Goal: Answer question/provide support: Share knowledge or assist other users

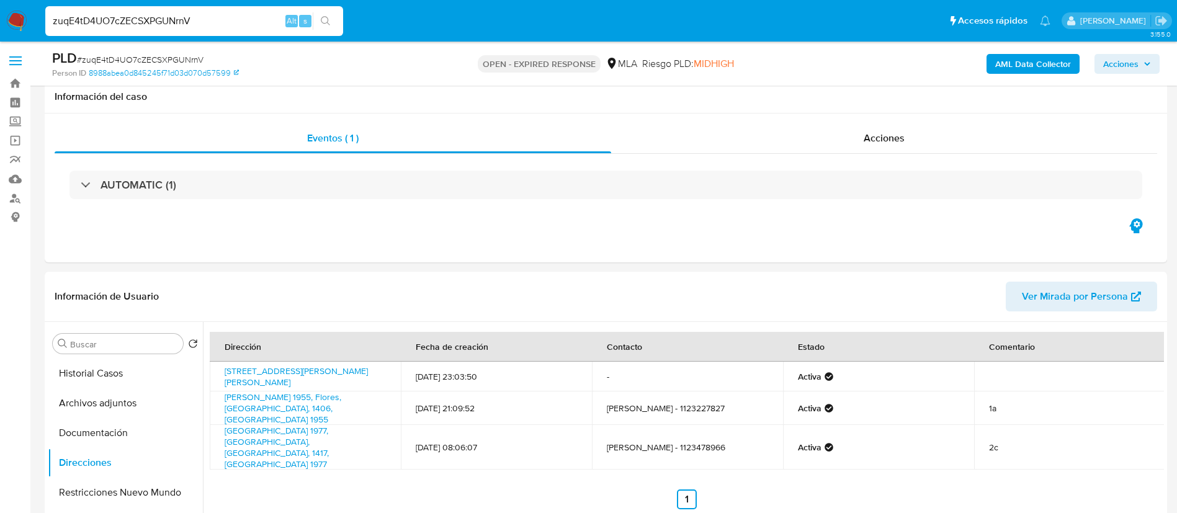
select select "10"
click at [161, 24] on input "zuqE4tD4UO7cZECSXPGUNrnV" at bounding box center [194, 21] width 298 height 16
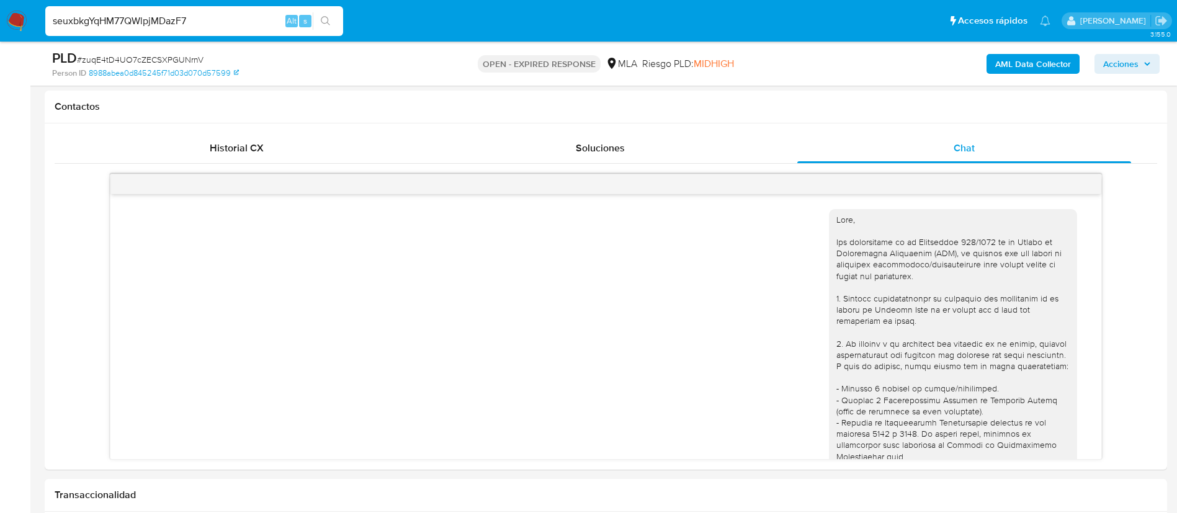
scroll to position [841, 0]
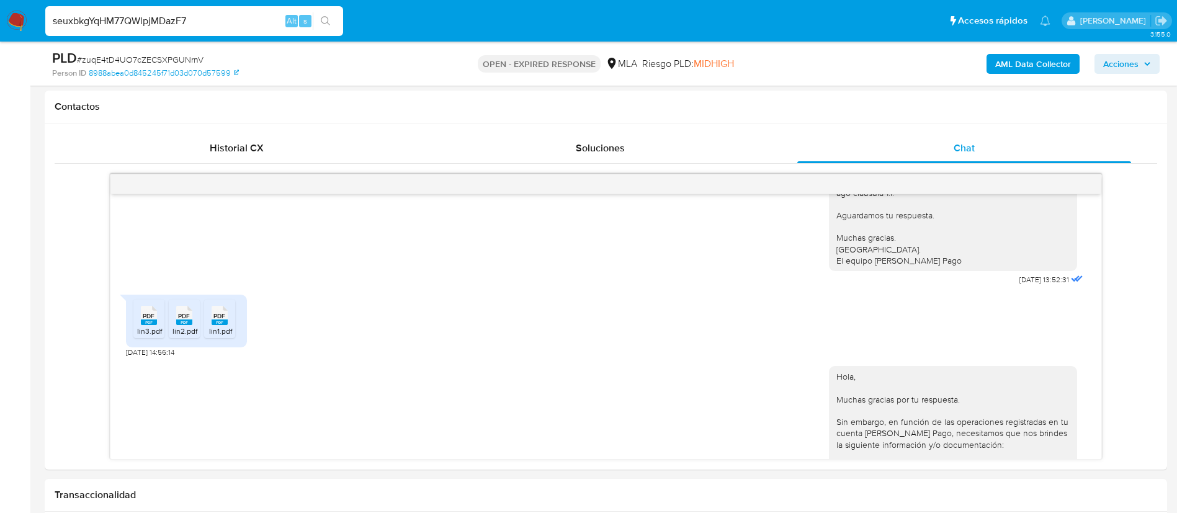
type input "seuxbkgYqHM77QWlpjMDazF7"
click at [319, 23] on button "search-icon" at bounding box center [325, 20] width 25 height 17
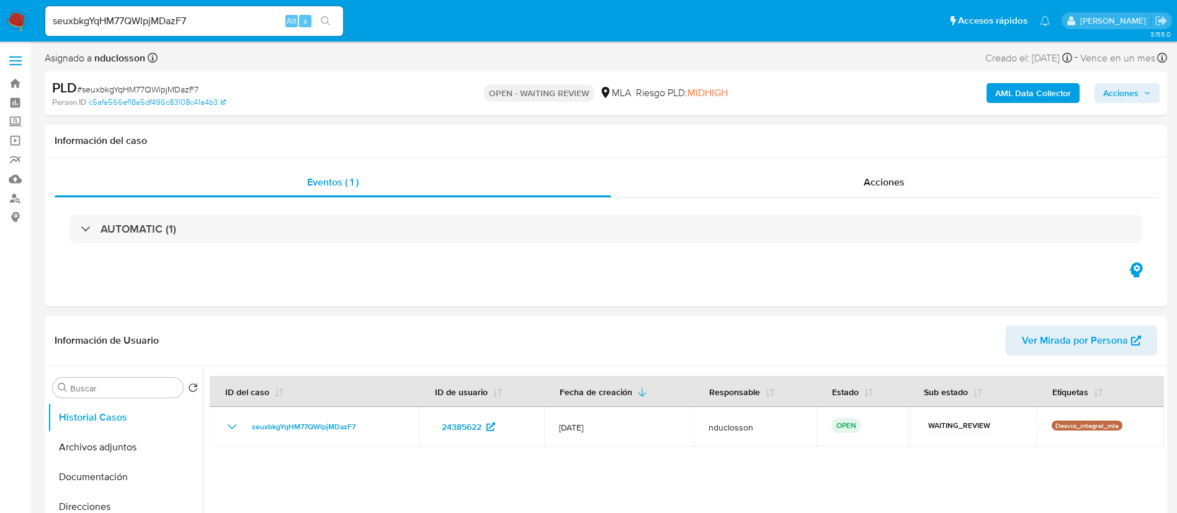
select select "10"
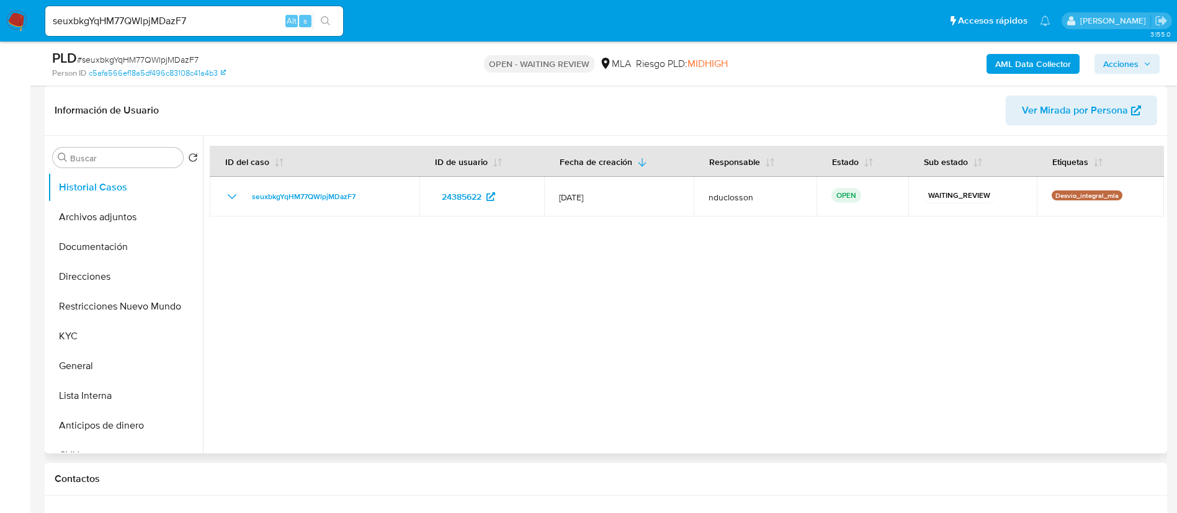
scroll to position [558, 0]
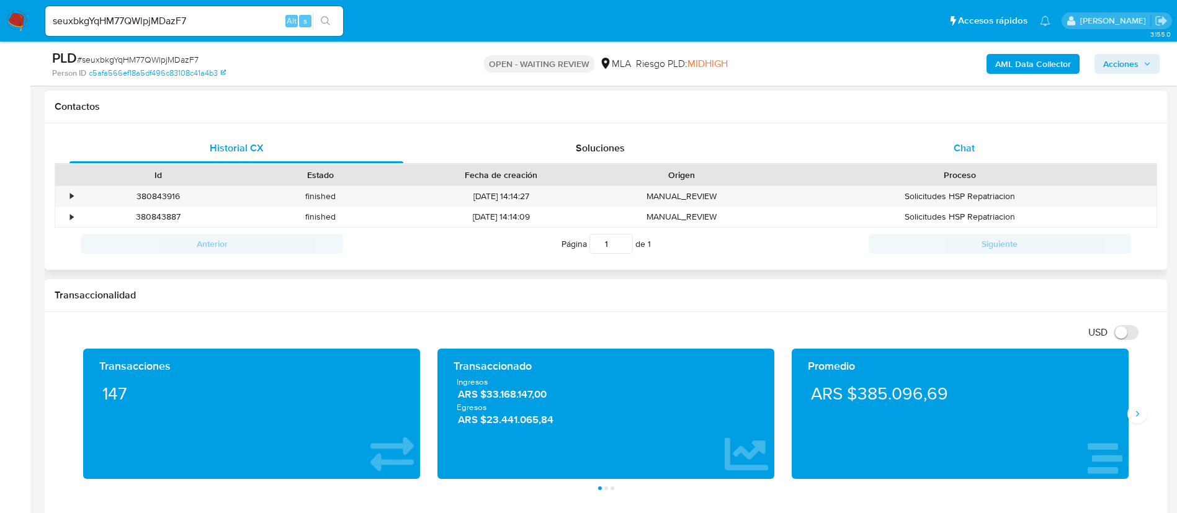
click at [912, 162] on div "Chat" at bounding box center [964, 148] width 334 height 30
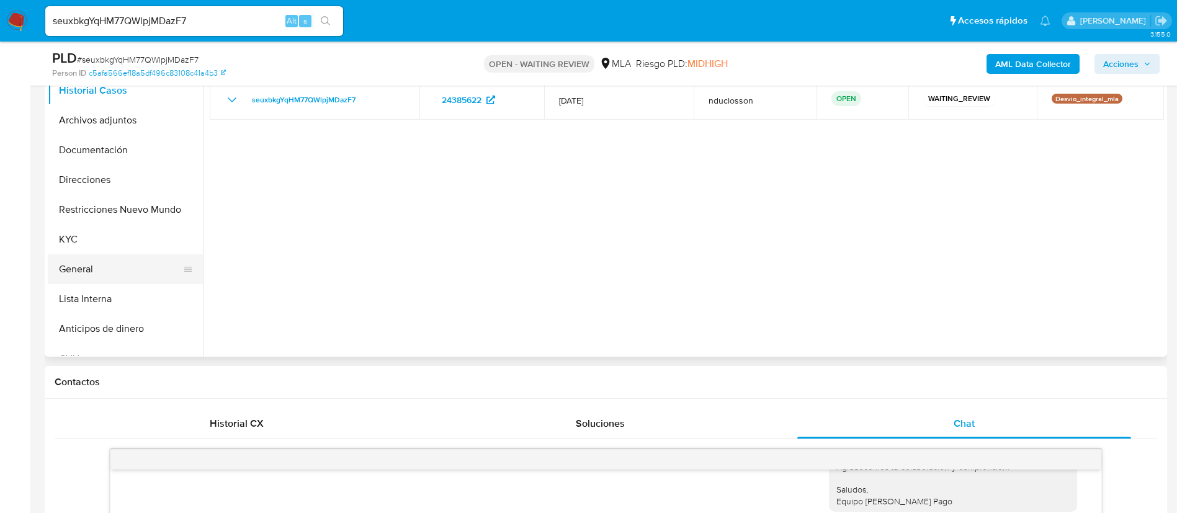
scroll to position [279, 0]
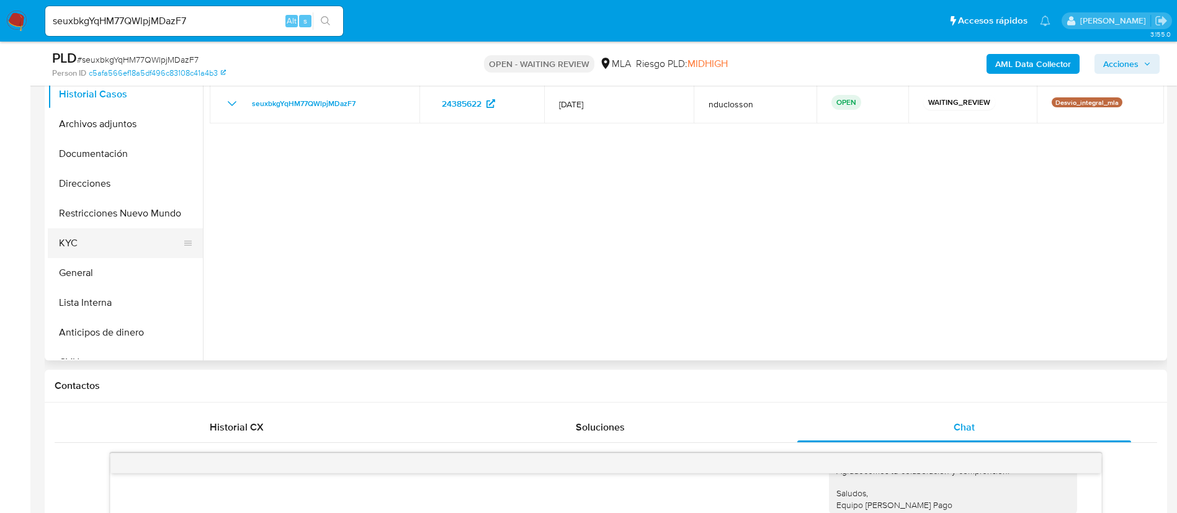
click at [72, 239] on button "KYC" at bounding box center [120, 243] width 145 height 30
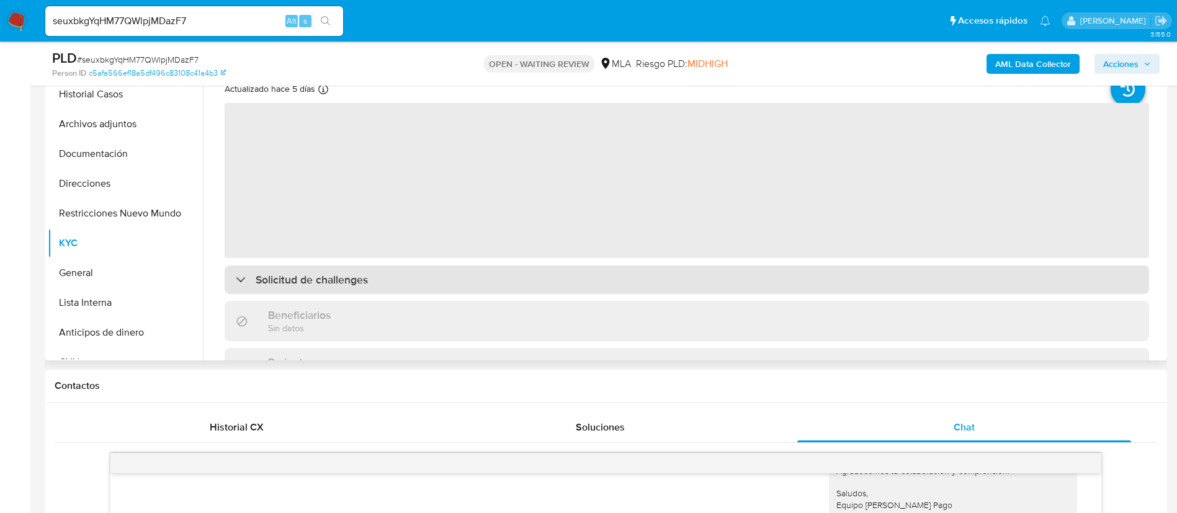
scroll to position [186, 0]
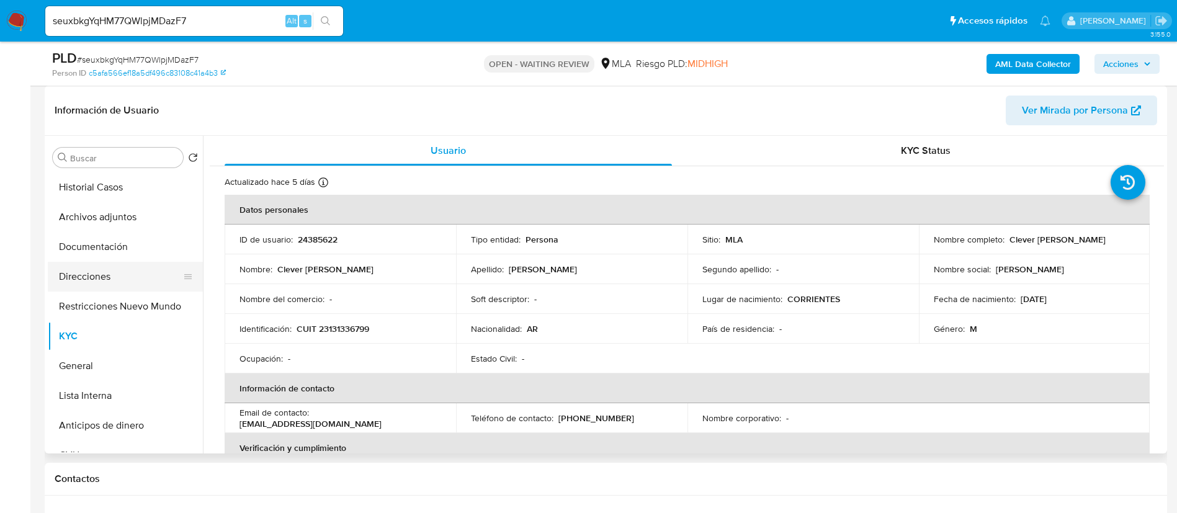
click at [94, 275] on button "Direcciones" at bounding box center [120, 277] width 145 height 30
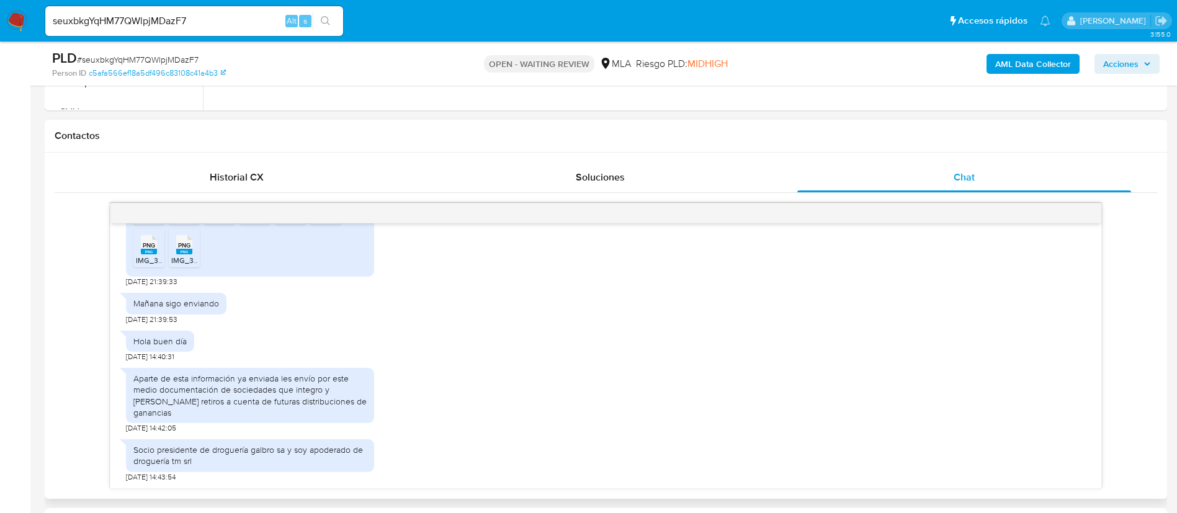
scroll to position [558, 0]
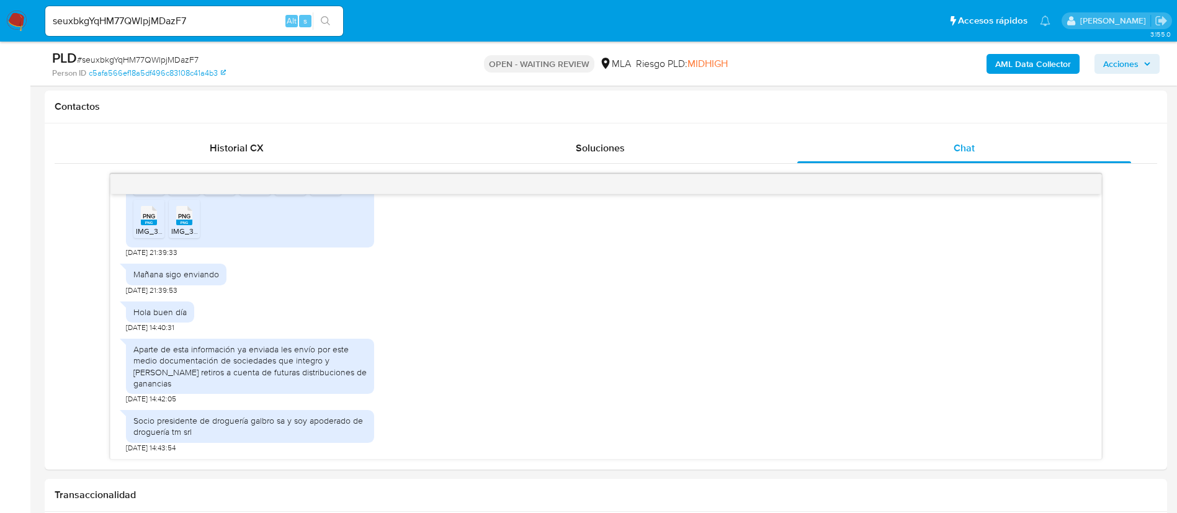
click at [127, 55] on span "# seuxbkgYqHM77QWlpjMDazF7" at bounding box center [138, 59] width 122 height 12
copy span "seuxbkgYqHM77QWlpjMDazF7"
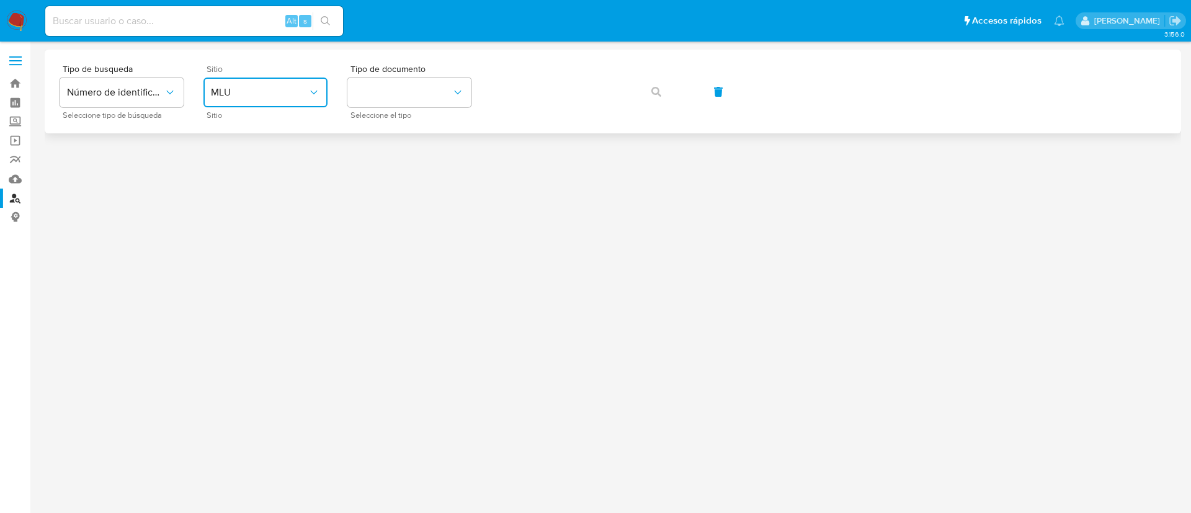
click at [250, 104] on button "MLU" at bounding box center [265, 93] width 124 height 30
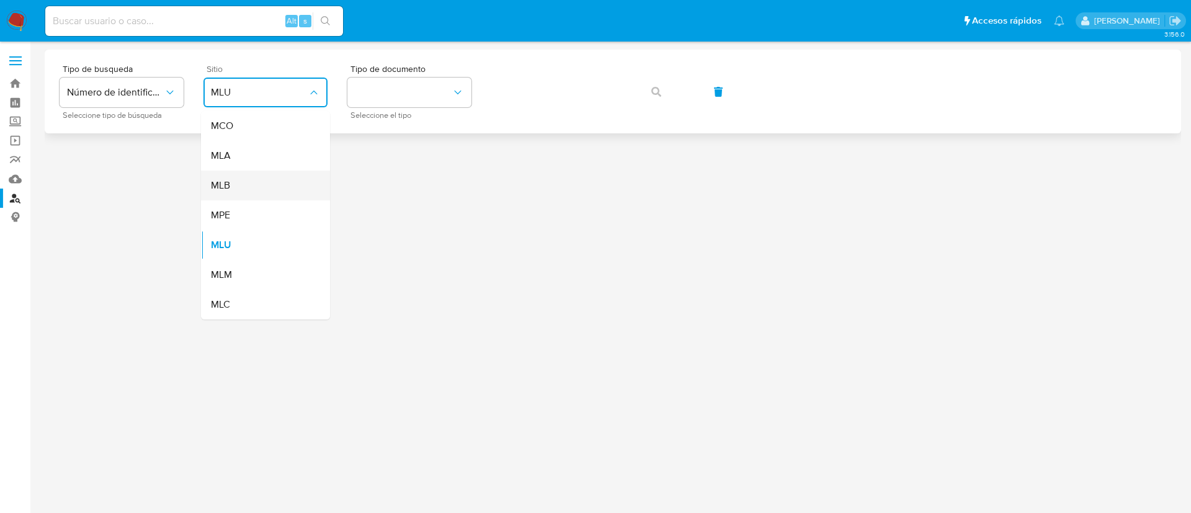
click at [252, 171] on div "MLB" at bounding box center [262, 186] width 102 height 30
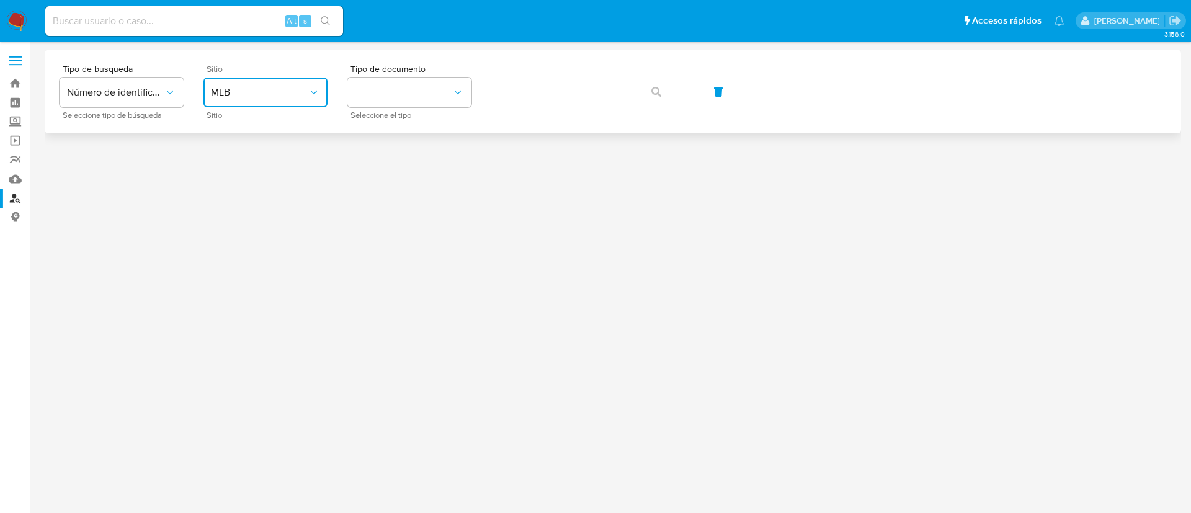
click at [272, 86] on span "MLB" at bounding box center [259, 92] width 97 height 12
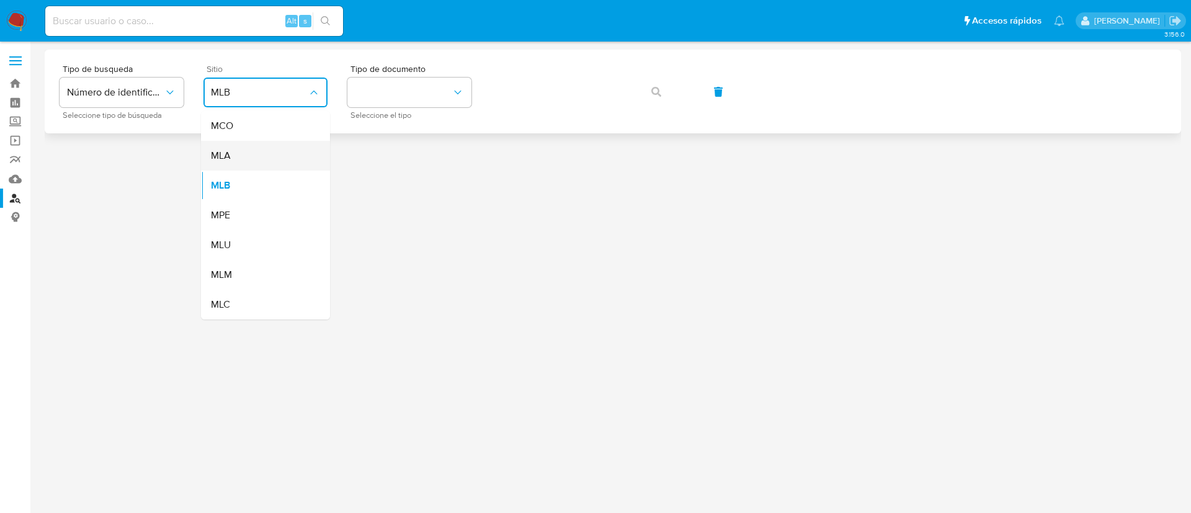
click at [242, 150] on div "MLA" at bounding box center [262, 156] width 102 height 30
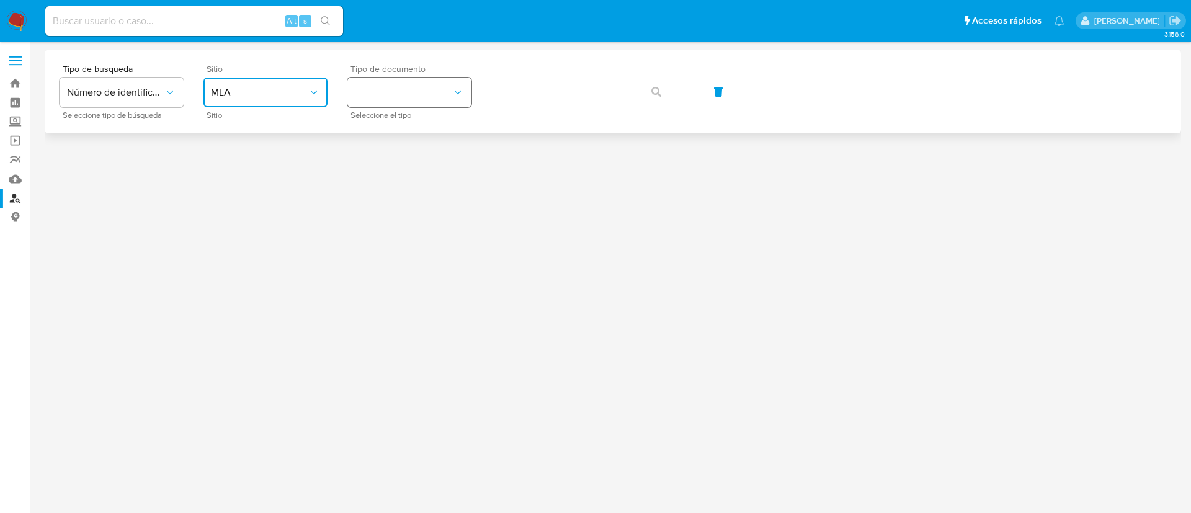
click at [411, 97] on button "identificationType" at bounding box center [409, 93] width 124 height 30
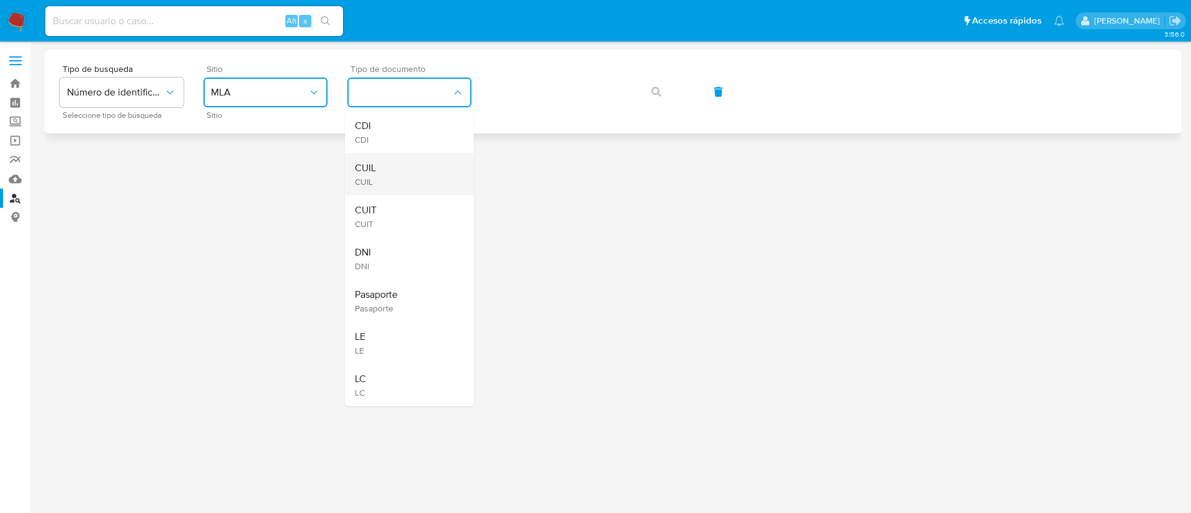
click at [406, 169] on div "CUIL CUIL" at bounding box center [406, 174] width 102 height 42
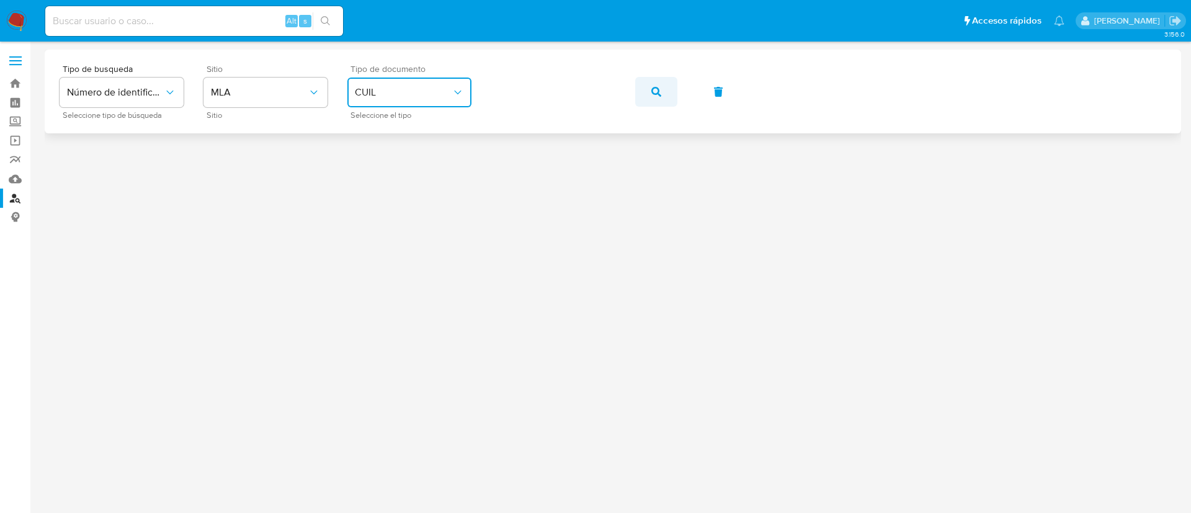
click at [677, 89] on button "button" at bounding box center [656, 92] width 42 height 30
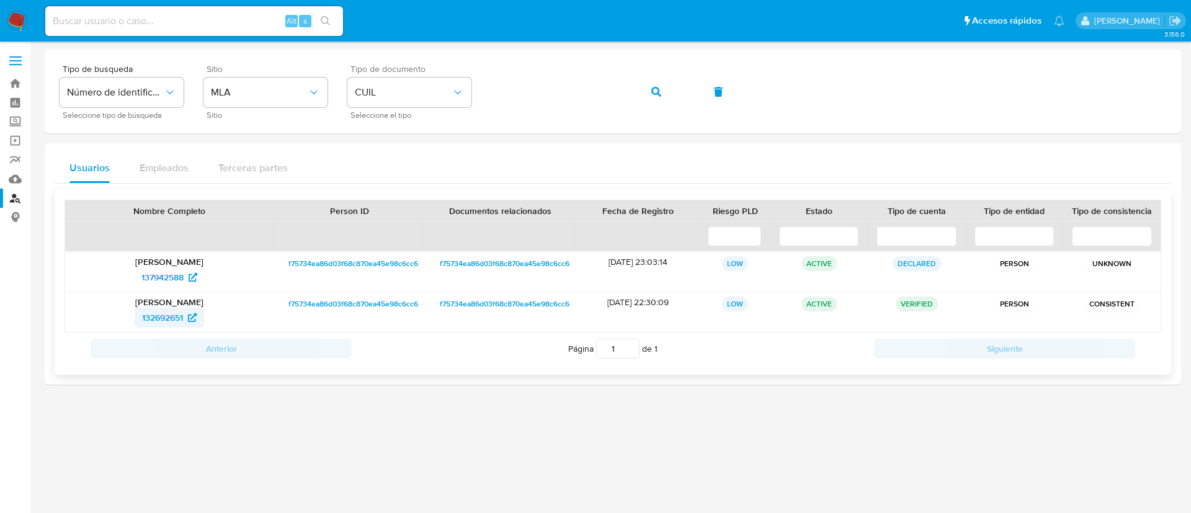
click at [154, 318] on span "132692651" at bounding box center [162, 318] width 41 height 20
click at [656, 97] on span "button" at bounding box center [656, 91] width 10 height 27
click at [168, 314] on span "2399485953" at bounding box center [163, 318] width 50 height 20
click at [17, 18] on img at bounding box center [16, 21] width 21 height 21
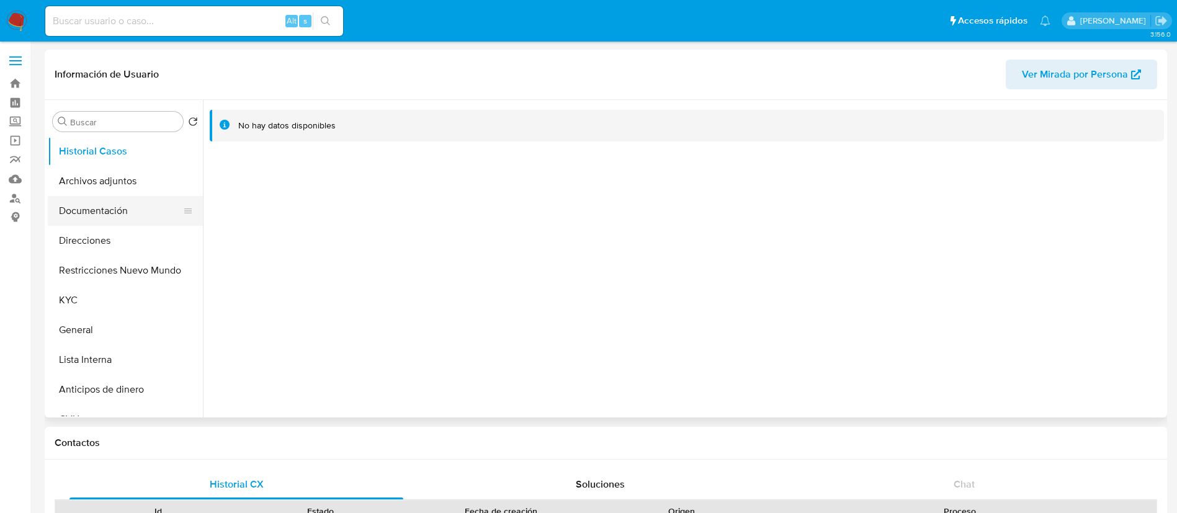
select select "10"
click at [112, 253] on button "Direcciones" at bounding box center [120, 241] width 145 height 30
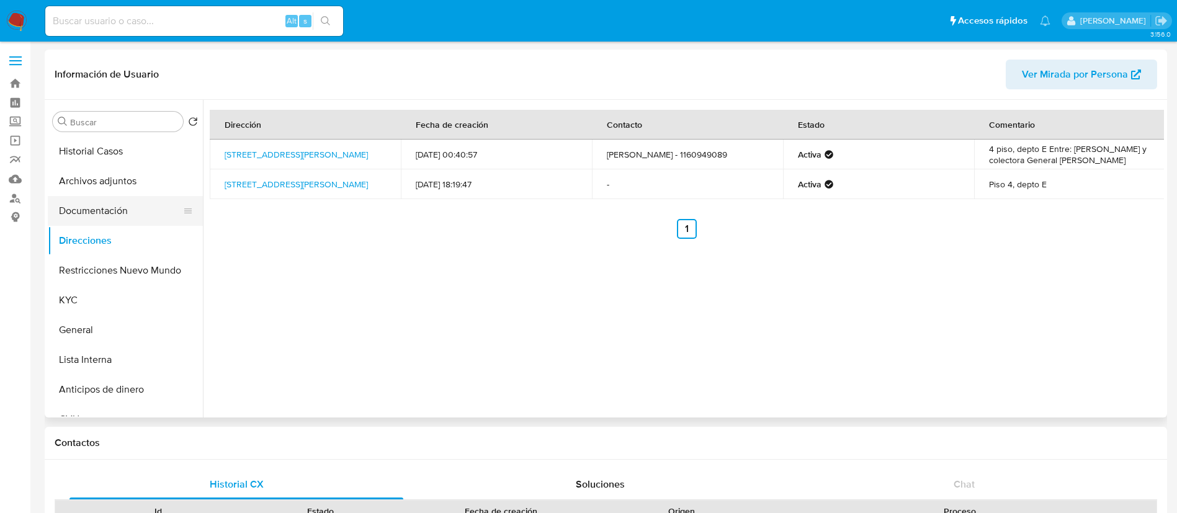
click at [83, 208] on button "Documentación" at bounding box center [120, 211] width 145 height 30
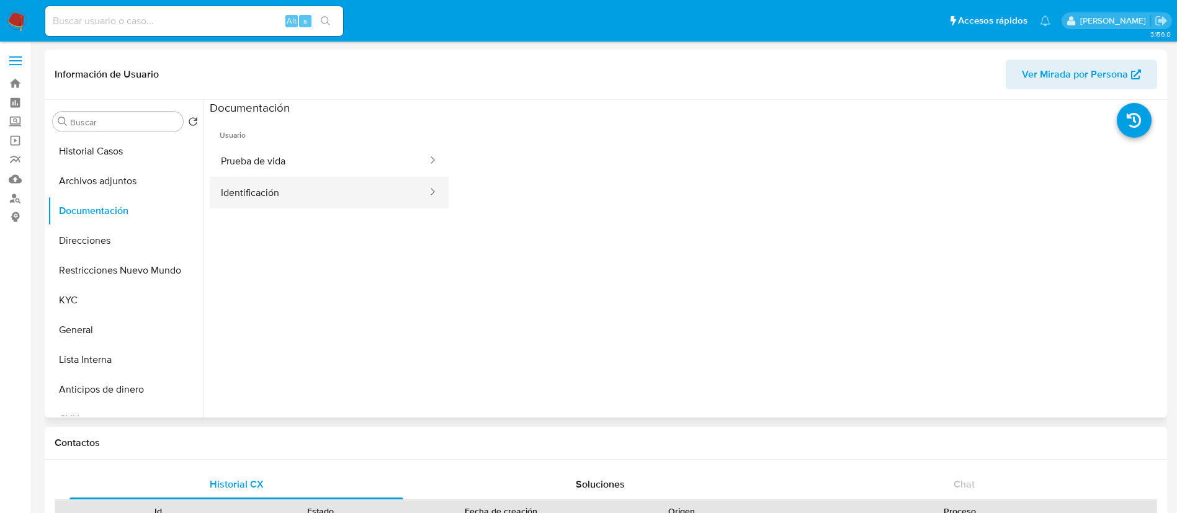
click at [365, 203] on button "Identificación" at bounding box center [319, 193] width 219 height 32
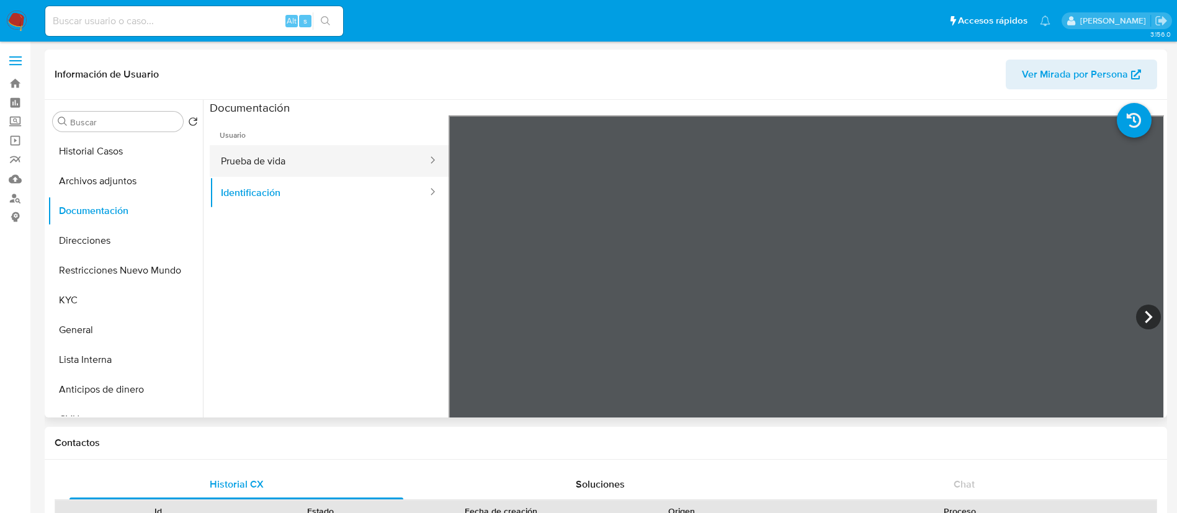
click at [374, 156] on button "Prueba de vida" at bounding box center [319, 161] width 219 height 32
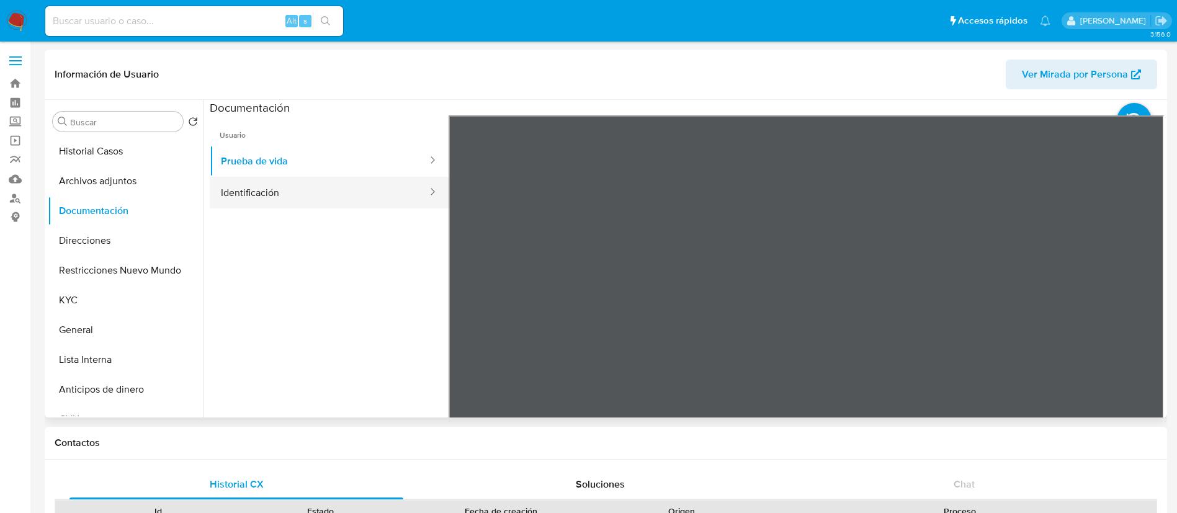
click at [337, 192] on button "Identificación" at bounding box center [319, 193] width 219 height 32
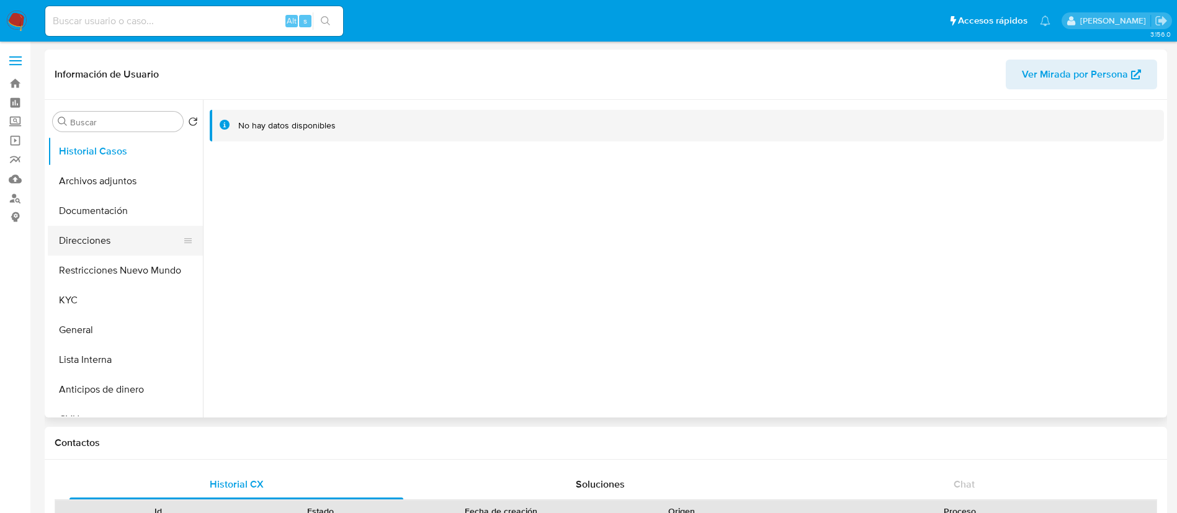
click at [146, 230] on button "Direcciones" at bounding box center [120, 241] width 145 height 30
select select "10"
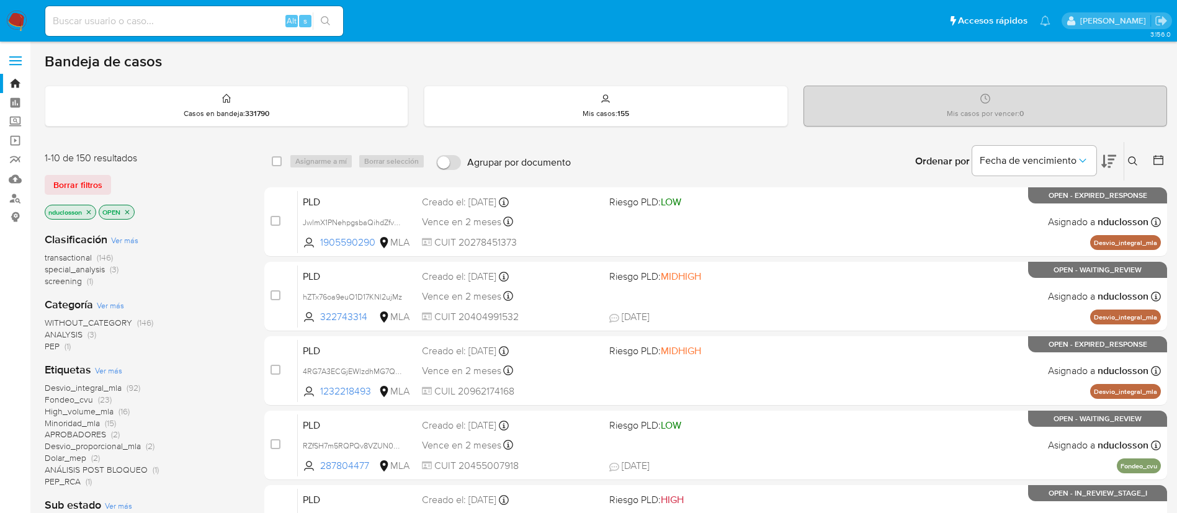
click at [1125, 159] on button at bounding box center [1134, 161] width 20 height 15
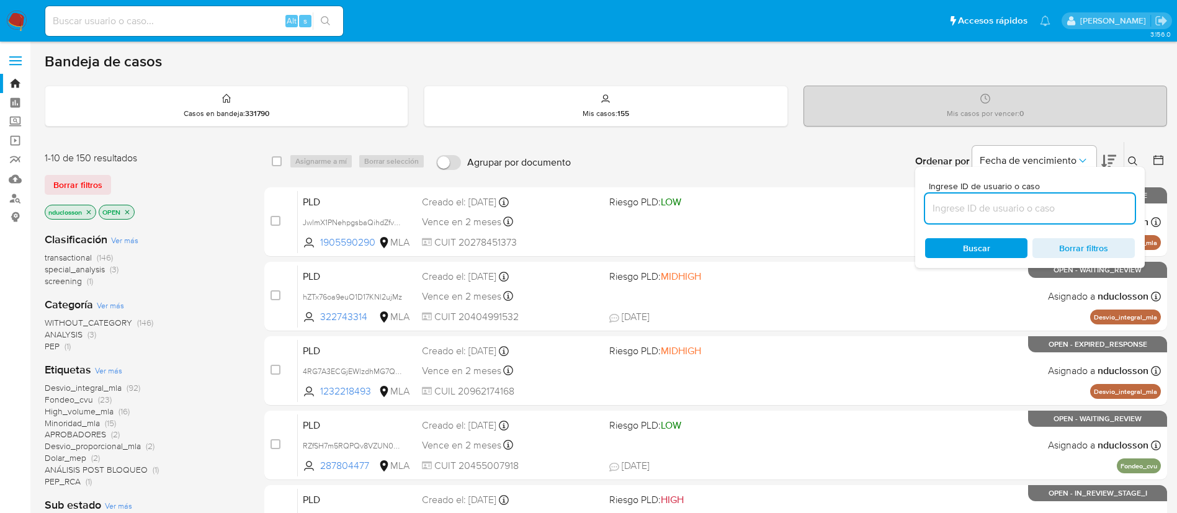
drag, startPoint x: 977, startPoint y: 207, endPoint x: 976, endPoint y: 216, distance: 9.4
click at [977, 207] on input at bounding box center [1030, 208] width 210 height 16
type input "seuxbkgYqHM77QWlpjMDazF7"
click at [965, 241] on span "Buscar" at bounding box center [976, 248] width 27 height 20
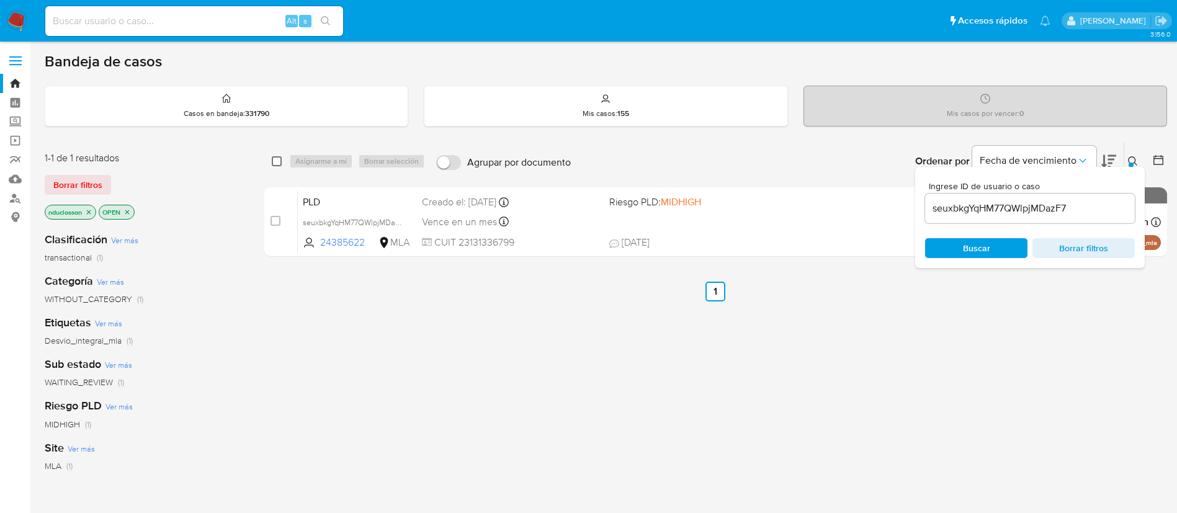
click at [278, 158] on input "checkbox" at bounding box center [277, 161] width 10 height 10
checkbox input "true"
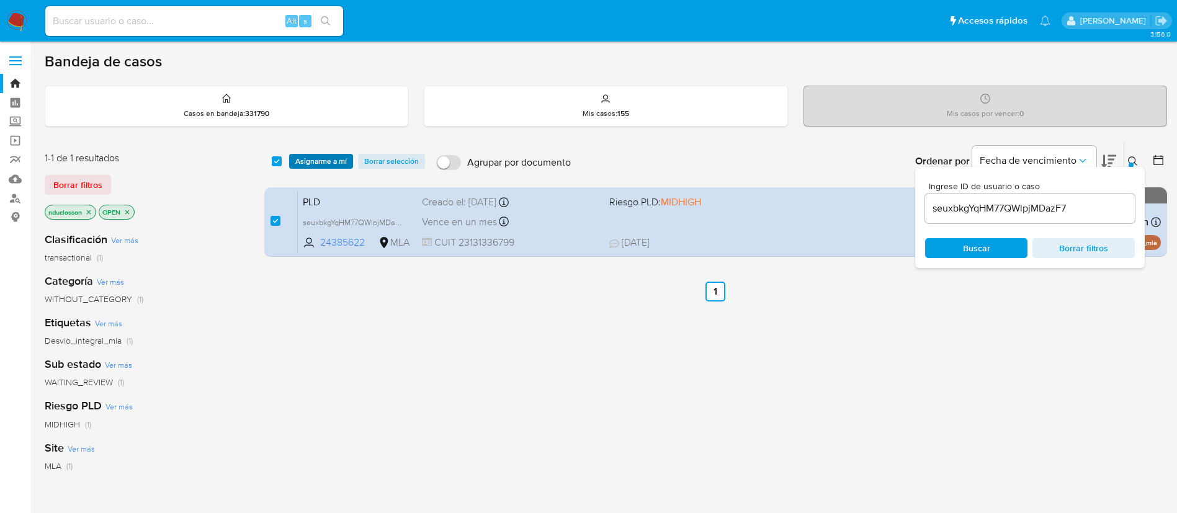
click at [327, 155] on span "Asignarme a mí" at bounding box center [320, 161] width 51 height 12
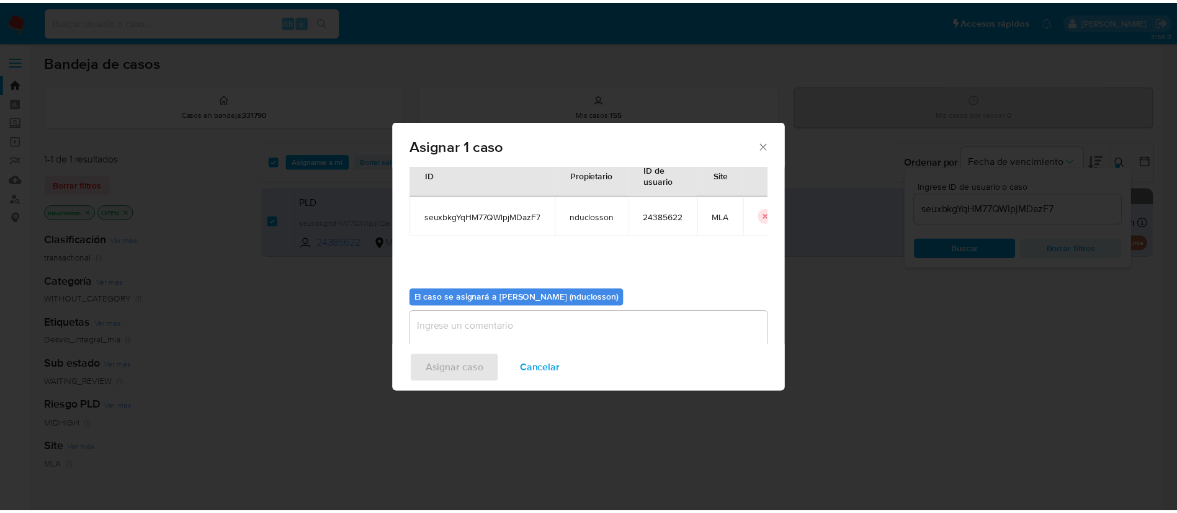
scroll to position [65, 0]
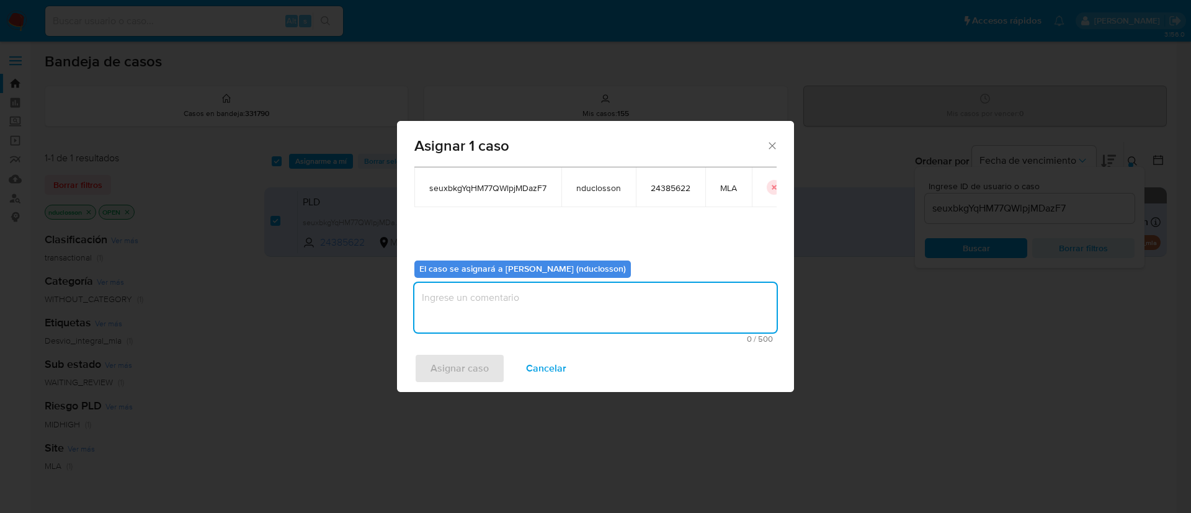
click at [468, 301] on textarea "assign-modal" at bounding box center [595, 308] width 362 height 50
click at [463, 375] on span "Asignar caso" at bounding box center [459, 368] width 58 height 27
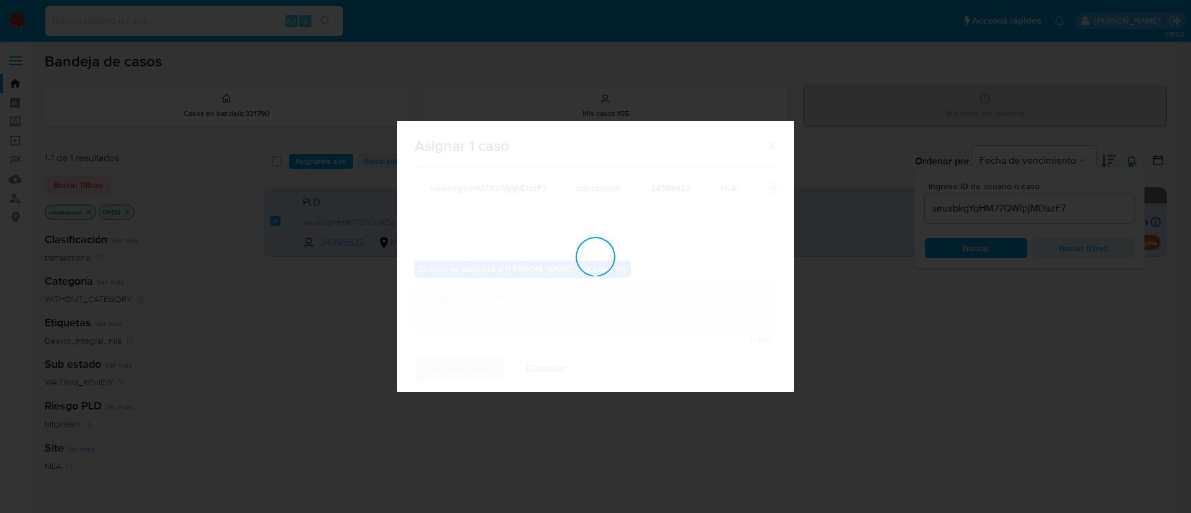
checkbox input "false"
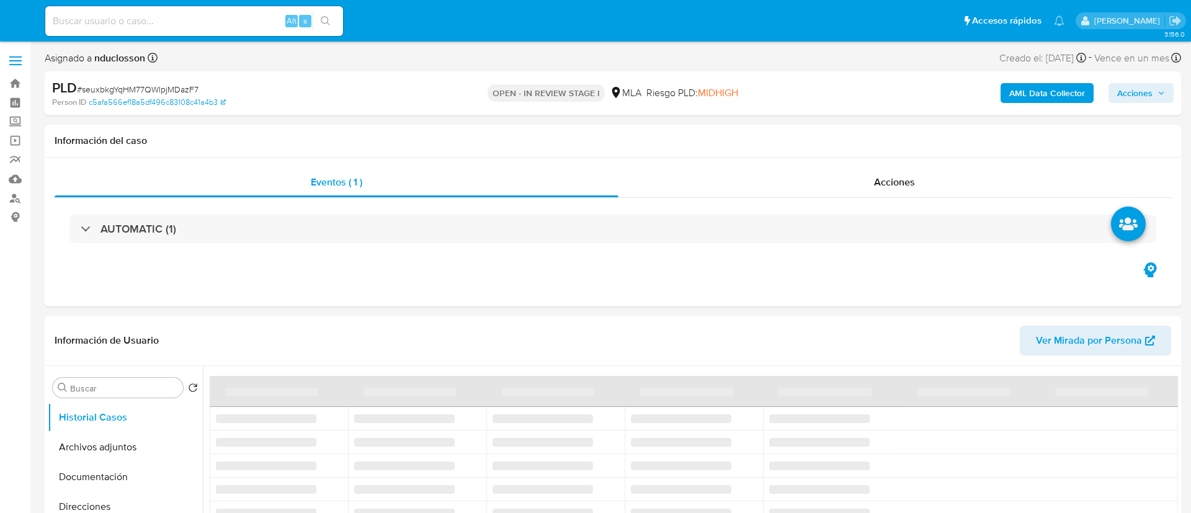
select select "10"
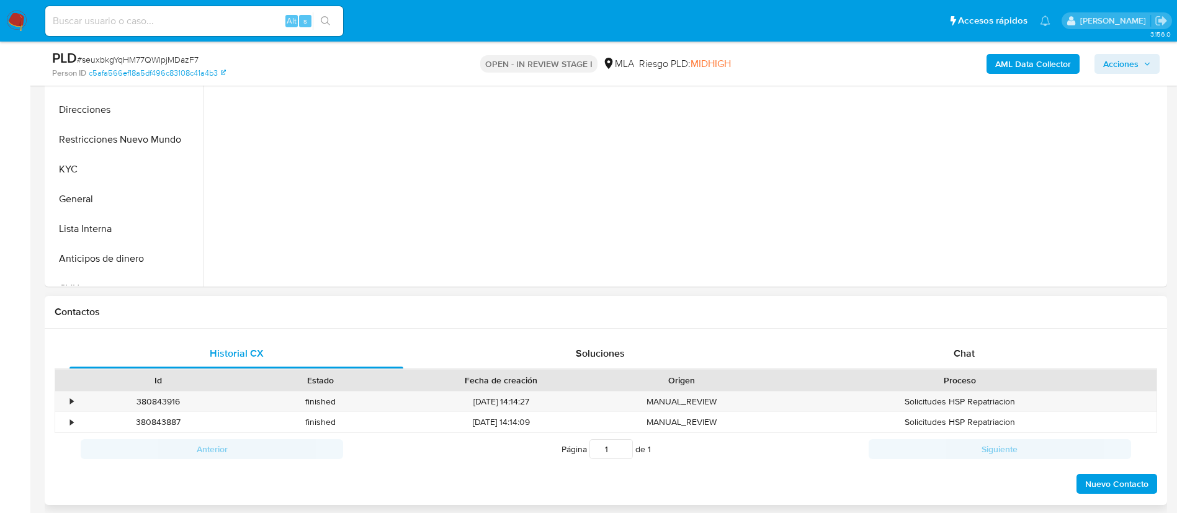
scroll to position [465, 0]
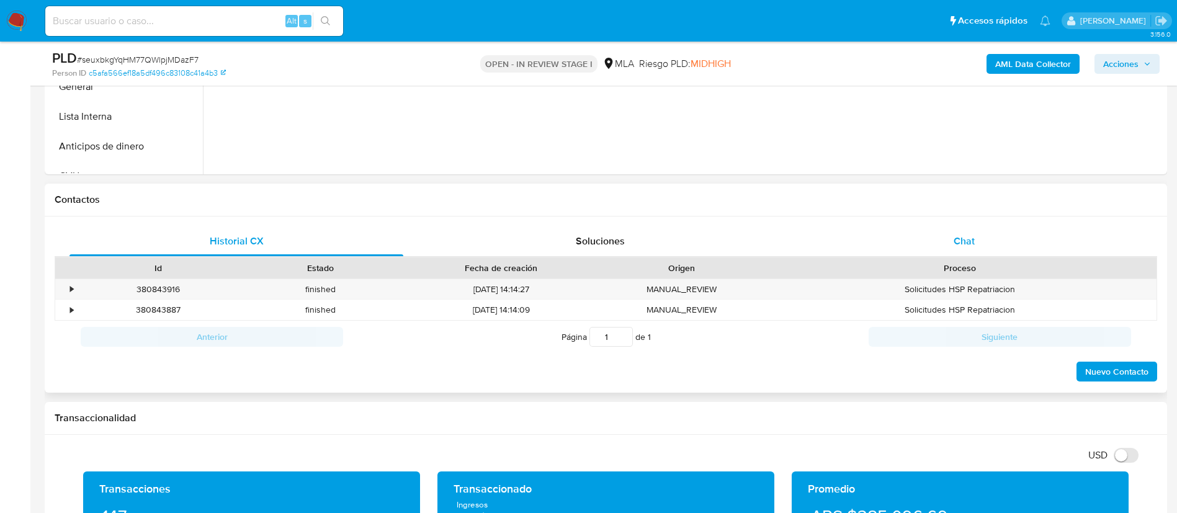
click at [960, 248] on span "Chat" at bounding box center [963, 241] width 21 height 14
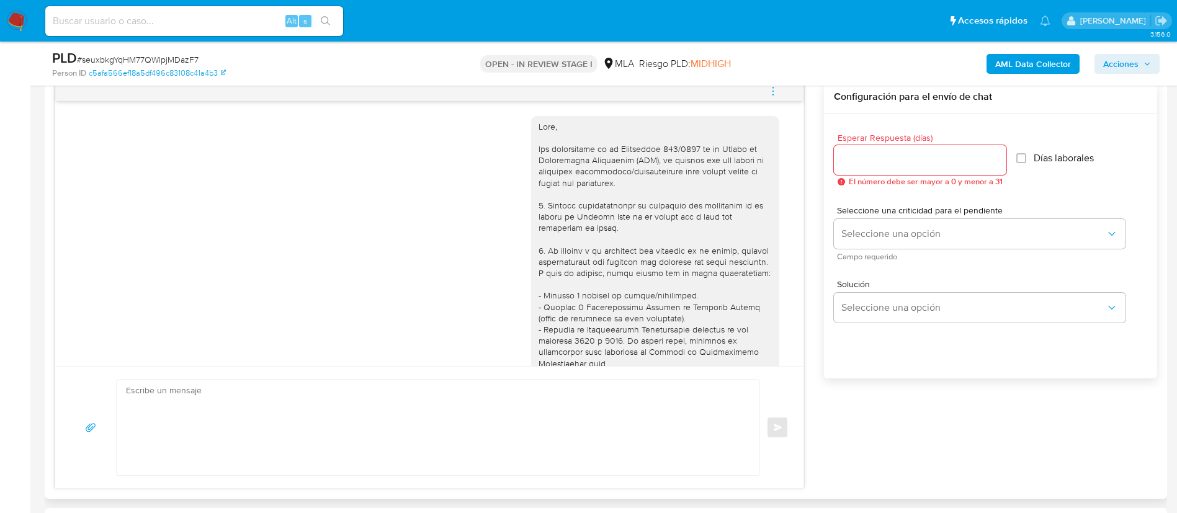
scroll to position [1387, 0]
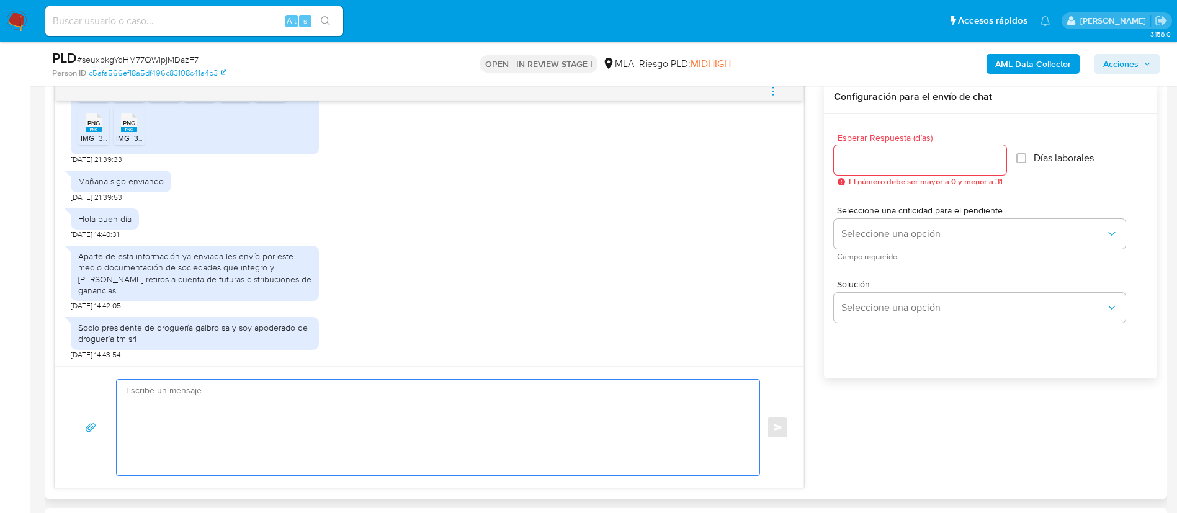
click at [305, 382] on textarea at bounding box center [435, 428] width 618 height 96
paste textarea "Hola Clever, Muchas gracias por tu respuesta. No obstante, necesitamos que nos …"
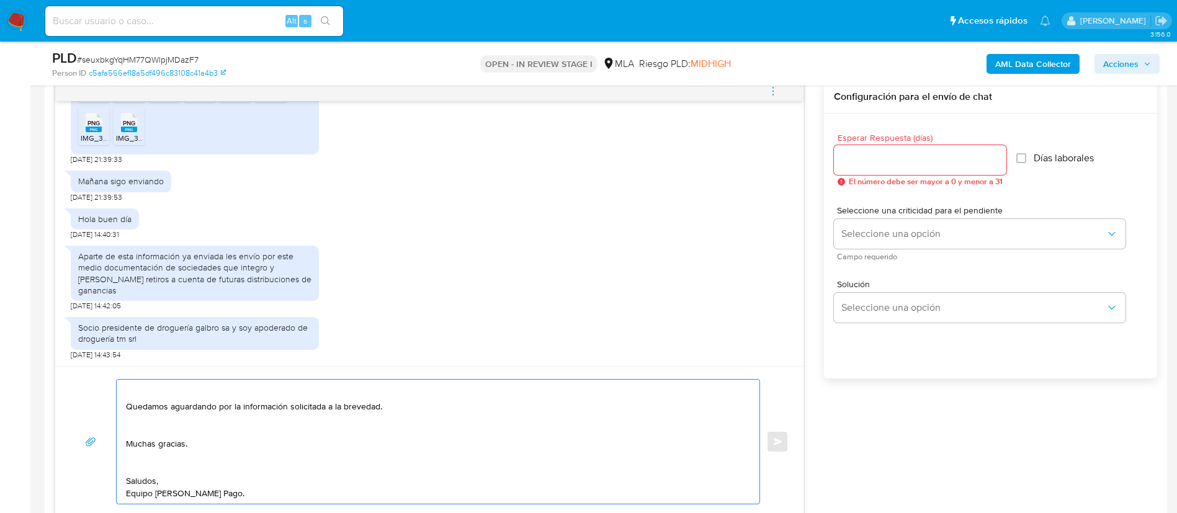
click at [143, 461] on textarea "Hola Clever, Muchas gracias por tu respuesta. No obstante, necesitamos que nos …" at bounding box center [435, 442] width 618 height 124
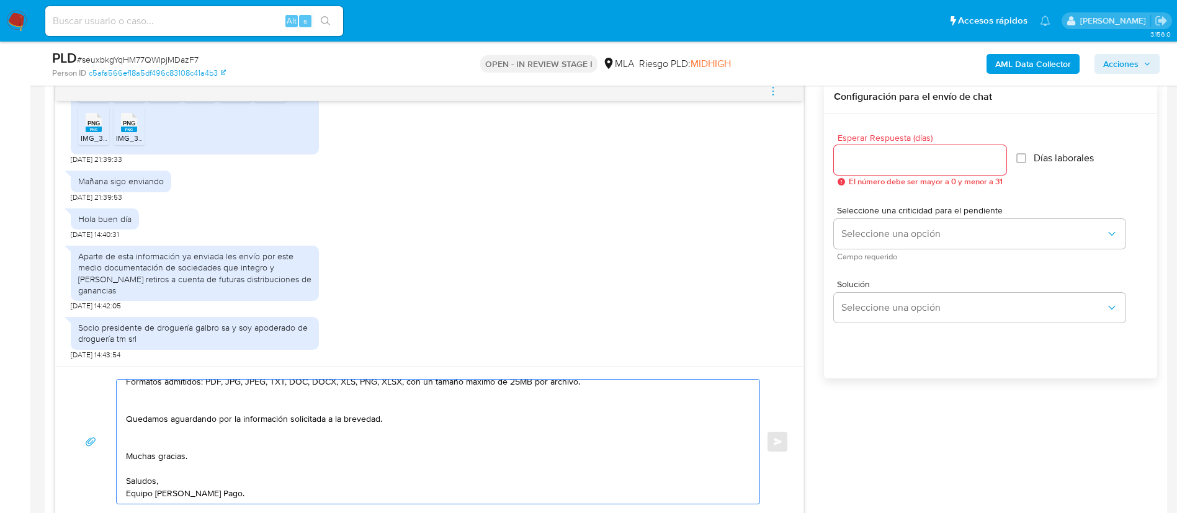
click at [129, 446] on textarea "Hola Clever, Muchas gracias por tu respuesta. No obstante, necesitamos que nos …" at bounding box center [435, 442] width 618 height 124
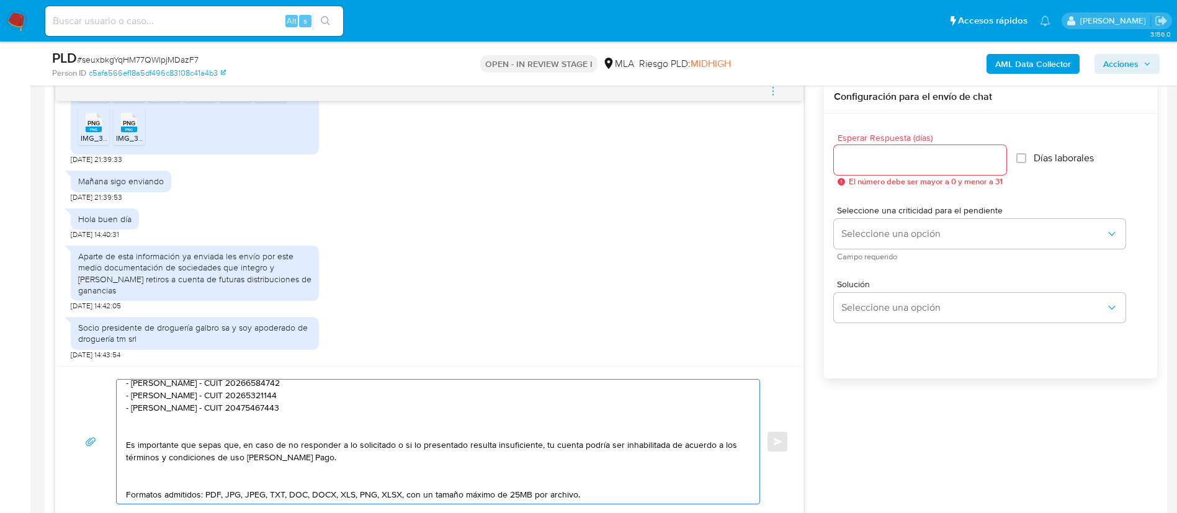
scroll to position [189, 0]
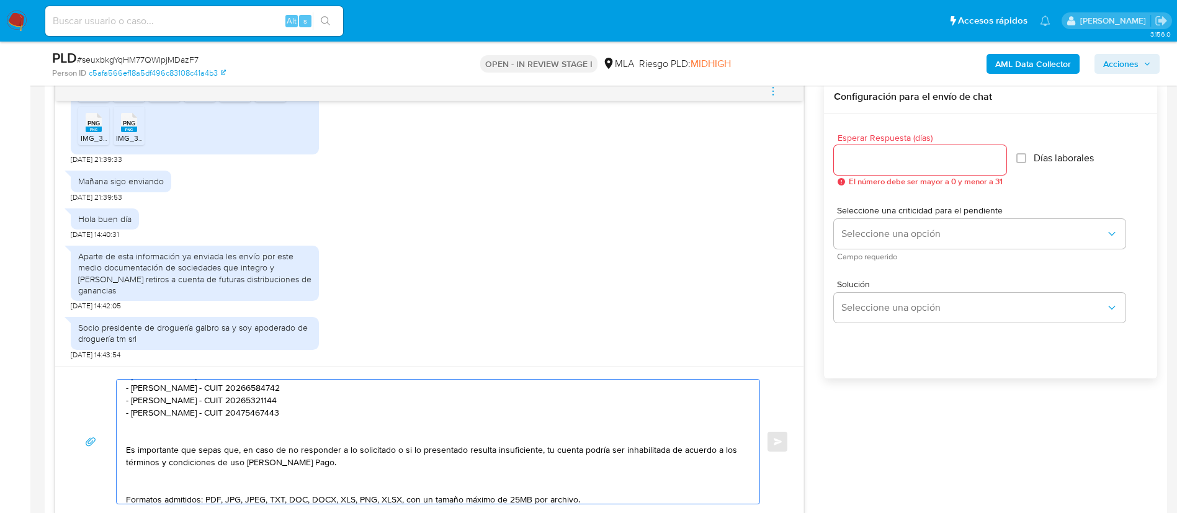
click at [136, 479] on textarea "Hola Clever, Muchas gracias por tu respuesta. No obstante, necesitamos que nos …" at bounding box center [435, 442] width 618 height 124
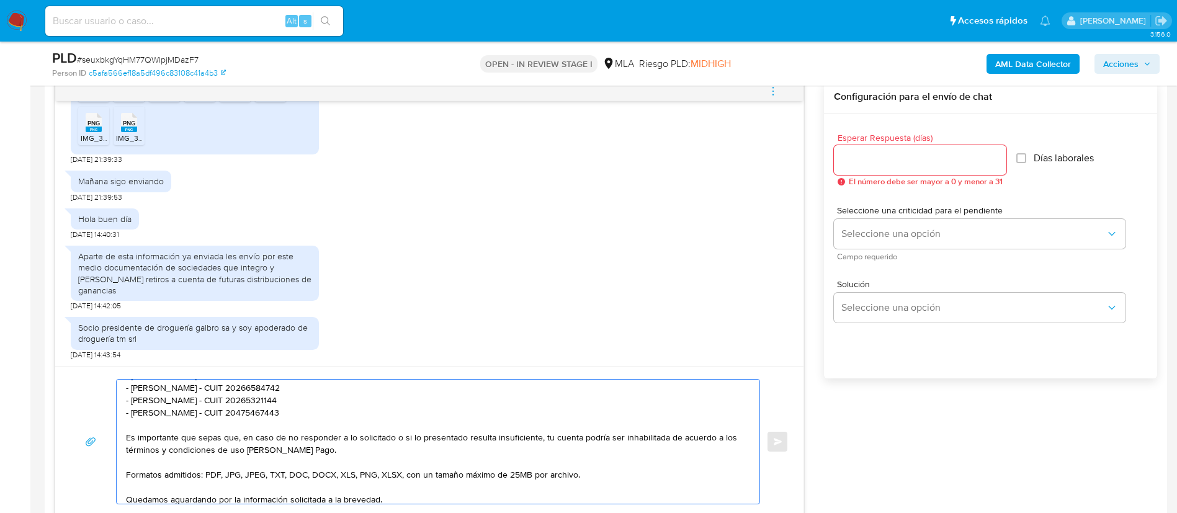
scroll to position [96, 0]
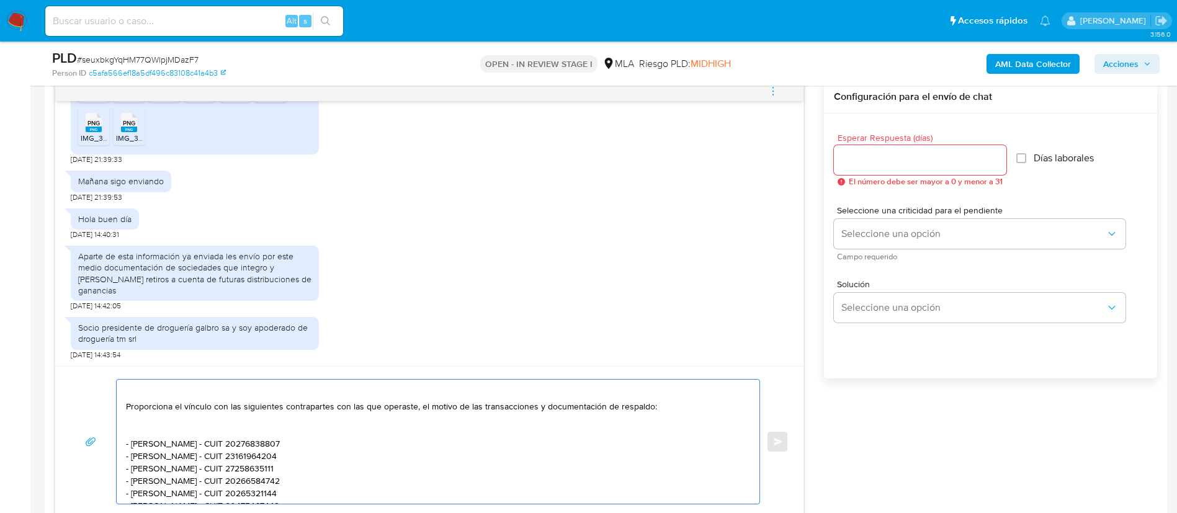
click at [145, 432] on textarea "Hola Clever, Muchas gracias por tu respuesta. No obstante, necesitamos que nos …" at bounding box center [435, 442] width 618 height 124
click at [141, 393] on textarea "Hola Clever, Muchas gracias por tu respuesta. No obstante, necesitamos que nos …" at bounding box center [435, 442] width 618 height 124
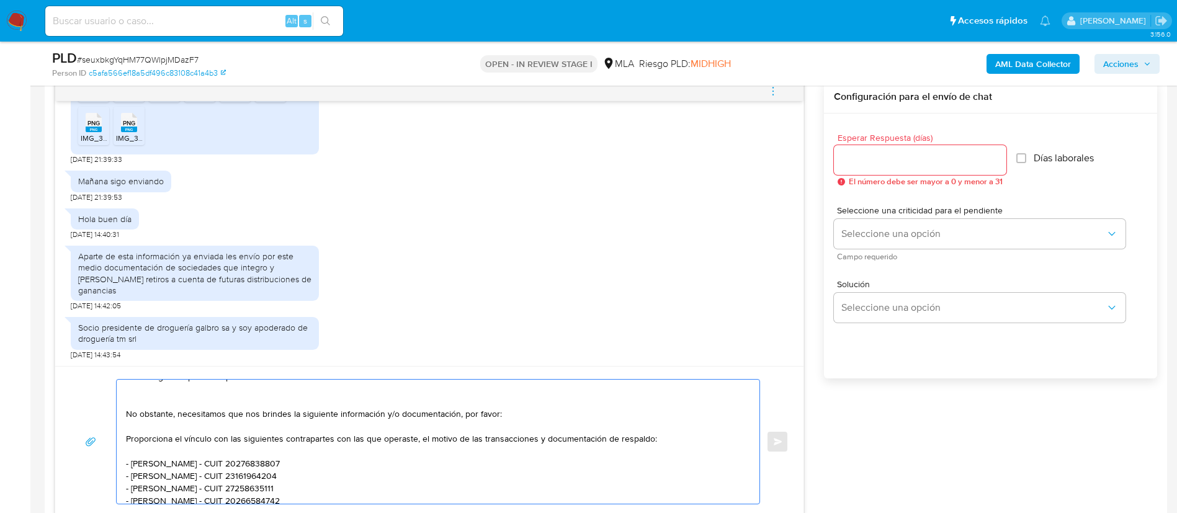
scroll to position [0, 0]
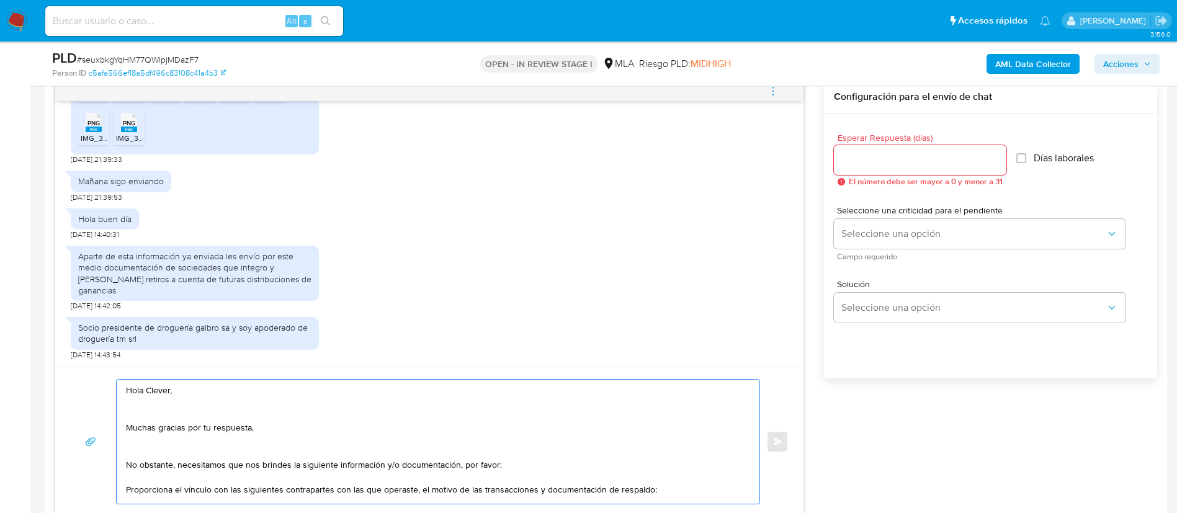
click at [151, 449] on textarea "Hola Clever, Muchas gracias por tu respuesta. No obstante, necesitamos que nos …" at bounding box center [435, 442] width 618 height 124
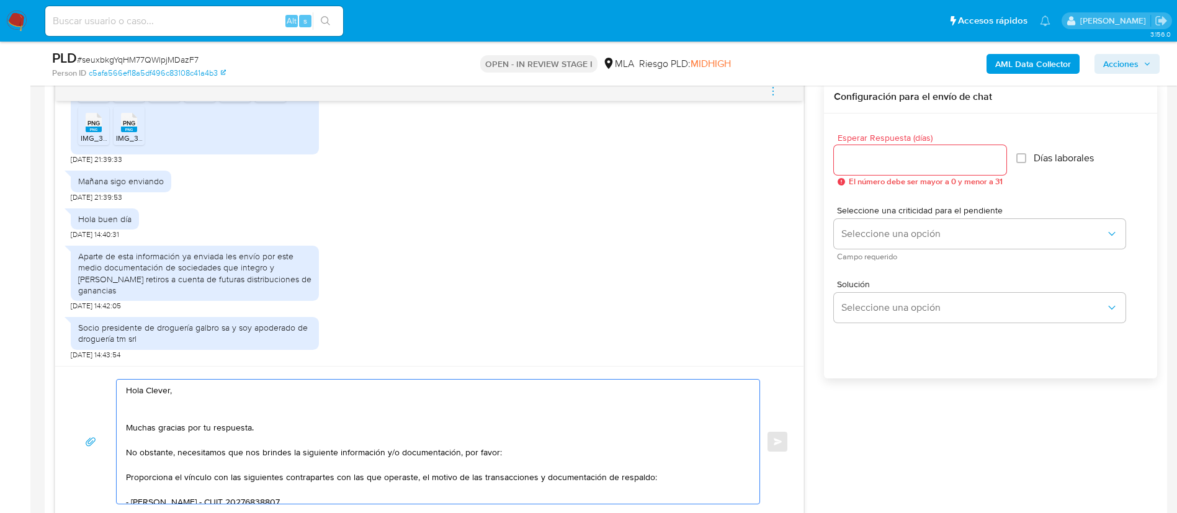
click at [140, 417] on textarea "Hola Clever, Muchas gracias por tu respuesta. No obstante, necesitamos que nos …" at bounding box center [435, 442] width 618 height 124
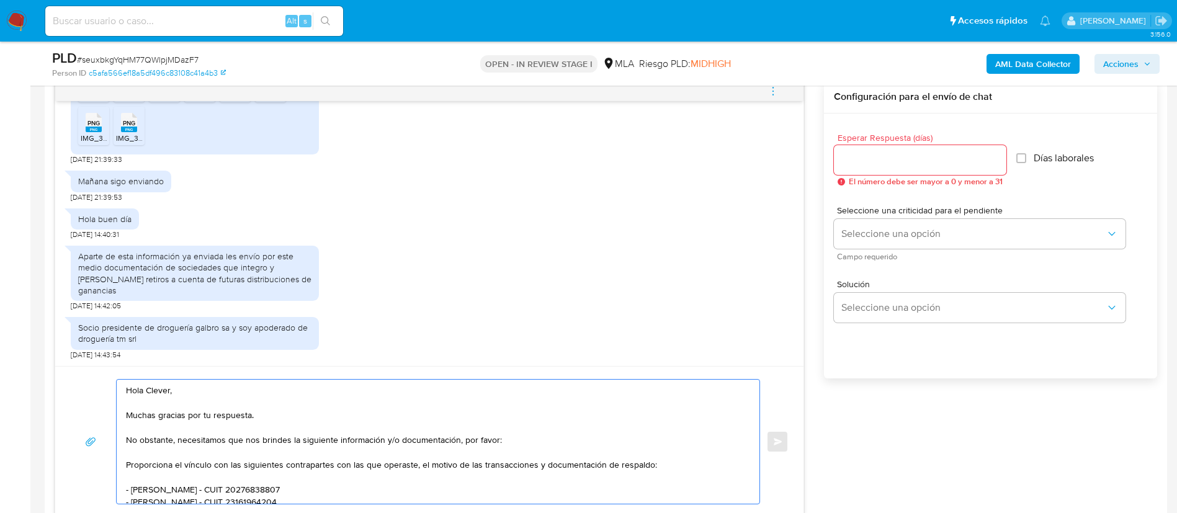
type textarea "Hola Clever, Muchas gracias por tu respuesta. No obstante, necesitamos que nos …"
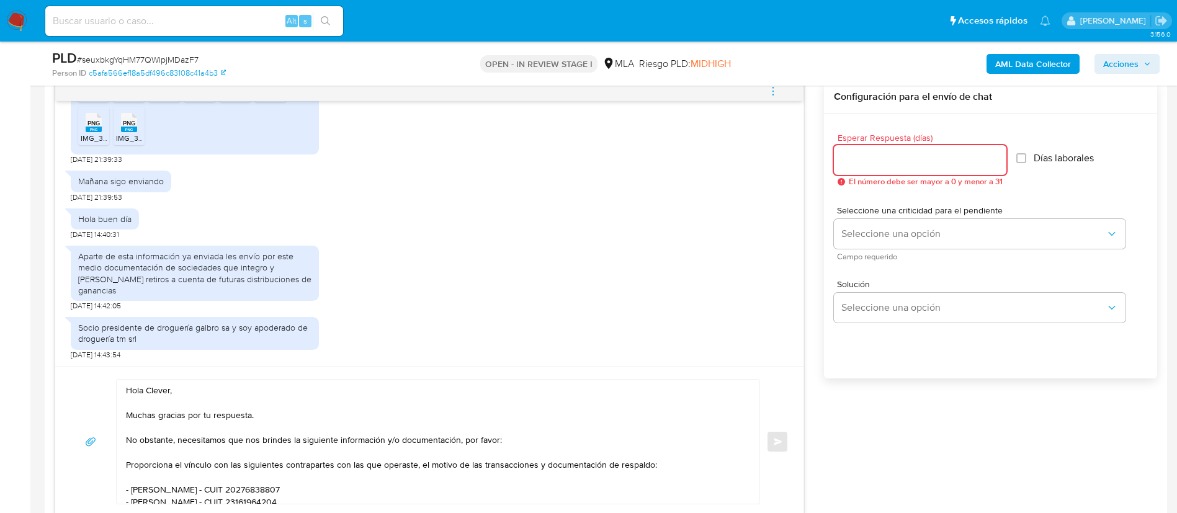
click at [895, 159] on input "Esperar Respuesta (días)" at bounding box center [920, 160] width 172 height 16
type input "1"
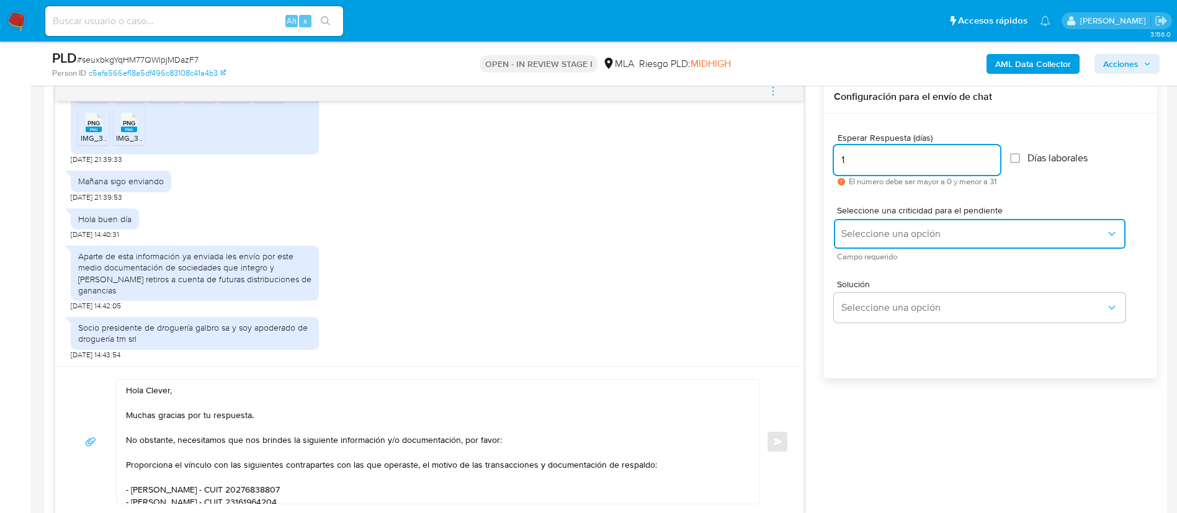
click at [882, 225] on button "Seleccione una opción" at bounding box center [980, 234] width 292 height 30
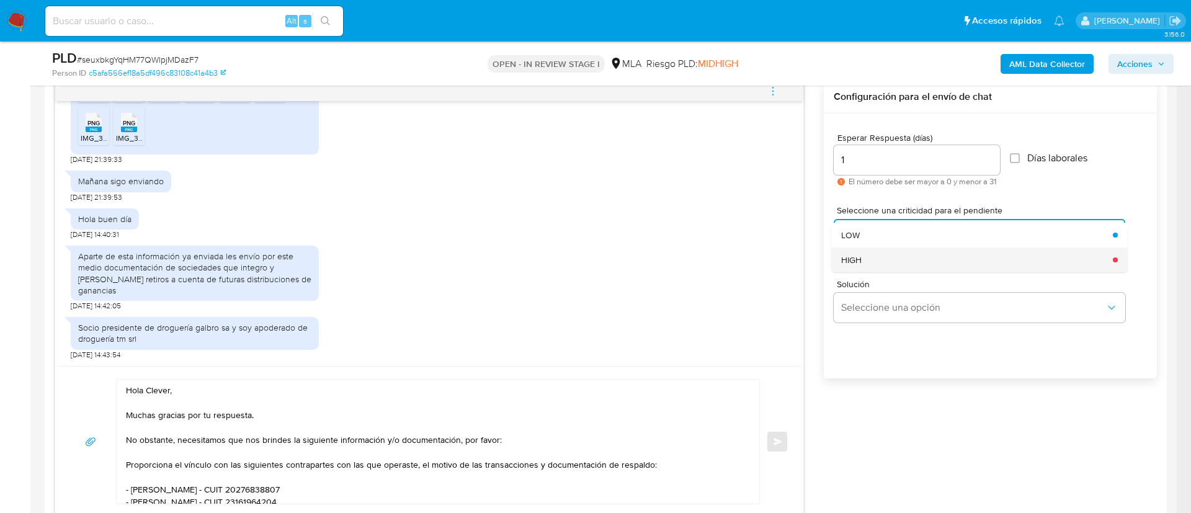
click at [874, 260] on div "HIGH" at bounding box center [973, 260] width 264 height 25
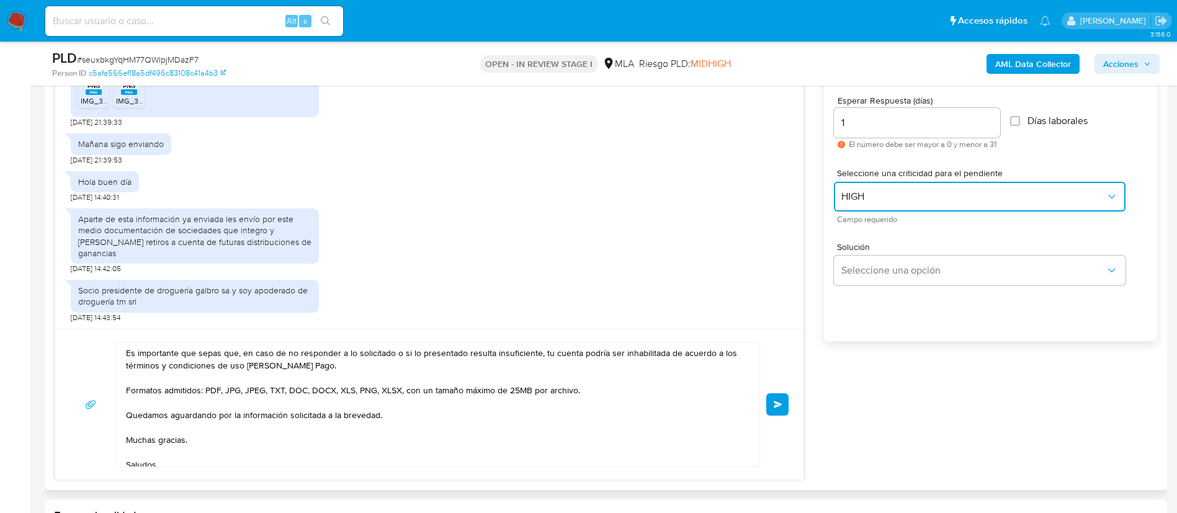
scroll to position [651, 0]
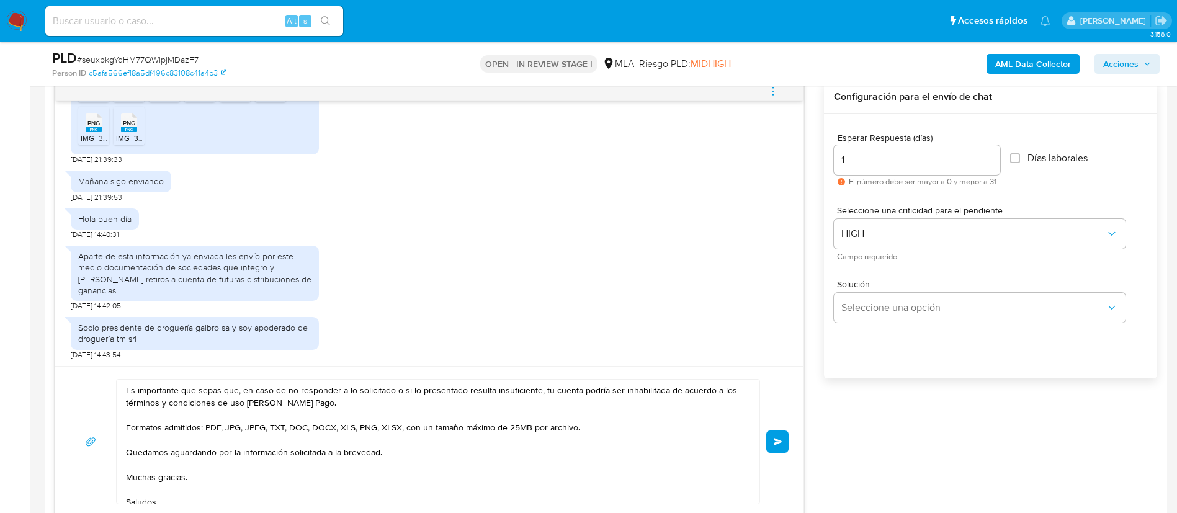
click at [784, 444] on button "Enviar" at bounding box center [777, 441] width 22 height 22
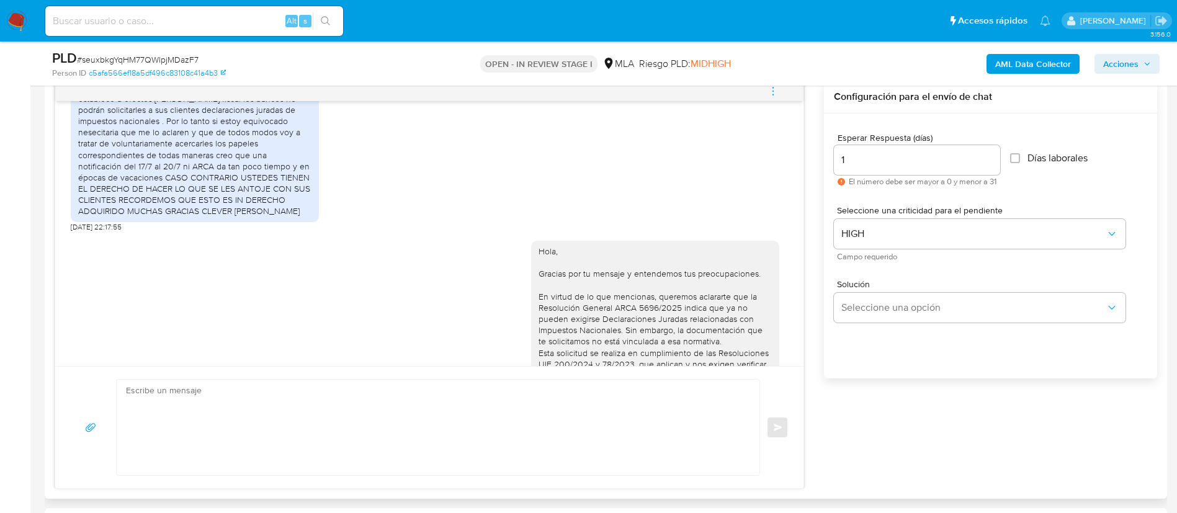
scroll to position [669, 0]
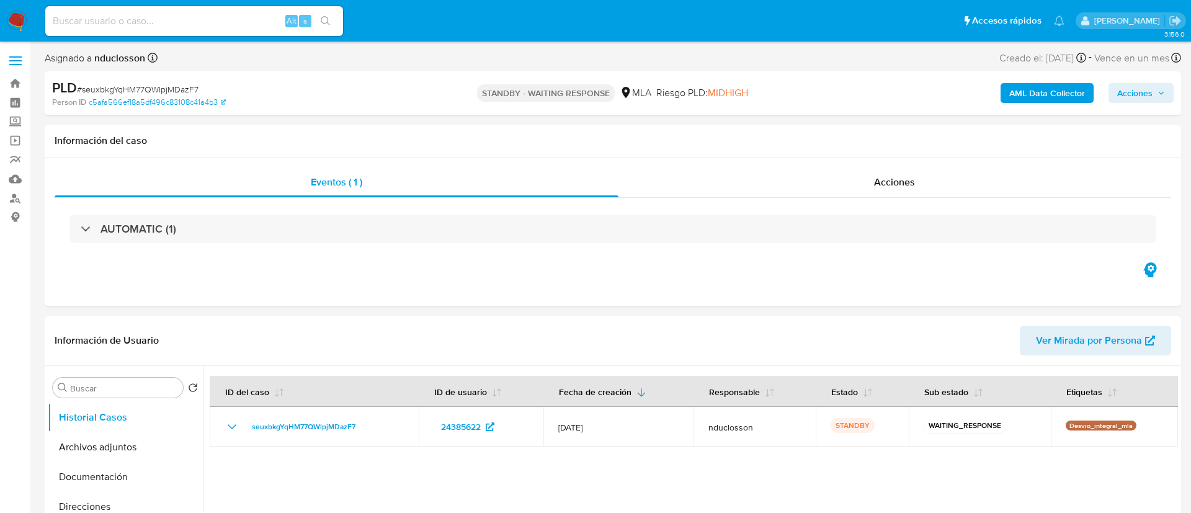
select select "10"
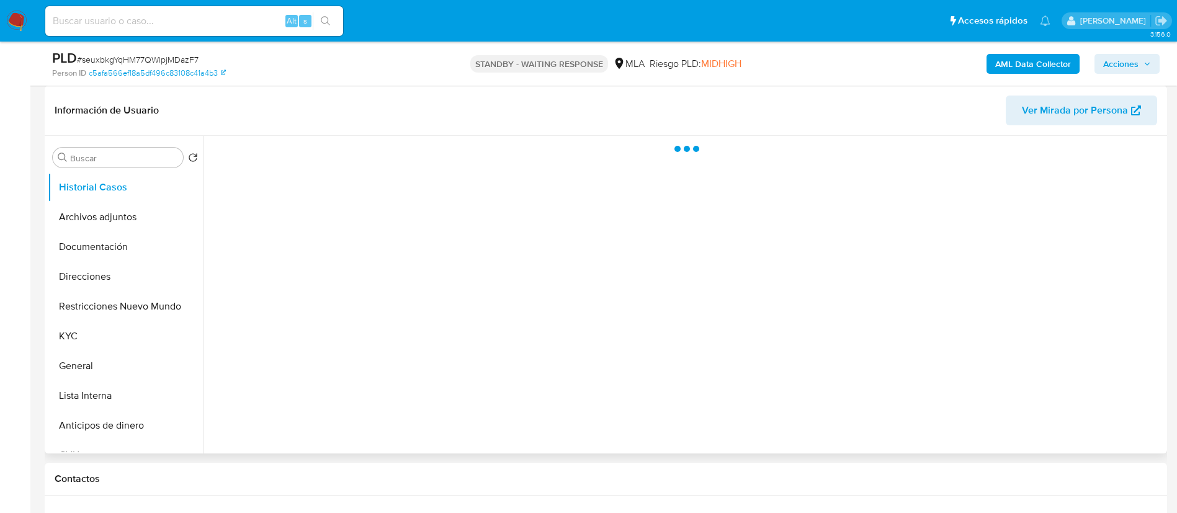
scroll to position [318, 0]
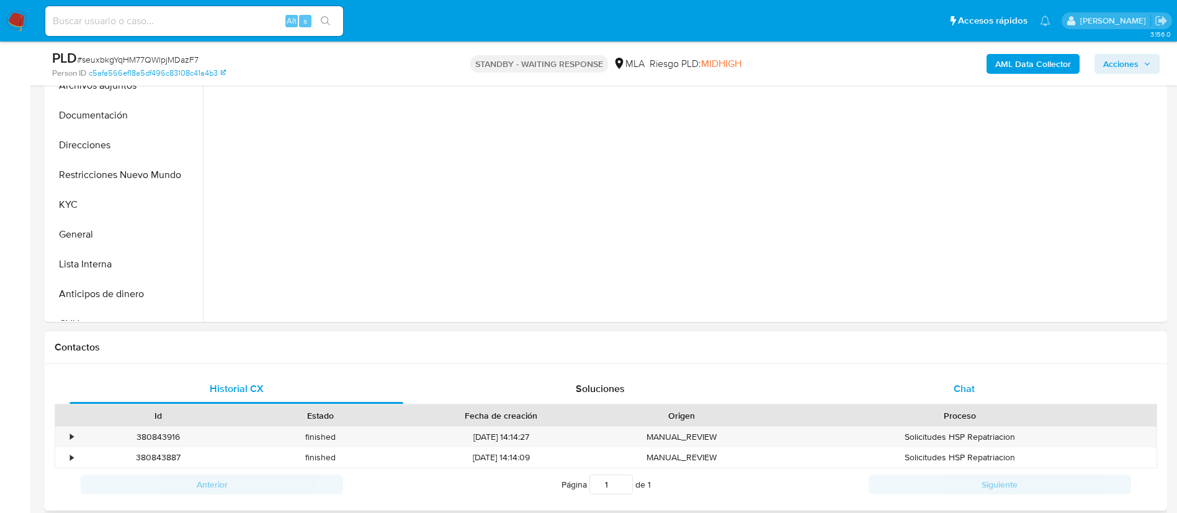
click at [969, 374] on div "Chat" at bounding box center [964, 389] width 334 height 30
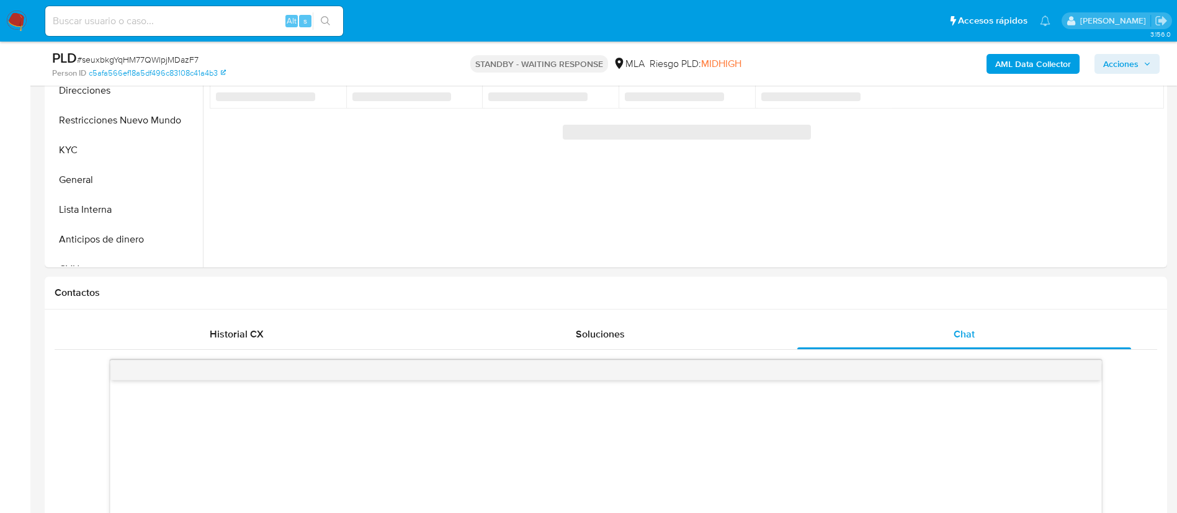
scroll to position [465, 0]
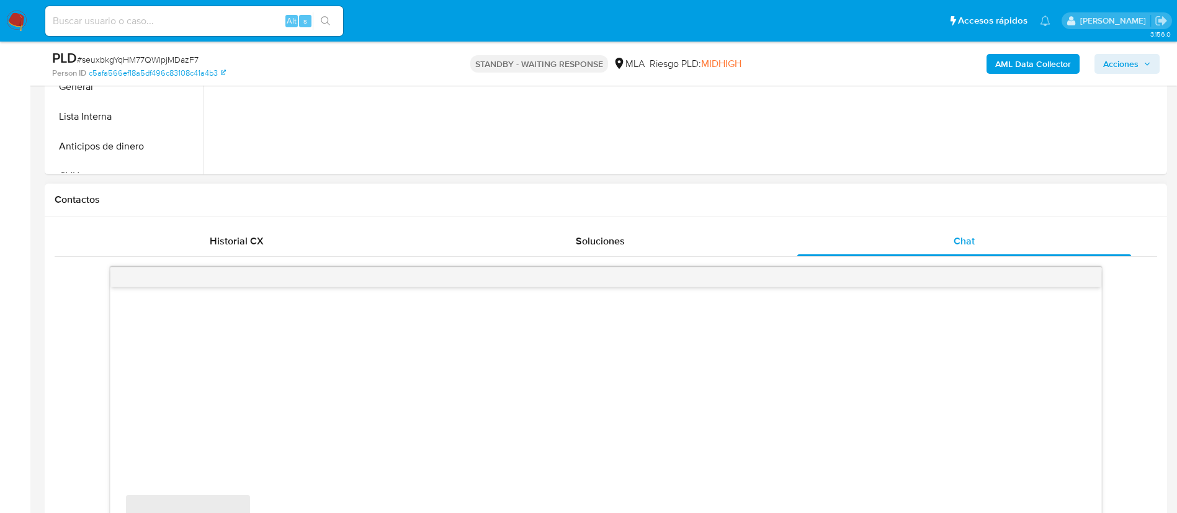
select select "10"
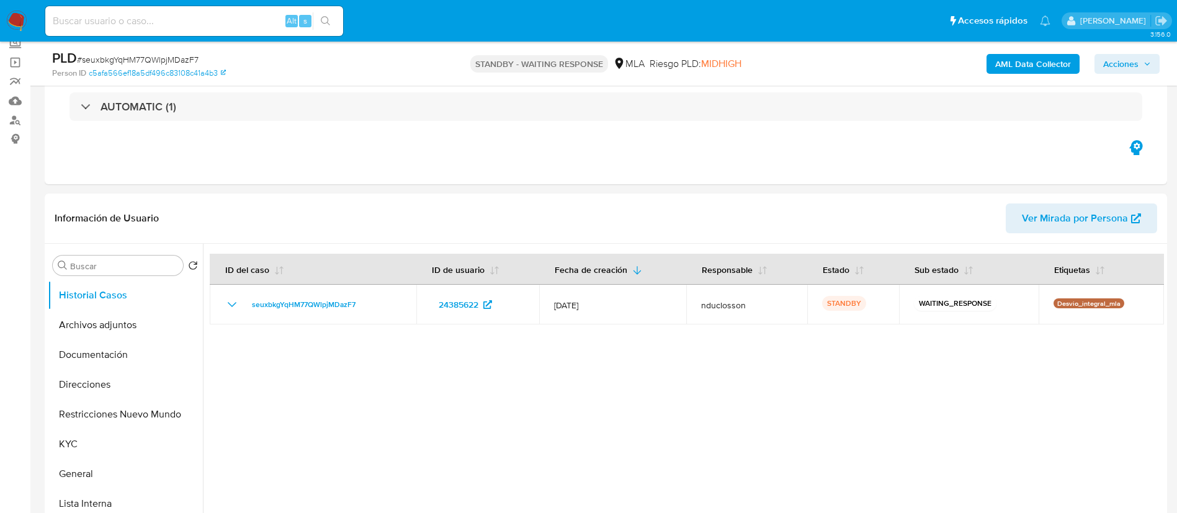
scroll to position [0, 0]
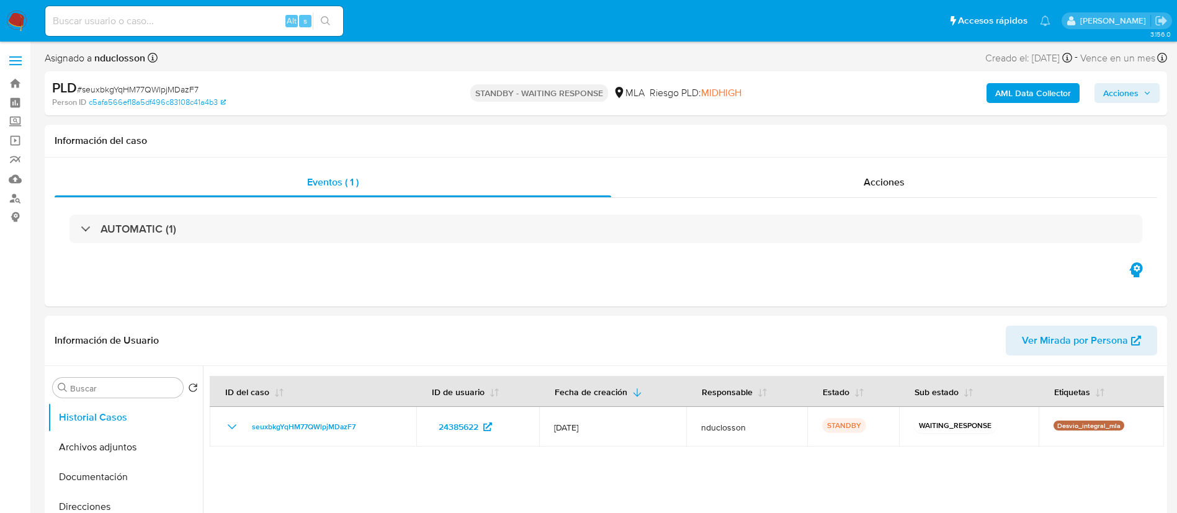
click at [148, 30] on div "Alt s" at bounding box center [194, 21] width 298 height 30
click at [145, 24] on input at bounding box center [194, 21] width 298 height 16
paste input "0w2Zx5jeJQHraZ4PNiaQzeHM"
type input "0w2Zx5jeJQHraZ4PNiaQzeHM"
click at [335, 17] on button "search-icon" at bounding box center [325, 20] width 25 height 17
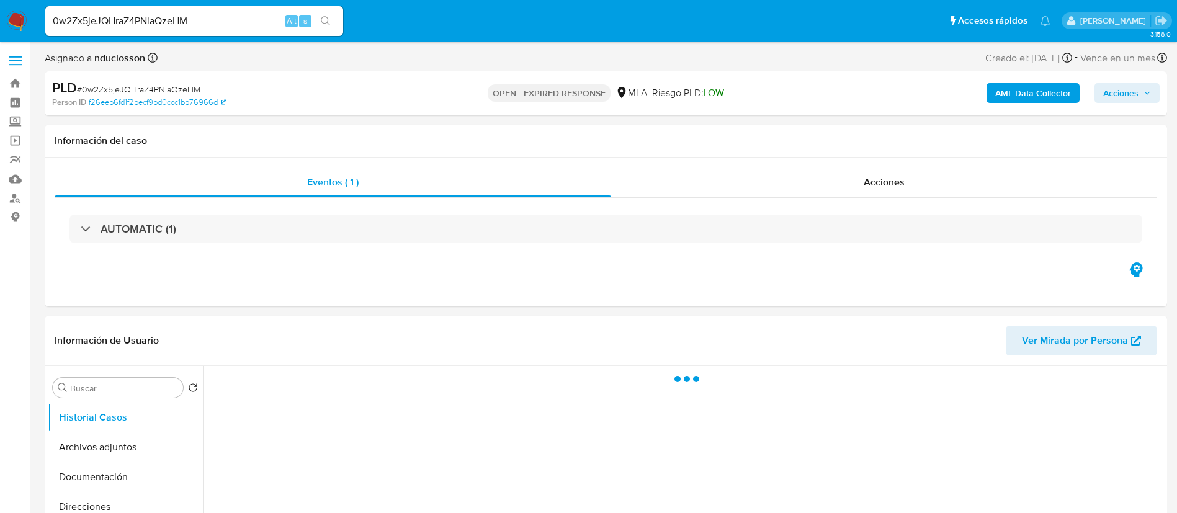
select select "10"
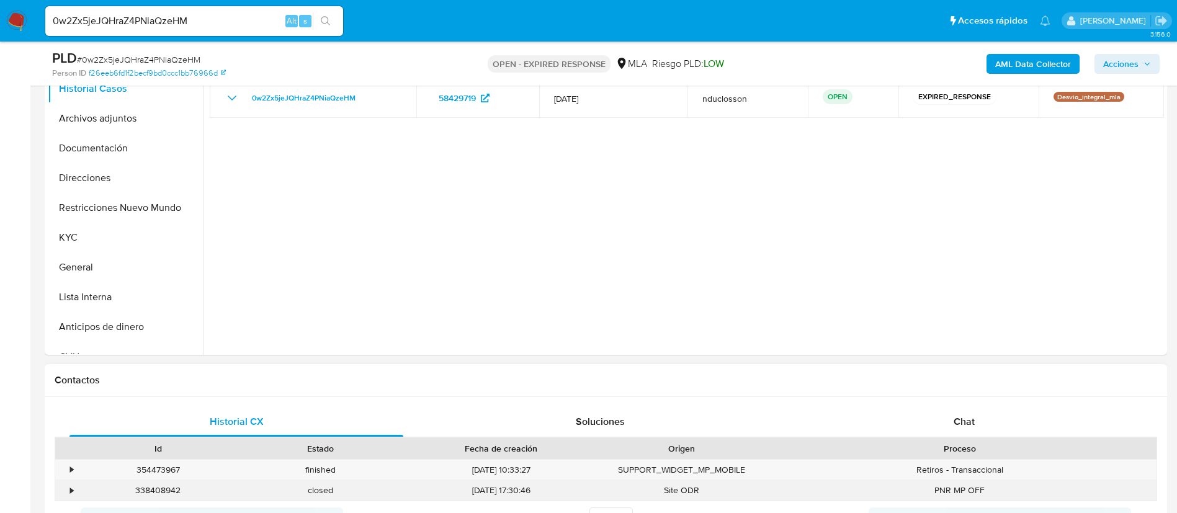
scroll to position [465, 0]
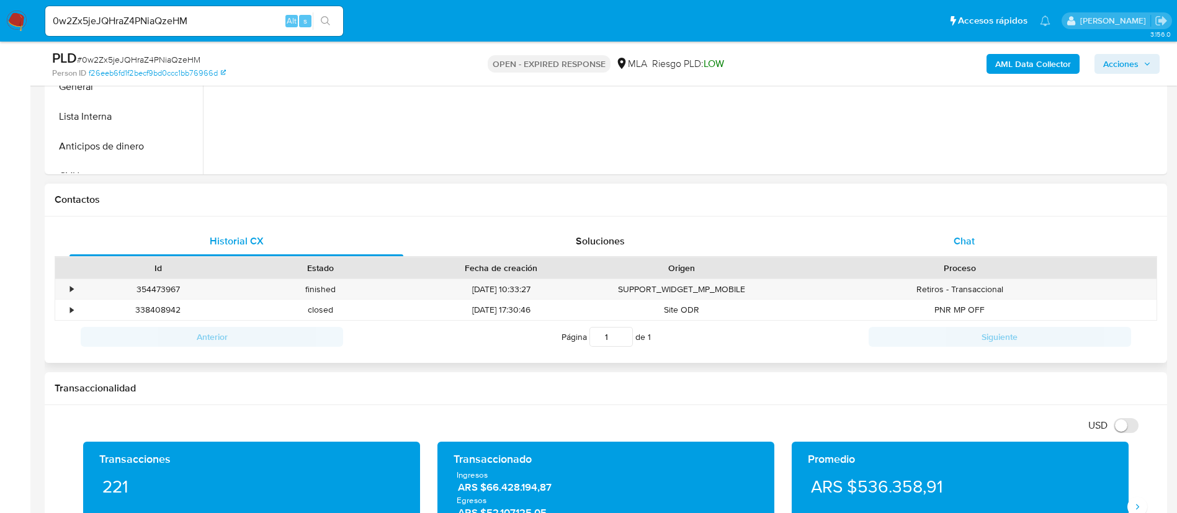
click at [965, 243] on span "Chat" at bounding box center [963, 241] width 21 height 14
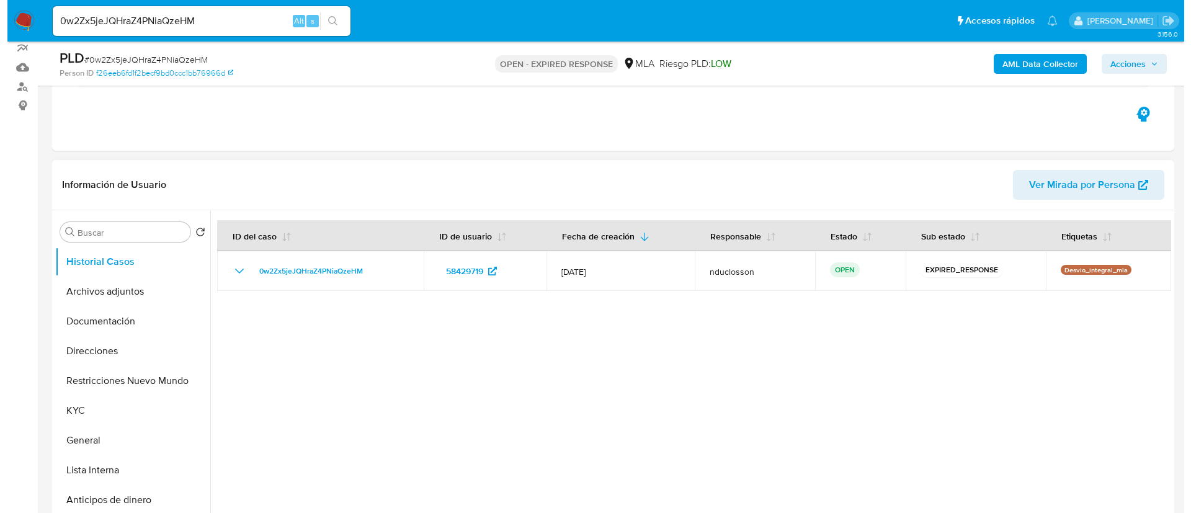
scroll to position [186, 0]
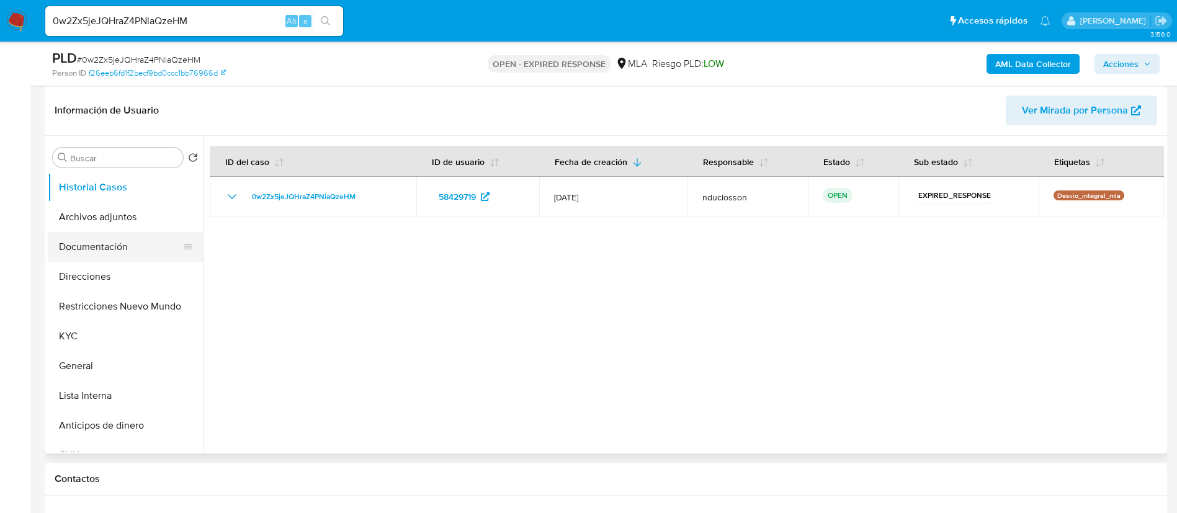
click at [80, 249] on button "Documentación" at bounding box center [120, 247] width 145 height 30
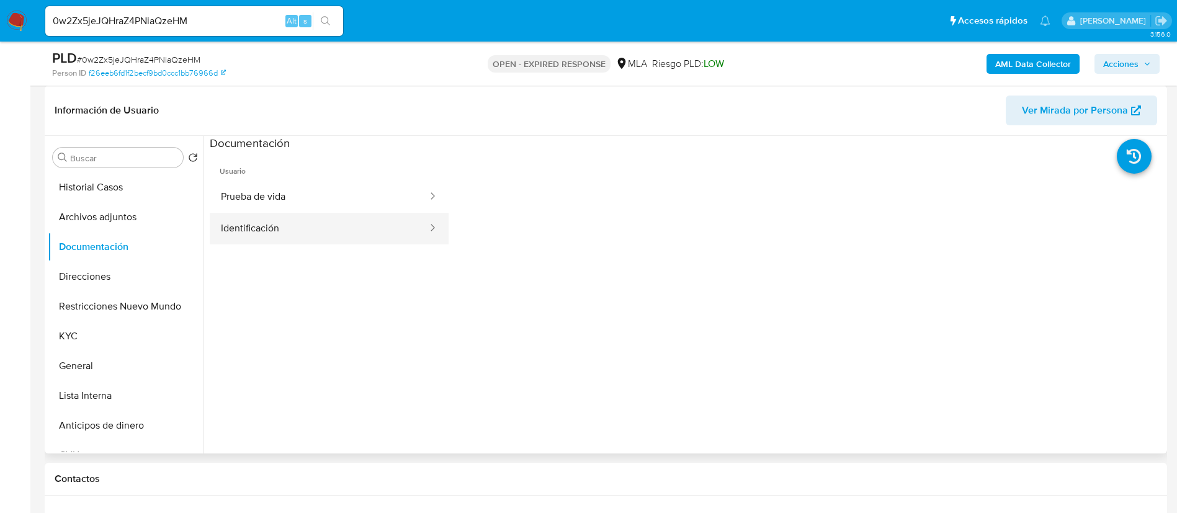
click at [312, 239] on button "Identificación" at bounding box center [319, 229] width 219 height 32
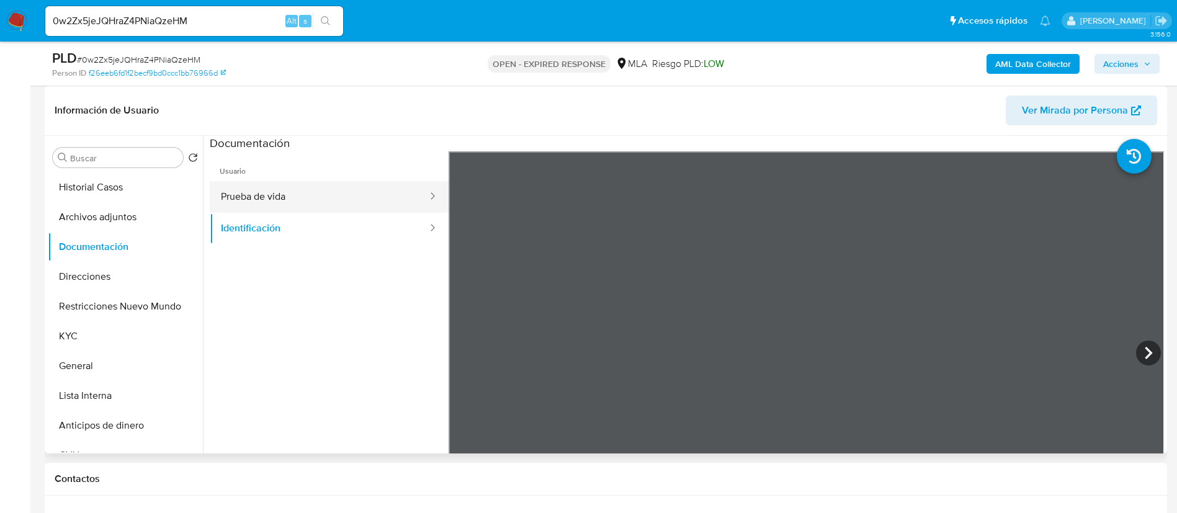
click at [323, 196] on button "Prueba de vida" at bounding box center [319, 197] width 219 height 32
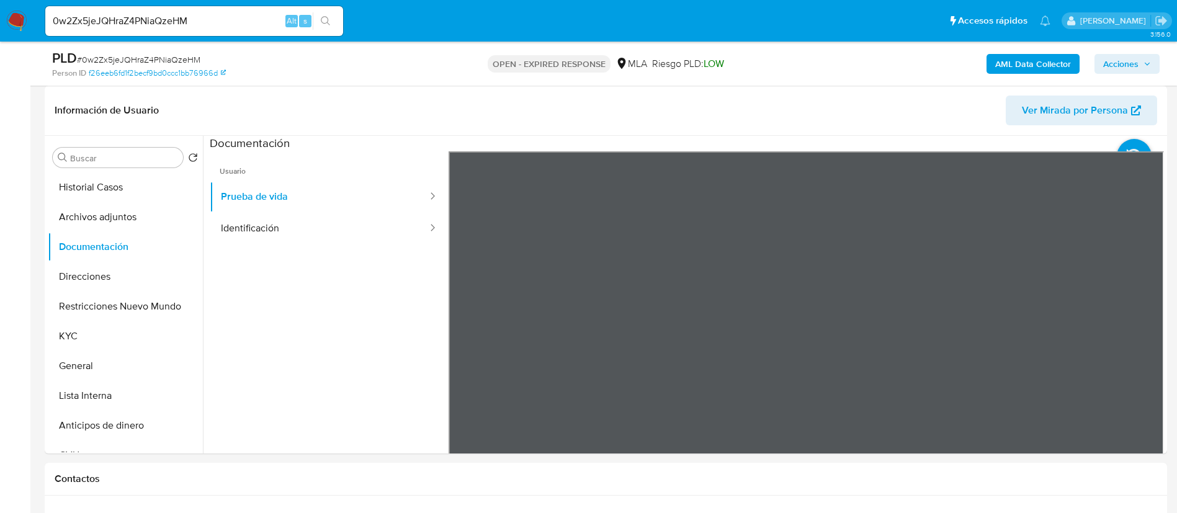
click at [1060, 70] on b "AML Data Collector" at bounding box center [1033, 64] width 76 height 20
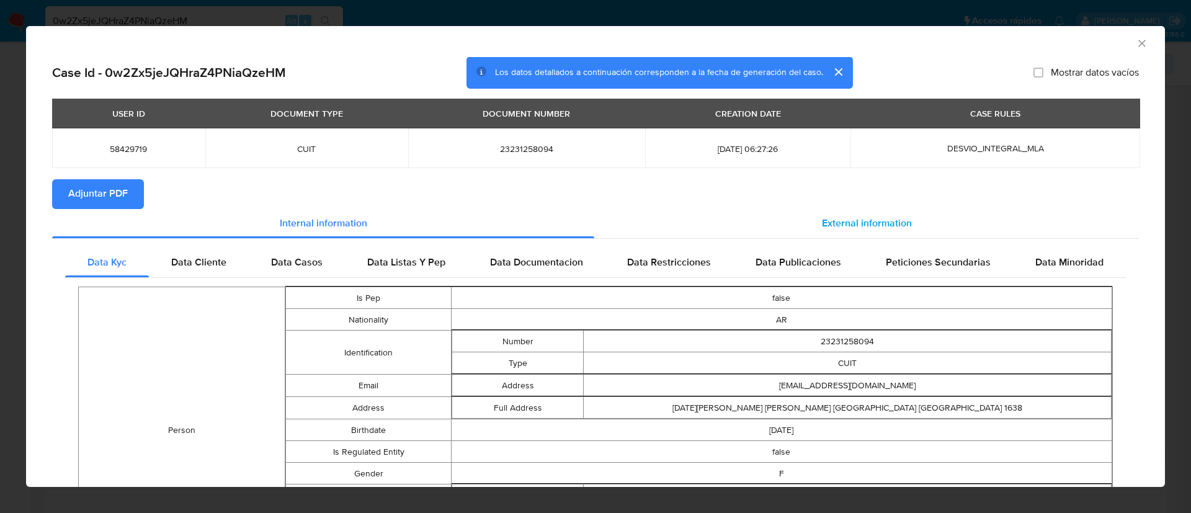
click at [844, 223] on span "External information" at bounding box center [867, 223] width 90 height 14
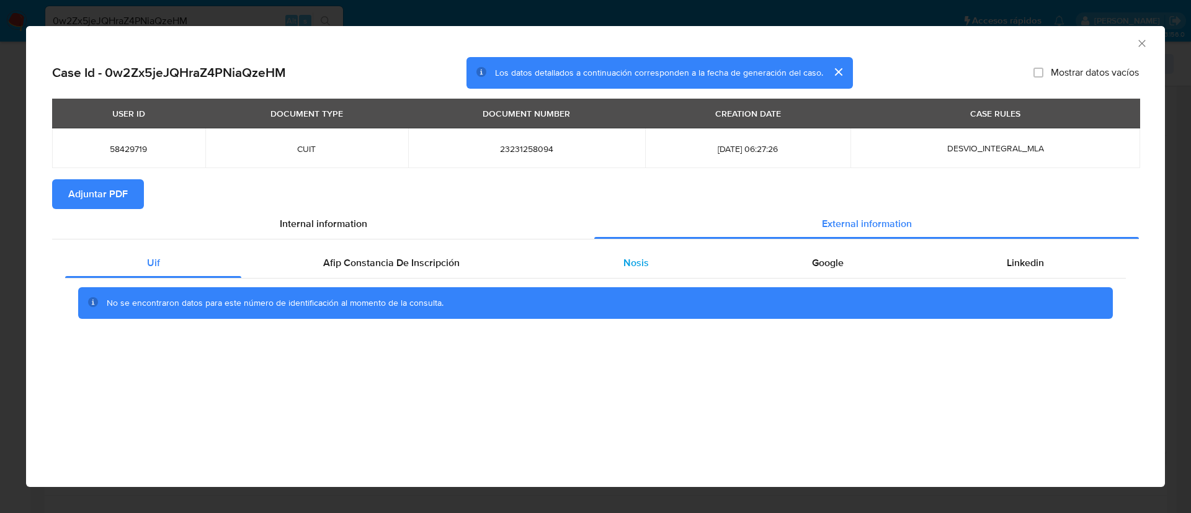
click at [643, 269] on span "Nosis" at bounding box center [635, 263] width 25 height 14
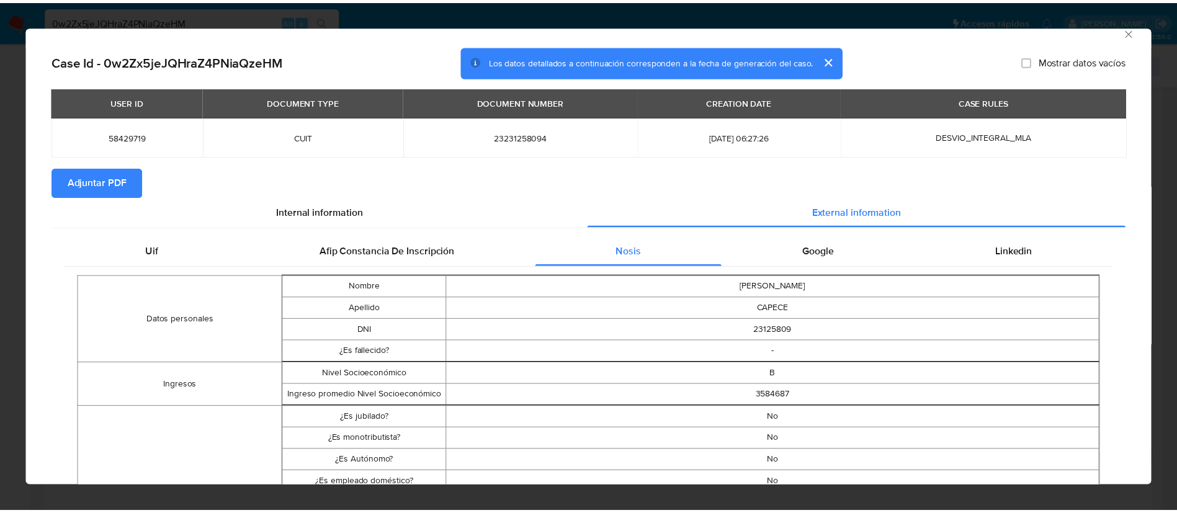
scroll to position [12, 0]
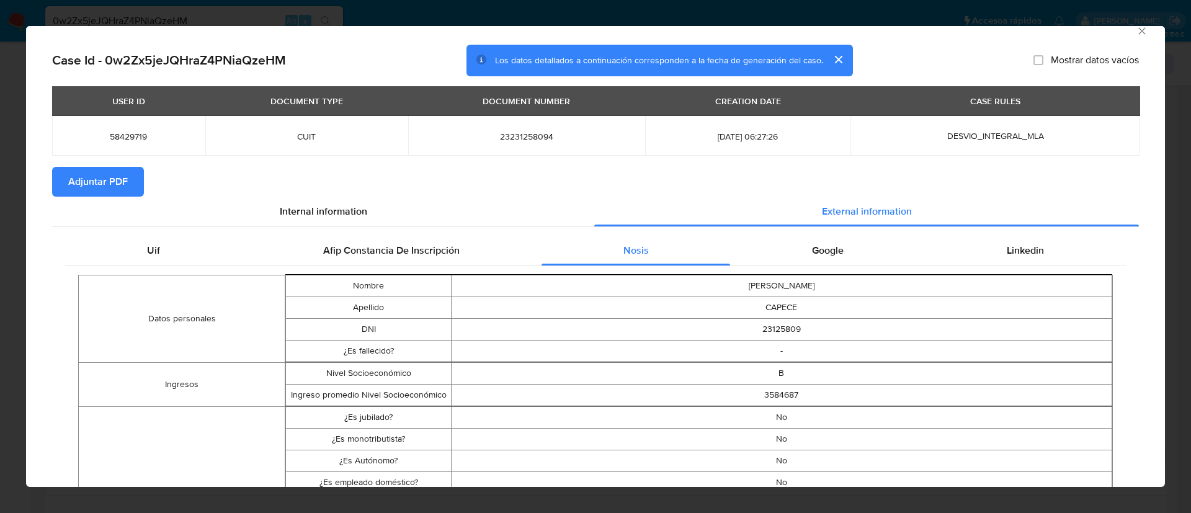
click at [720, 12] on div "AML Data Collector Case Id - 0w2Zx5jeJQHraZ4PNiaQzeHM Los datos detallados a co…" at bounding box center [595, 256] width 1191 height 513
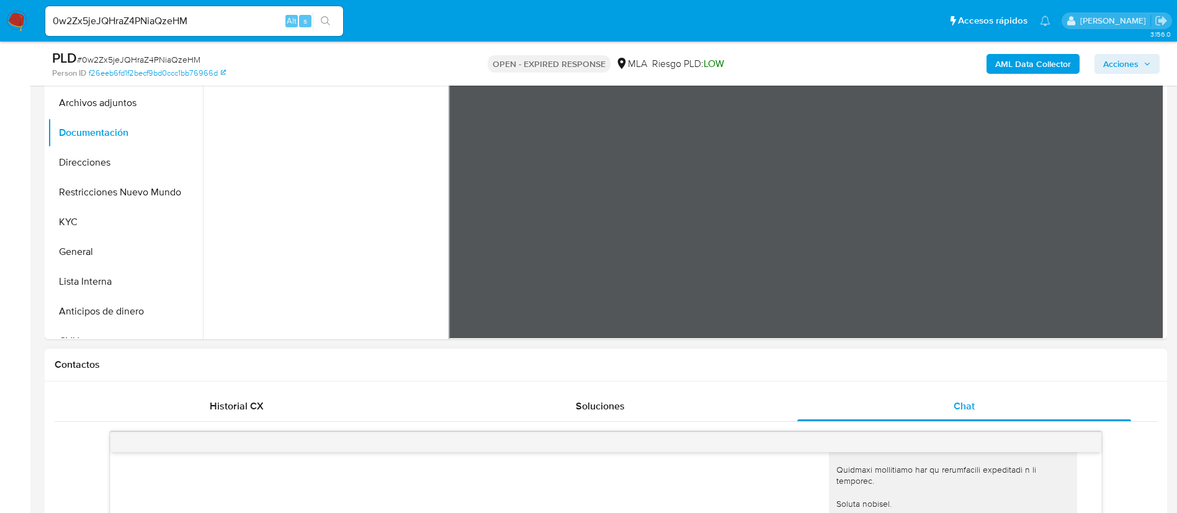
scroll to position [558, 0]
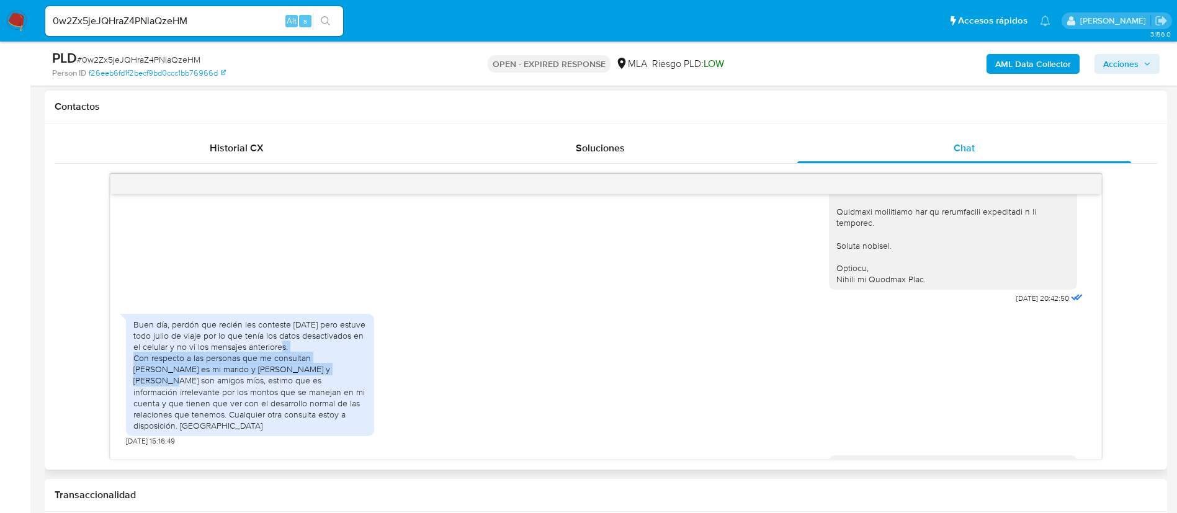
drag, startPoint x: 132, startPoint y: 388, endPoint x: 309, endPoint y: 402, distance: 177.9
click at [309, 402] on div "Buen día, perdón que recién les conteste hoy pero estuve todo julio de viaje po…" at bounding box center [250, 375] width 248 height 123
copy div "Con respecto a las personas que me consultan Juan Carlos es mi marido y Mariana…"
click at [223, 432] on div "Buen día, perdón que recién les conteste hoy pero estuve todo julio de viaje po…" at bounding box center [249, 375] width 233 height 113
drag, startPoint x: 136, startPoint y: 390, endPoint x: 234, endPoint y: 413, distance: 100.7
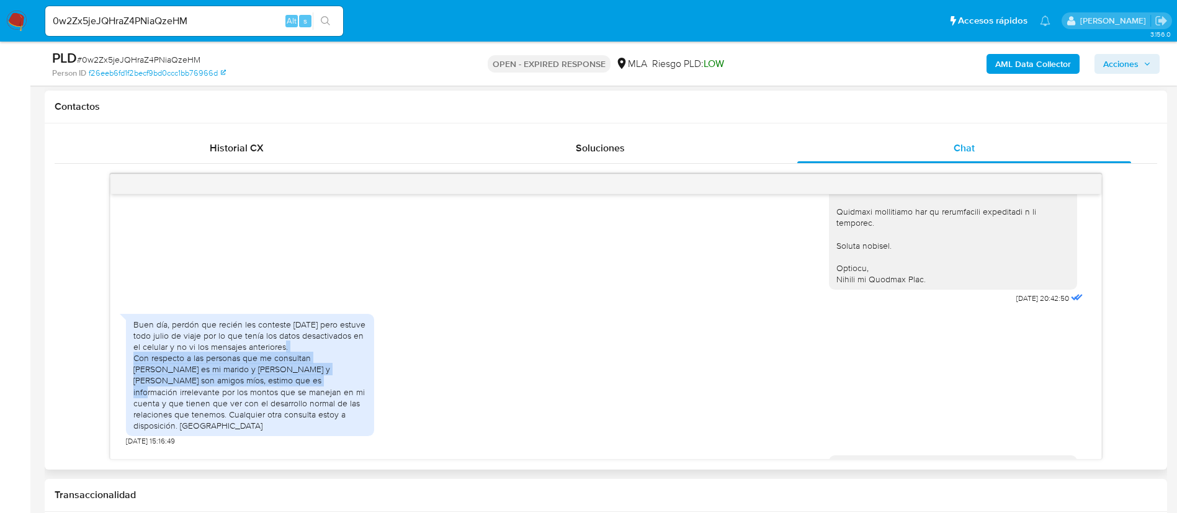
click at [234, 413] on div "Buen día, perdón que recién les conteste hoy pero estuve todo julio de viaje po…" at bounding box center [249, 375] width 233 height 113
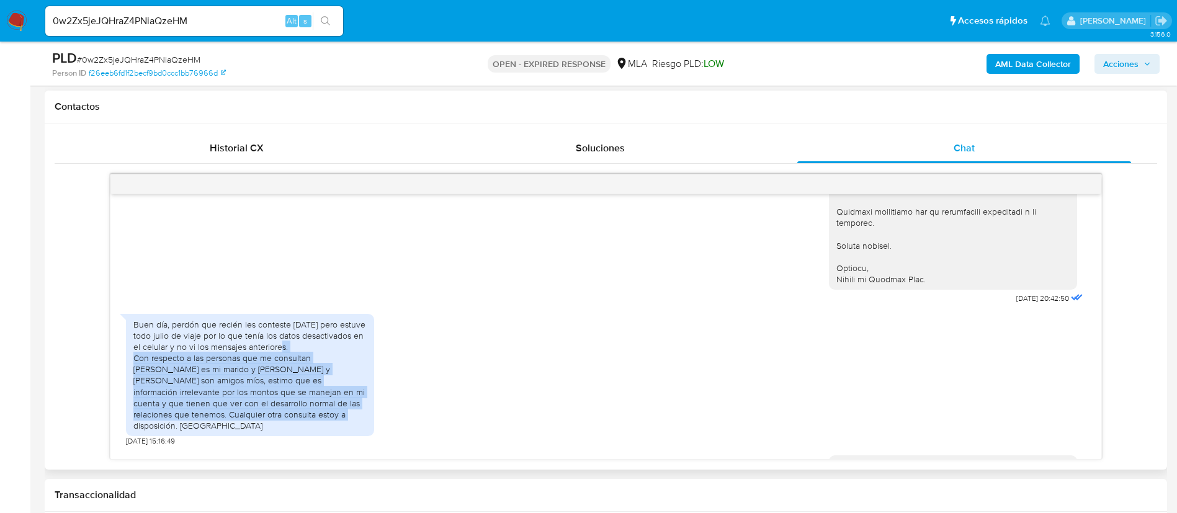
scroll to position [1470, 0]
drag, startPoint x: 135, startPoint y: 391, endPoint x: 239, endPoint y: 433, distance: 112.4
click at [239, 429] on div "Buen día, perdón que recién les conteste hoy pero estuve todo julio de viaje po…" at bounding box center [249, 372] width 233 height 113
copy div "Con respecto a las personas que me consultan Juan Carlos es mi marido y Mariana…"
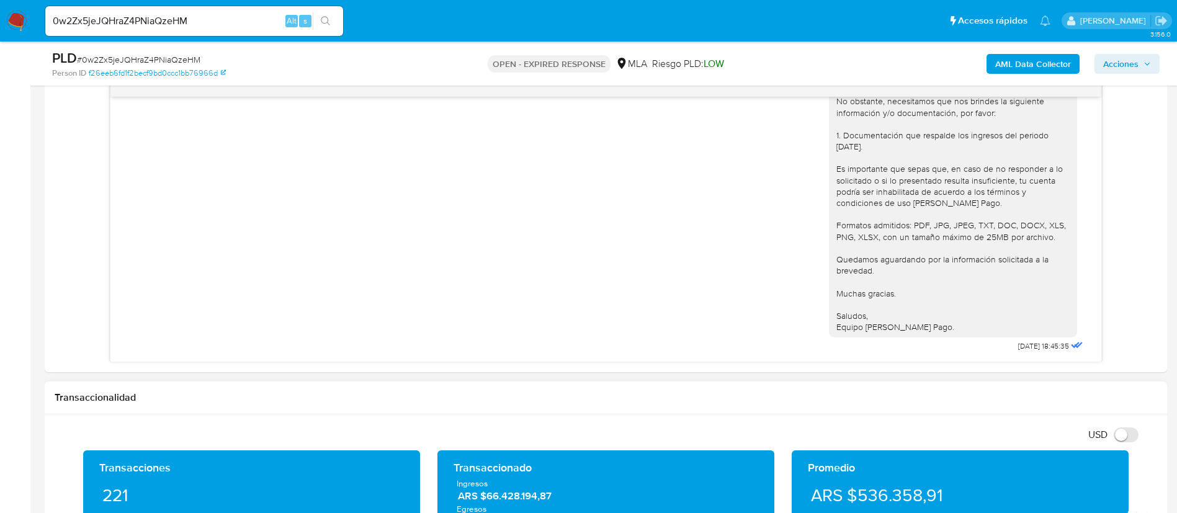
scroll to position [744, 0]
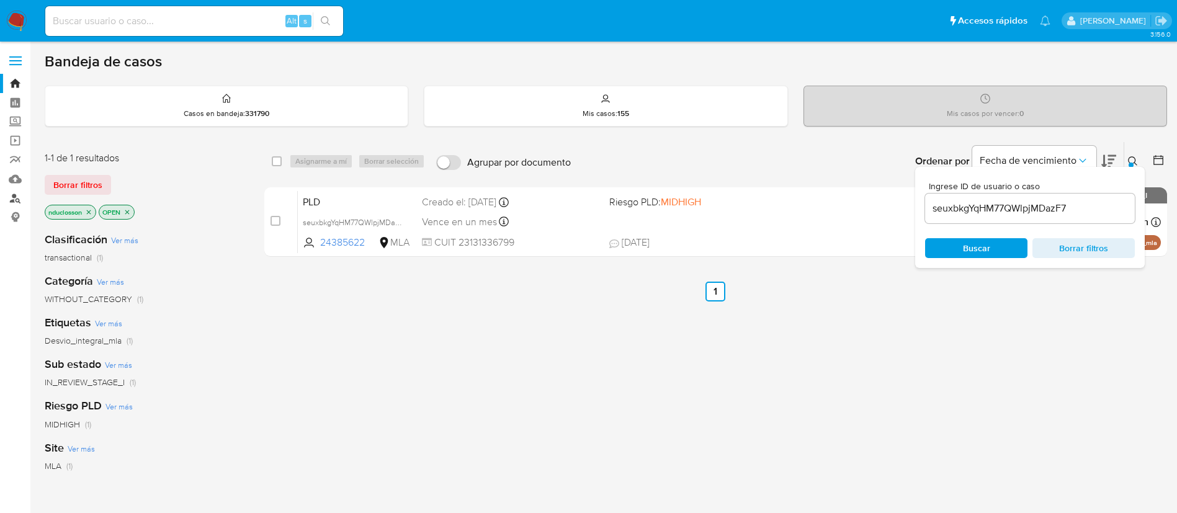
click at [6, 199] on link "Buscador de personas" at bounding box center [74, 198] width 148 height 19
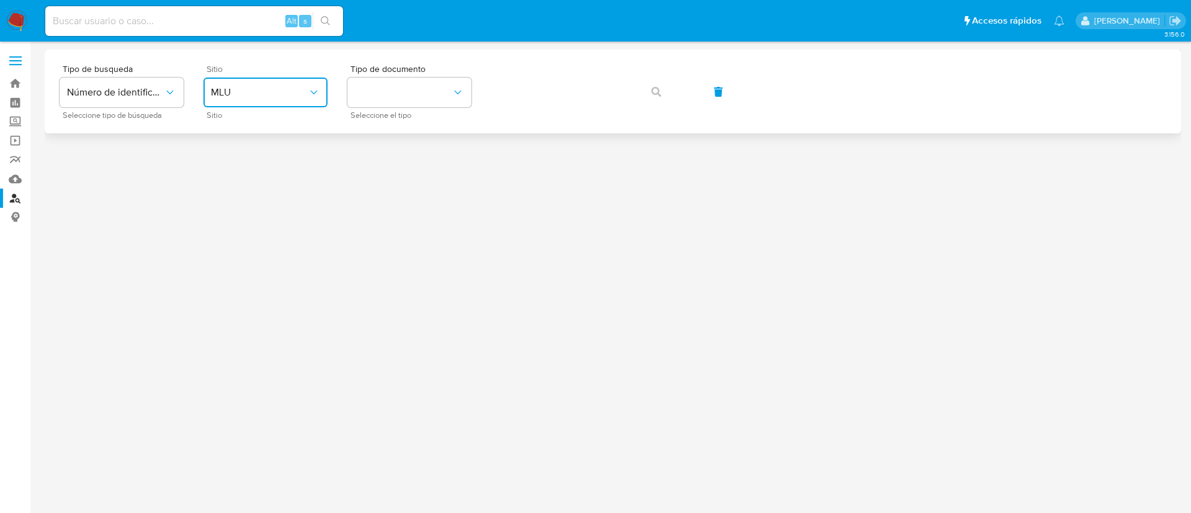
click at [294, 86] on span "MLU" at bounding box center [259, 92] width 97 height 12
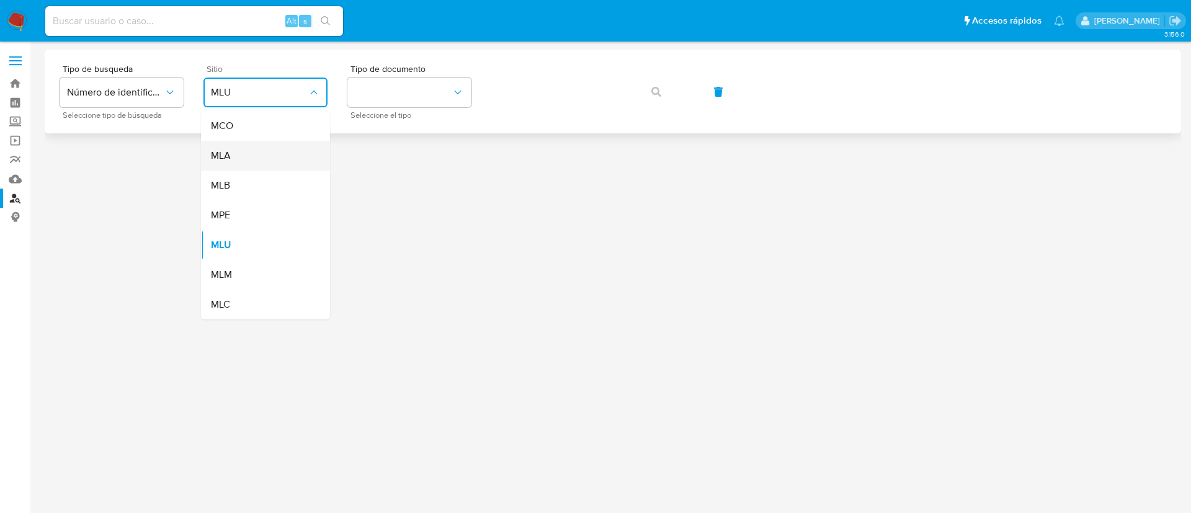
click at [236, 164] on div "MLA" at bounding box center [262, 156] width 102 height 30
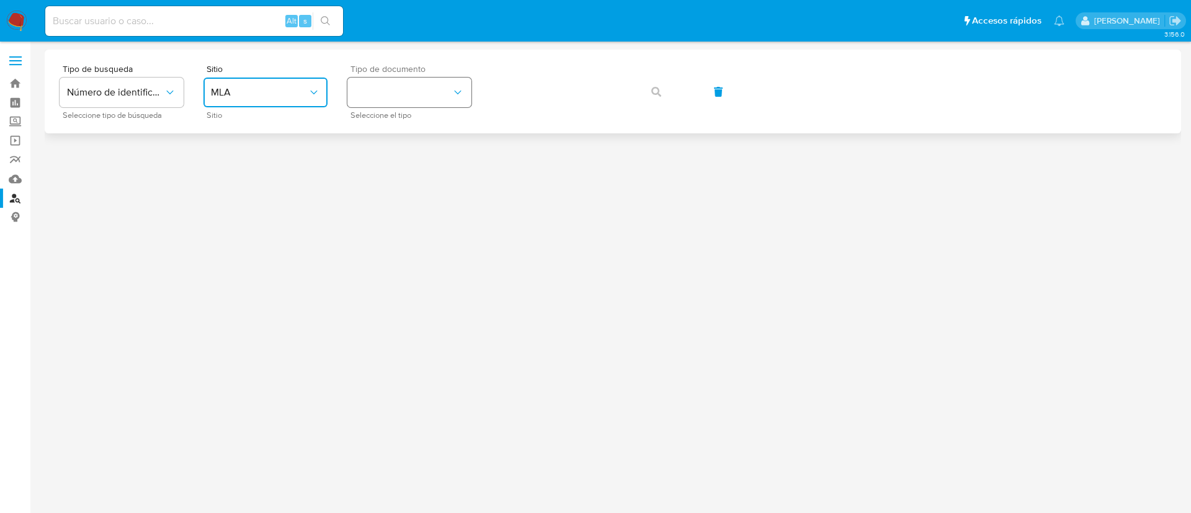
click at [417, 83] on button "identificationType" at bounding box center [409, 93] width 124 height 30
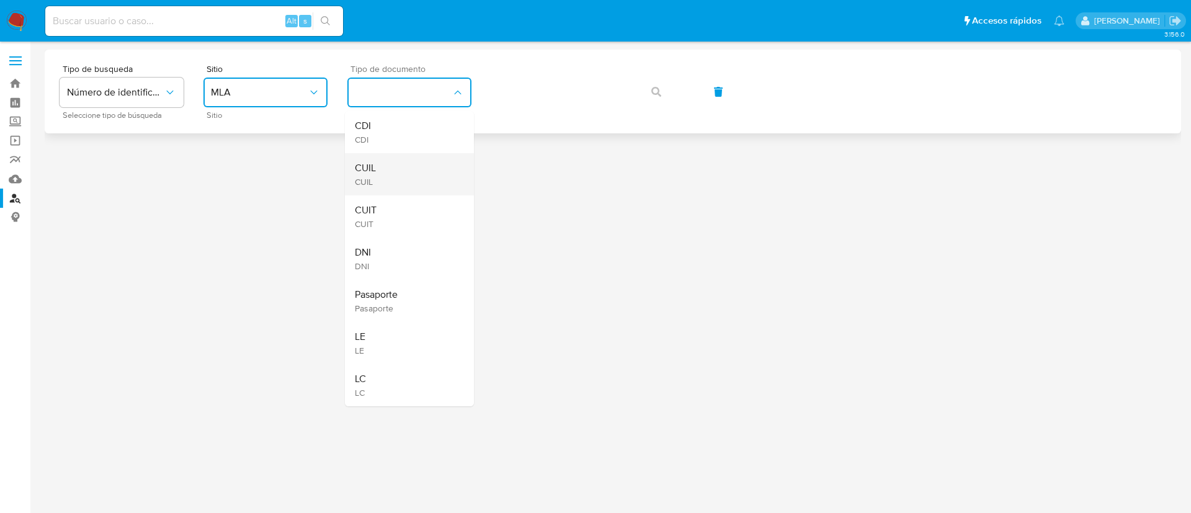
click at [381, 166] on div "CUIL CUIL" at bounding box center [406, 174] width 102 height 42
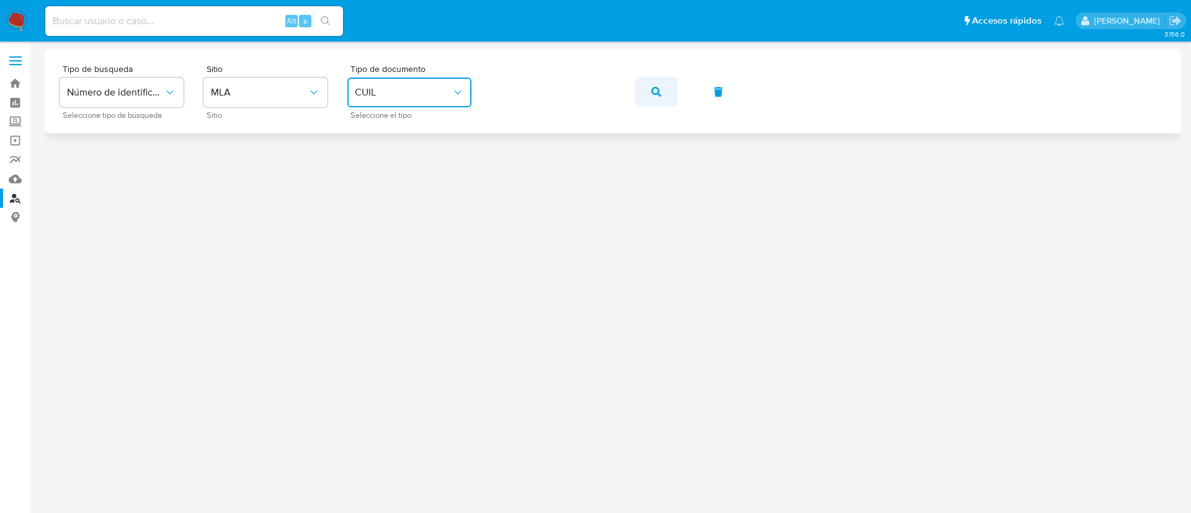
click at [661, 88] on icon "button" at bounding box center [656, 92] width 10 height 10
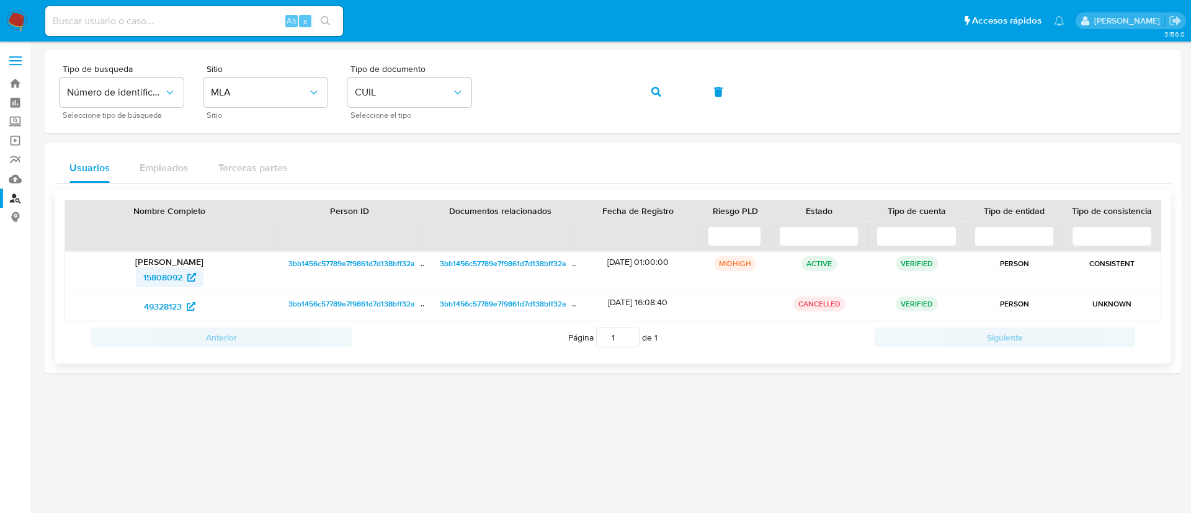
click at [166, 277] on span "15808092" at bounding box center [162, 277] width 39 height 20
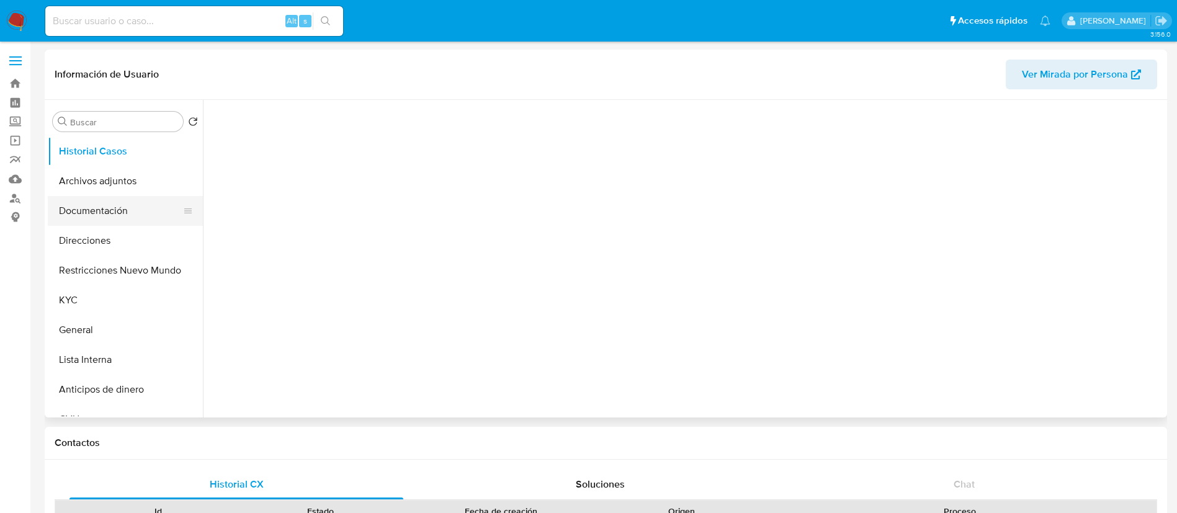
click at [130, 202] on button "Documentación" at bounding box center [120, 211] width 145 height 30
select select "10"
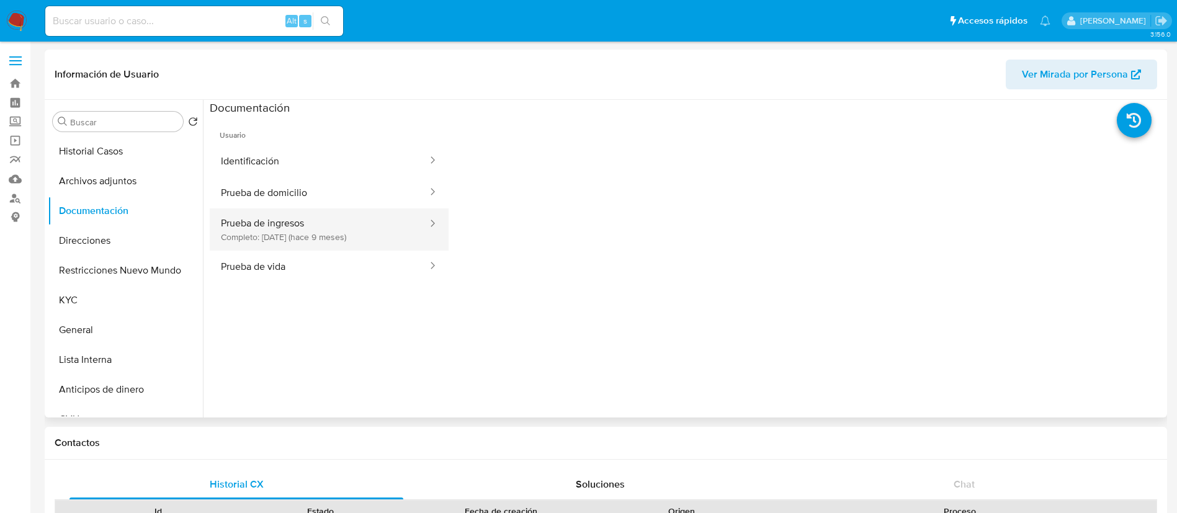
click at [316, 238] on button "Prueba de ingresos Completo: 12/11/2024 (hace 9 meses)" at bounding box center [319, 229] width 219 height 42
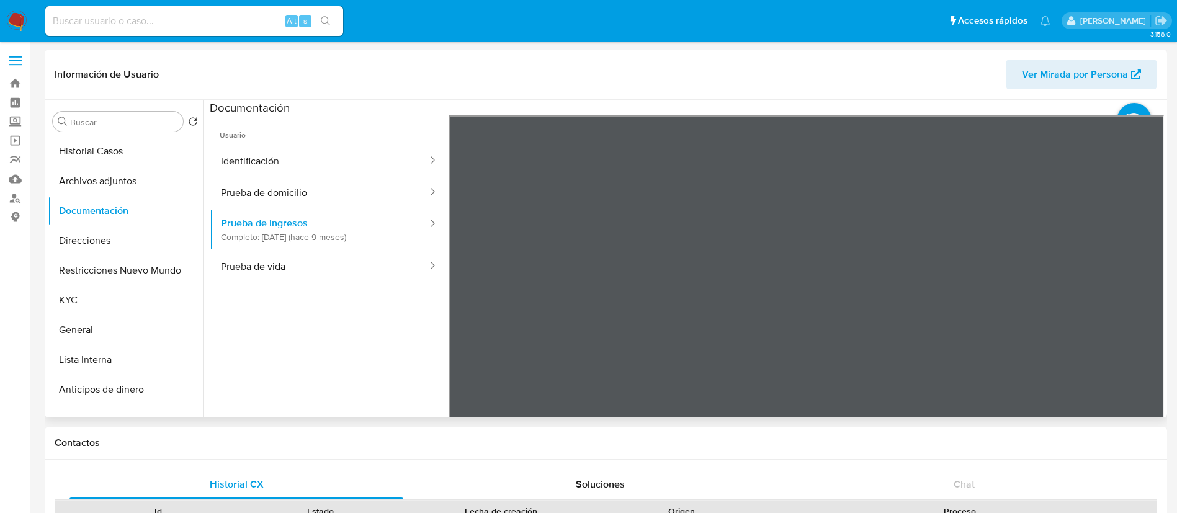
click at [797, 83] on div "Información de Usuario Ver Mirada por Persona Buscar Volver al orden por defect…" at bounding box center [606, 234] width 1122 height 368
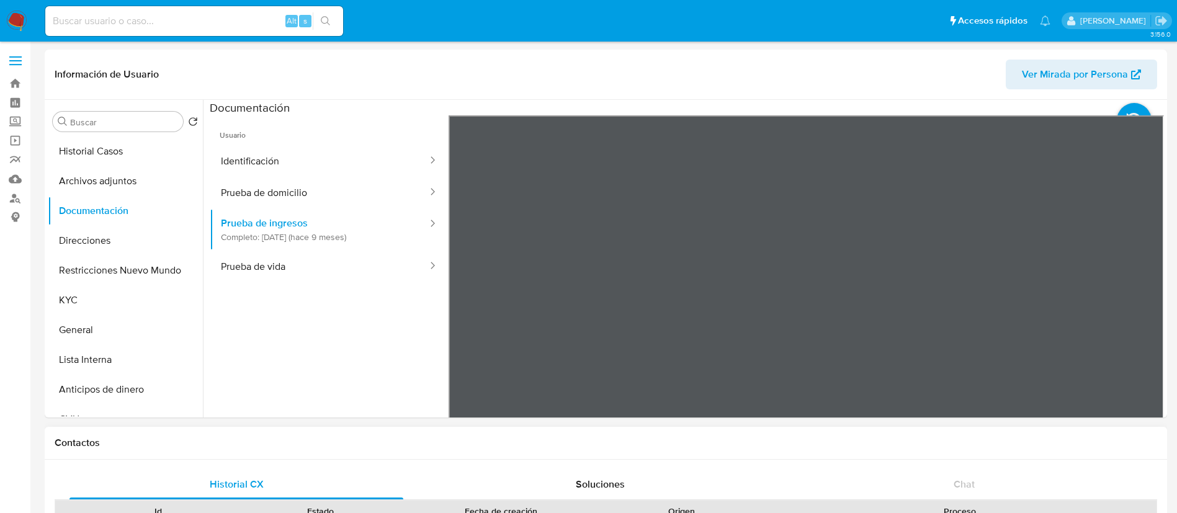
click at [703, 108] on section at bounding box center [687, 306] width 954 height 413
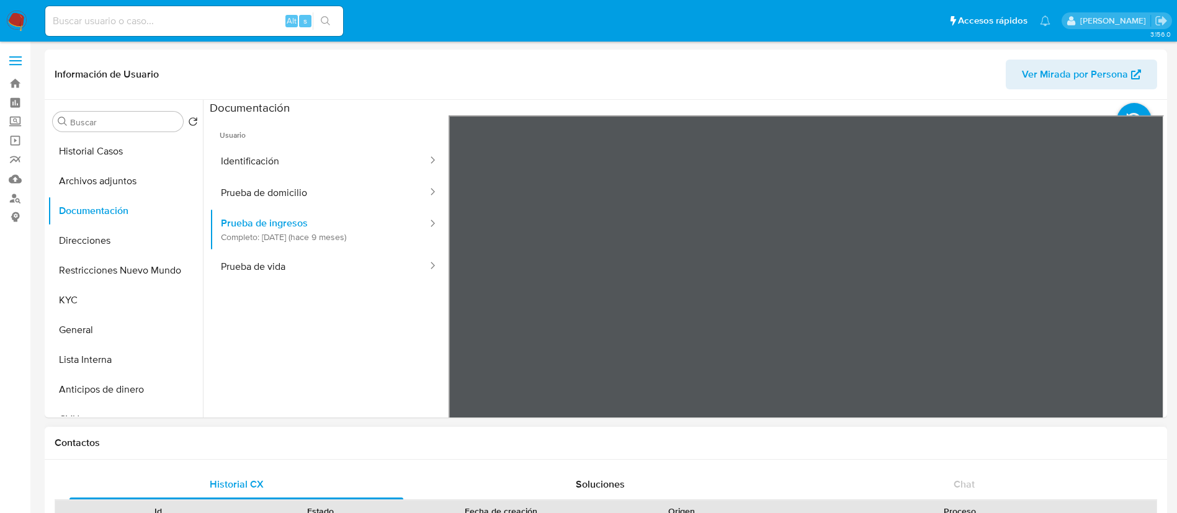
click at [357, 377] on ul "Usuario Identificación Prueba de domicilio Prueba de ingresos Completo: 12/11/2…" at bounding box center [329, 293] width 239 height 357
drag, startPoint x: 14, startPoint y: 23, endPoint x: 73, endPoint y: 0, distance: 63.2
click at [13, 23] on img at bounding box center [16, 21] width 21 height 21
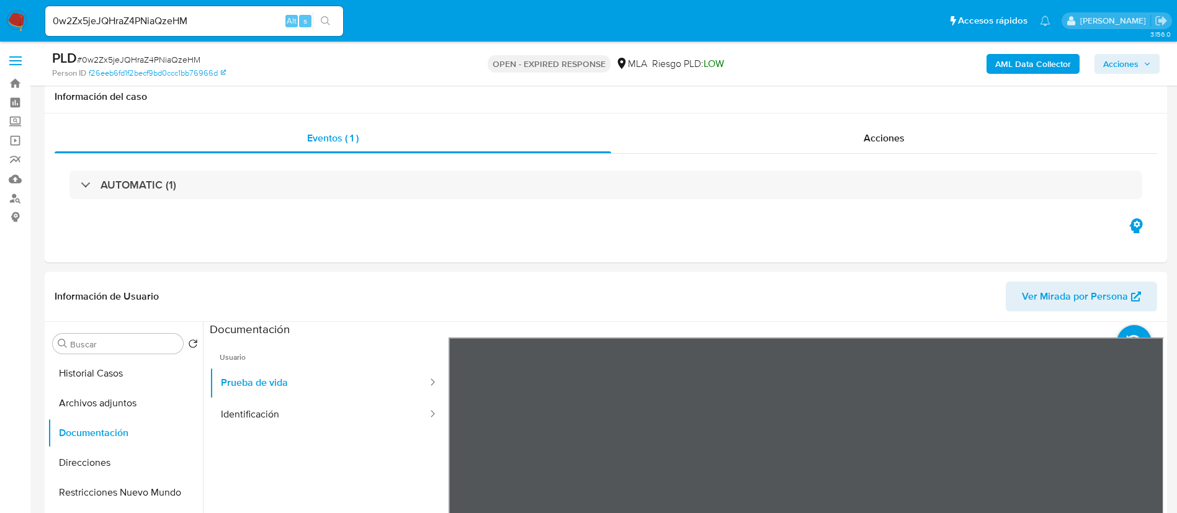
select select "10"
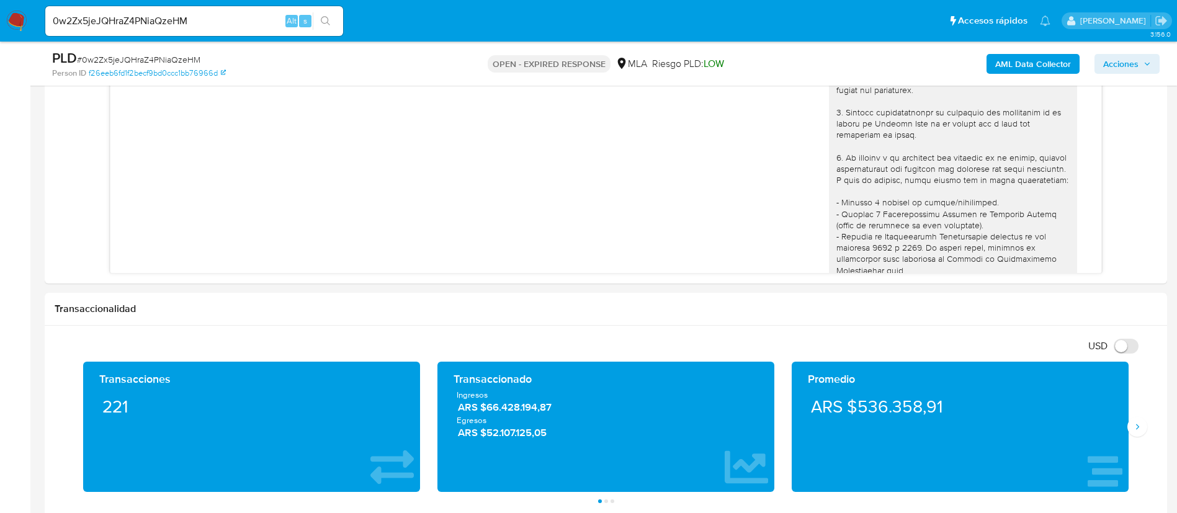
scroll to position [1802, 0]
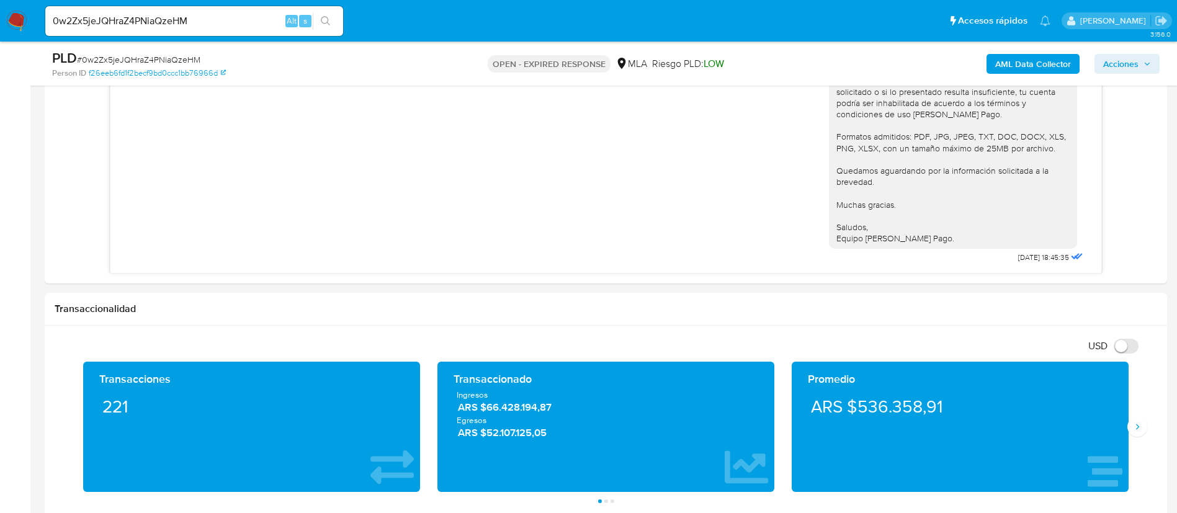
click at [100, 22] on input "0w2Zx5jeJQHraZ4PNiaQzeHM" at bounding box center [194, 21] width 298 height 16
paste input "K7CfZ6CbjKUwlCENDYS2QGa0"
type input "K7CfZ6CbjKUwlCENDYS2QGa0"
click at [328, 27] on button "search-icon" at bounding box center [325, 20] width 25 height 17
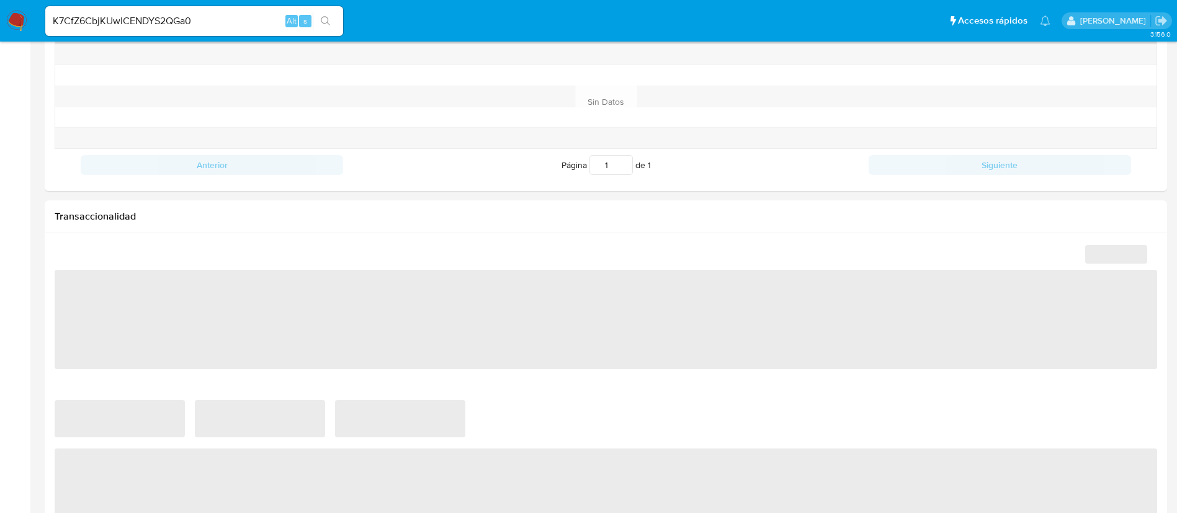
select select "10"
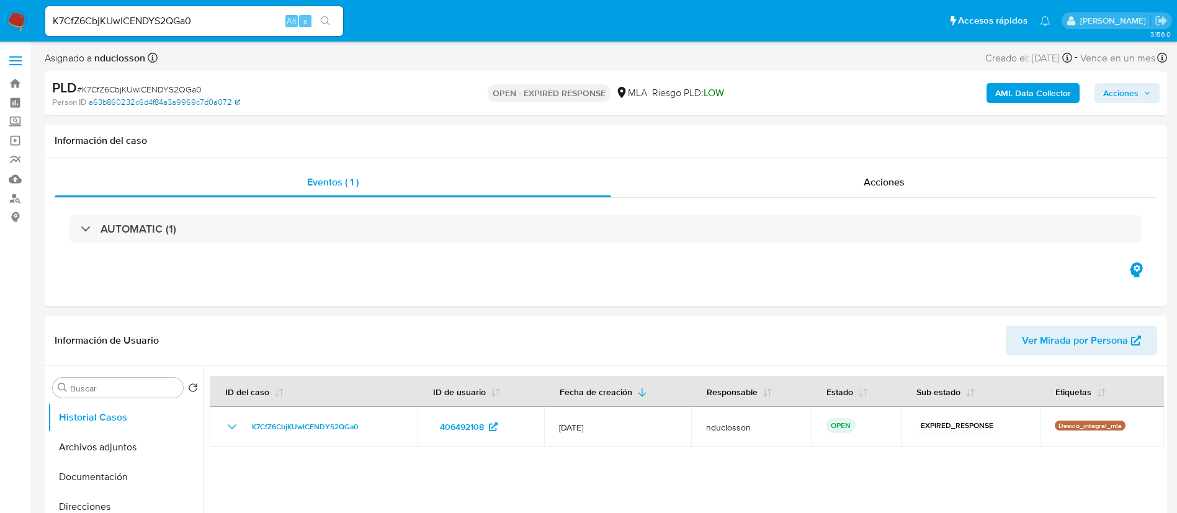
click at [133, 97] on link "a63b860232c6d4f84a3a9969c7d0a072" at bounding box center [164, 102] width 151 height 11
click at [174, 82] on div "PLD # K7CfZ6CbjKUwlCENDYS2QGa0" at bounding box center [234, 88] width 365 height 19
click at [160, 92] on span "# K7CfZ6CbjKUwlCENDYS2QGa0" at bounding box center [139, 89] width 125 height 12
copy span "K7CfZ6CbjKUwlCENDYS2QGa0"
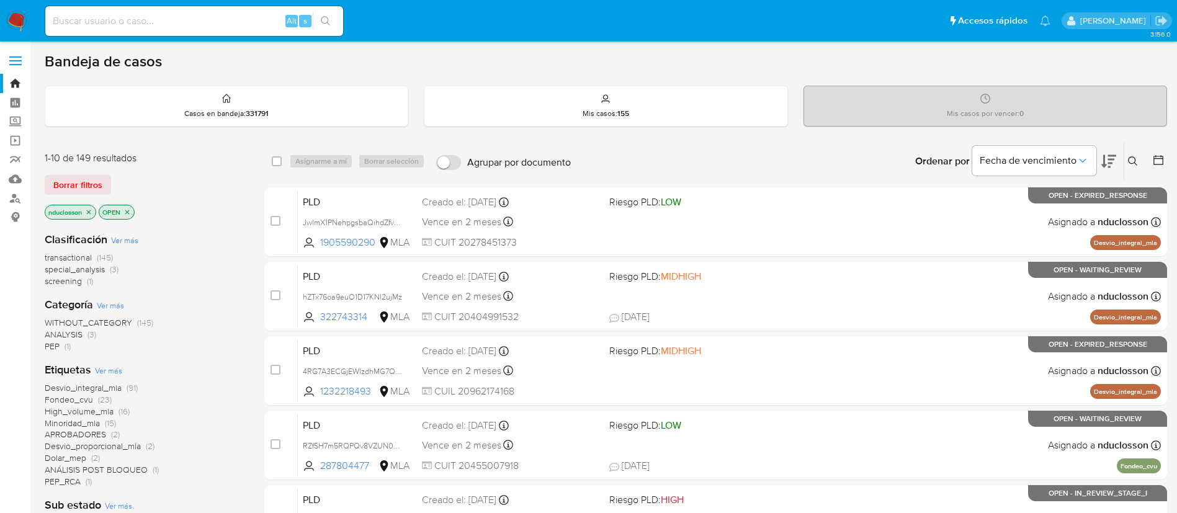
click at [1126, 154] on button at bounding box center [1134, 161] width 20 height 15
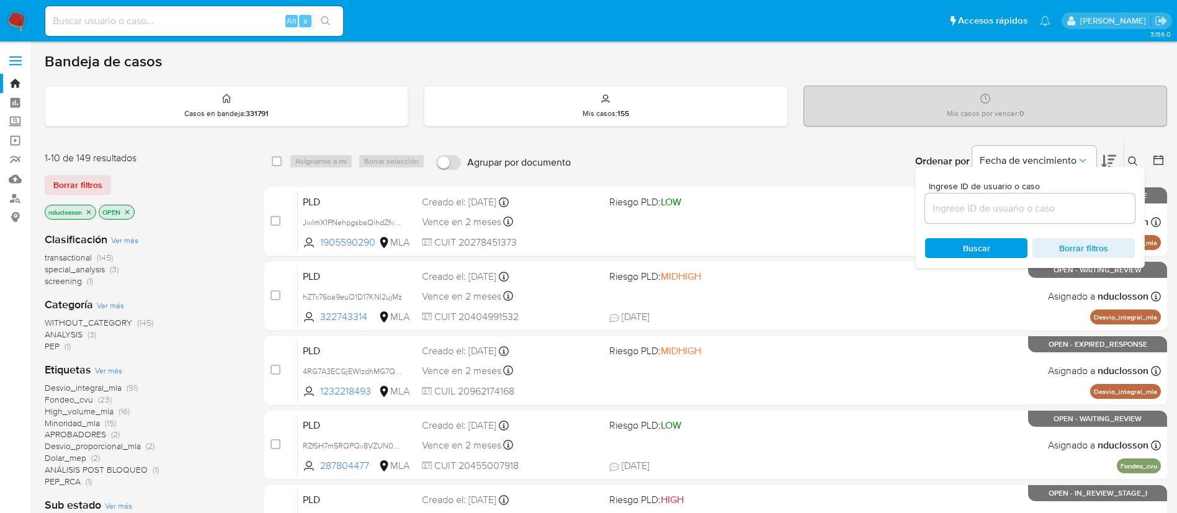
click at [981, 208] on input at bounding box center [1030, 208] width 210 height 16
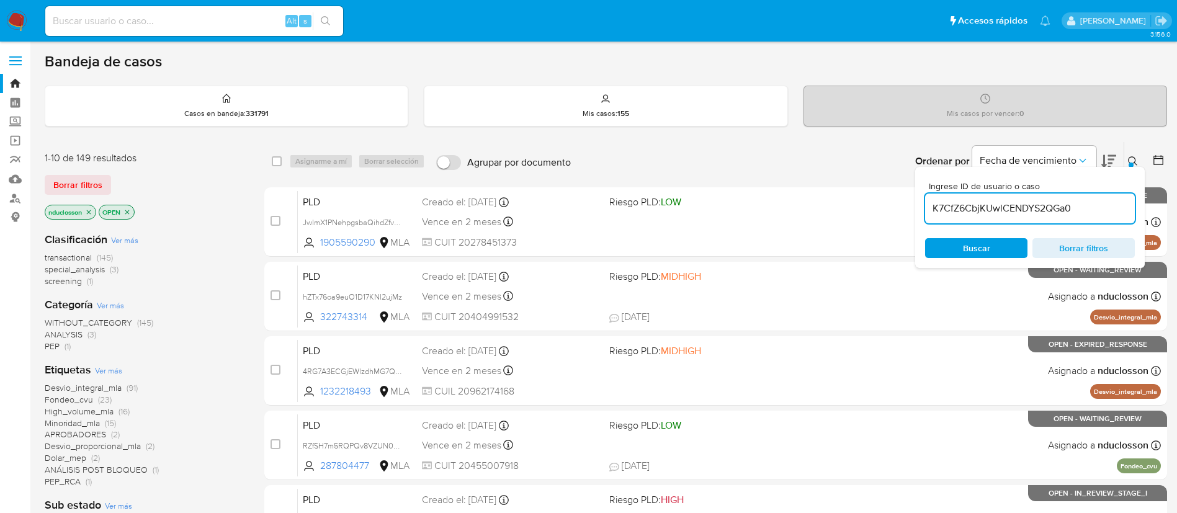
type input "K7CfZ6CbjKUwlCENDYS2QGa0"
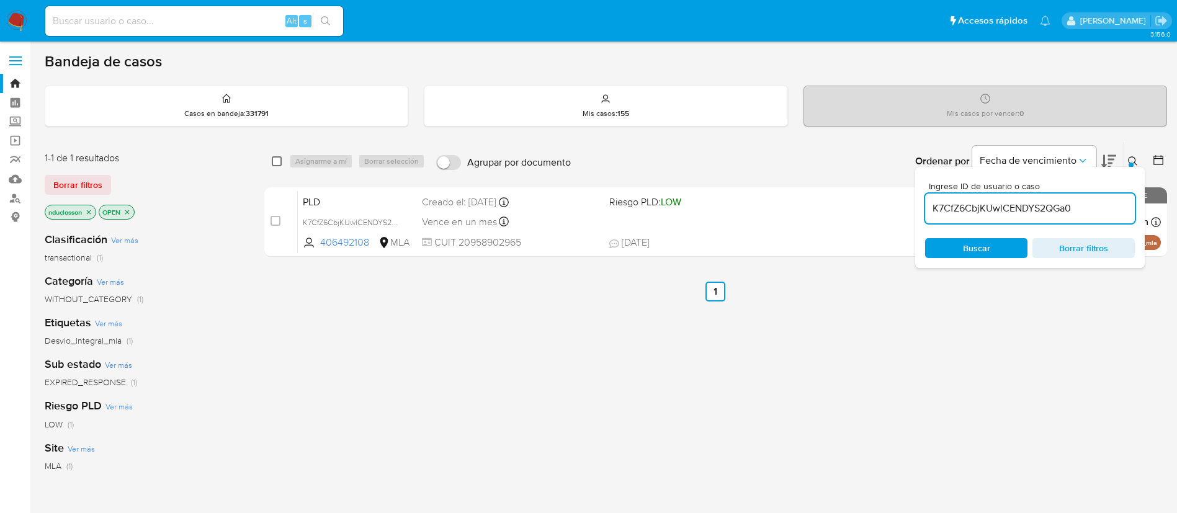
click at [275, 160] on input "checkbox" at bounding box center [277, 161] width 10 height 10
checkbox input "true"
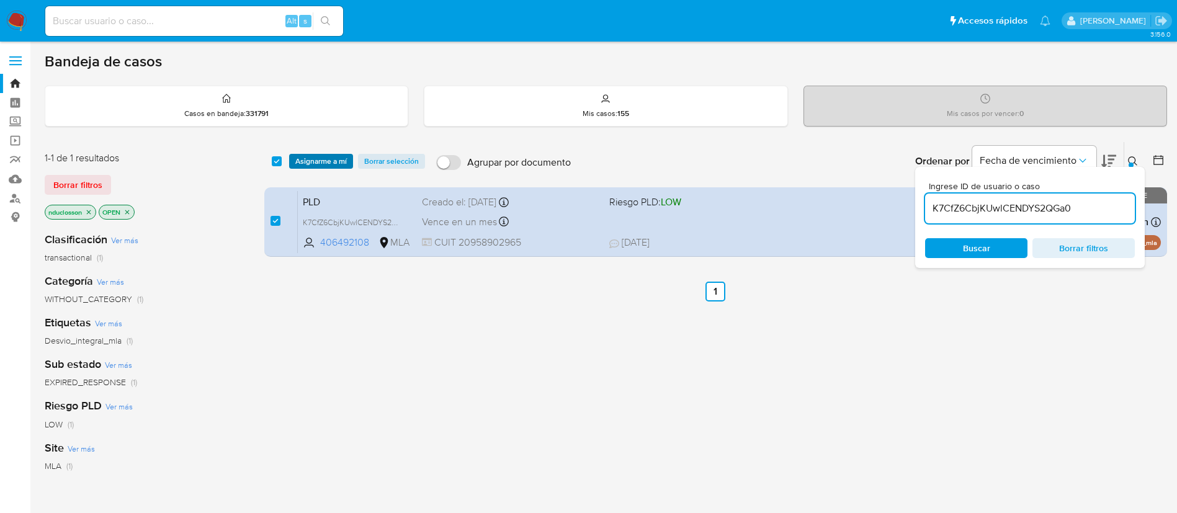
click at [311, 164] on span "Asignarme a mí" at bounding box center [320, 161] width 51 height 12
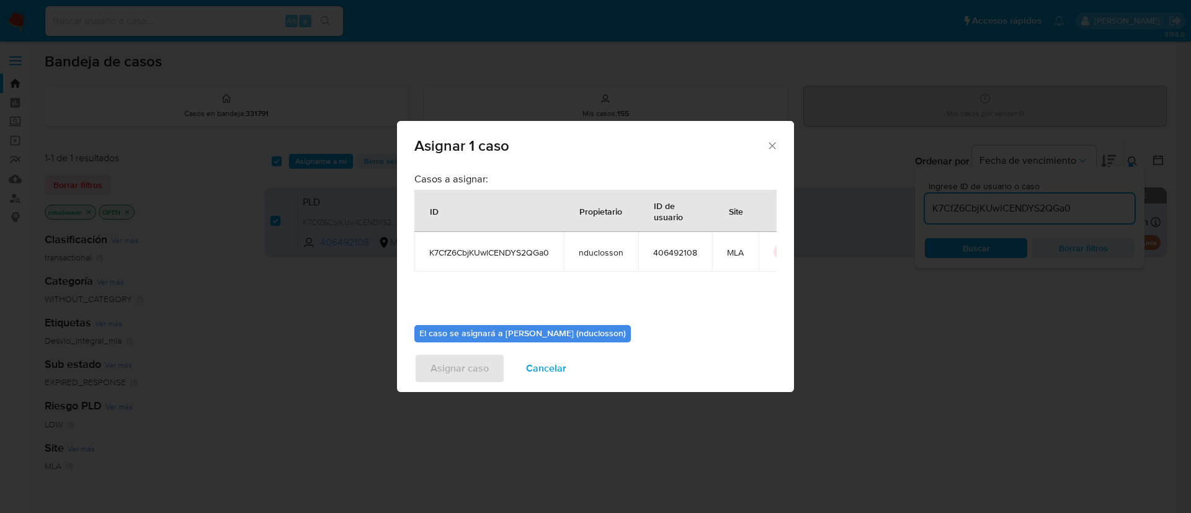
scroll to position [65, 0]
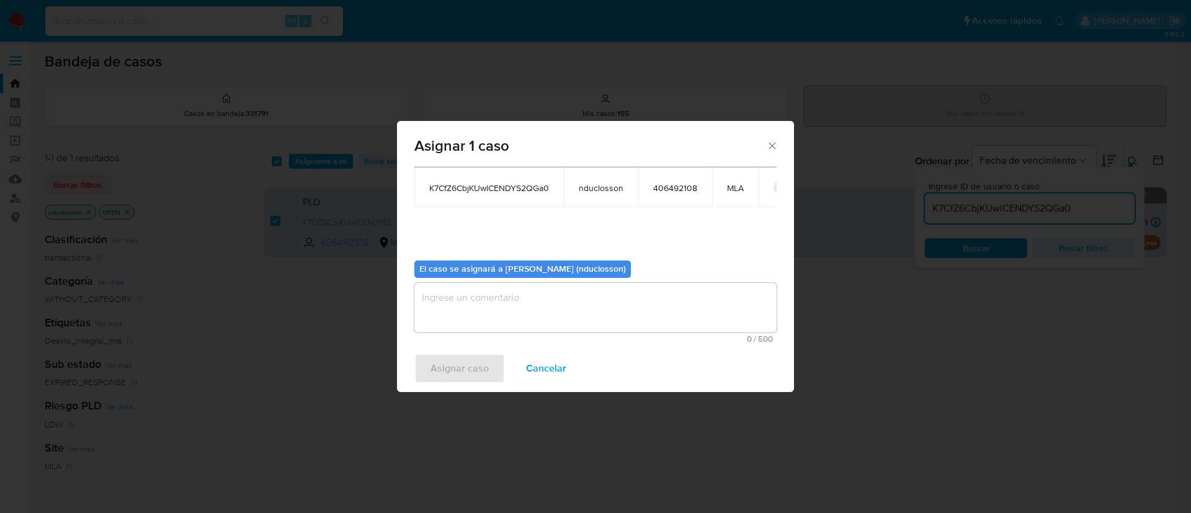
click at [491, 313] on textarea "assign-modal" at bounding box center [595, 308] width 362 height 50
click at [458, 373] on span "Asignar caso" at bounding box center [459, 368] width 58 height 27
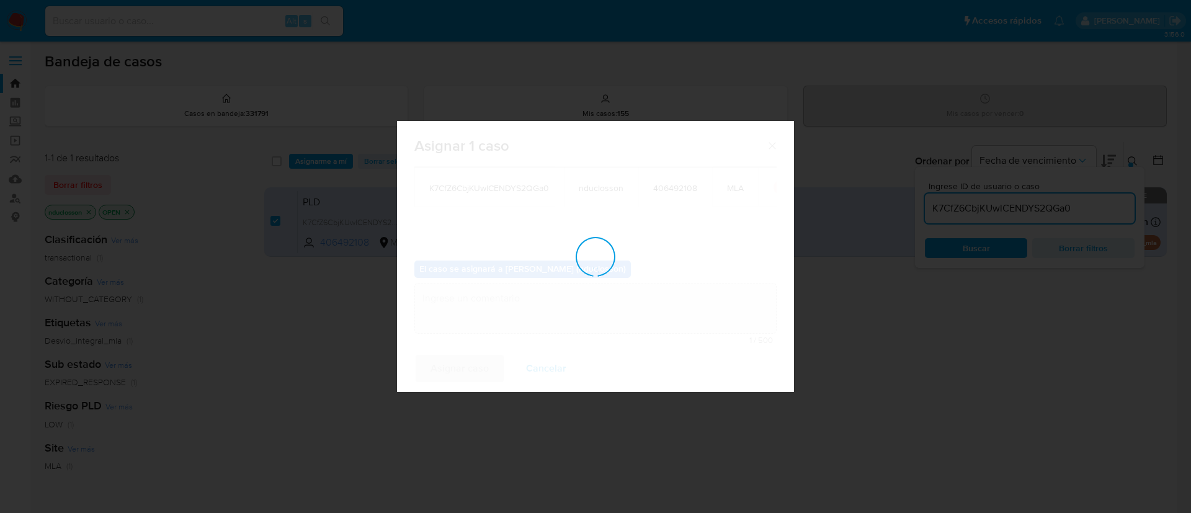
checkbox input "false"
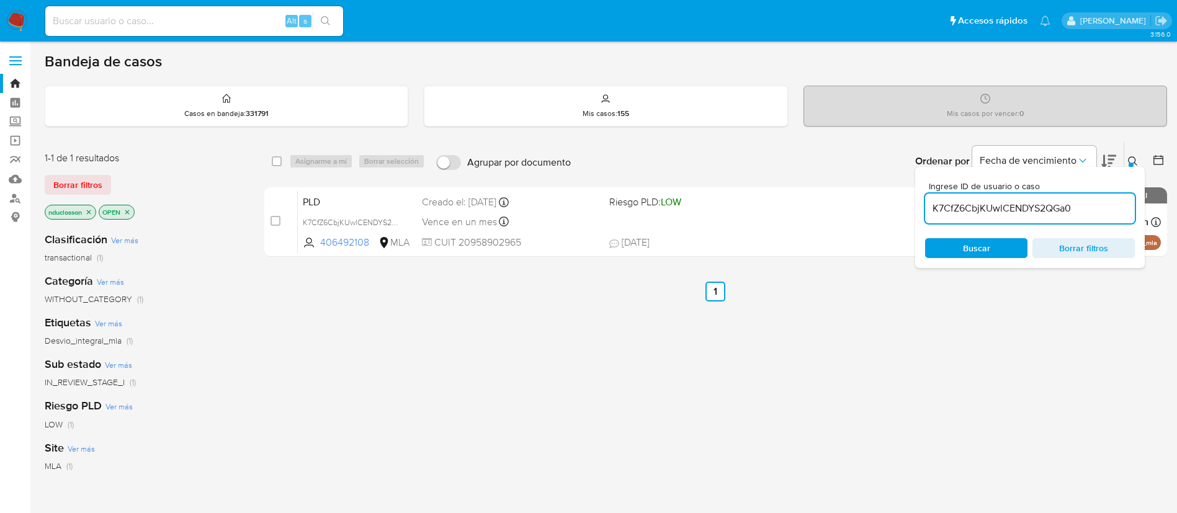
click at [956, 207] on input "K7CfZ6CbjKUwlCENDYS2QGa0" at bounding box center [1030, 208] width 210 height 16
paste input "v4QBBMHfAhfgglUegzGA2crB"
type input "v4QBBMHfAhfgglUegzGA2crB"
click at [980, 245] on div "Buscar Borrar filtros" at bounding box center [1030, 248] width 210 height 20
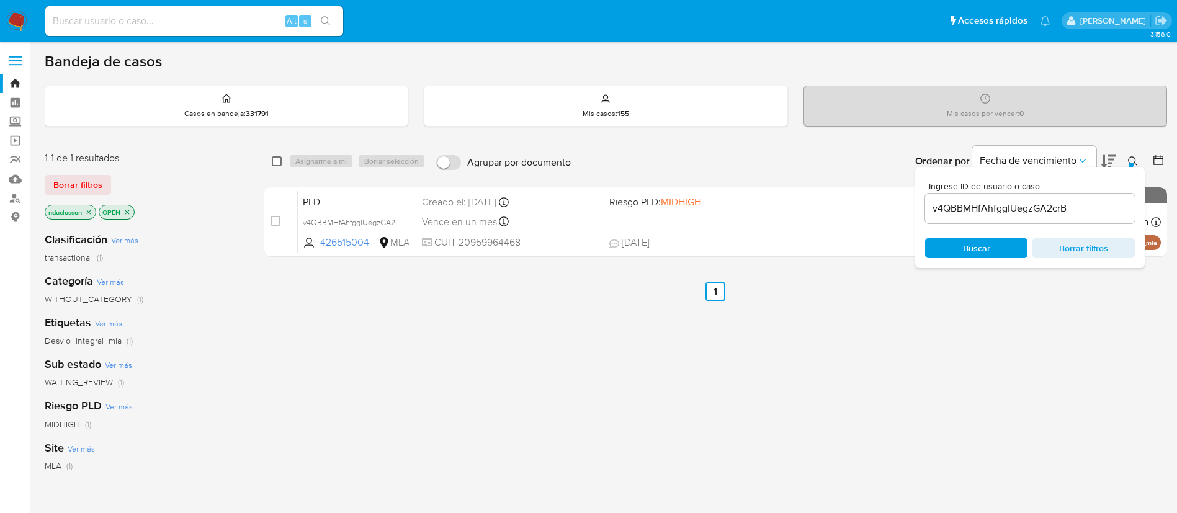
click at [272, 158] on input "checkbox" at bounding box center [277, 161] width 10 height 10
checkbox input "true"
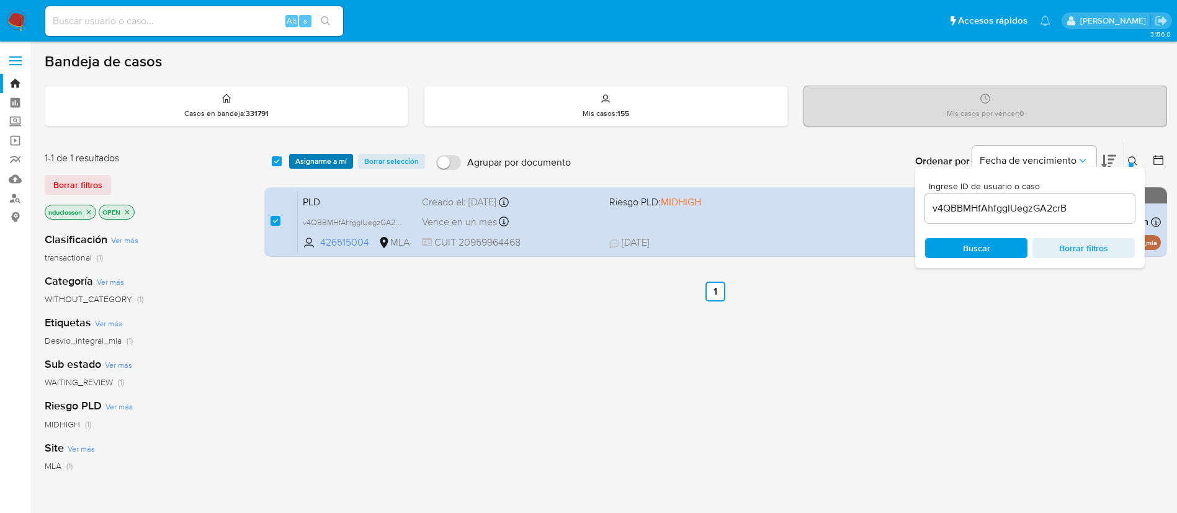
click at [321, 167] on span "Asignarme a mí" at bounding box center [320, 161] width 51 height 12
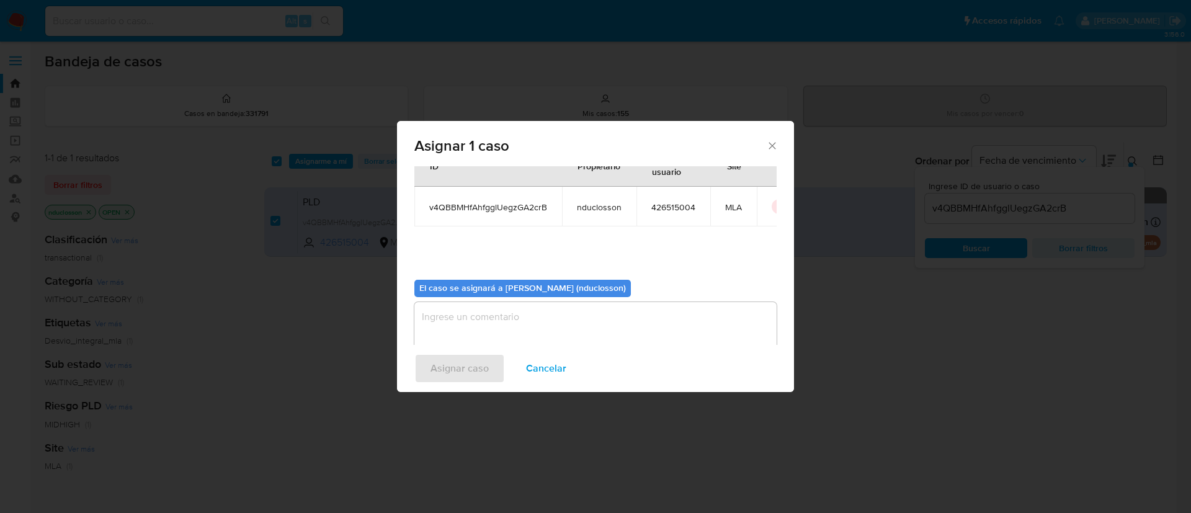
scroll to position [65, 0]
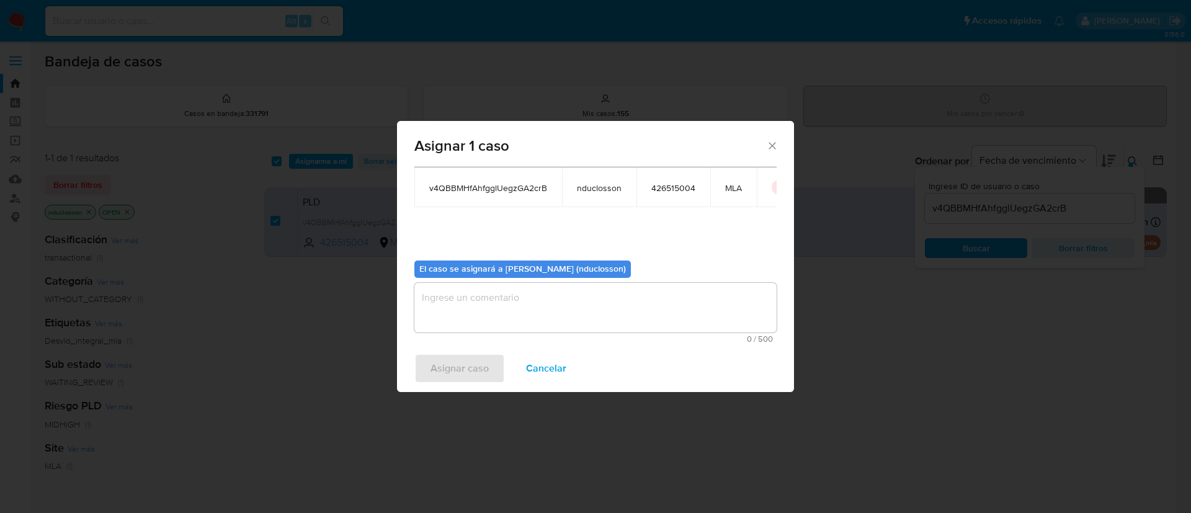
click at [535, 313] on textarea "assign-modal" at bounding box center [595, 308] width 362 height 50
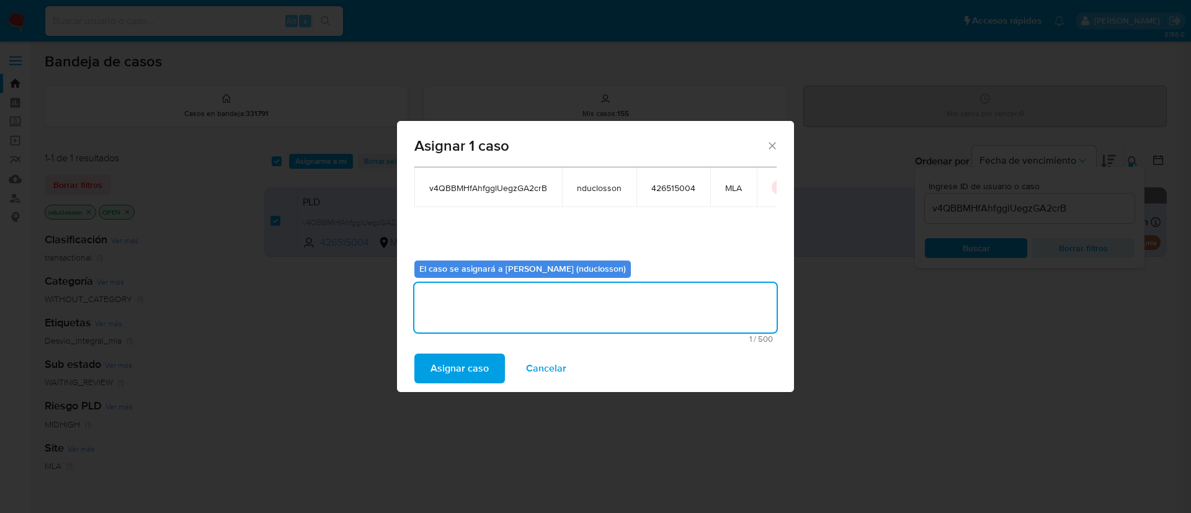
click at [466, 373] on span "Asignar caso" at bounding box center [459, 368] width 58 height 27
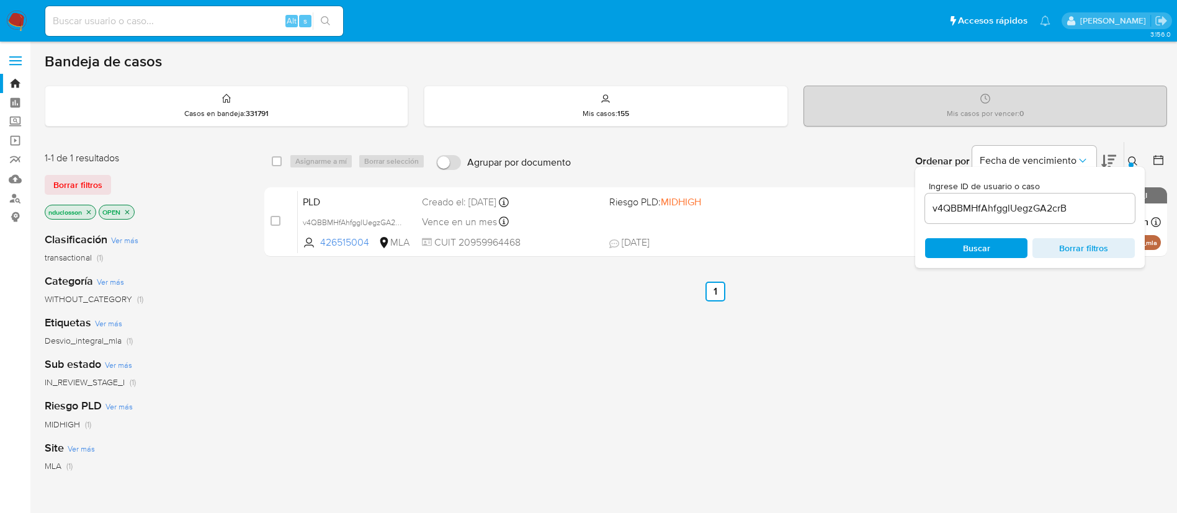
click at [282, 151] on div "select-all-cases-checkbox Asignarme a mí Borrar selección Agrupar por documento…" at bounding box center [715, 161] width 903 height 38
click at [272, 163] on input "checkbox" at bounding box center [277, 161] width 10 height 10
checkbox input "true"
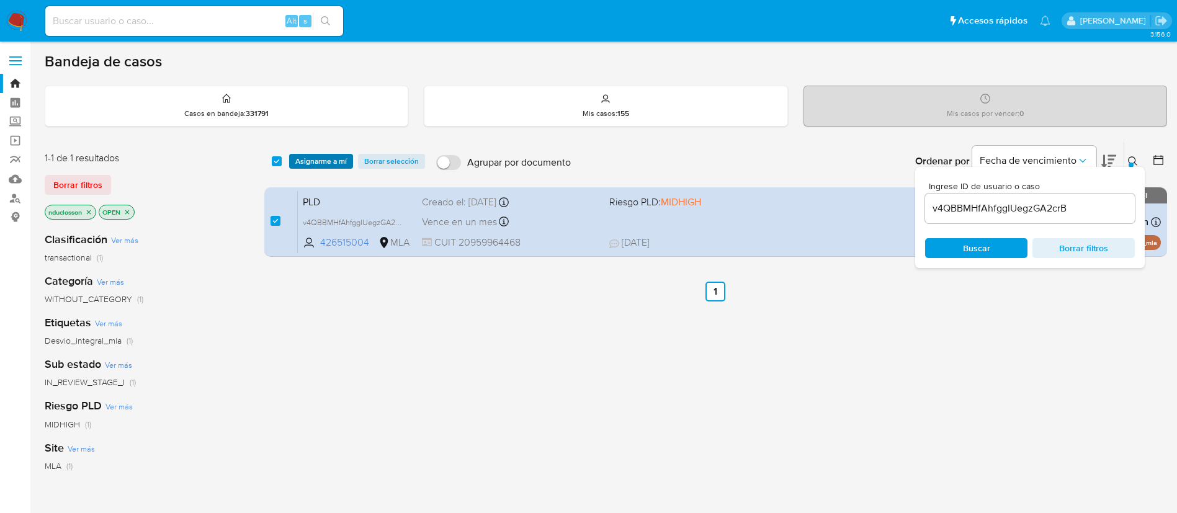
click at [300, 164] on span "Asignarme a mí" at bounding box center [320, 161] width 51 height 12
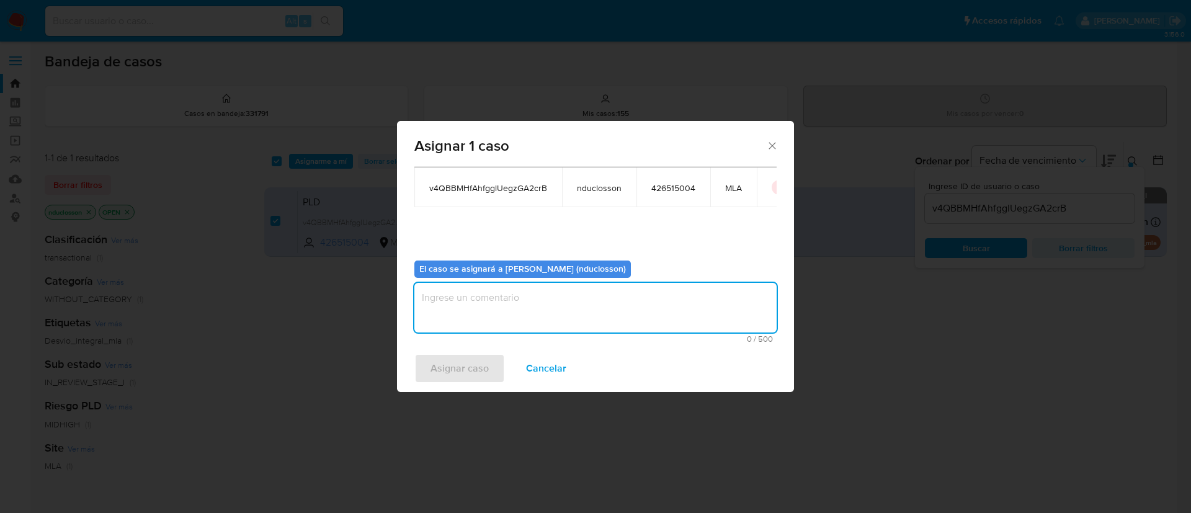
click at [524, 310] on textarea "assign-modal" at bounding box center [595, 308] width 362 height 50
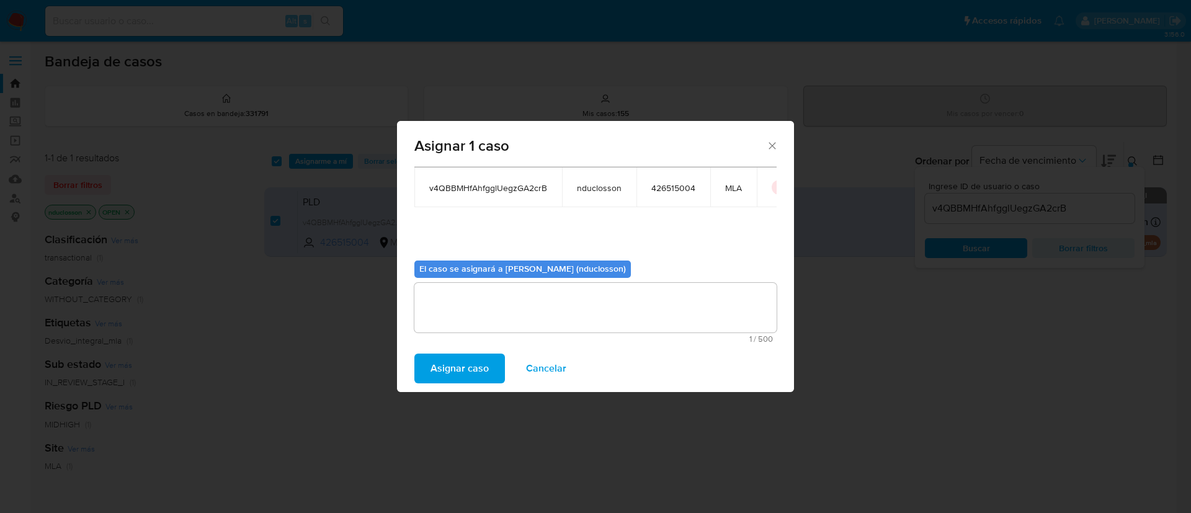
click at [458, 373] on span "Asignar caso" at bounding box center [459, 368] width 58 height 27
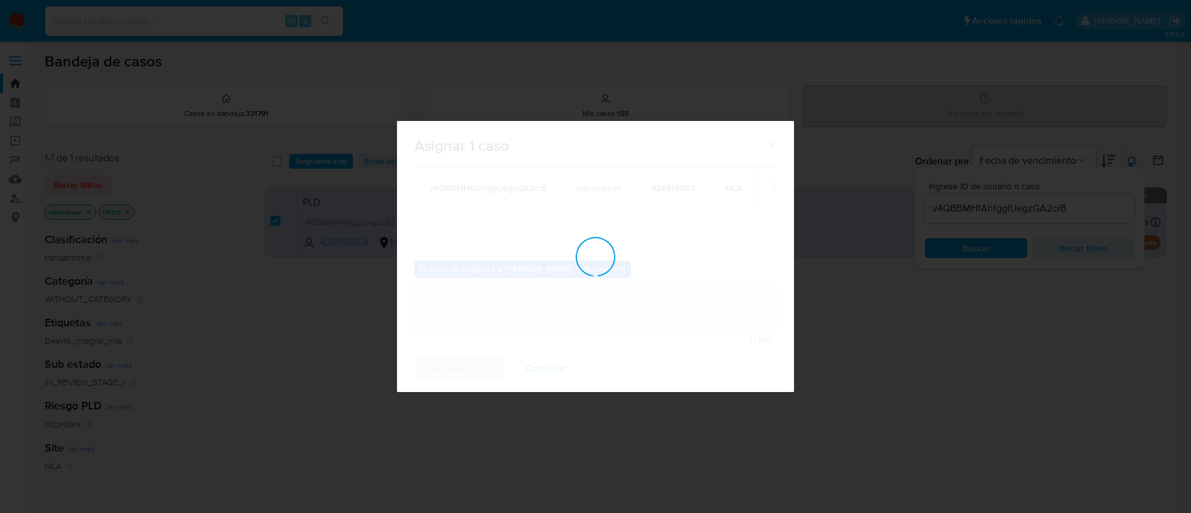
checkbox input "false"
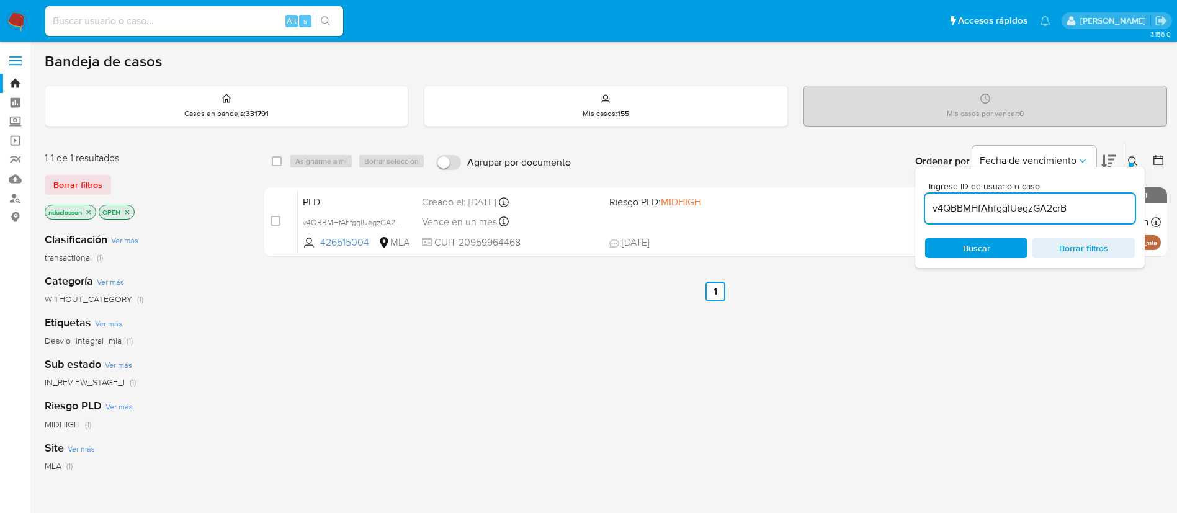
click at [971, 205] on input "v4QBBMHfAhfgglUegzGA2crB" at bounding box center [1030, 208] width 210 height 16
paste input "T0tzGVK44LBWqOsAnx9lSzFy"
type input "T0tzGVK44LBWqOsAnx9lSzFy"
click at [969, 251] on div "Buscar Borrar filtros" at bounding box center [1030, 248] width 210 height 20
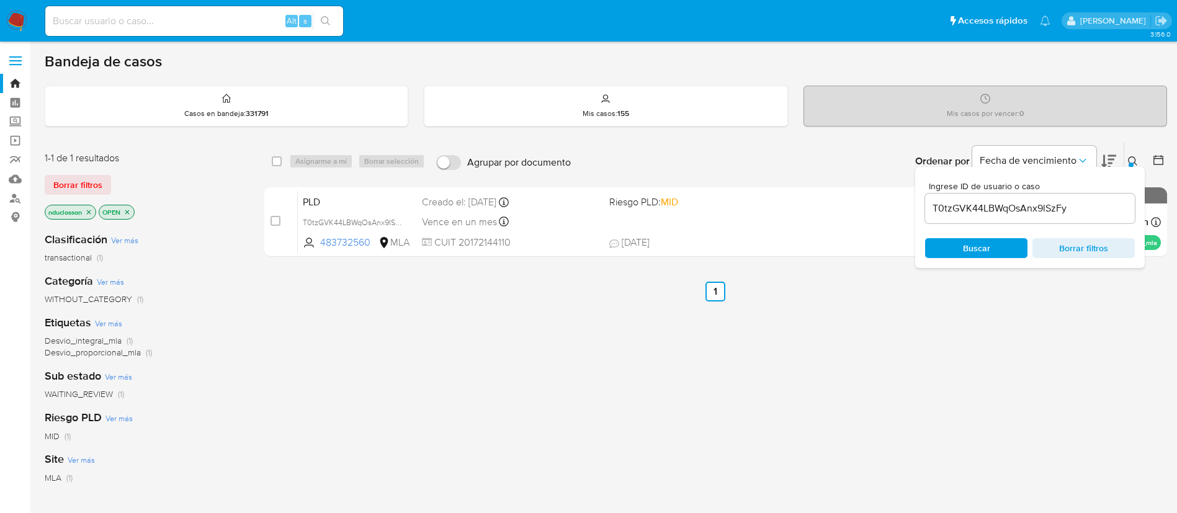
click at [267, 157] on div "select-all-cases-checkbox Asignarme a mí Borrar selección Agrupar por documento…" at bounding box center [715, 161] width 903 height 38
click at [279, 157] on input "checkbox" at bounding box center [277, 161] width 10 height 10
checkbox input "true"
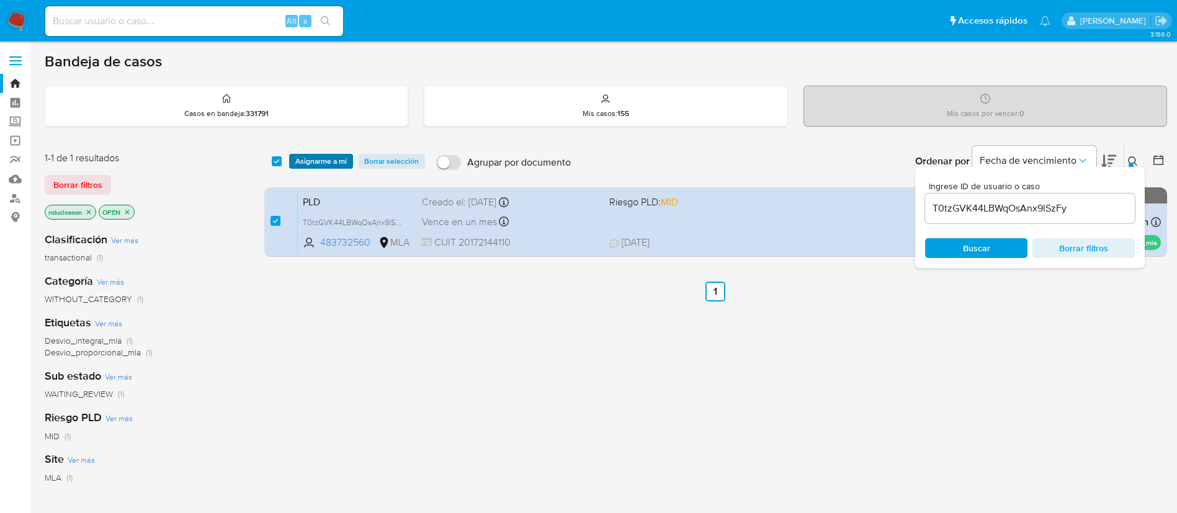
click at [308, 167] on span "Asignarme a mí" at bounding box center [320, 161] width 51 height 12
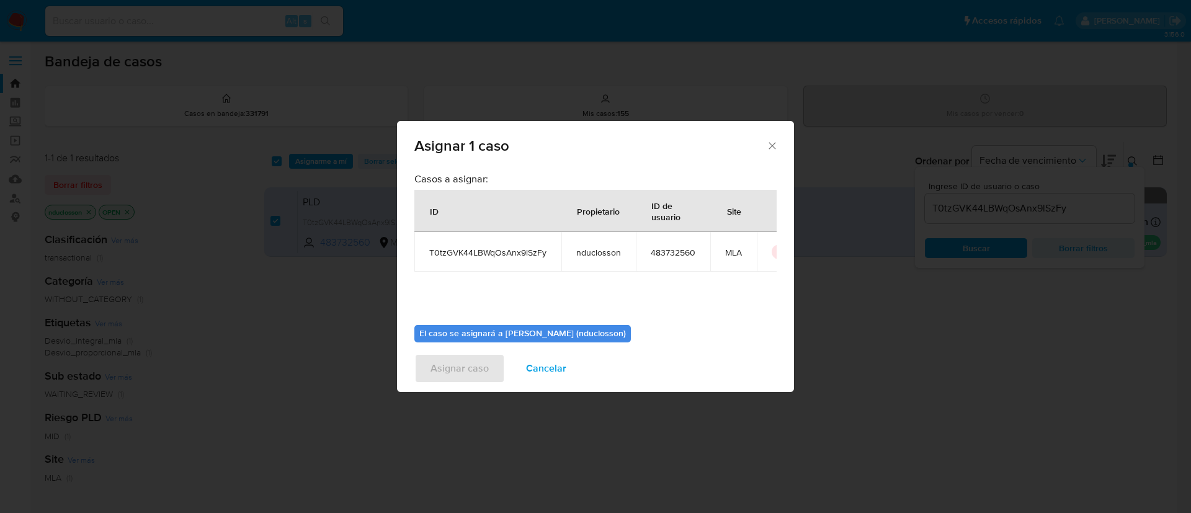
scroll to position [65, 0]
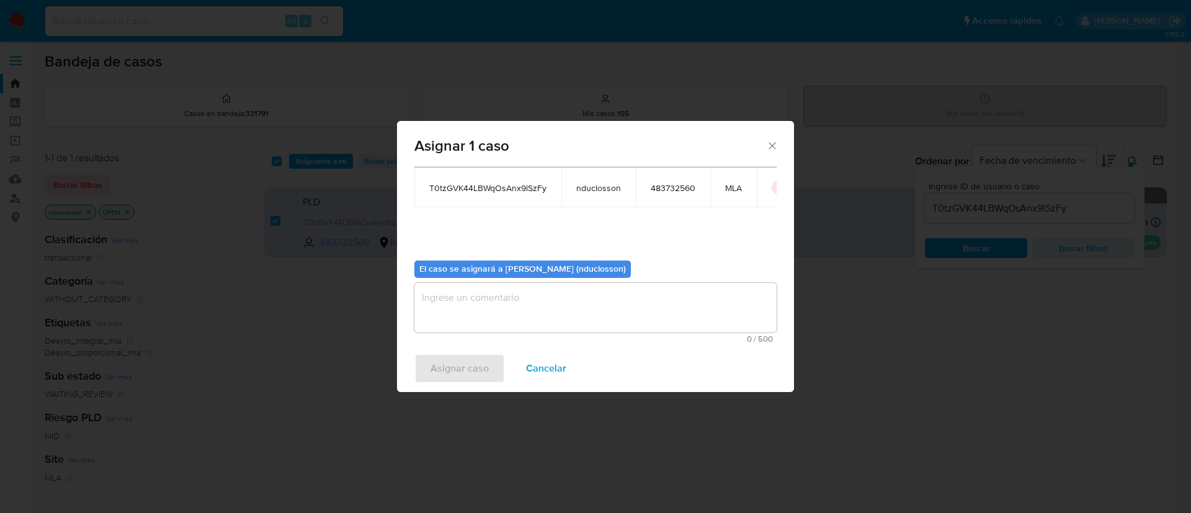
click at [478, 300] on textarea "assign-modal" at bounding box center [595, 308] width 362 height 50
click at [458, 366] on span "Asignar caso" at bounding box center [459, 368] width 58 height 27
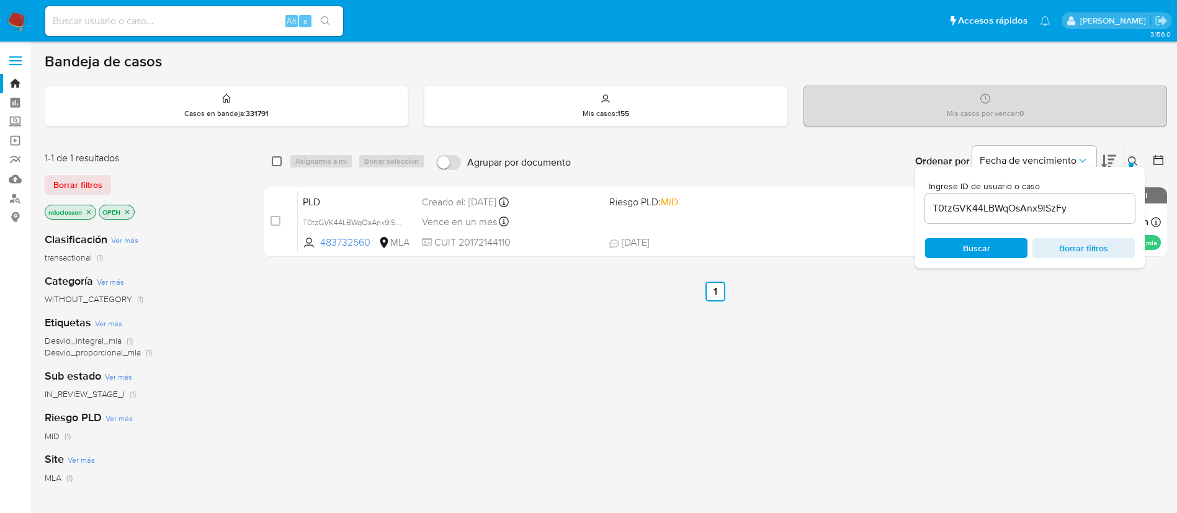
click at [274, 158] on input "checkbox" at bounding box center [277, 161] width 10 height 10
checkbox input "true"
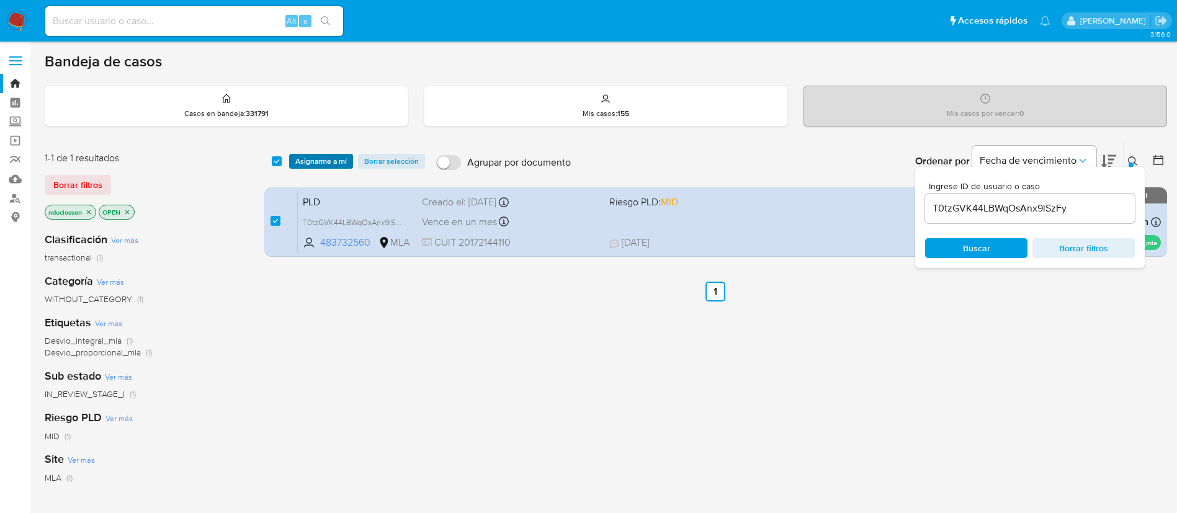
click at [300, 158] on span "Asignarme a mí" at bounding box center [320, 161] width 51 height 12
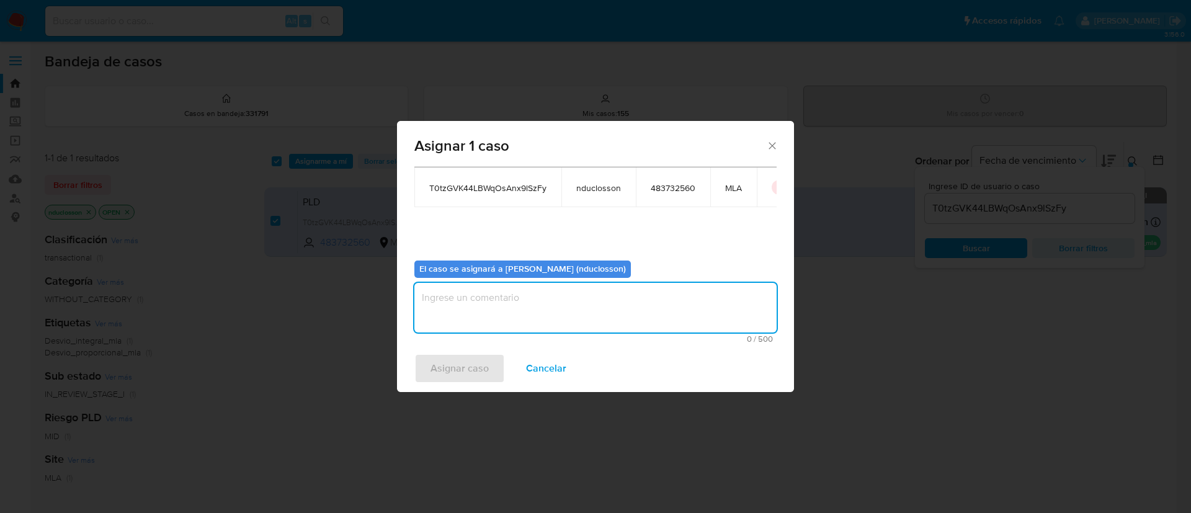
click at [546, 303] on textarea "assign-modal" at bounding box center [595, 308] width 362 height 50
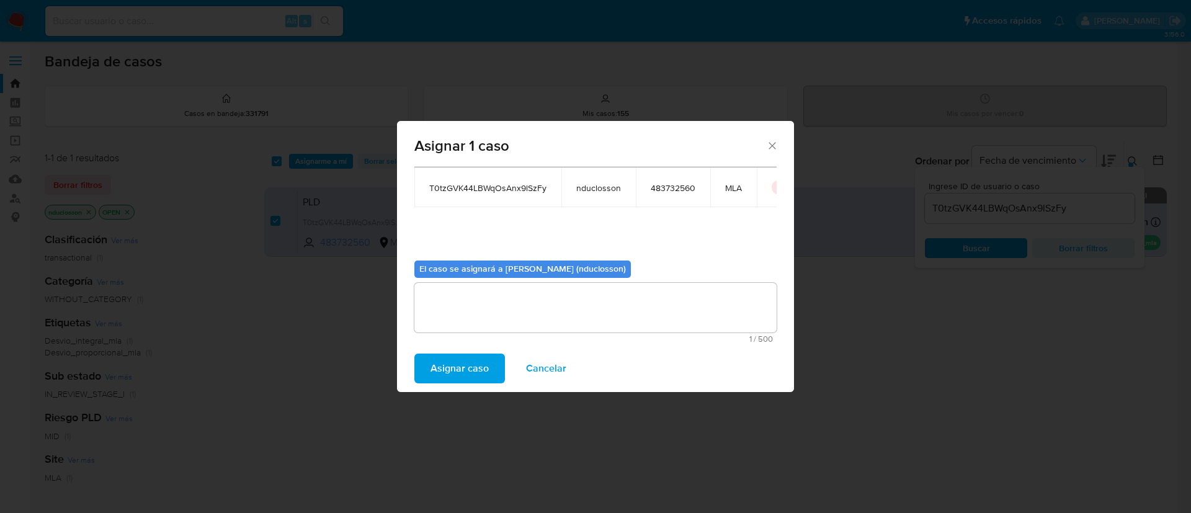
click at [463, 370] on span "Asignar caso" at bounding box center [459, 368] width 58 height 27
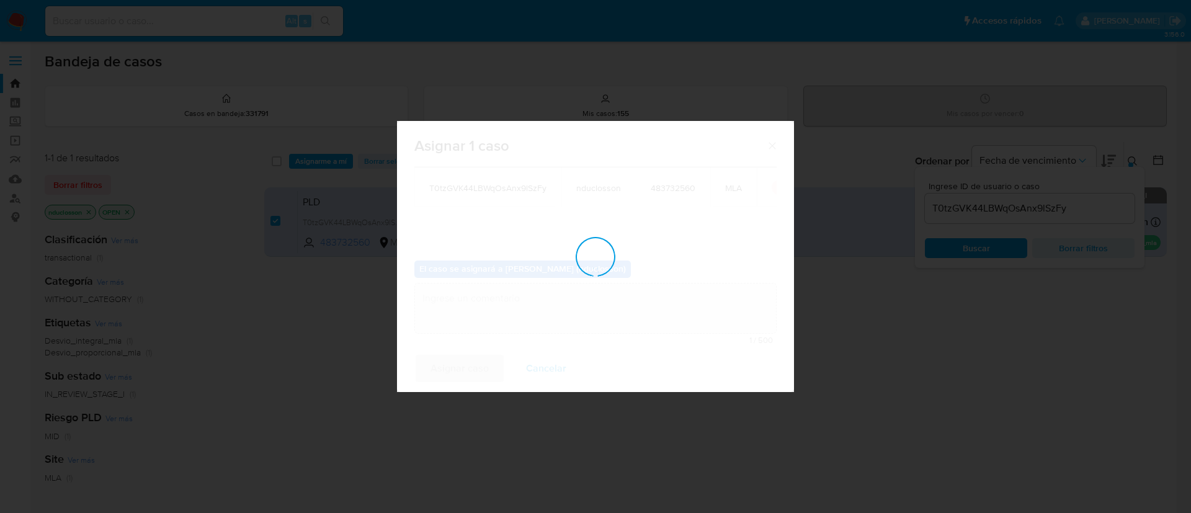
checkbox input "false"
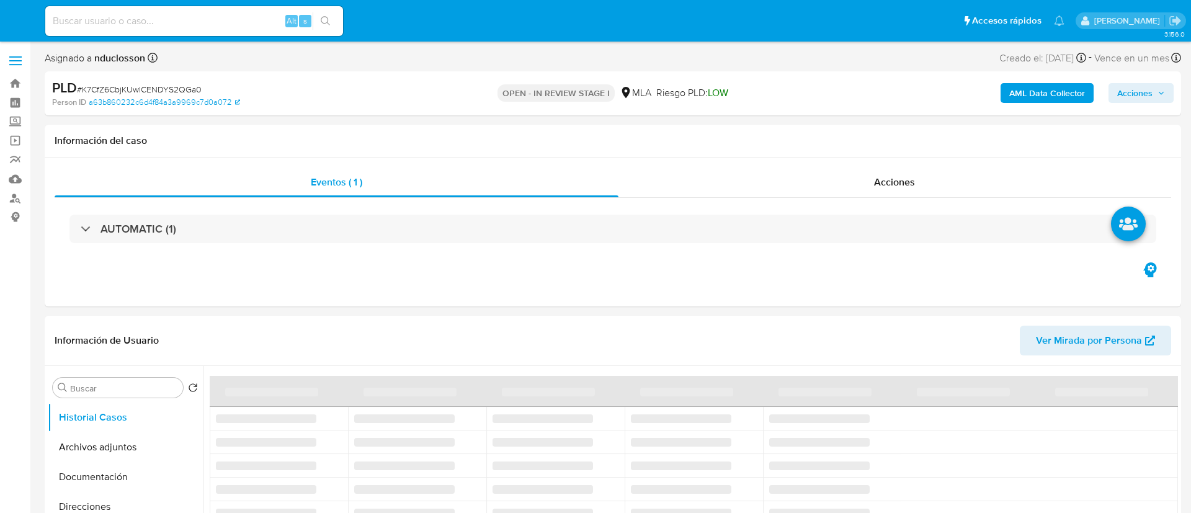
select select "10"
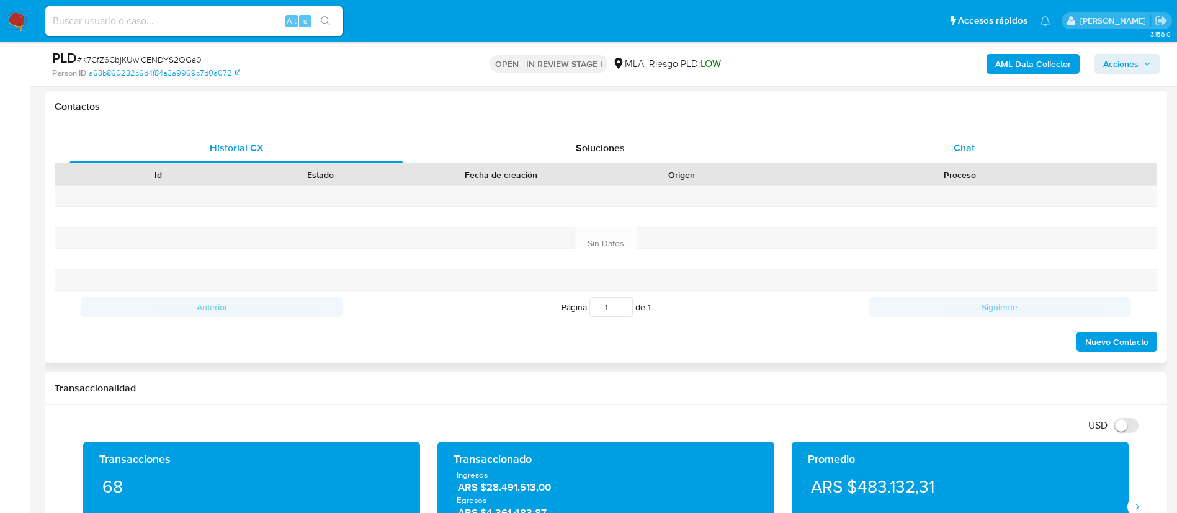
click at [952, 140] on div "Chat" at bounding box center [964, 148] width 334 height 30
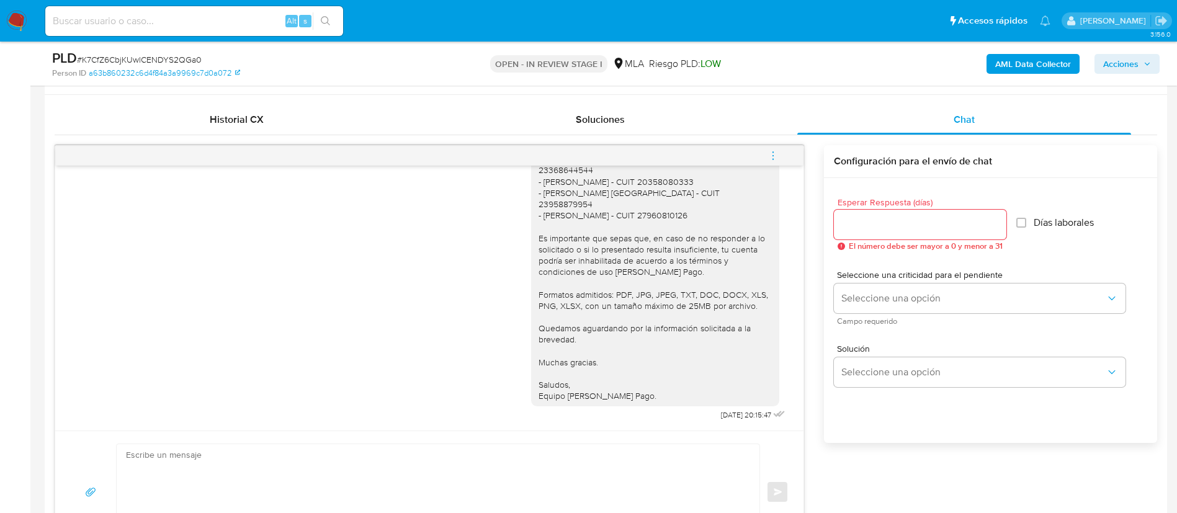
scroll to position [558, 0]
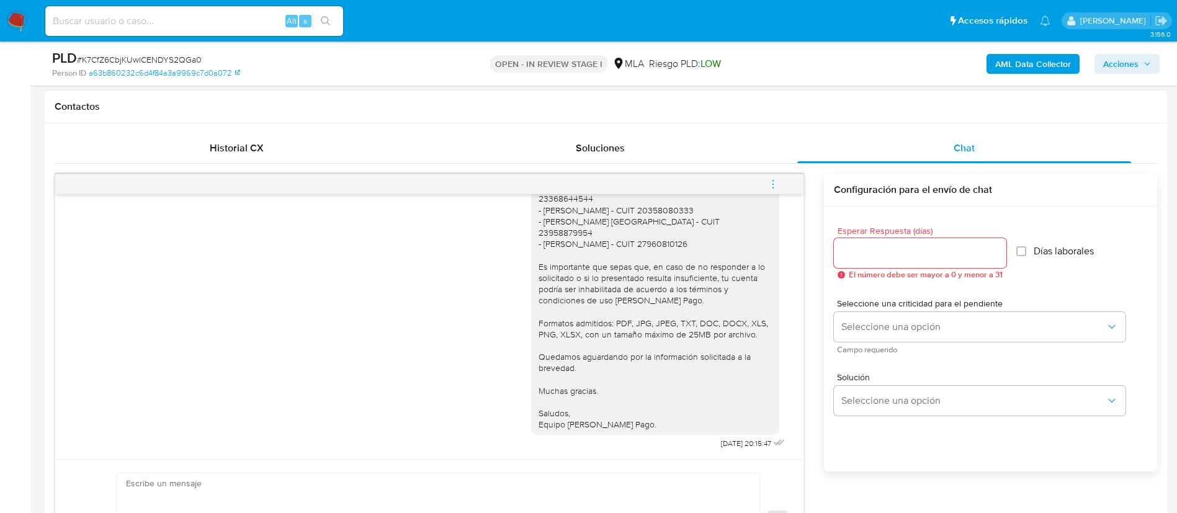
click at [777, 184] on icon "menu-action" at bounding box center [772, 184] width 11 height 11
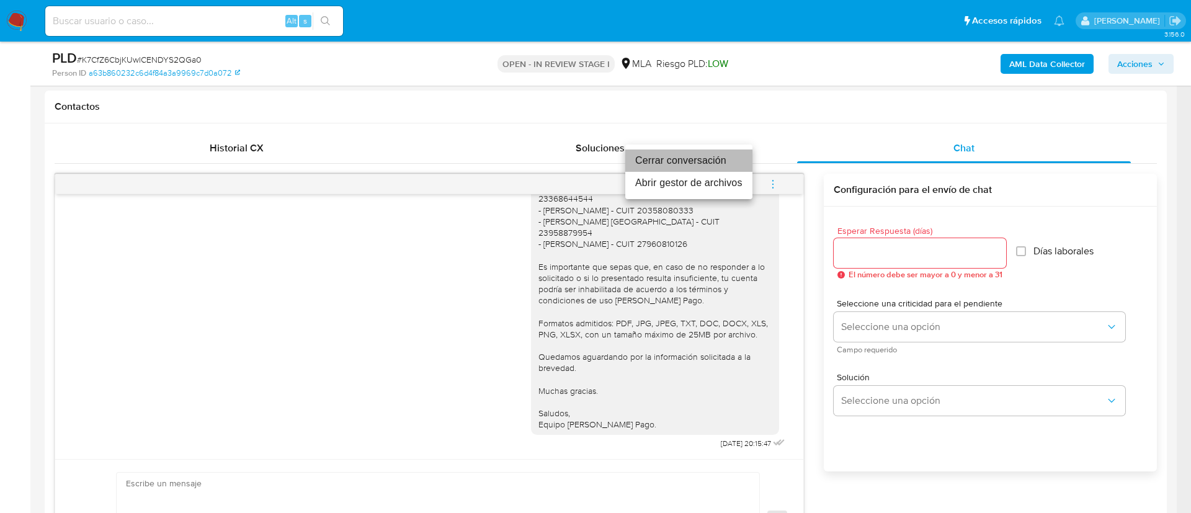
click at [710, 158] on li "Cerrar conversación" at bounding box center [688, 160] width 127 height 22
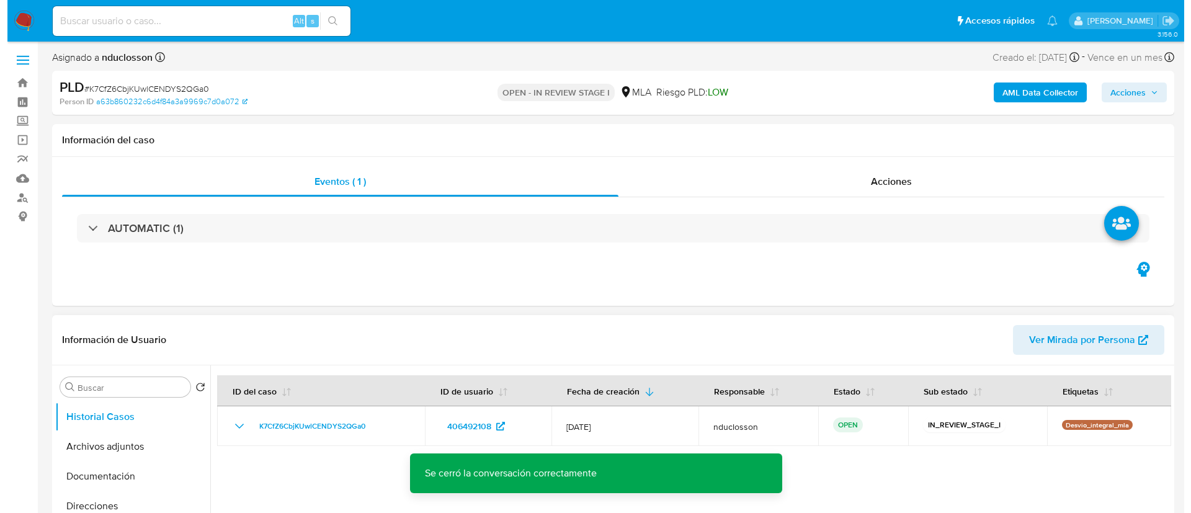
scroll to position [0, 0]
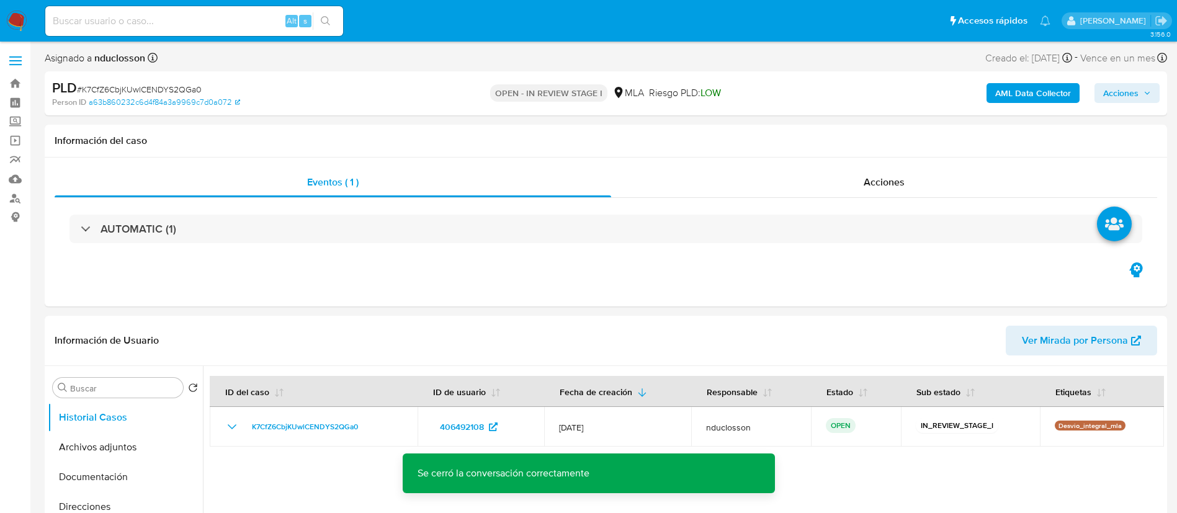
click at [1025, 85] on b "AML Data Collector" at bounding box center [1033, 93] width 76 height 20
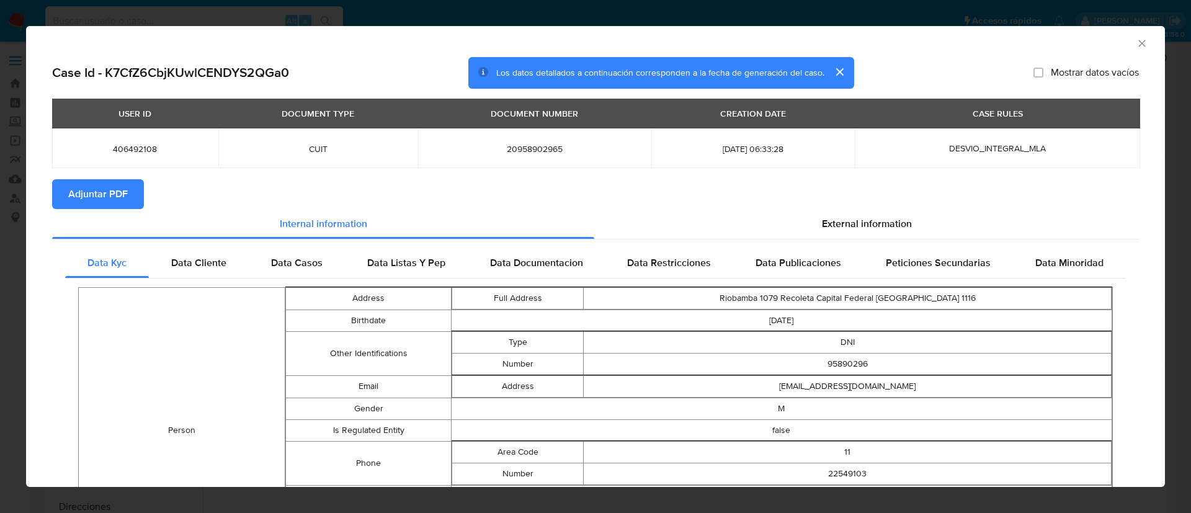
click at [868, 244] on div "Data Kyc Data Cliente Data Casos Data Listas Y Pep Data Documentacion Data Rest…" at bounding box center [595, 513] width 1087 height 549
click at [857, 225] on span "External information" at bounding box center [867, 223] width 90 height 14
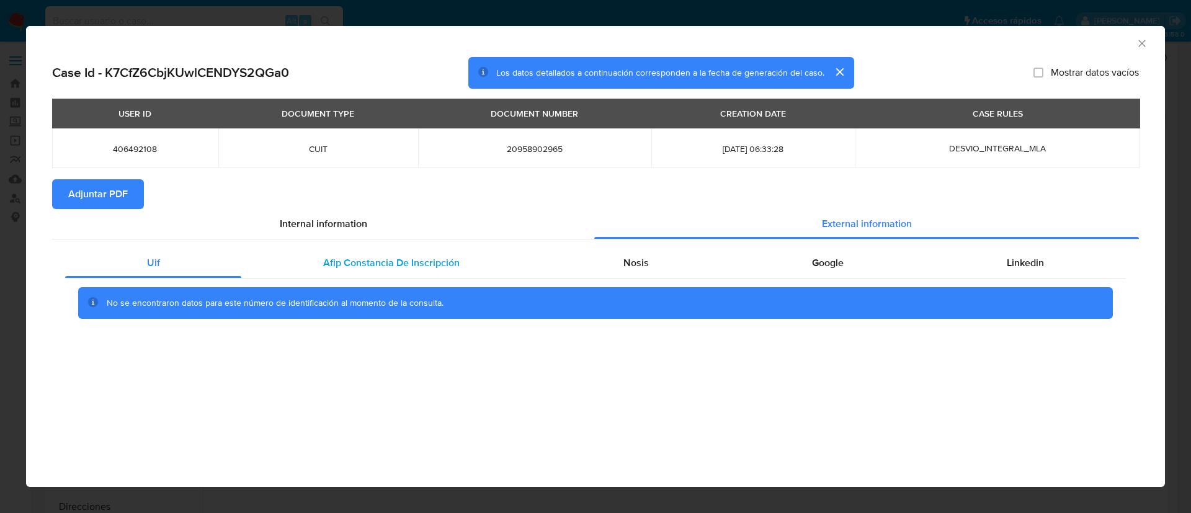
click at [328, 257] on span "Afip Constancia De Inscripción" at bounding box center [391, 263] width 136 height 14
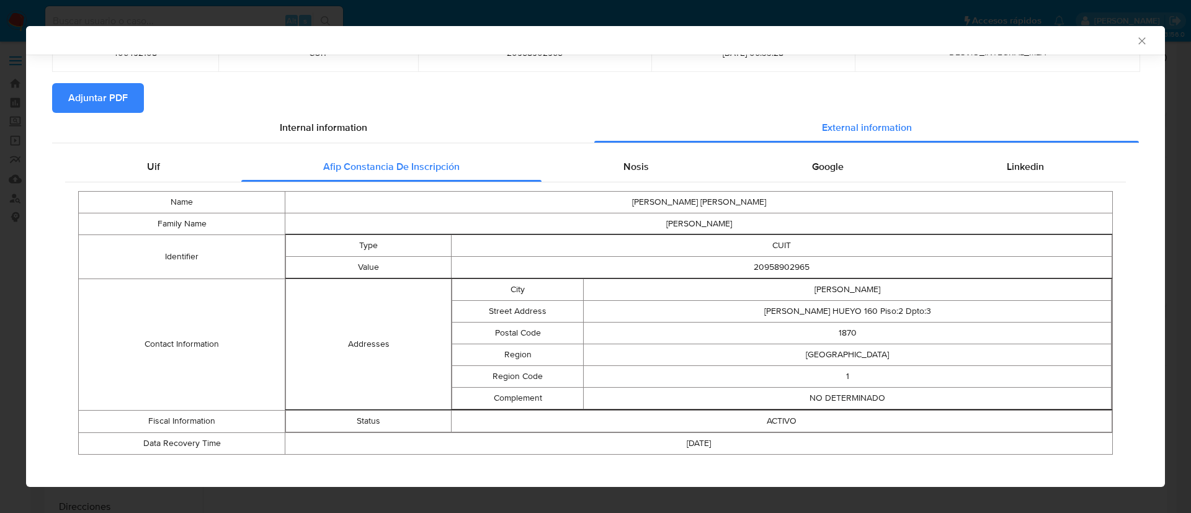
scroll to position [104, 0]
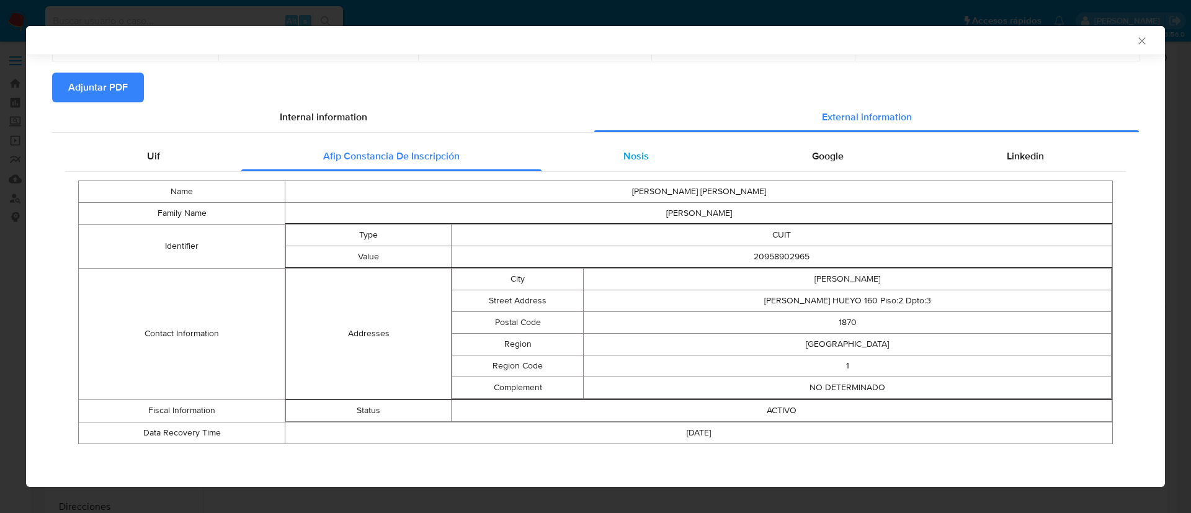
click at [631, 163] on div "Nosis" at bounding box center [636, 156] width 189 height 30
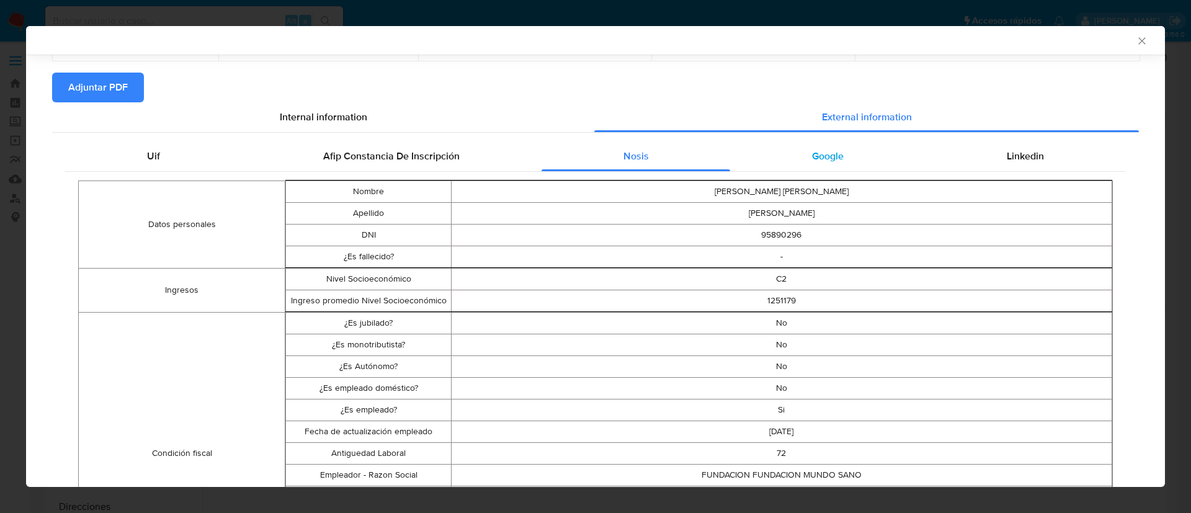
click at [840, 157] on div "Google" at bounding box center [827, 156] width 195 height 30
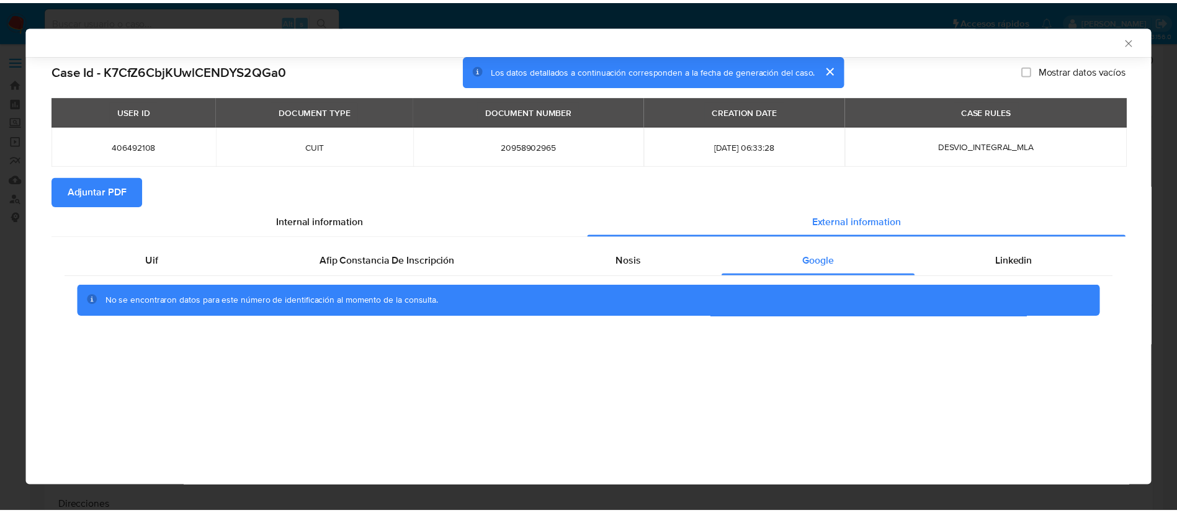
scroll to position [0, 0]
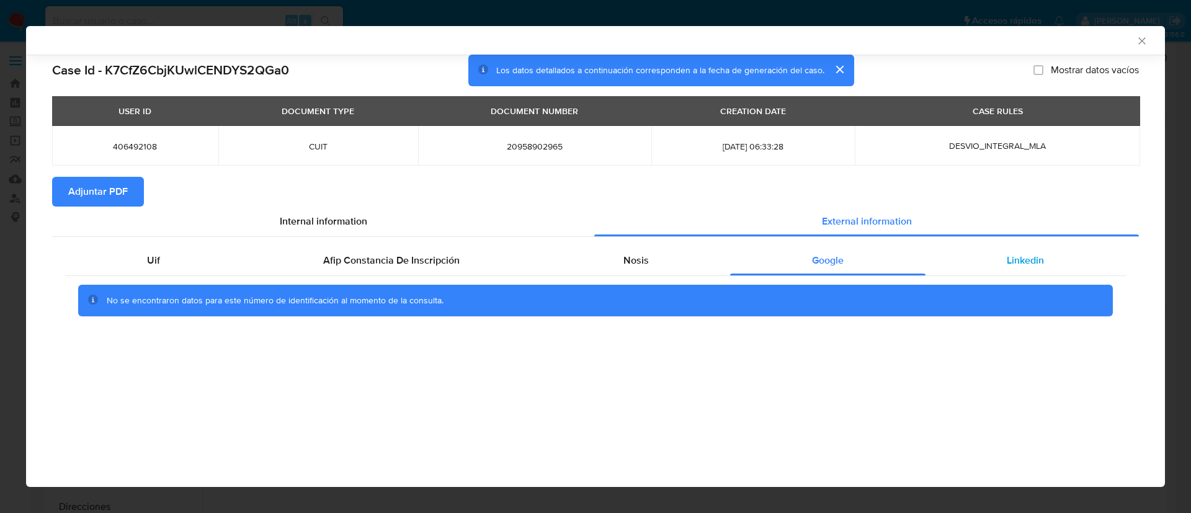
click at [1021, 266] on span "Linkedin" at bounding box center [1025, 260] width 37 height 14
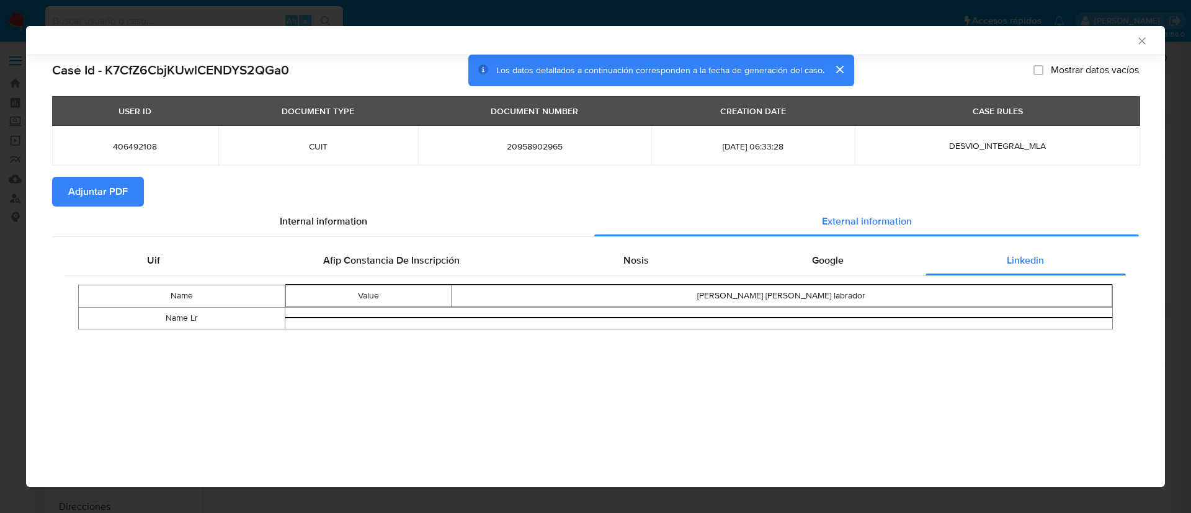
click at [100, 197] on span "Adjuntar PDF" at bounding box center [98, 191] width 60 height 27
click at [1145, 39] on icon "Cerrar ventana" at bounding box center [1142, 41] width 12 height 12
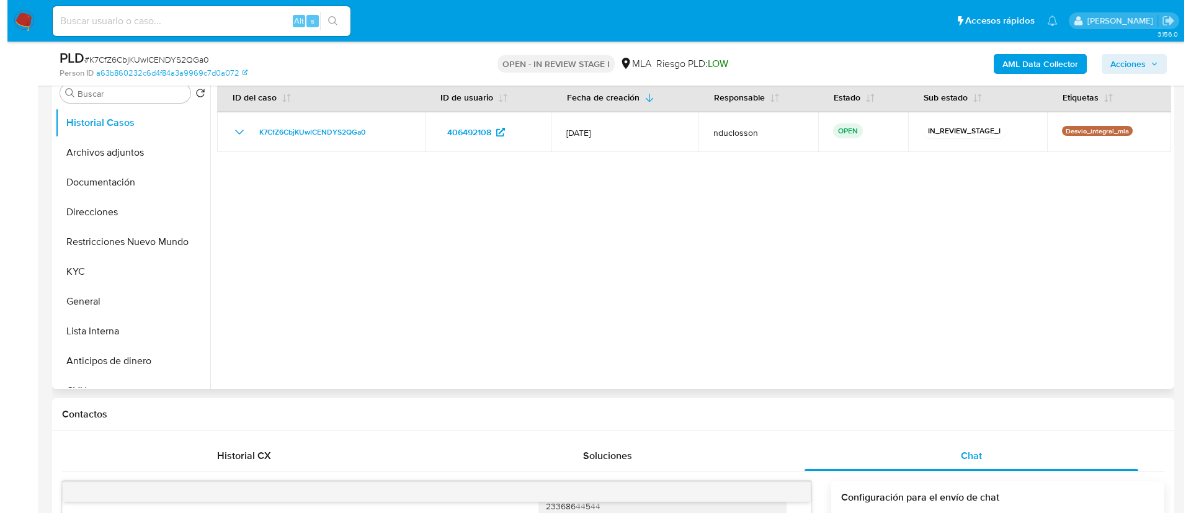
scroll to position [279, 0]
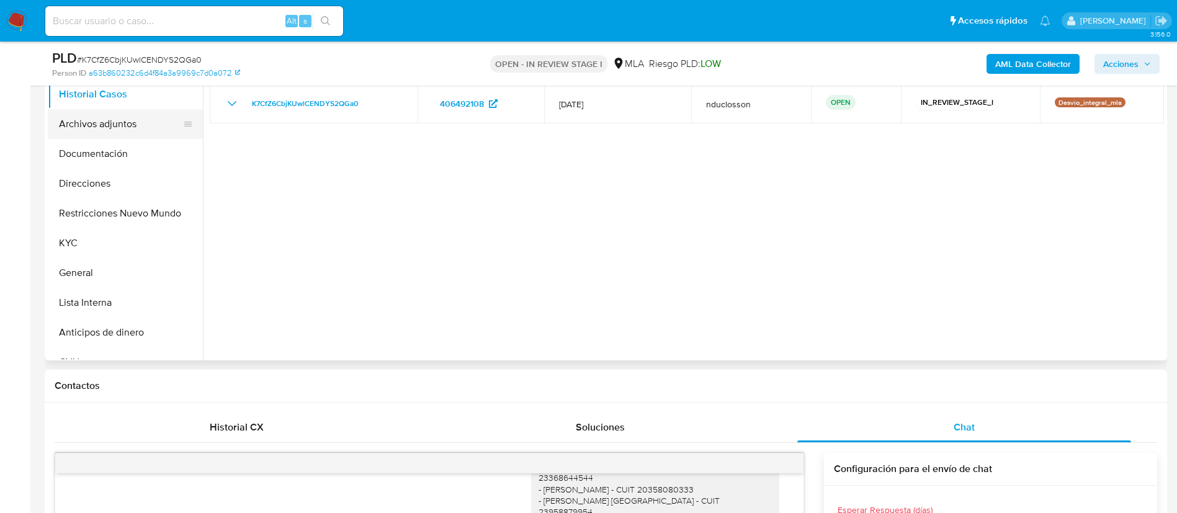
click at [104, 130] on button "Archivos adjuntos" at bounding box center [120, 124] width 145 height 30
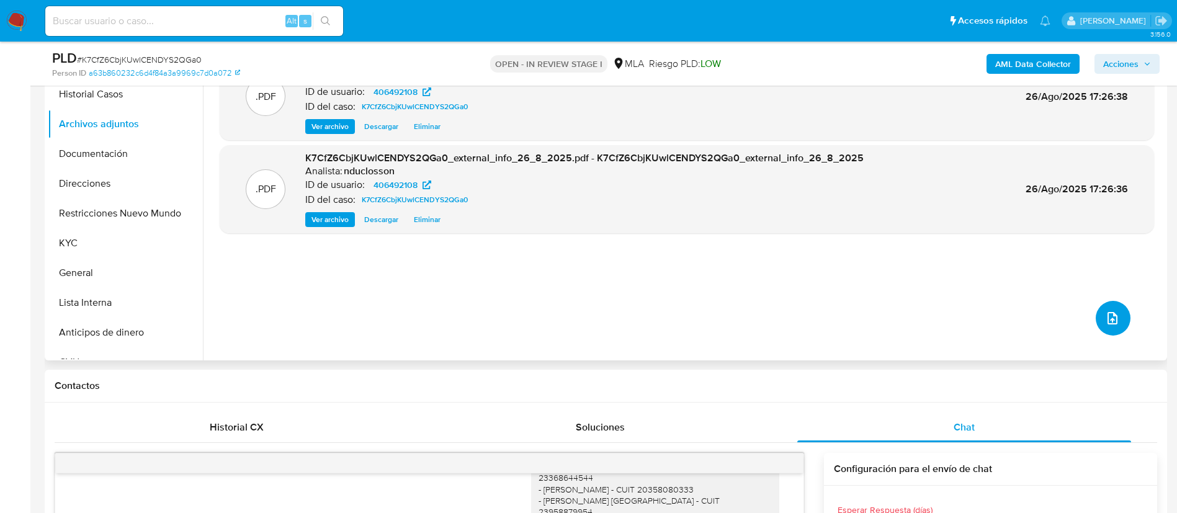
click at [1118, 312] on button "upload-file" at bounding box center [1112, 318] width 35 height 35
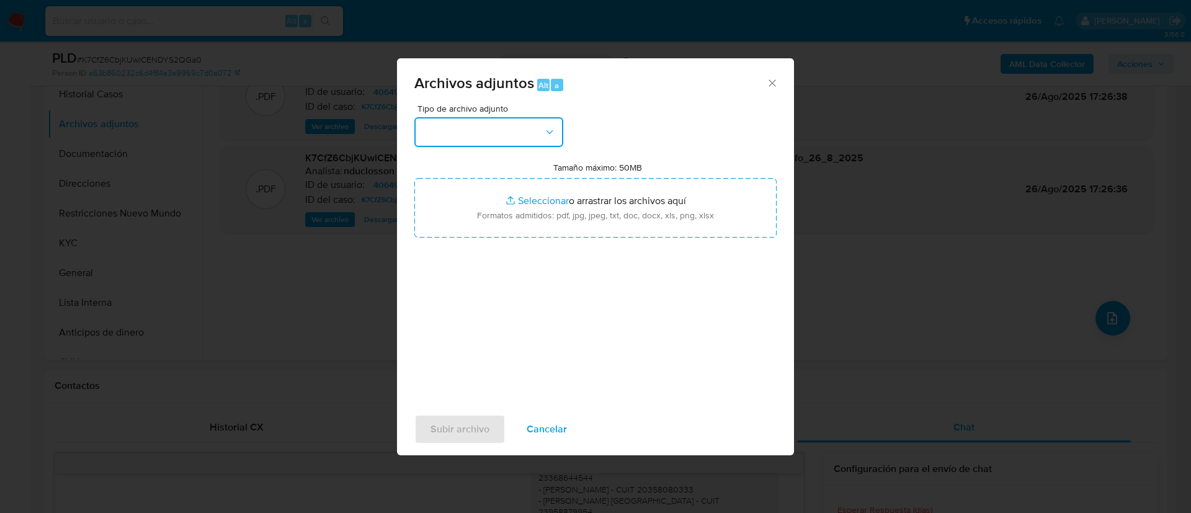
click at [495, 121] on button "button" at bounding box center [488, 132] width 149 height 30
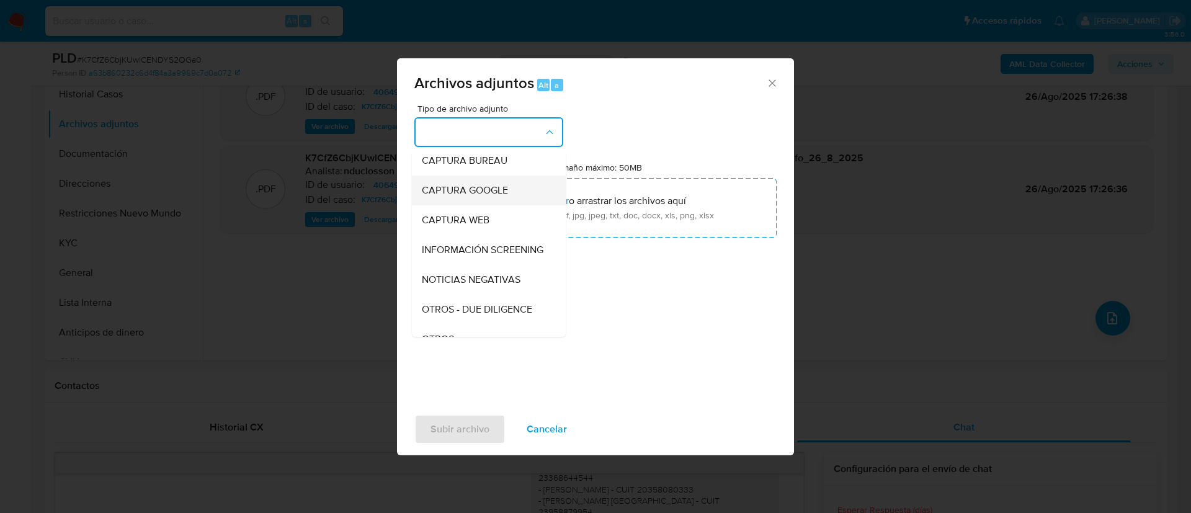
scroll to position [251, 0]
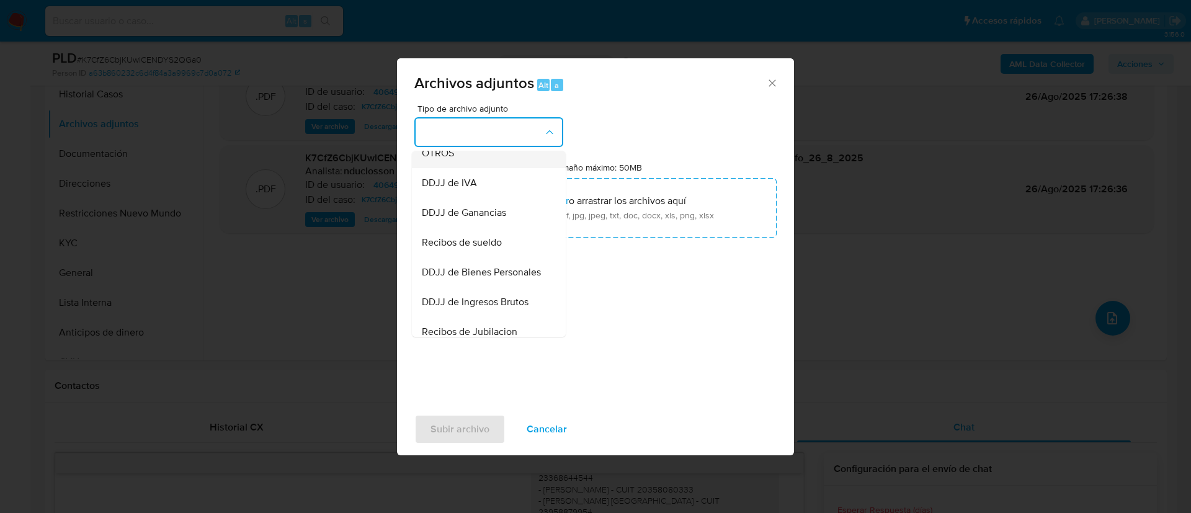
click at [453, 159] on span "OTROS" at bounding box center [438, 153] width 32 height 12
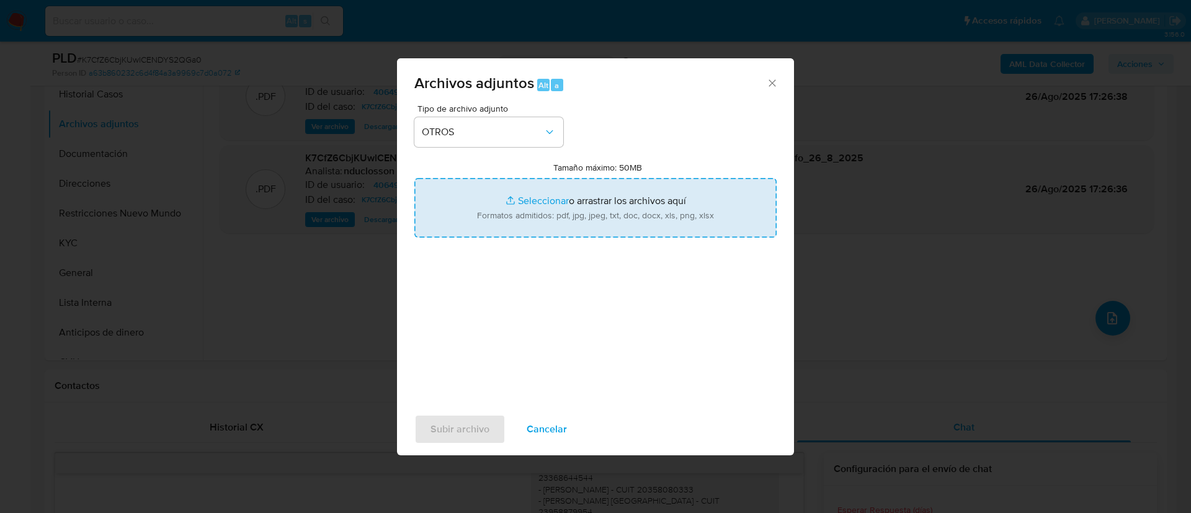
type input "C:\fakepath\406492108_19eb474a-96cc-4459-b6ba-d7eb625c93aa.pdf"
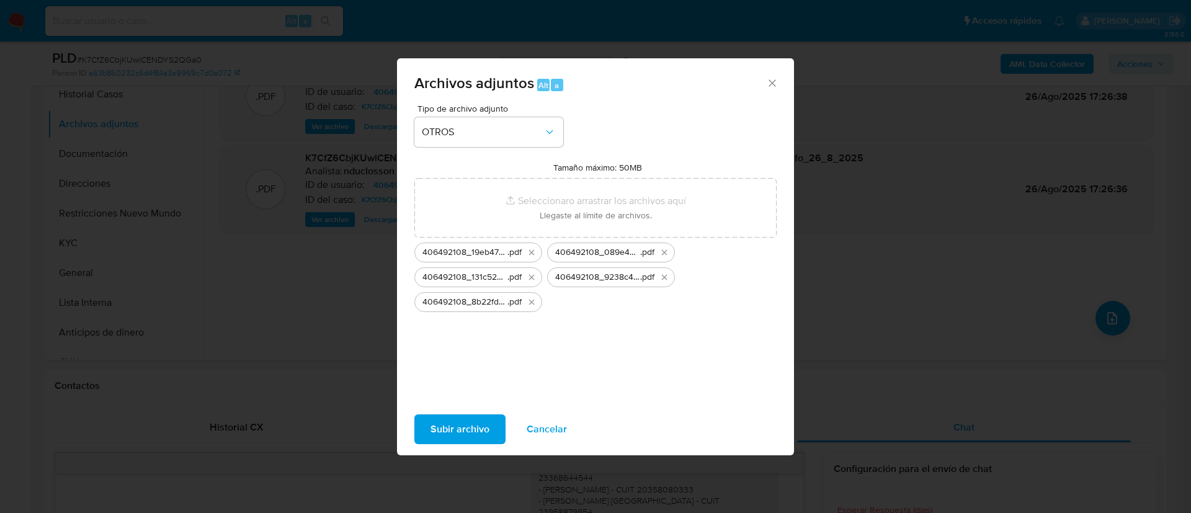
click at [448, 420] on span "Subir archivo" at bounding box center [459, 429] width 59 height 27
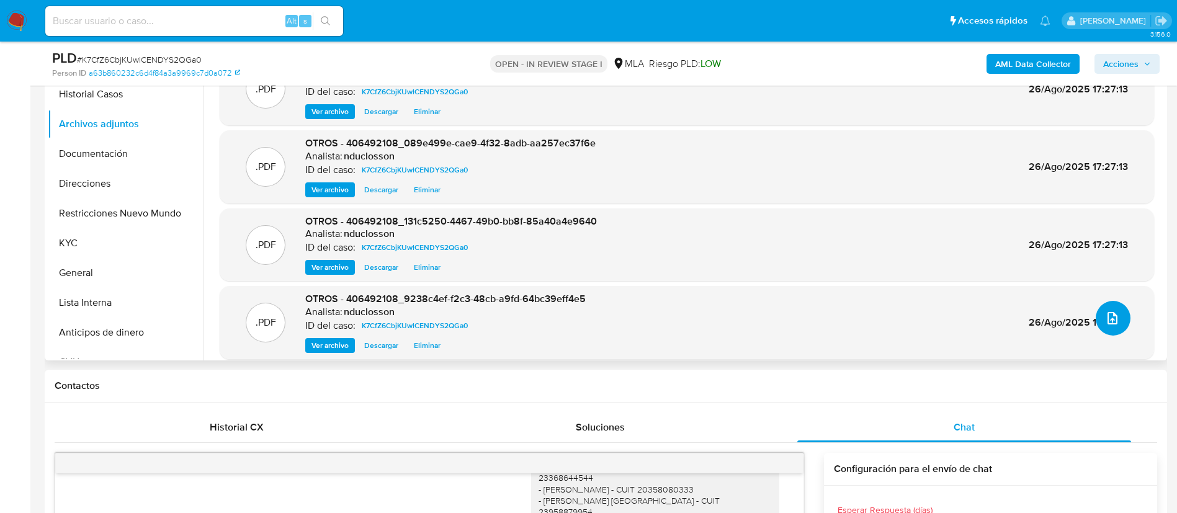
click at [1107, 312] on icon "upload-file" at bounding box center [1112, 318] width 15 height 15
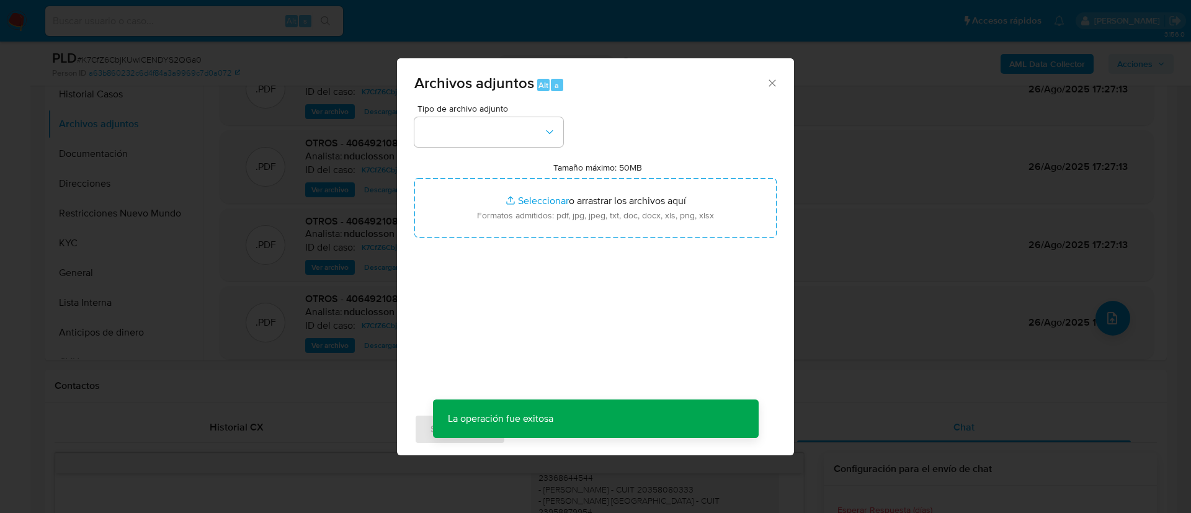
click at [515, 148] on div "Tipo de archivo adjunto Tamaño máximo: 50MB Seleccionar archivos Seleccionar o …" at bounding box center [595, 250] width 362 height 293
click at [513, 143] on button "button" at bounding box center [488, 132] width 149 height 30
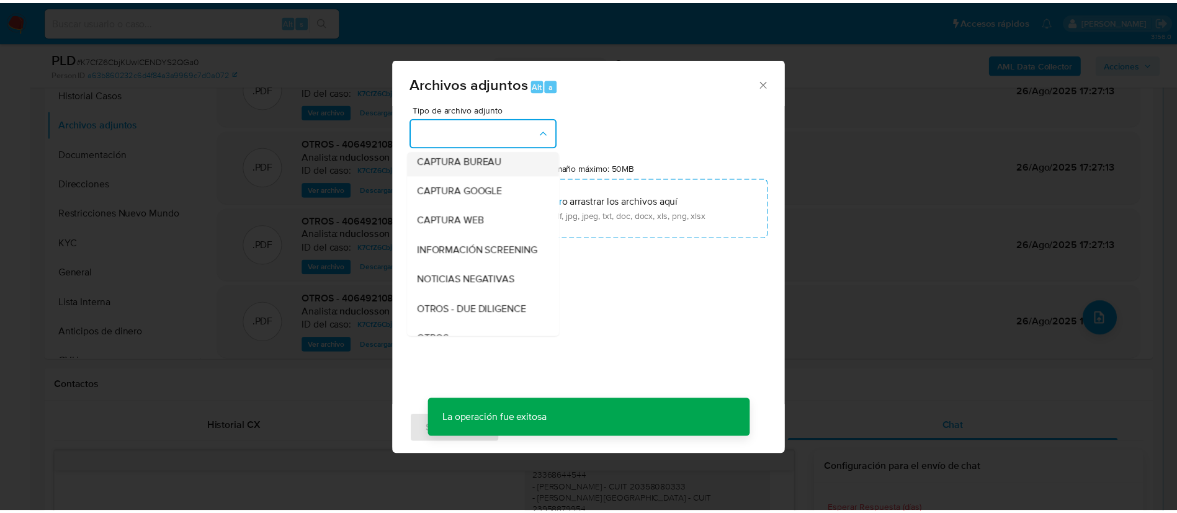
scroll to position [158, 0]
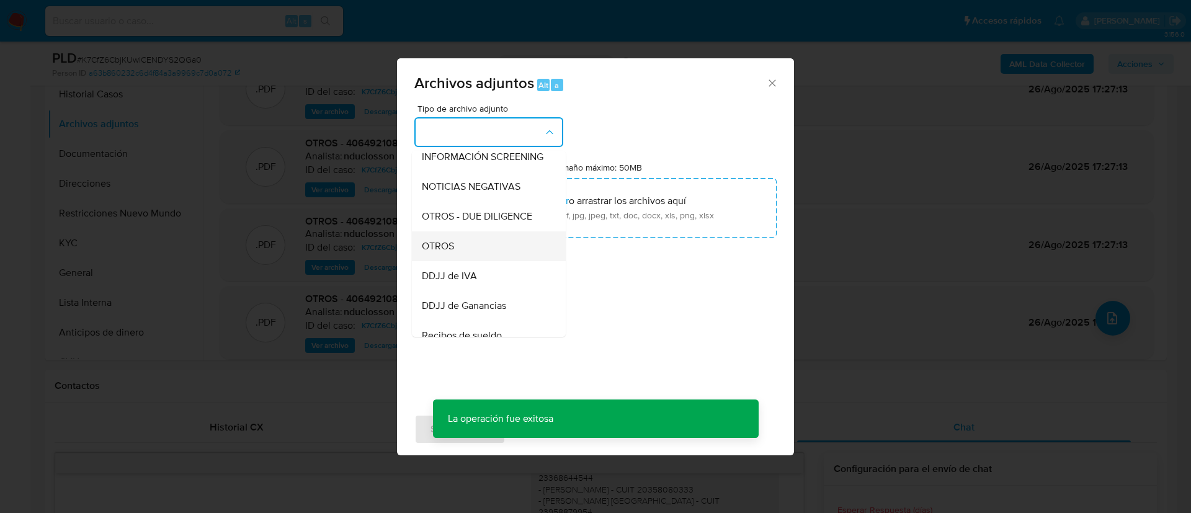
click at [455, 256] on div "OTROS" at bounding box center [485, 246] width 127 height 30
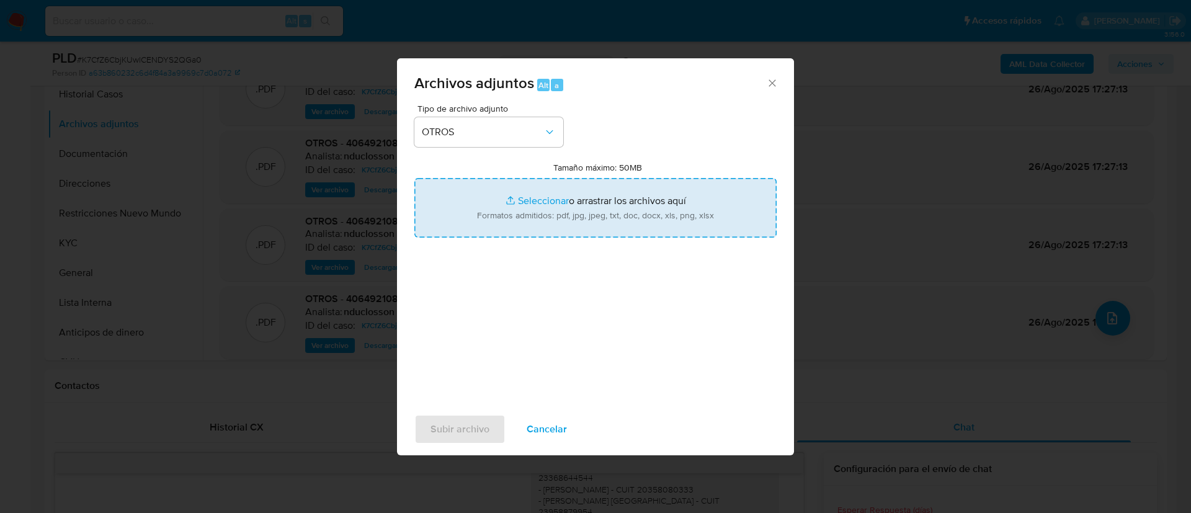
type input "C:\fakepath\406492108 Movimientos.xlsx"
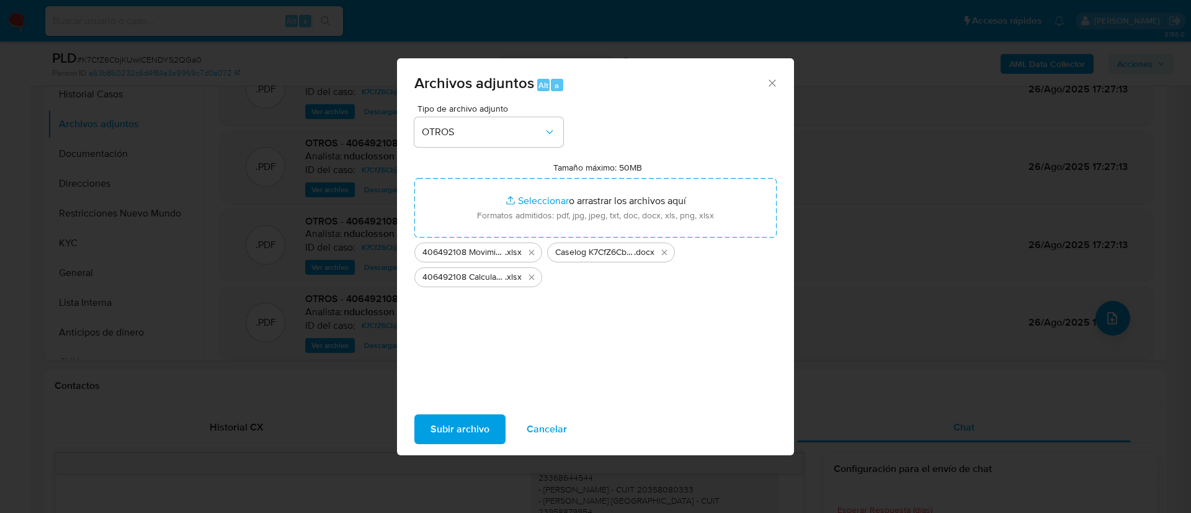
click at [493, 339] on div "Tipo de archivo adjunto OTROS Tamaño máximo: 50MB Seleccionar archivos Seleccio…" at bounding box center [595, 250] width 362 height 293
click at [473, 421] on span "Subir archivo" at bounding box center [459, 429] width 59 height 27
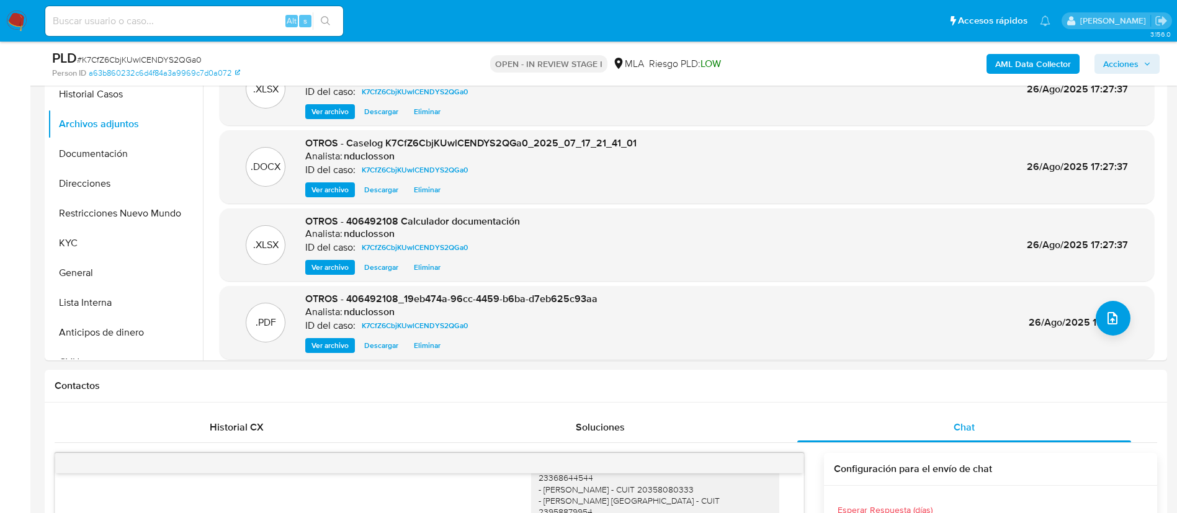
click at [1134, 58] on span "Acciones" at bounding box center [1120, 64] width 35 height 20
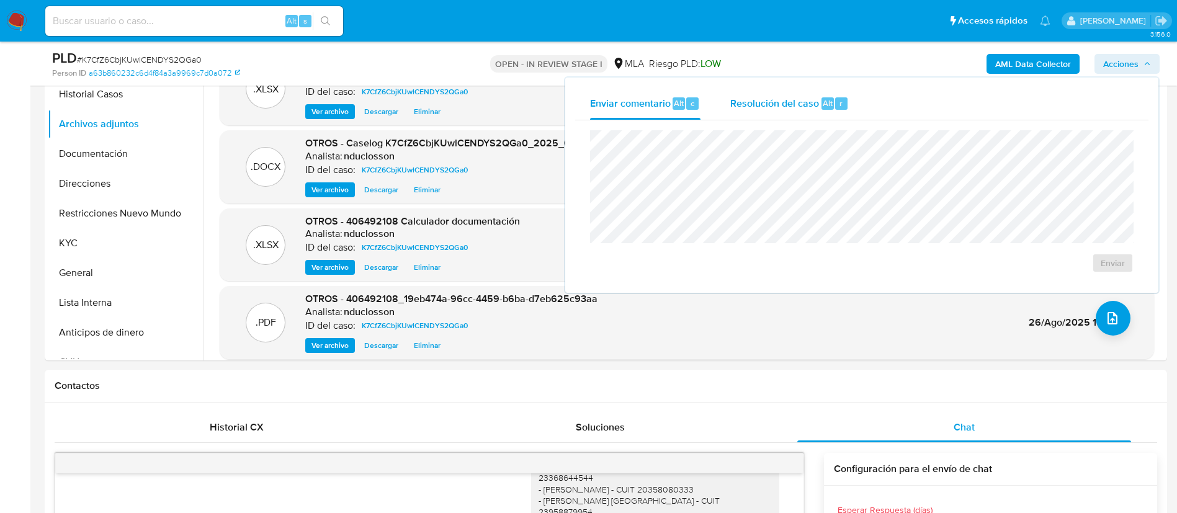
click at [783, 102] on span "Resolución del caso" at bounding box center [774, 103] width 89 height 14
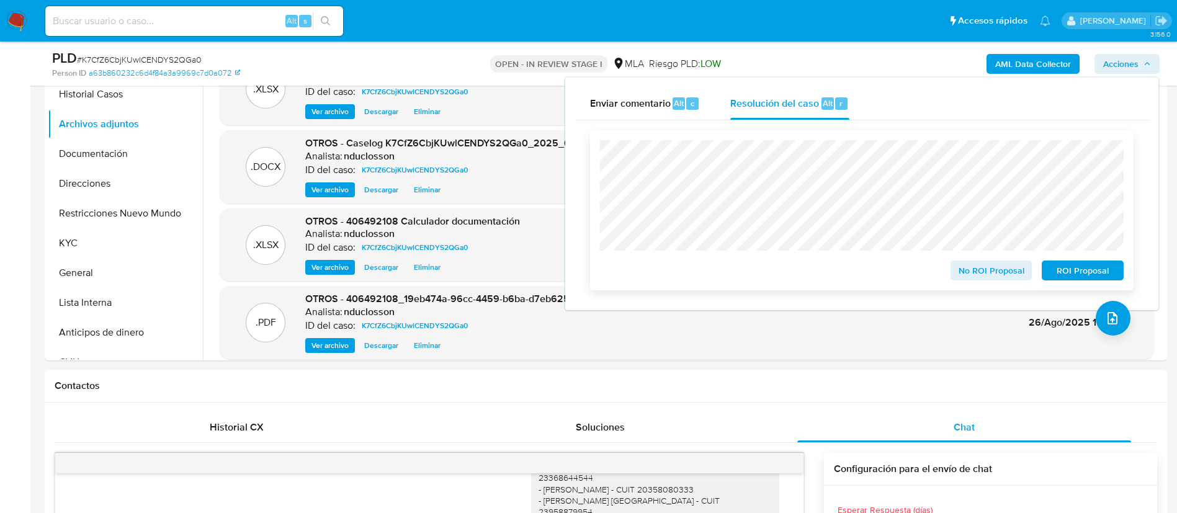
click at [980, 261] on div "No ROI Proposal" at bounding box center [991, 268] width 92 height 25
click at [981, 262] on span "No ROI Proposal" at bounding box center [991, 270] width 65 height 17
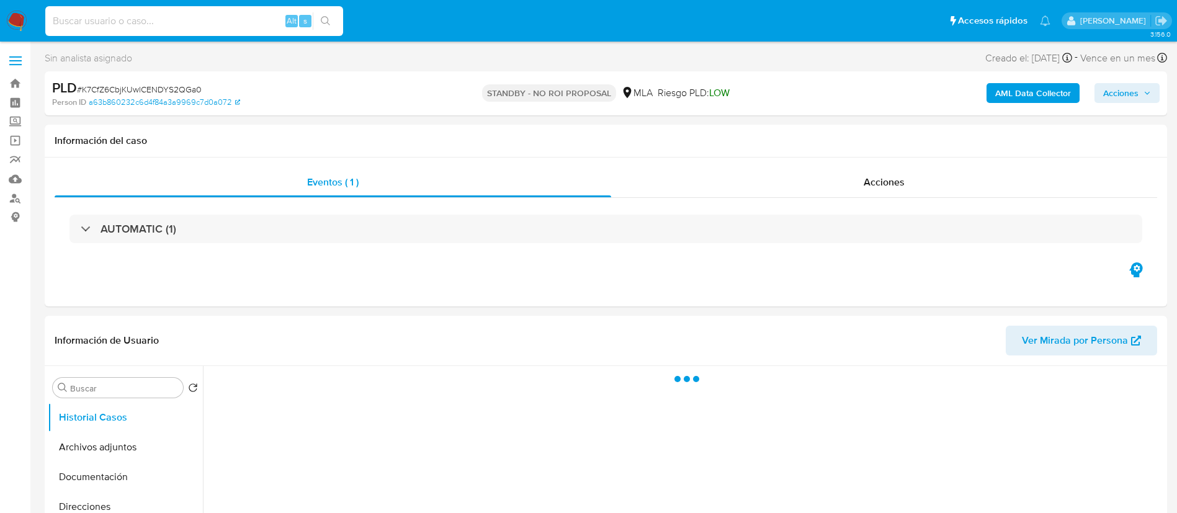
click at [148, 14] on input at bounding box center [194, 21] width 298 height 16
paste input "v4QBBMHfAhfgglUegzGA2crB"
type input "v4QBBMHfAhfgglUegzGA2crB"
click at [326, 29] on button "search-icon" at bounding box center [325, 20] width 25 height 17
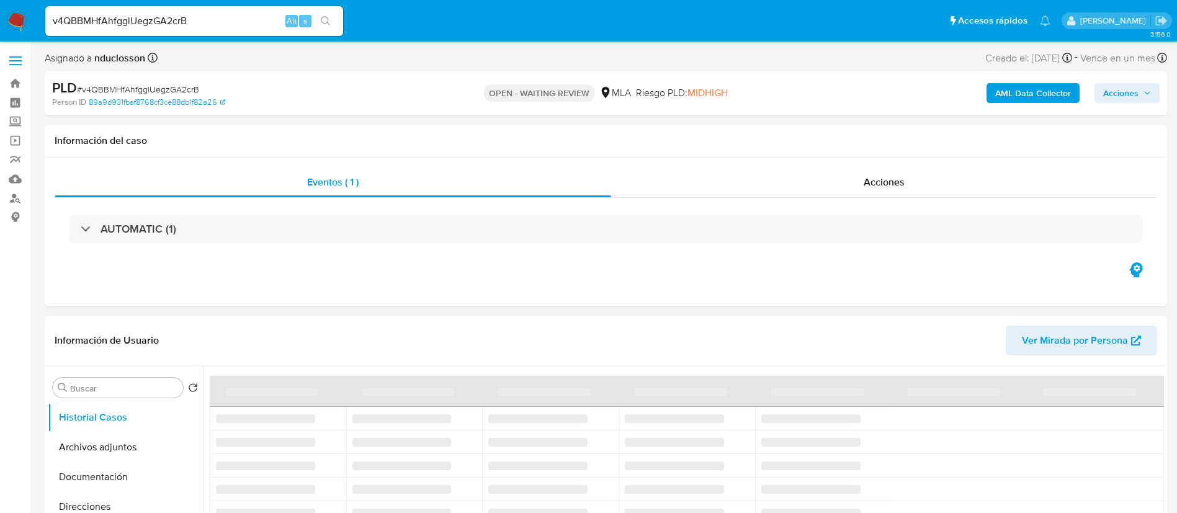
select select "10"
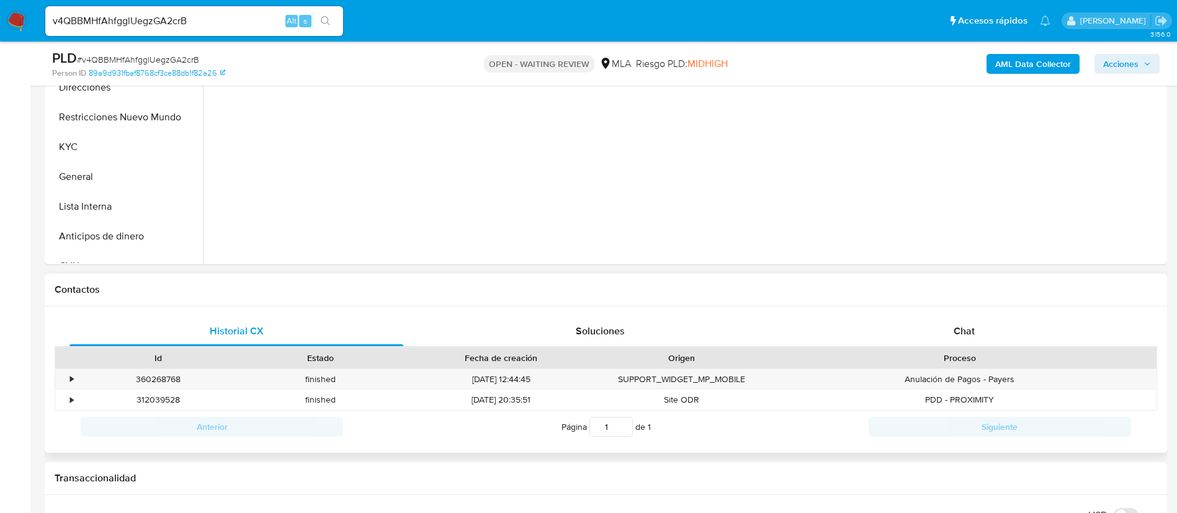
scroll to position [465, 0]
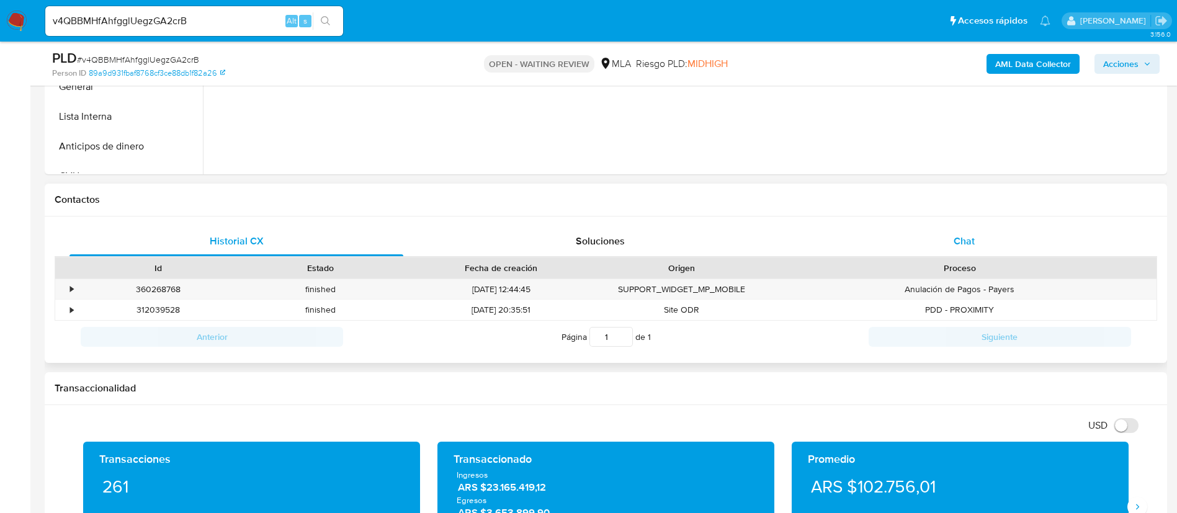
click at [968, 238] on span "Chat" at bounding box center [963, 241] width 21 height 14
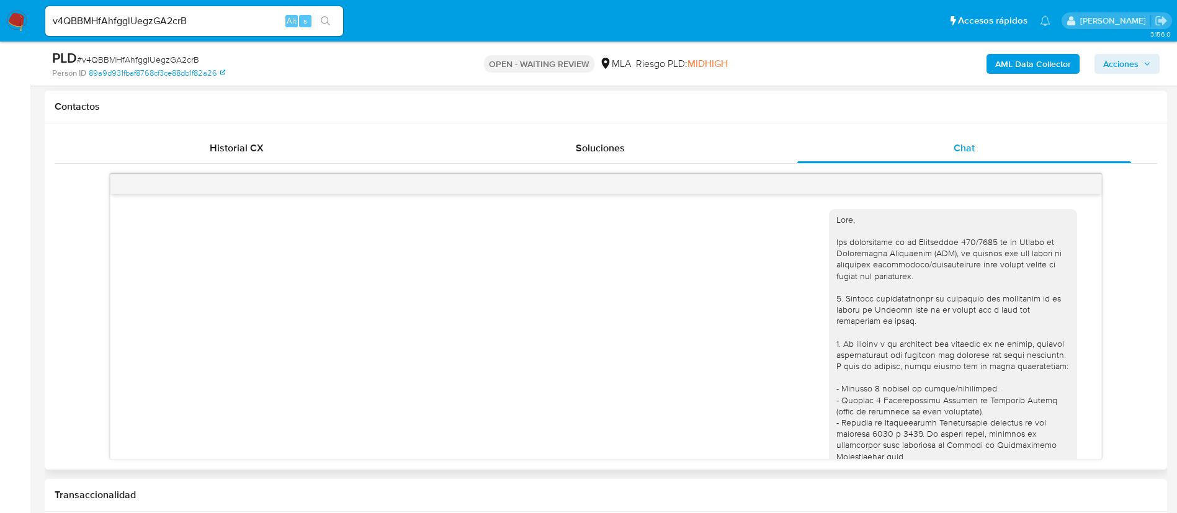
scroll to position [574, 0]
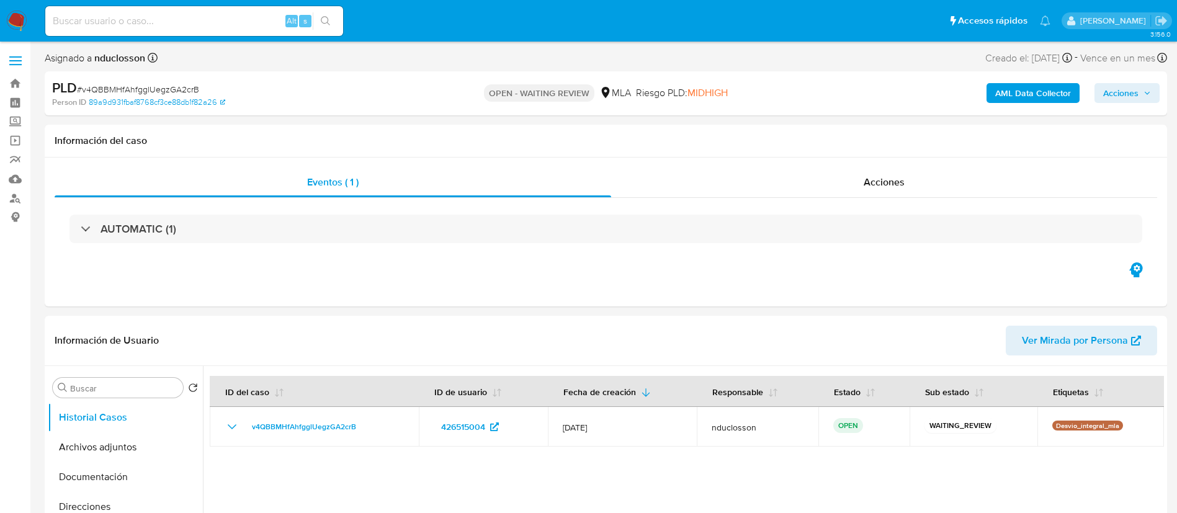
select select "10"
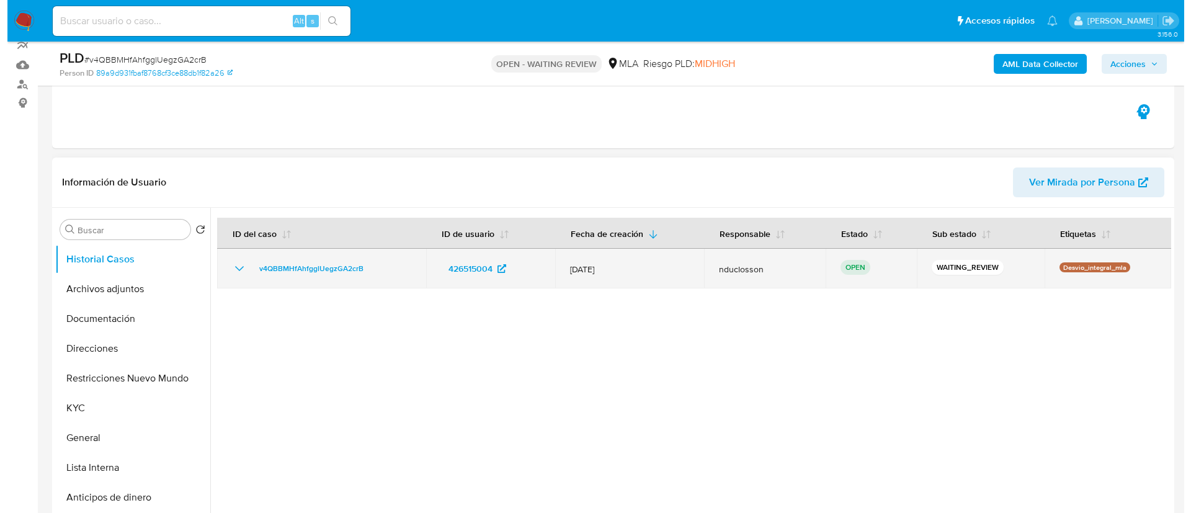
scroll to position [186, 0]
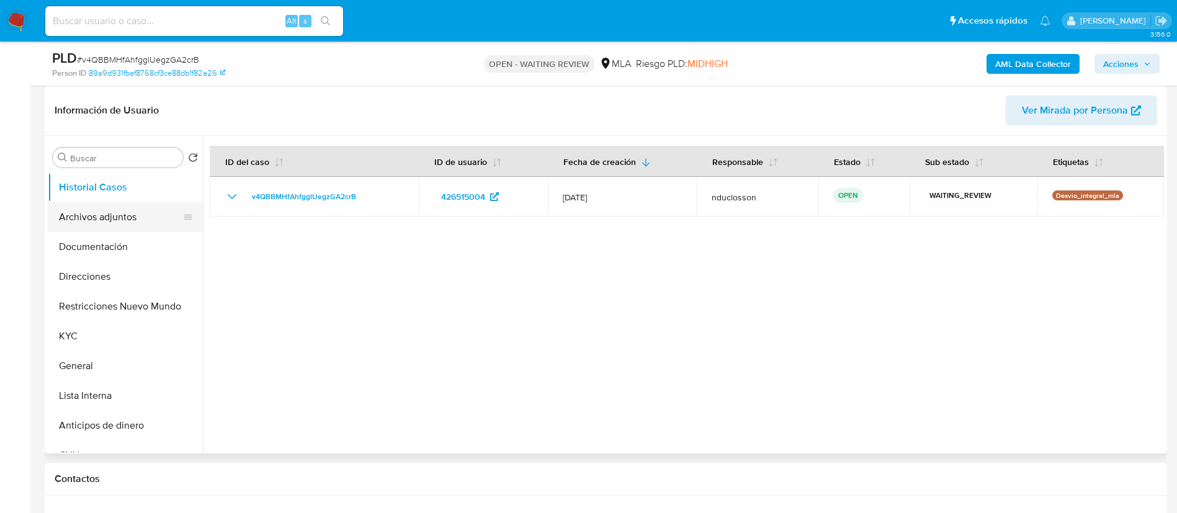
click at [102, 223] on button "Archivos adjuntos" at bounding box center [120, 217] width 145 height 30
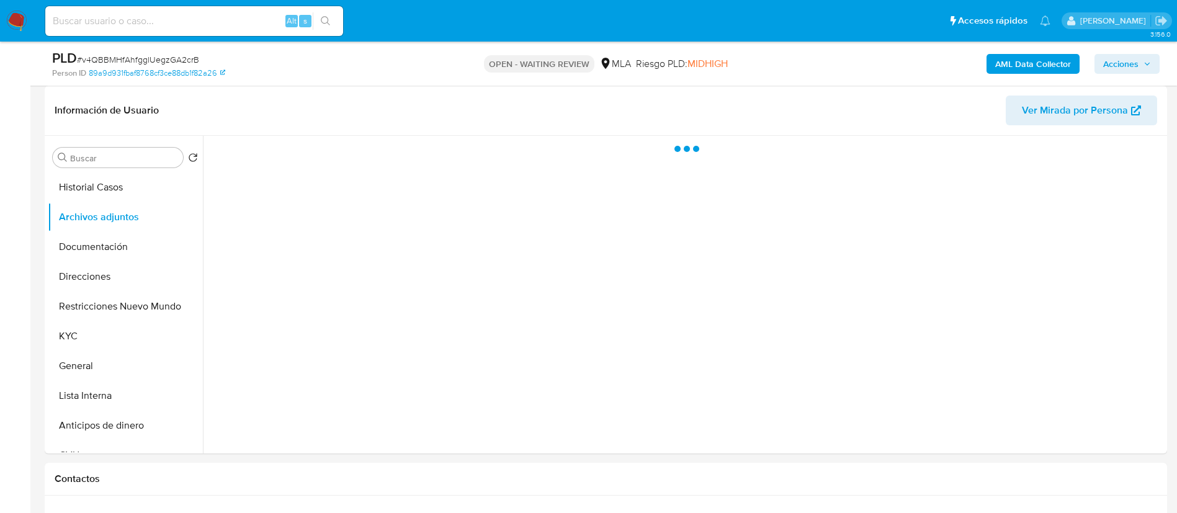
click at [1042, 71] on b "AML Data Collector" at bounding box center [1033, 64] width 76 height 20
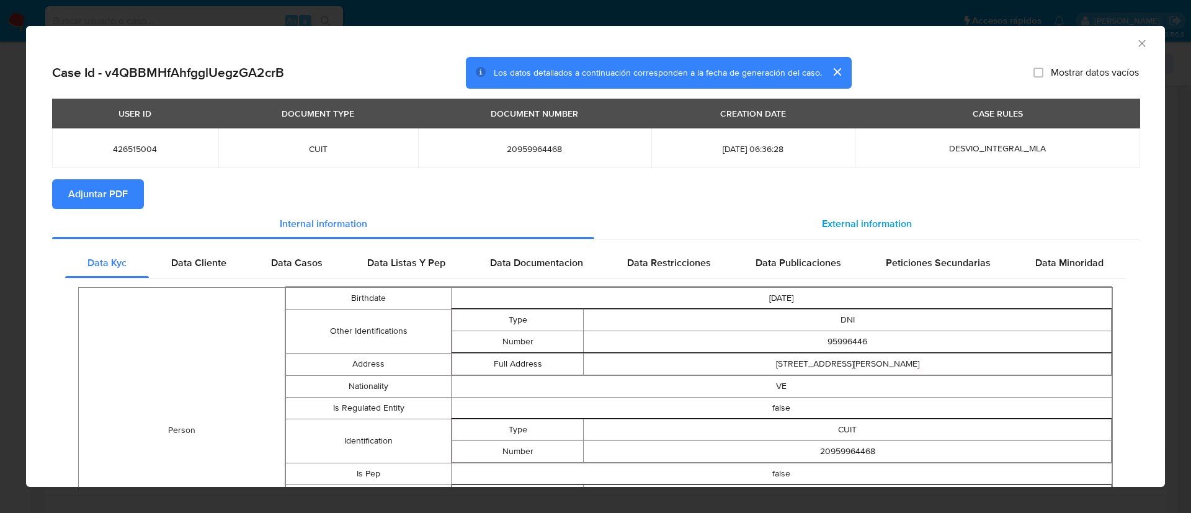
click at [827, 234] on div "External information" at bounding box center [866, 224] width 545 height 30
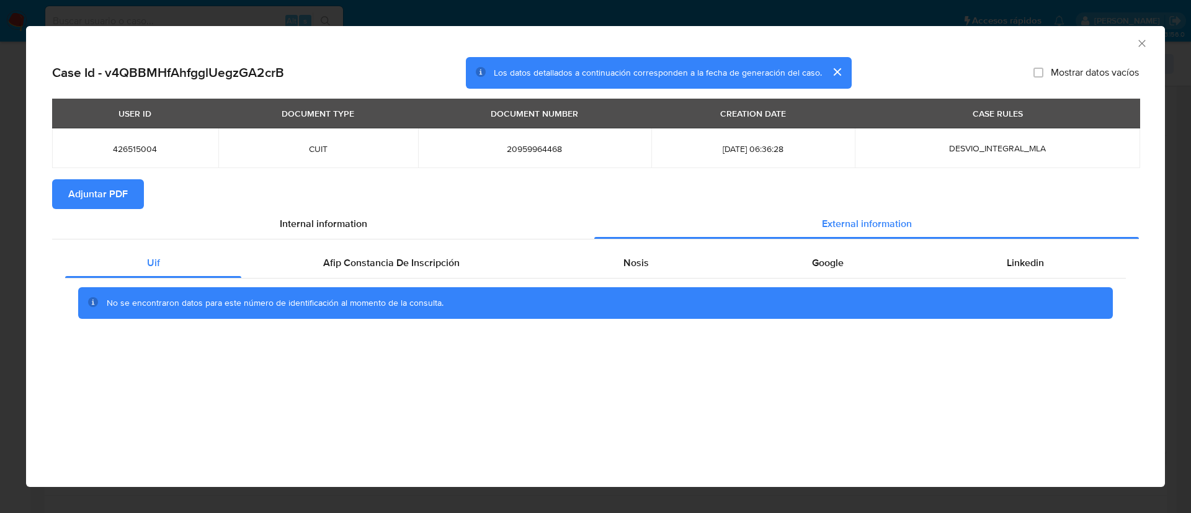
click at [303, 283] on div "No se encontraron datos para este número de identificación al momento de la con…" at bounding box center [595, 304] width 1061 height 50
click at [321, 262] on div "Afip Constancia De Inscripción" at bounding box center [391, 263] width 300 height 30
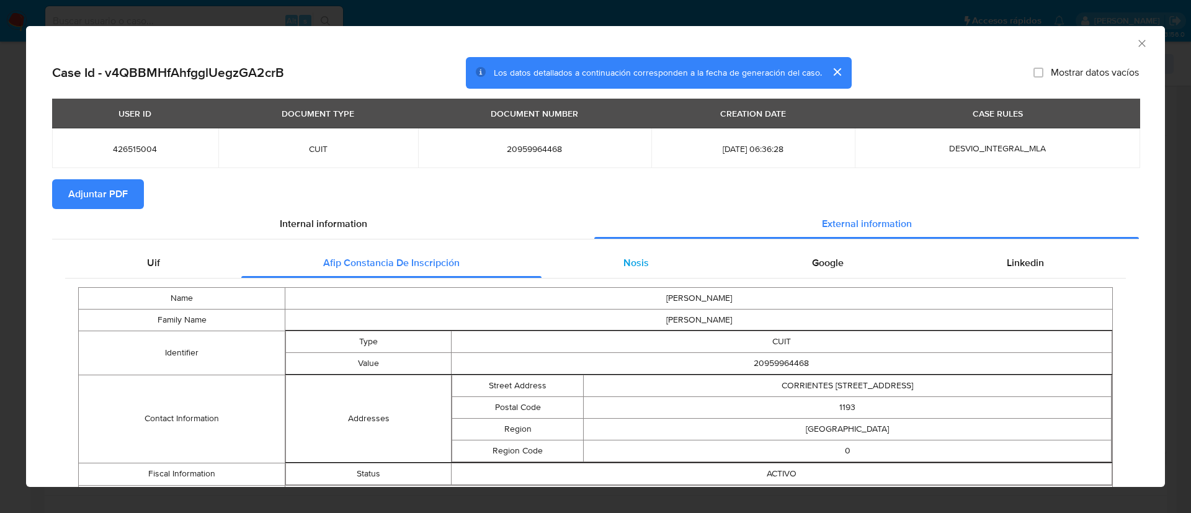
click at [604, 252] on div "Nosis" at bounding box center [636, 263] width 189 height 30
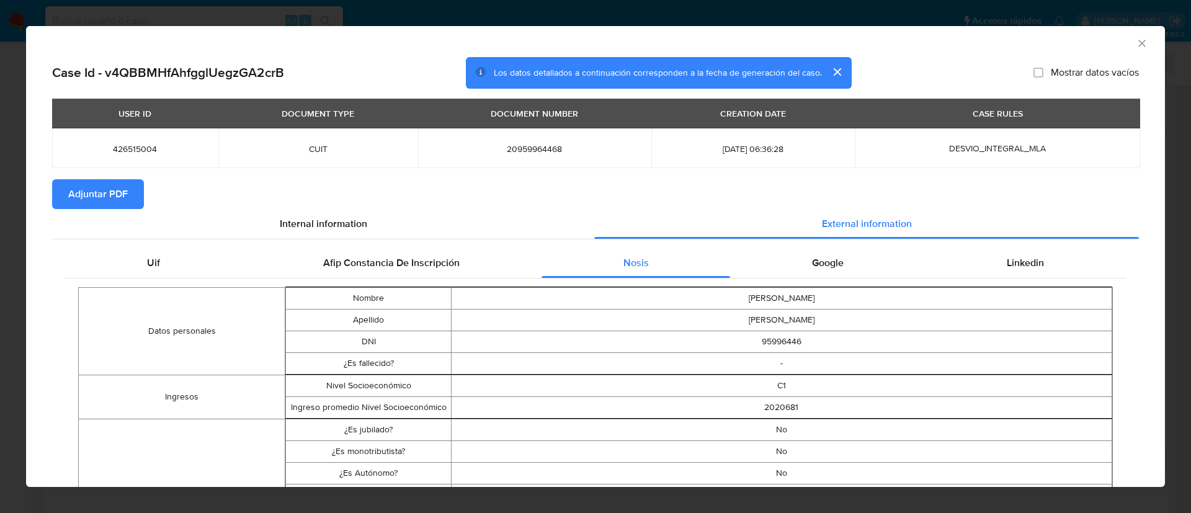
scroll to position [91, 0]
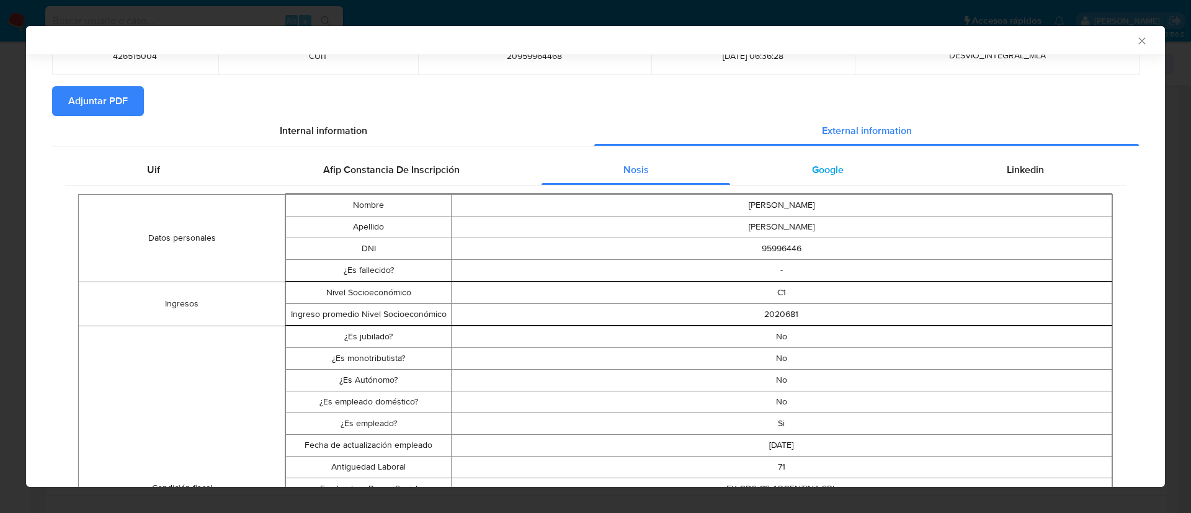
click at [873, 162] on div "Google" at bounding box center [827, 170] width 195 height 30
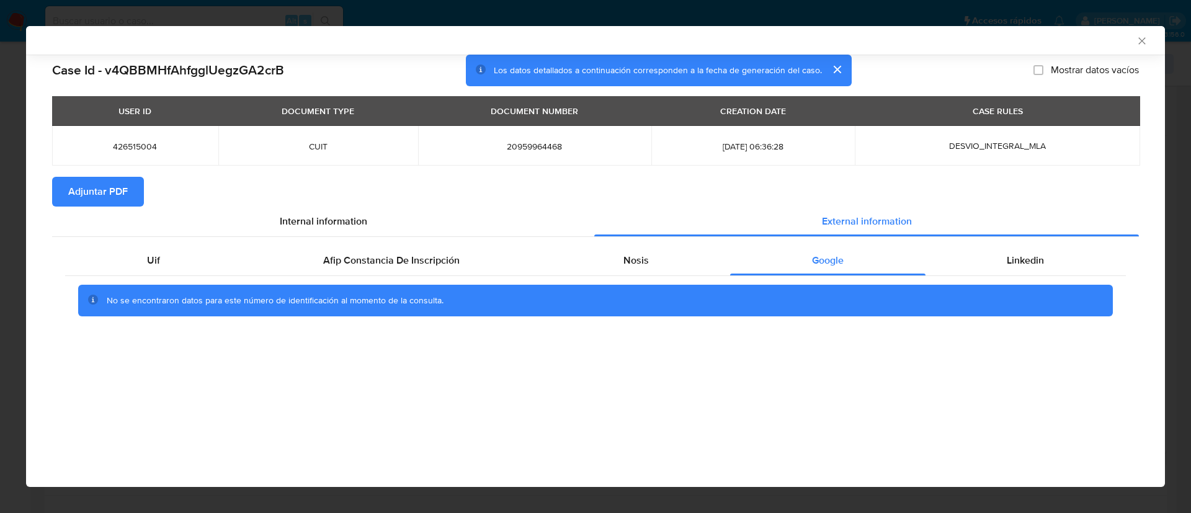
click at [1005, 242] on div "Uif Afip Constancia De Inscripción Nosis Google Linkedin No se encontraron dato…" at bounding box center [595, 285] width 1087 height 97
click at [1005, 246] on div "Linkedin" at bounding box center [1026, 261] width 200 height 30
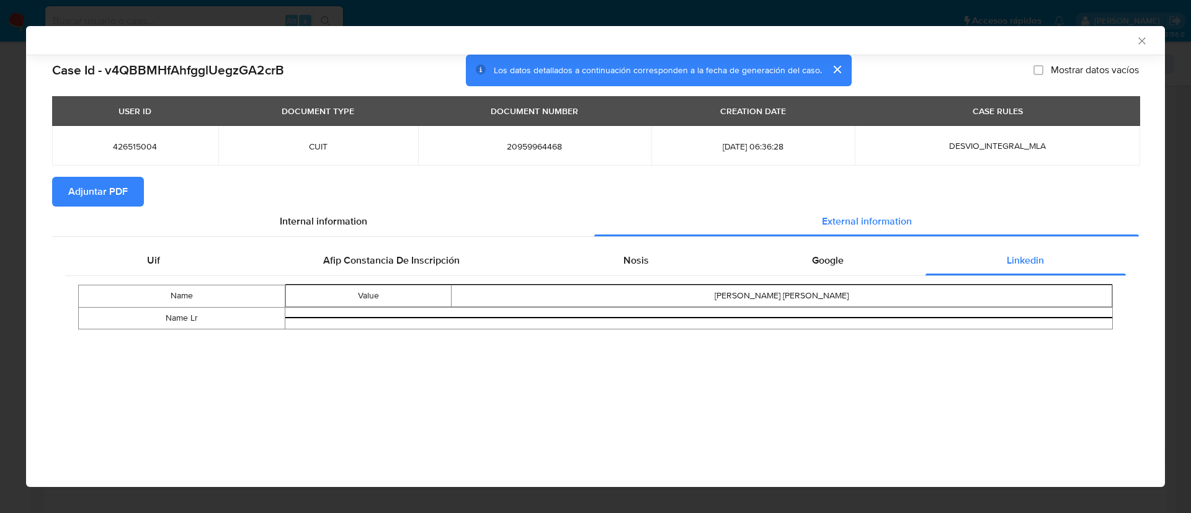
click at [106, 183] on span "Adjuntar PDF" at bounding box center [98, 191] width 60 height 27
click at [1141, 38] on icon "Cerrar ventana" at bounding box center [1142, 41] width 12 height 12
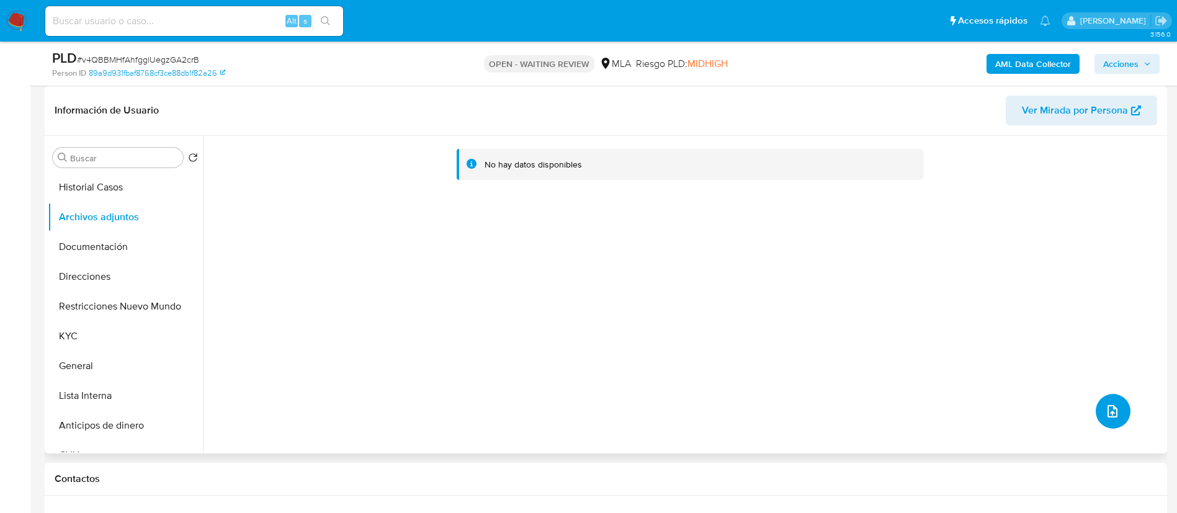
click at [1114, 404] on span "upload-file" at bounding box center [1112, 411] width 15 height 15
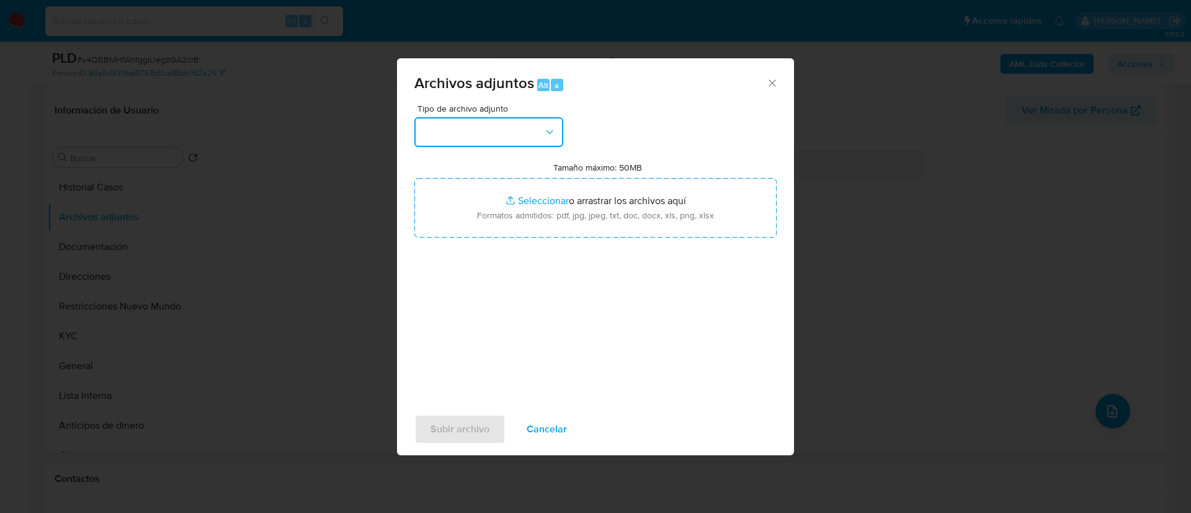
click at [531, 123] on button "button" at bounding box center [488, 132] width 149 height 30
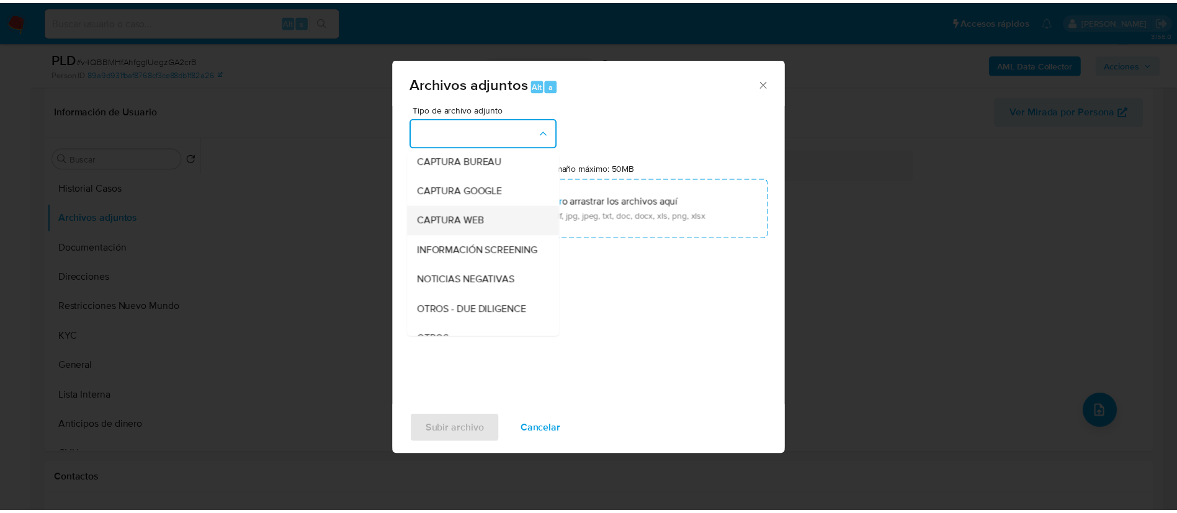
scroll to position [158, 0]
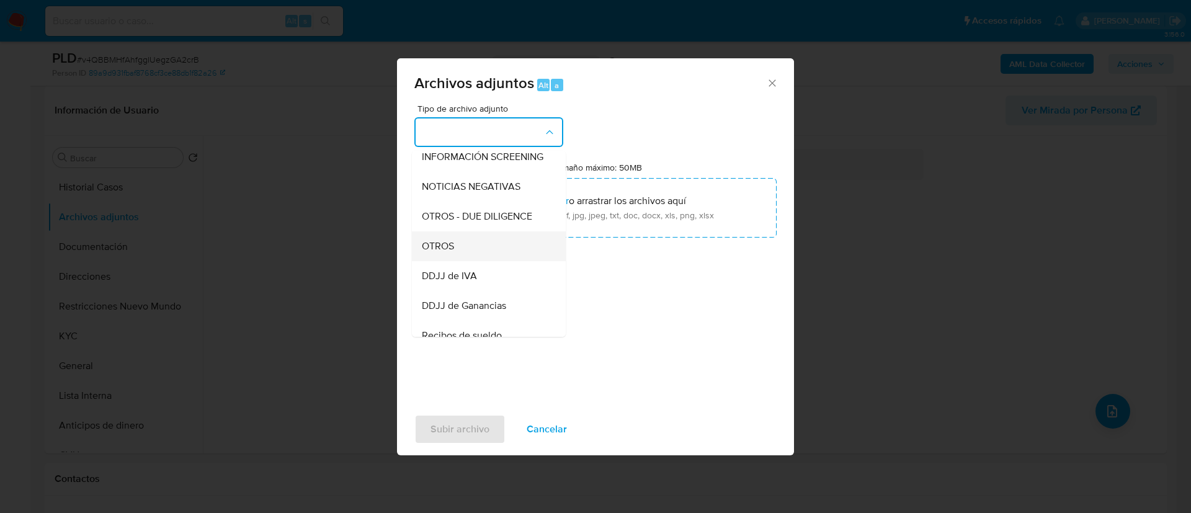
click at [462, 251] on div "OTROS" at bounding box center [485, 246] width 127 height 30
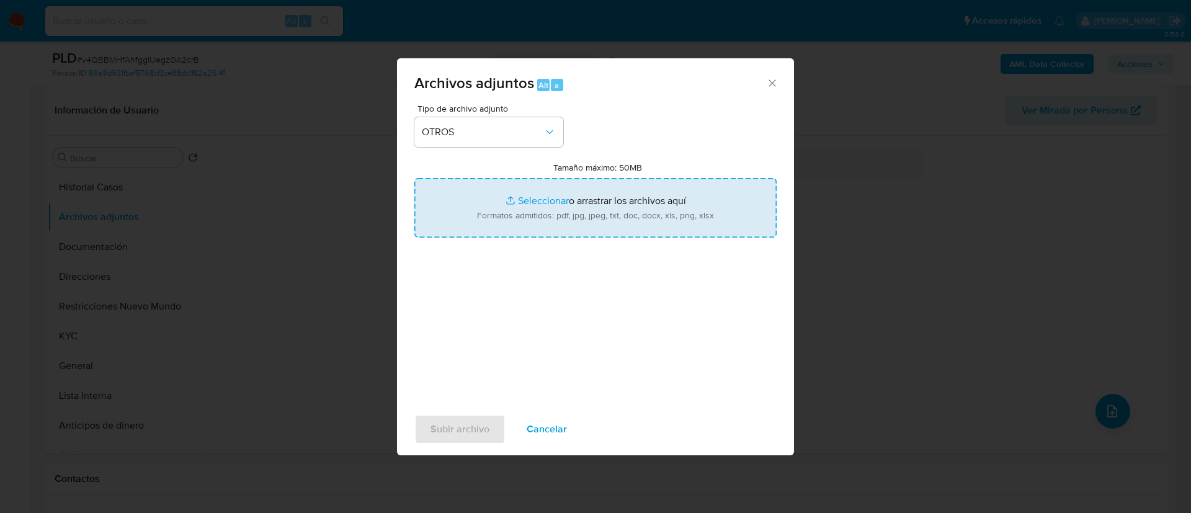
type input "C:\fakepath\426515004_700dbd20-3ea8-4974-8a44-2a2aacffc26f.pdf"
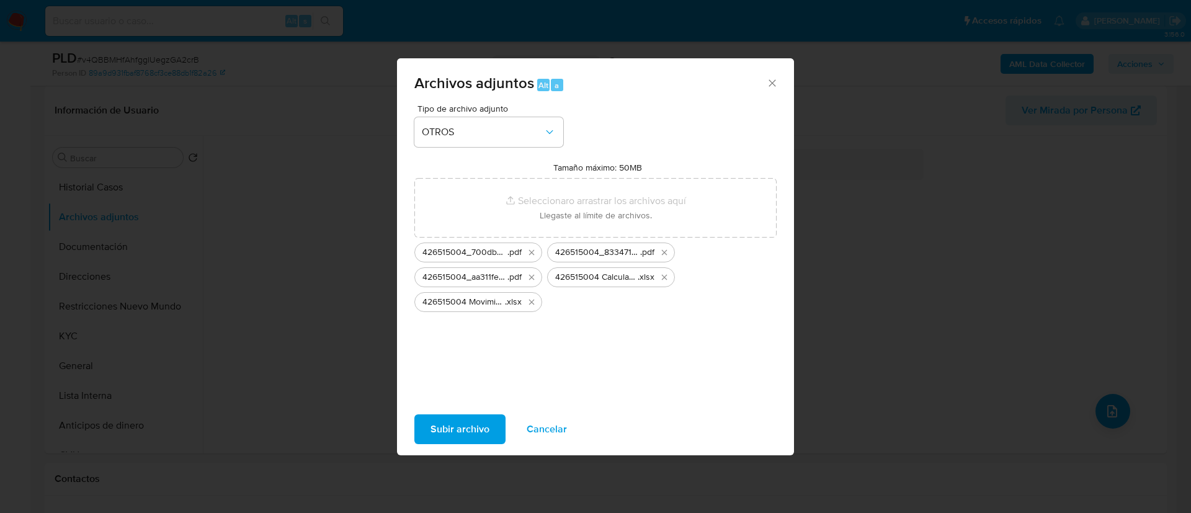
click at [475, 432] on span "Subir archivo" at bounding box center [459, 429] width 59 height 27
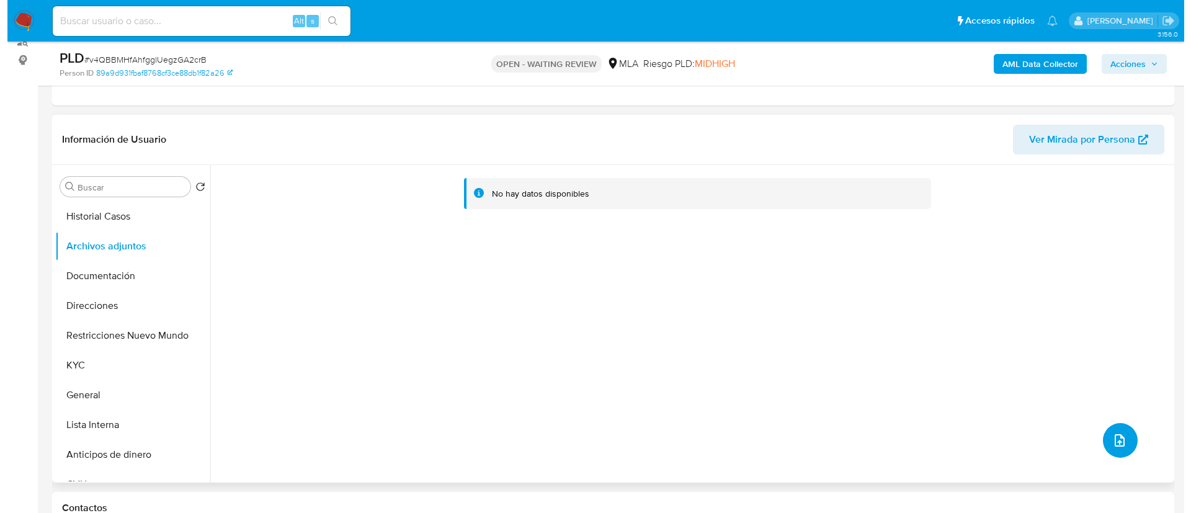
scroll to position [186, 0]
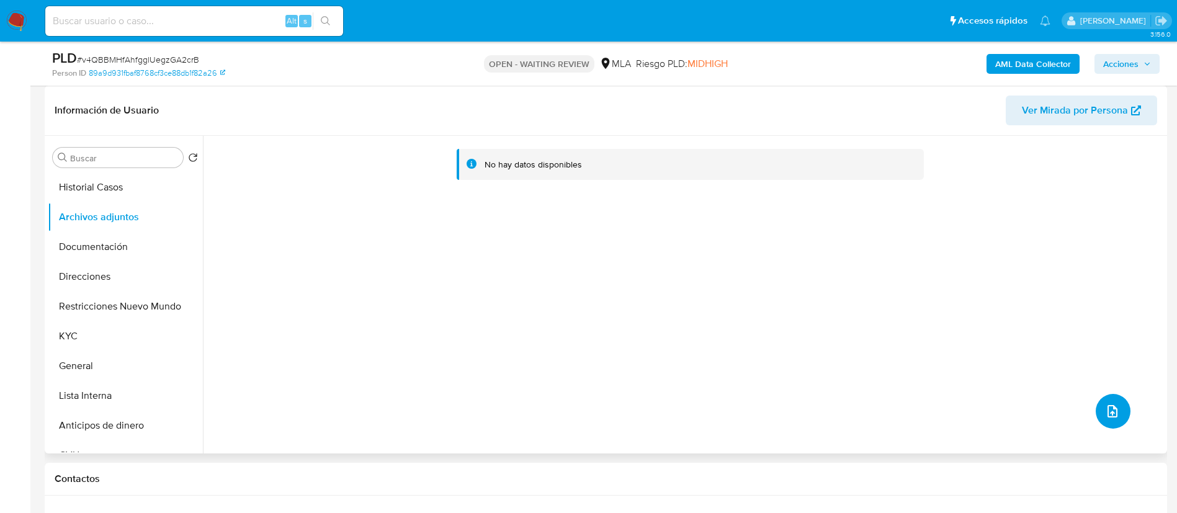
click at [1109, 406] on icon "upload-file" at bounding box center [1112, 411] width 10 height 12
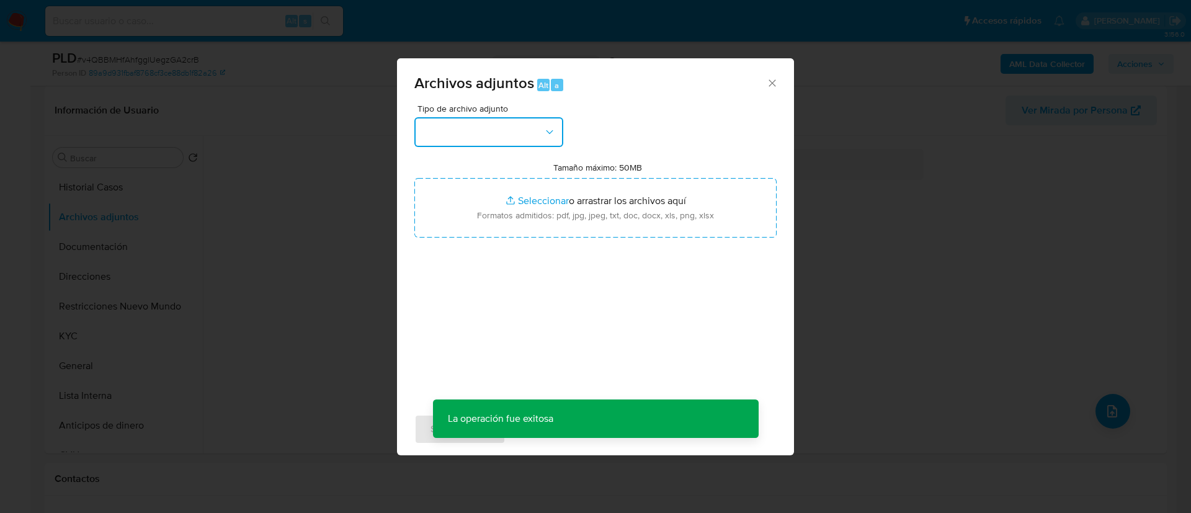
click at [553, 120] on button "button" at bounding box center [488, 132] width 149 height 30
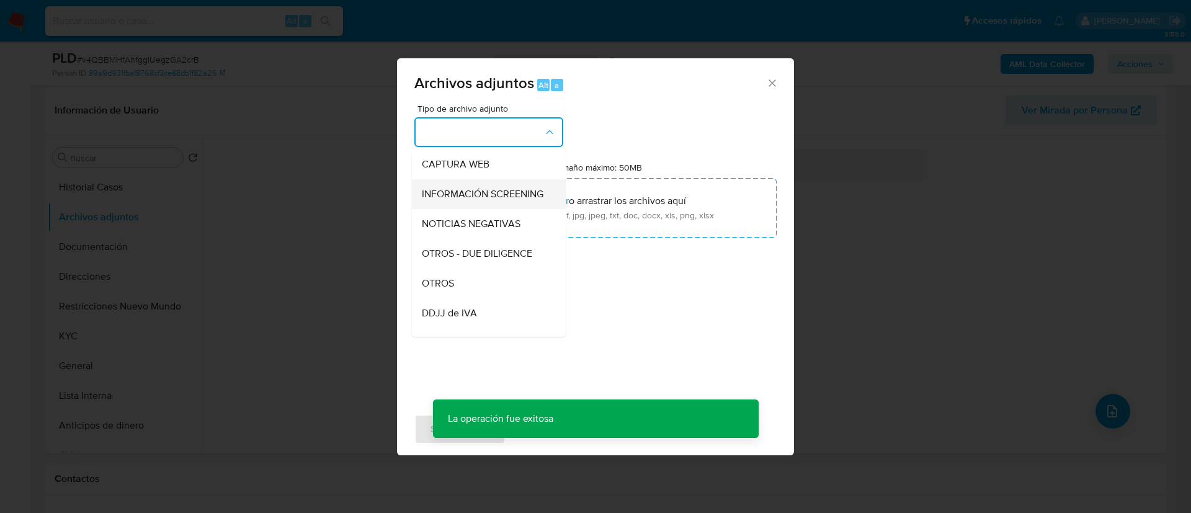
scroll to position [158, 0]
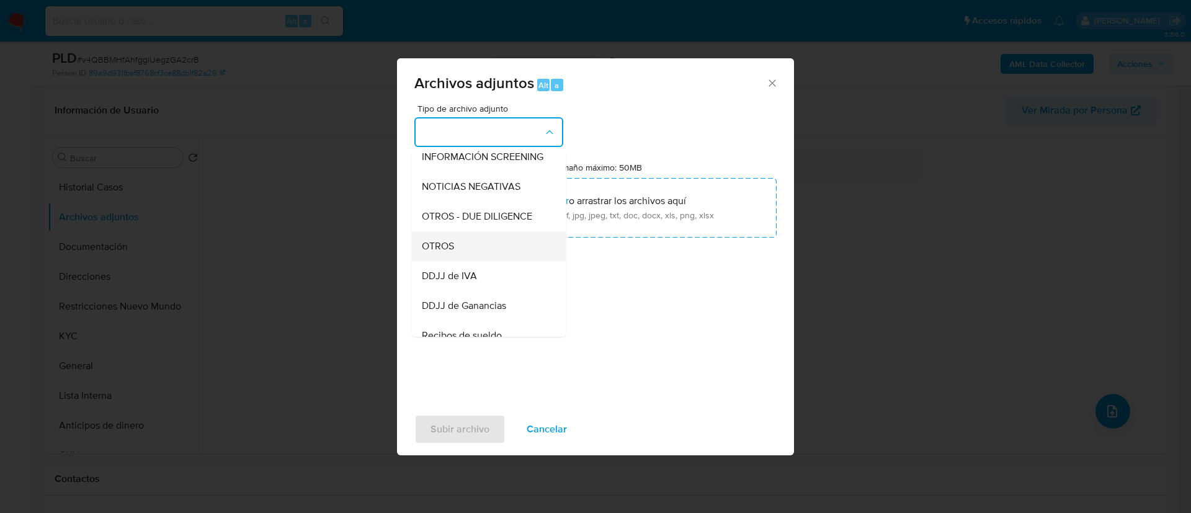
click at [448, 248] on div "OTROS" at bounding box center [485, 246] width 127 height 30
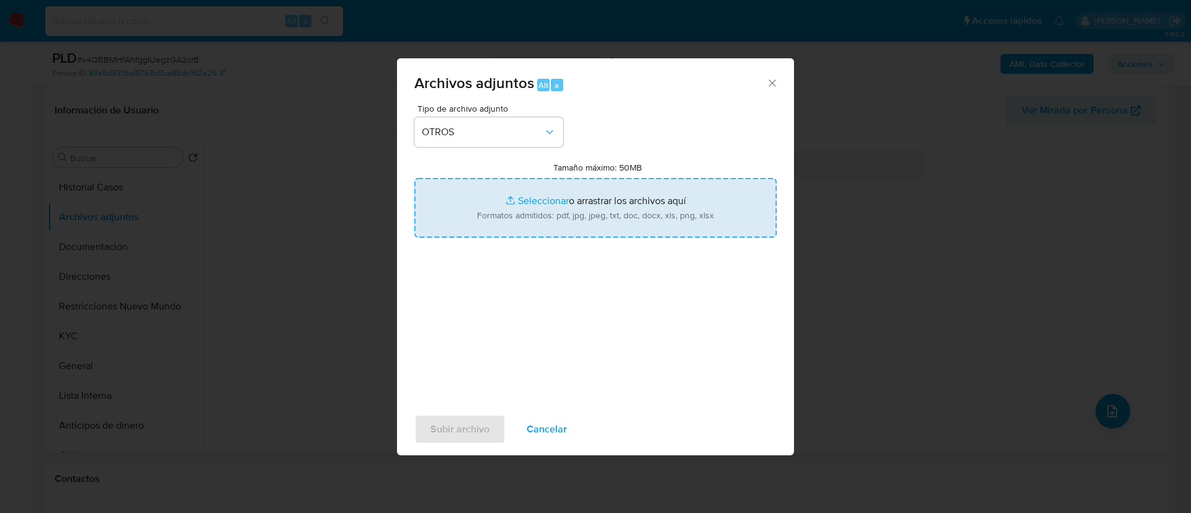
click at [771, 80] on icon "Cerrar" at bounding box center [772, 83] width 12 height 12
click at [548, 429] on span "Cancelar" at bounding box center [547, 429] width 40 height 27
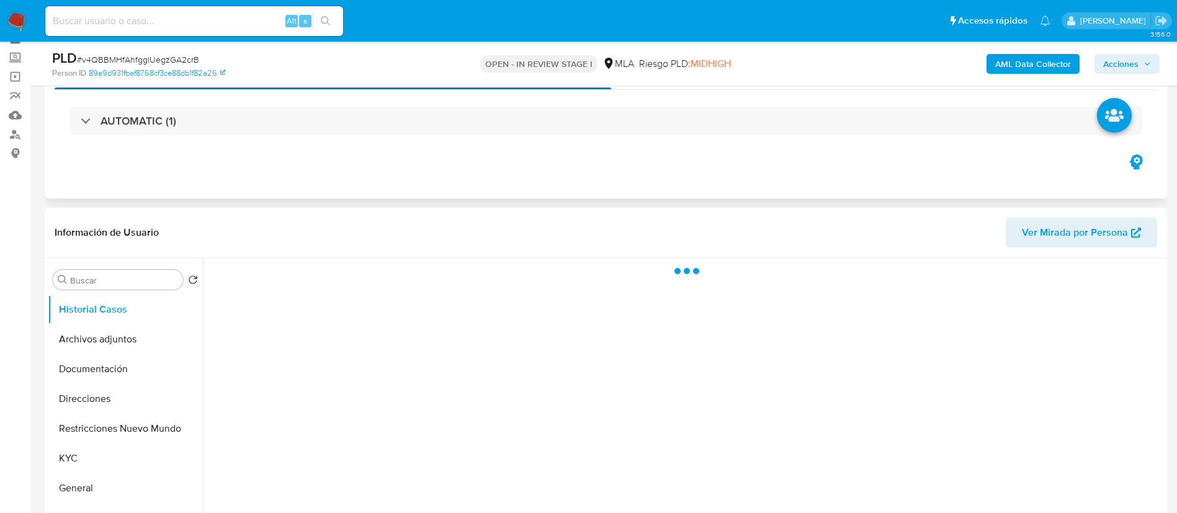
scroll to position [93, 0]
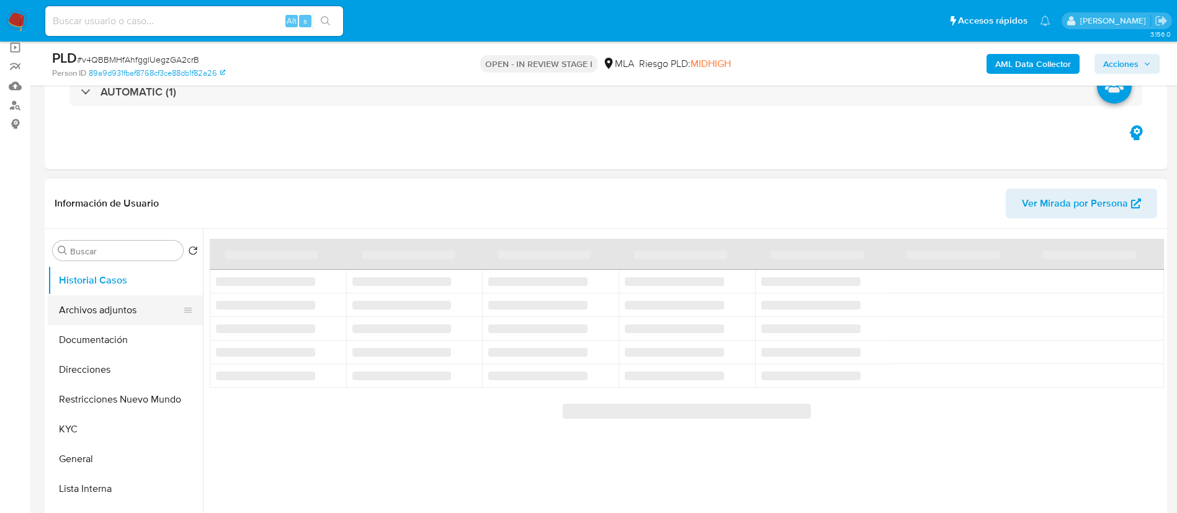
select select "10"
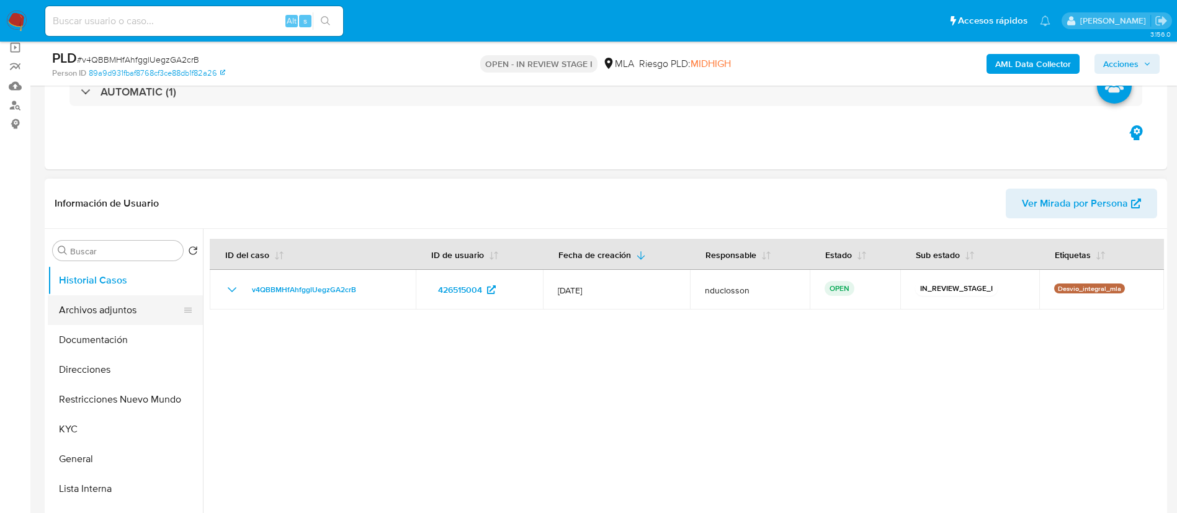
click at [79, 319] on button "Archivos adjuntos" at bounding box center [120, 310] width 145 height 30
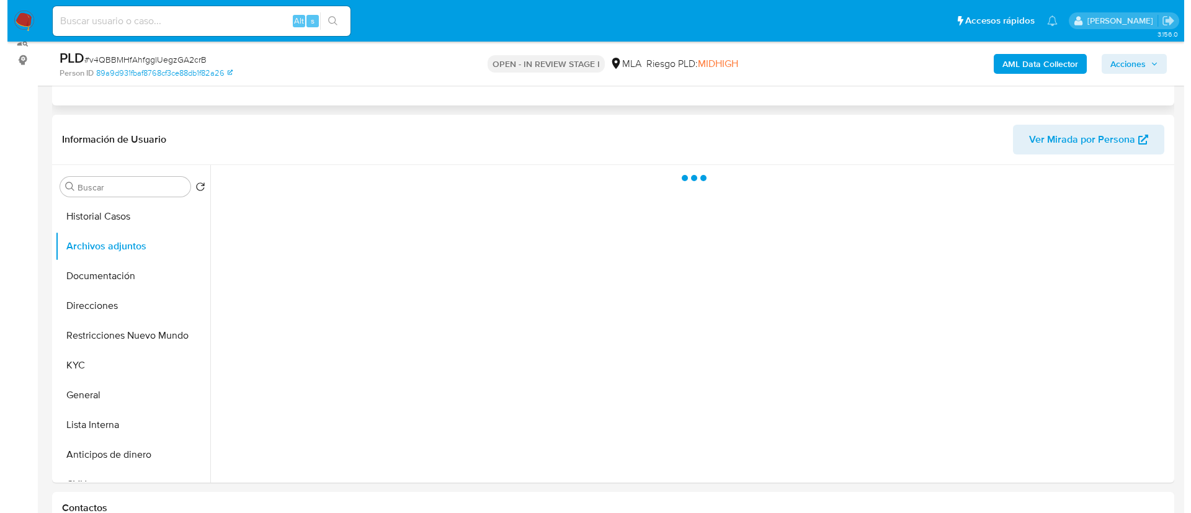
scroll to position [186, 0]
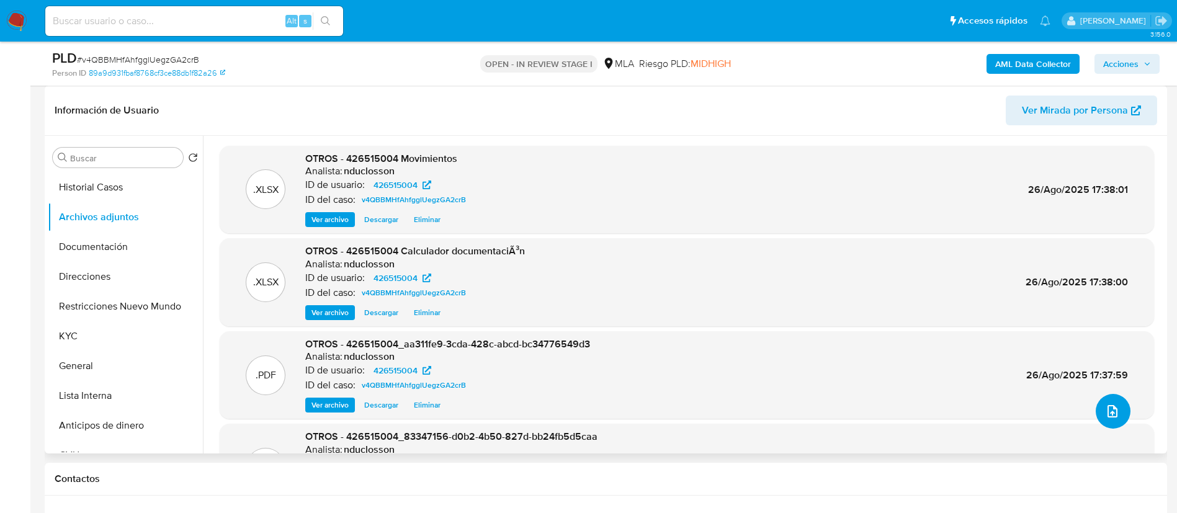
click at [1113, 419] on button "upload-file" at bounding box center [1112, 411] width 35 height 35
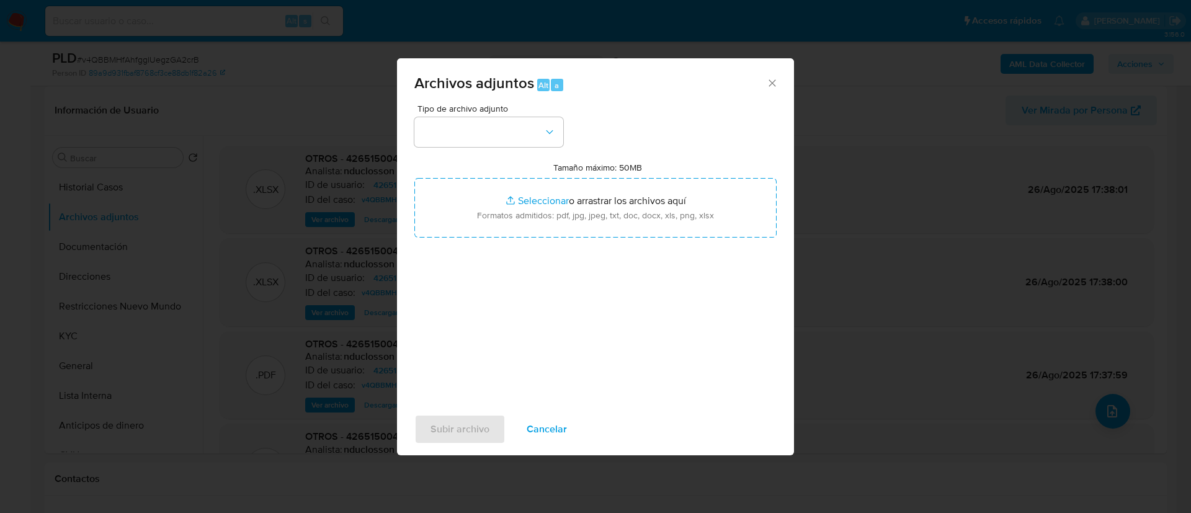
click at [481, 150] on div "Tipo de archivo adjunto Tamaño máximo: 50MB Seleccionar archivos Seleccionar o …" at bounding box center [595, 250] width 362 height 293
click at [468, 133] on button "button" at bounding box center [488, 132] width 149 height 30
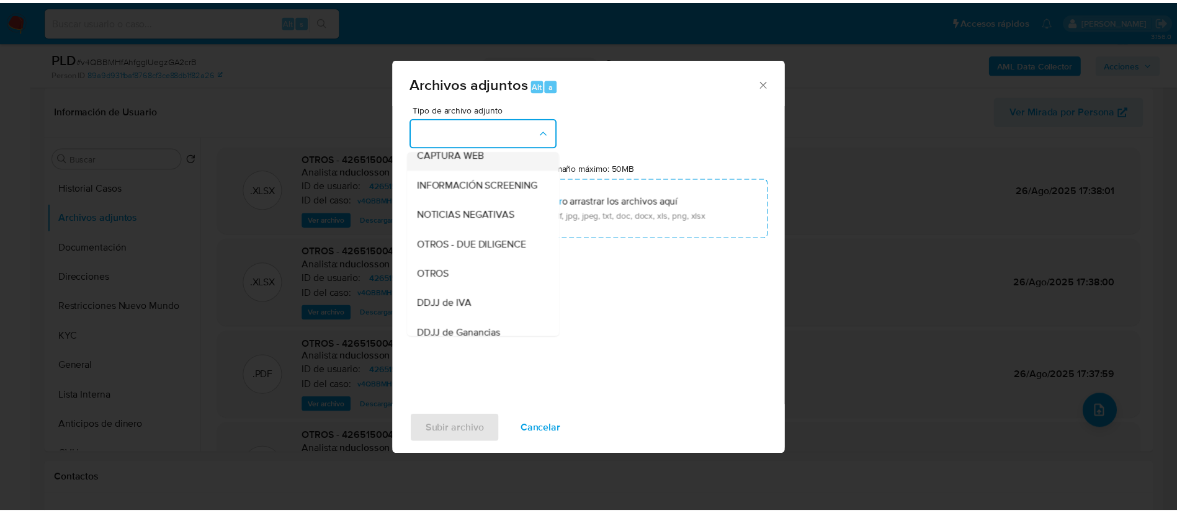
scroll to position [158, 0]
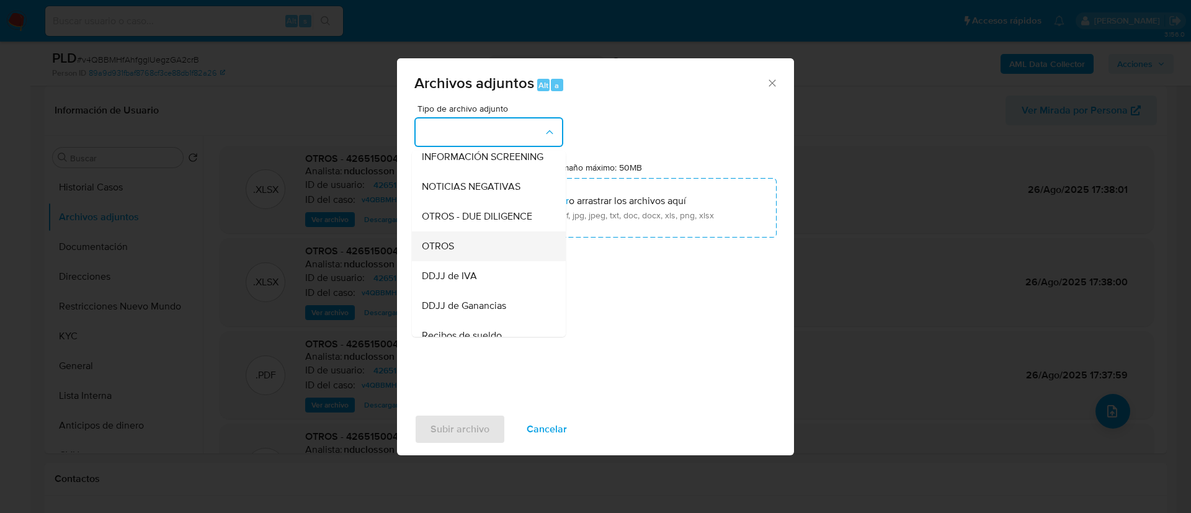
click at [468, 261] on div "OTROS" at bounding box center [485, 246] width 127 height 30
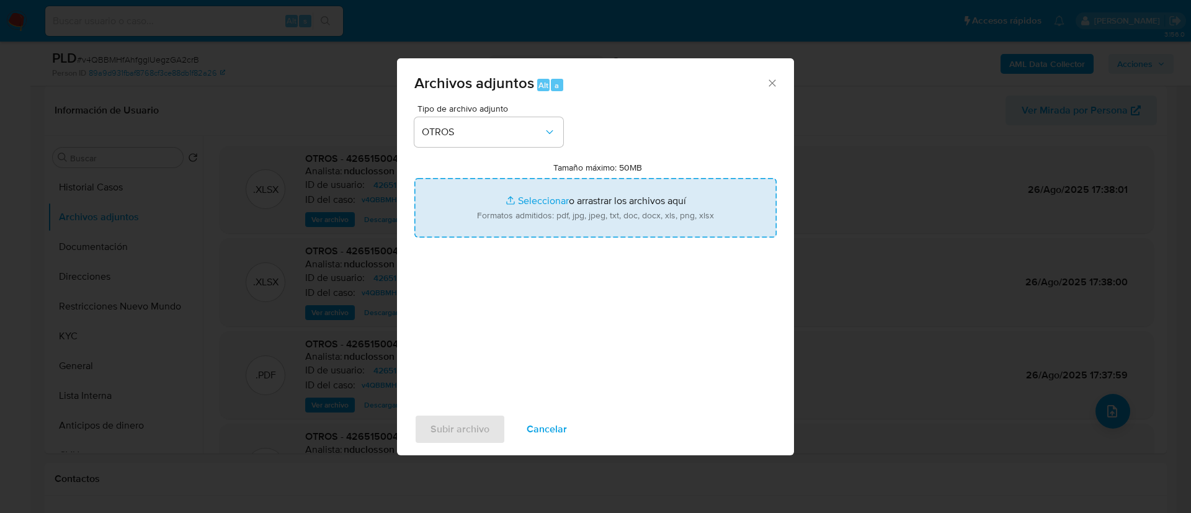
type input "C:\fakepath\Caselog v4QBBMHfAhfgglUegzGA2crB_2025_07_18_02_09_15.docx"
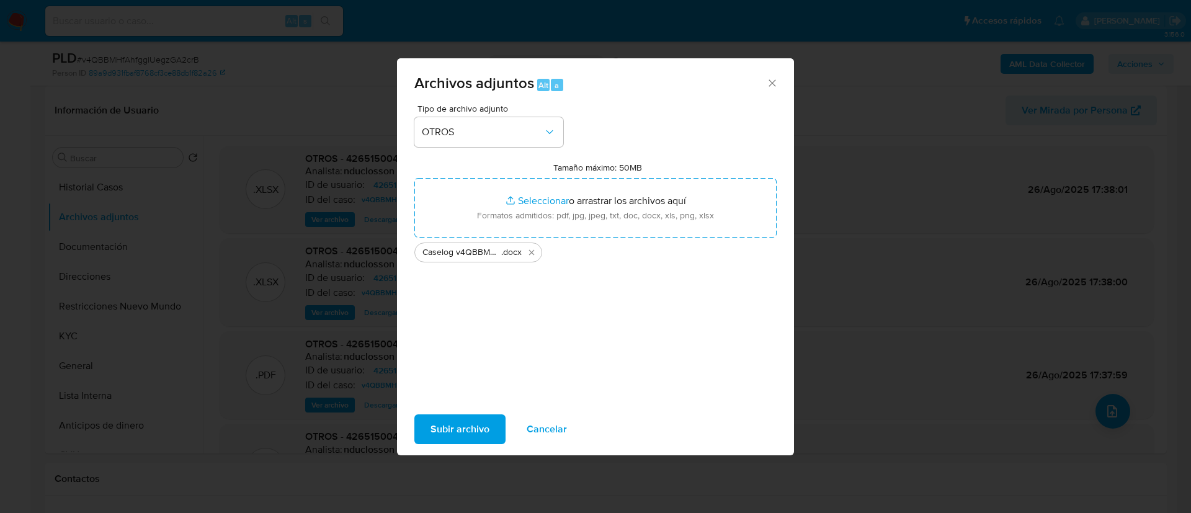
click at [473, 420] on span "Subir archivo" at bounding box center [459, 429] width 59 height 27
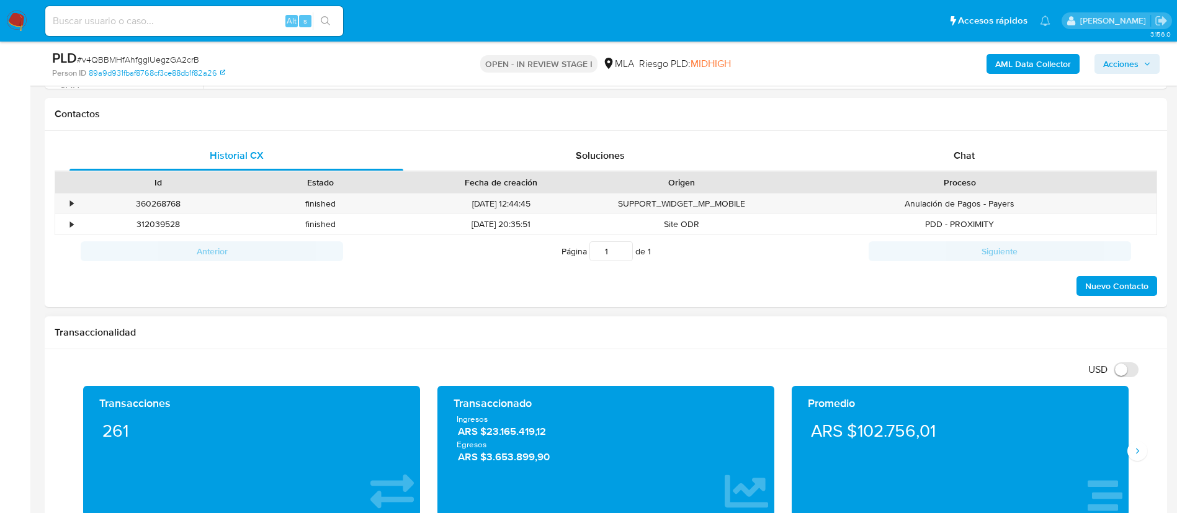
scroll to position [558, 0]
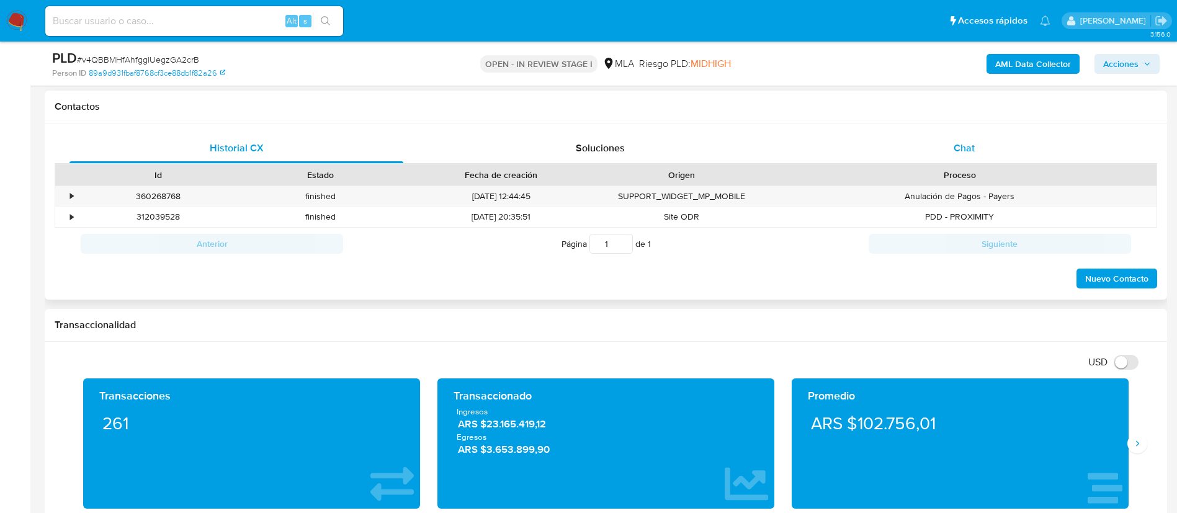
click at [919, 157] on div "Chat" at bounding box center [964, 148] width 334 height 30
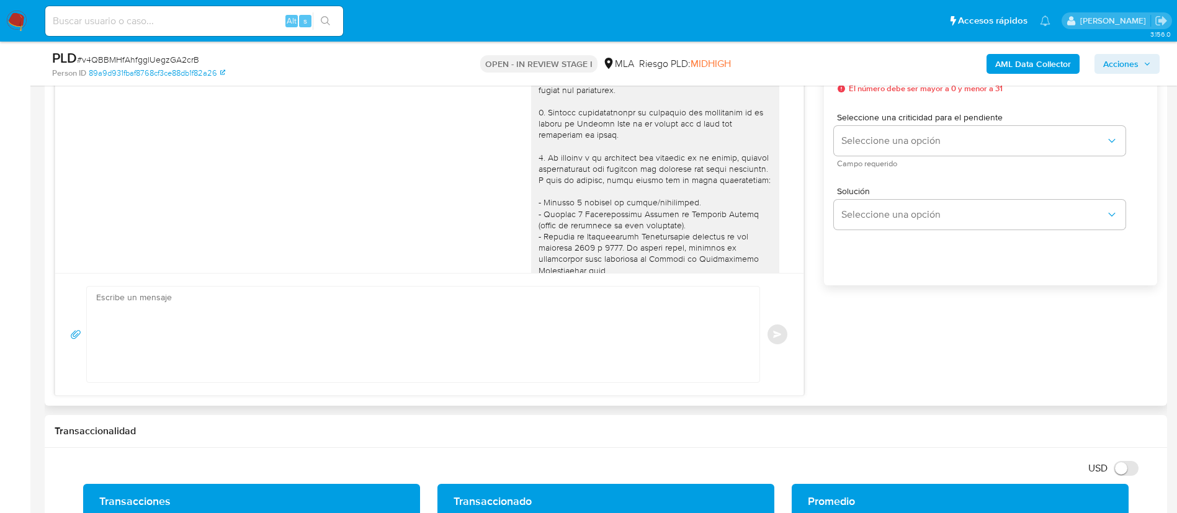
scroll to position [574, 0]
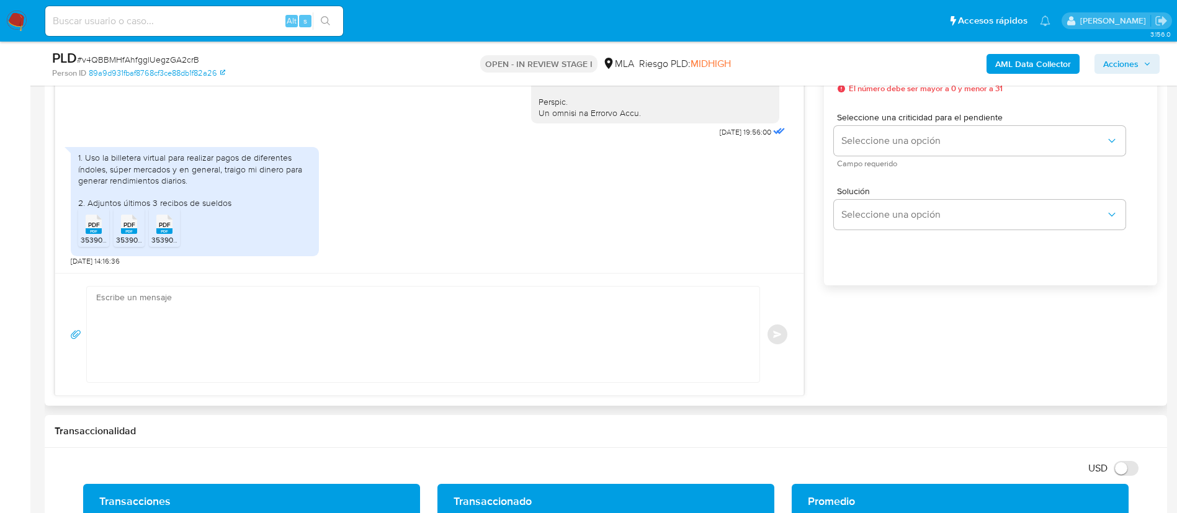
click at [582, 342] on textarea at bounding box center [420, 335] width 648 height 96
paste textarea "Hola, ¡Muchas gracias por tu respuesta! Confirmamos la recepción de la document…"
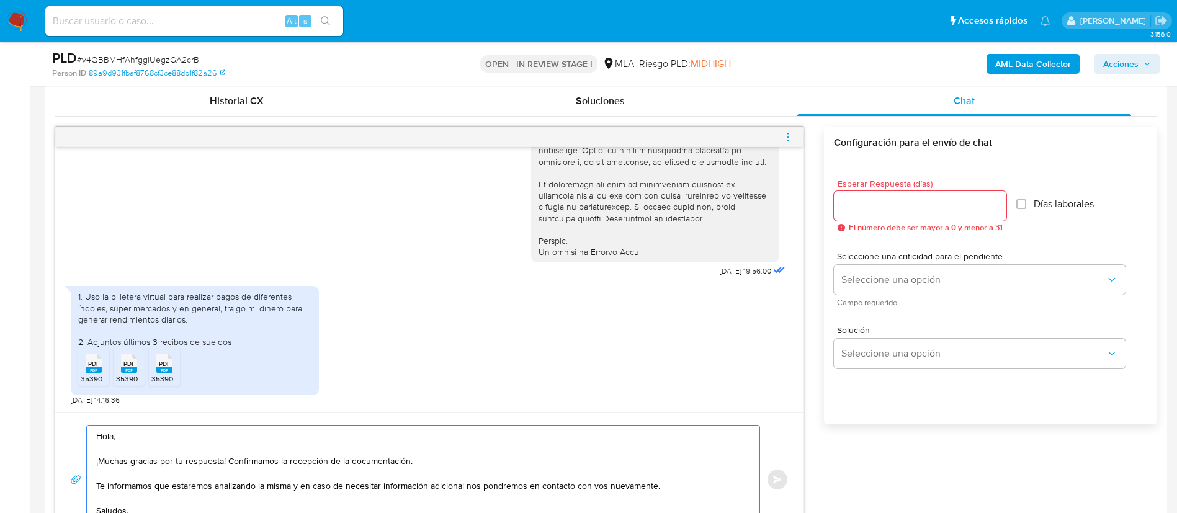
scroll to position [558, 0]
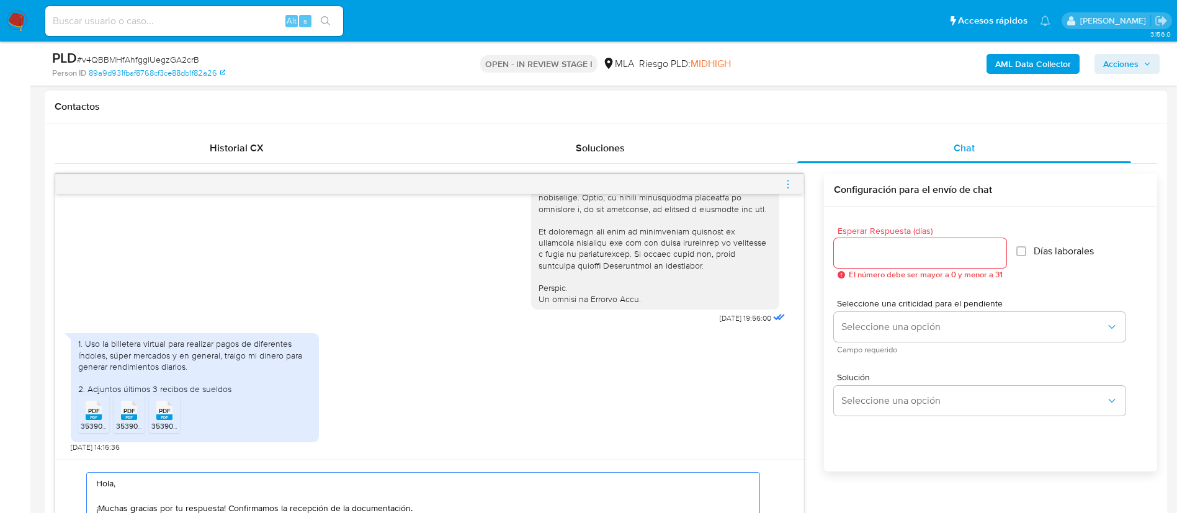
type textarea "Hola, ¡Muchas gracias por tu respuesta! Confirmamos la recepción de la document…"
click at [868, 253] on input "Esperar Respuesta (días)" at bounding box center [920, 253] width 172 height 16
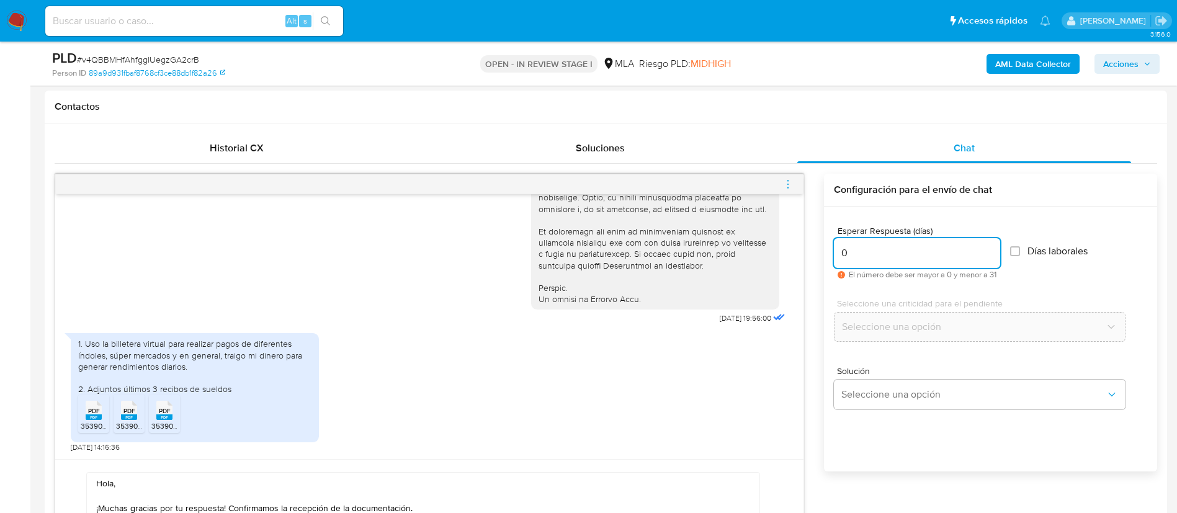
type input "0"
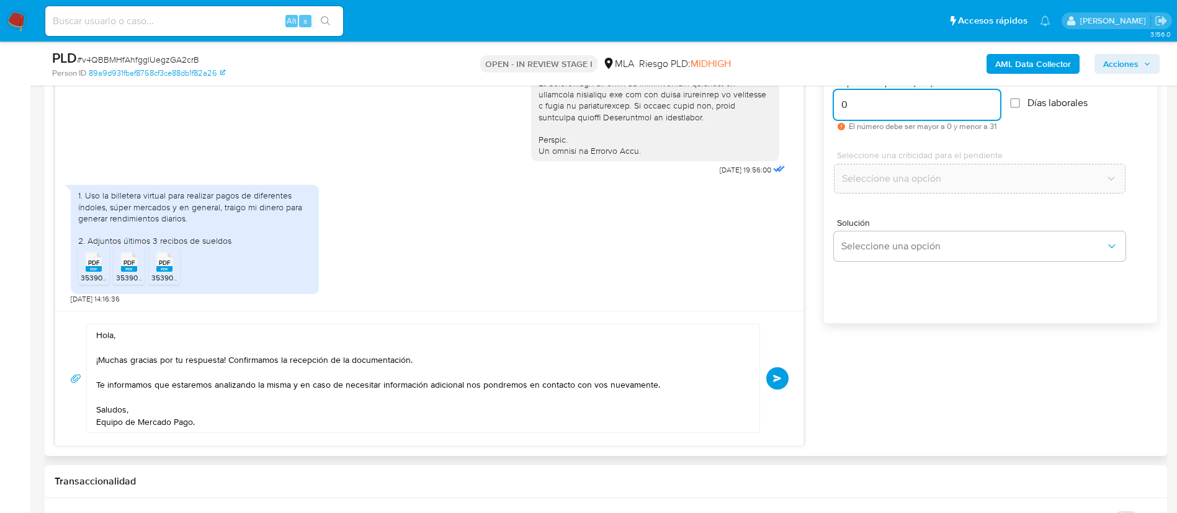
scroll to position [744, 0]
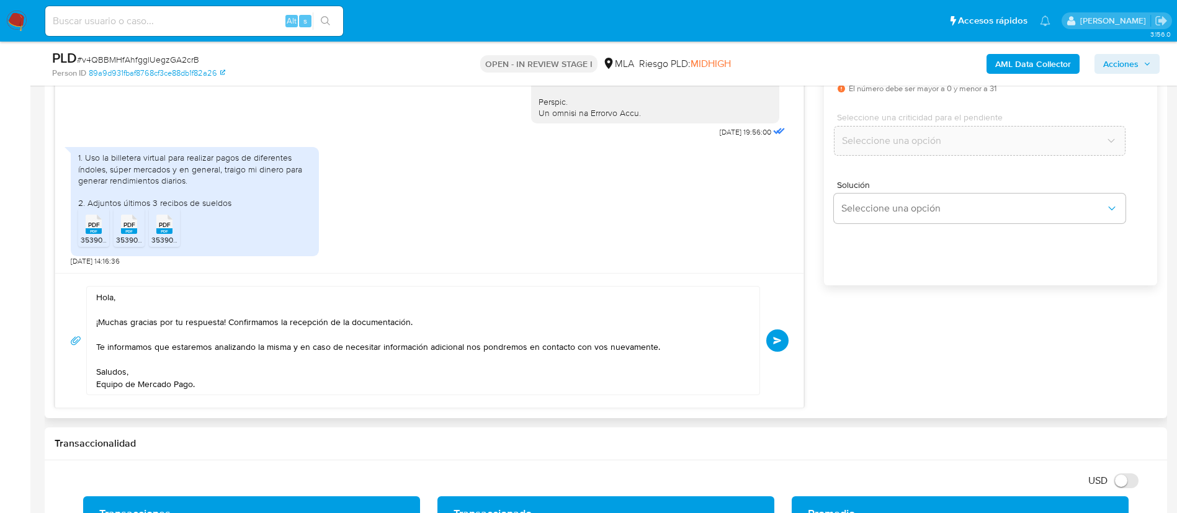
click at [783, 341] on button "Enviar" at bounding box center [777, 340] width 22 height 22
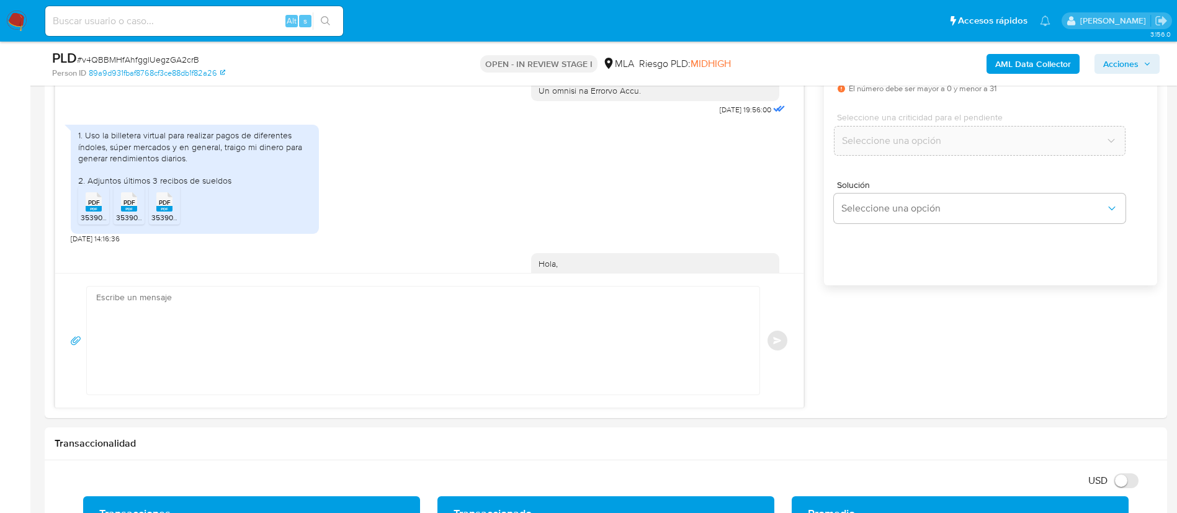
scroll to position [735, 0]
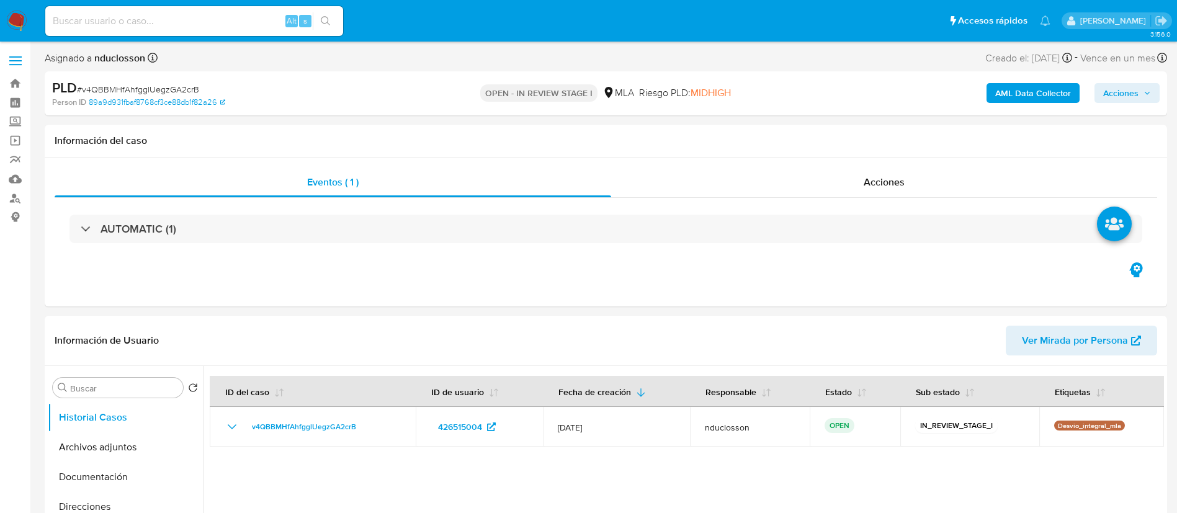
select select "10"
click at [1103, 95] on span "Acciones" at bounding box center [1120, 93] width 35 height 20
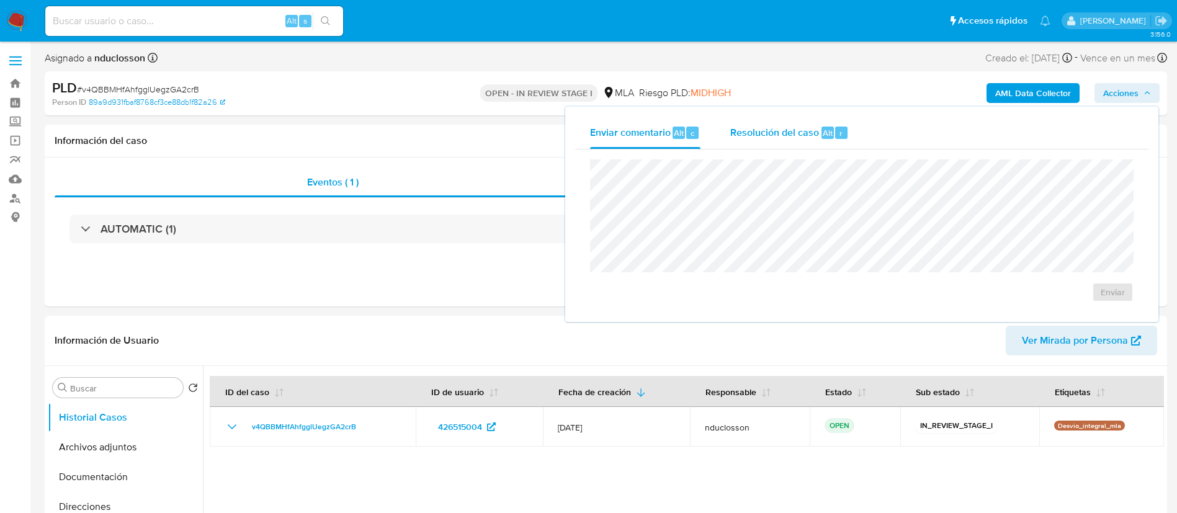
click at [813, 130] on span "Resolución del caso" at bounding box center [774, 132] width 89 height 14
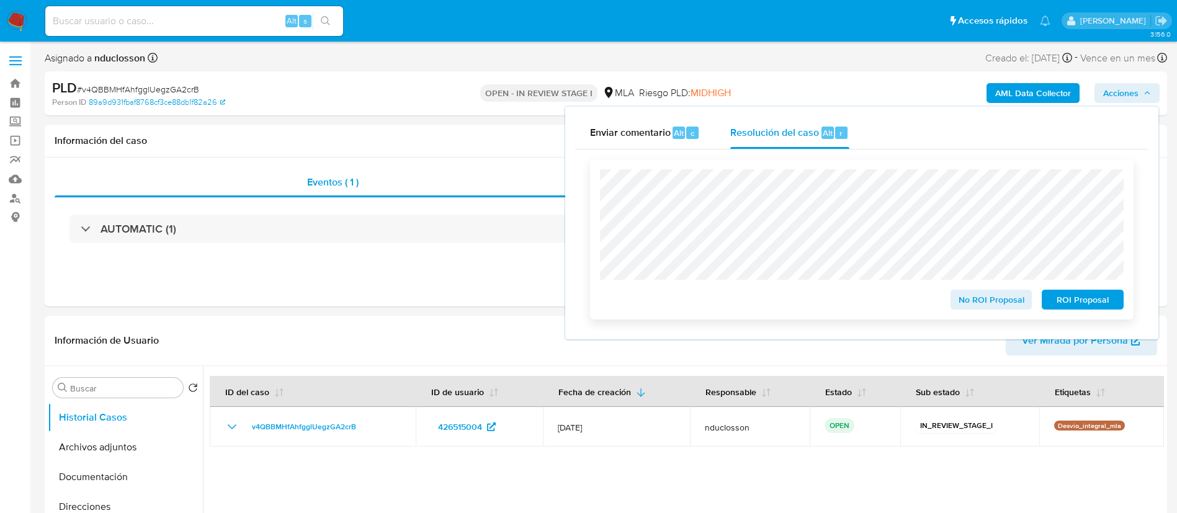
click at [979, 299] on span "No ROI Proposal" at bounding box center [991, 299] width 65 height 17
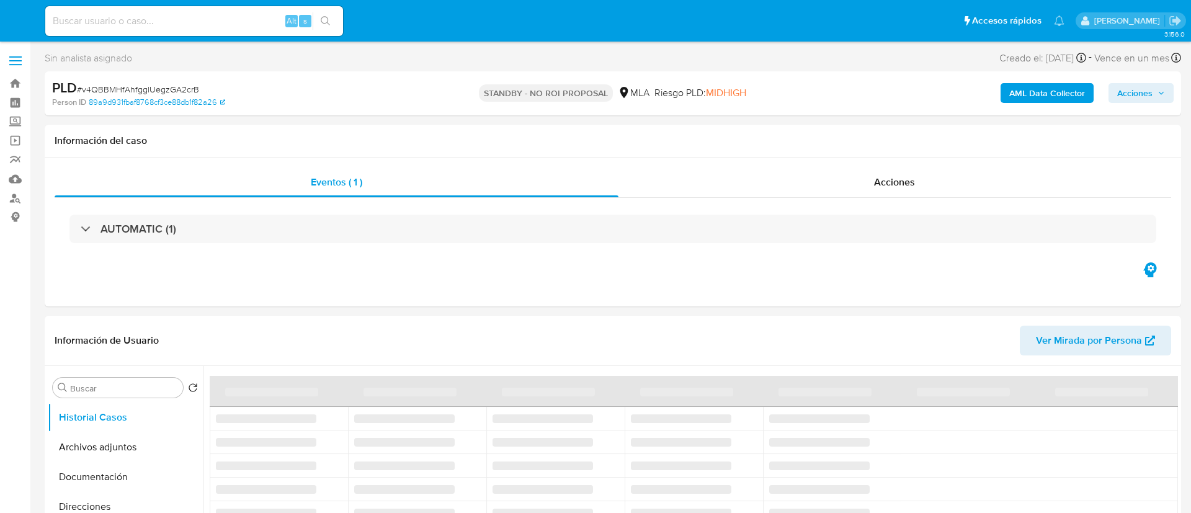
select select "10"
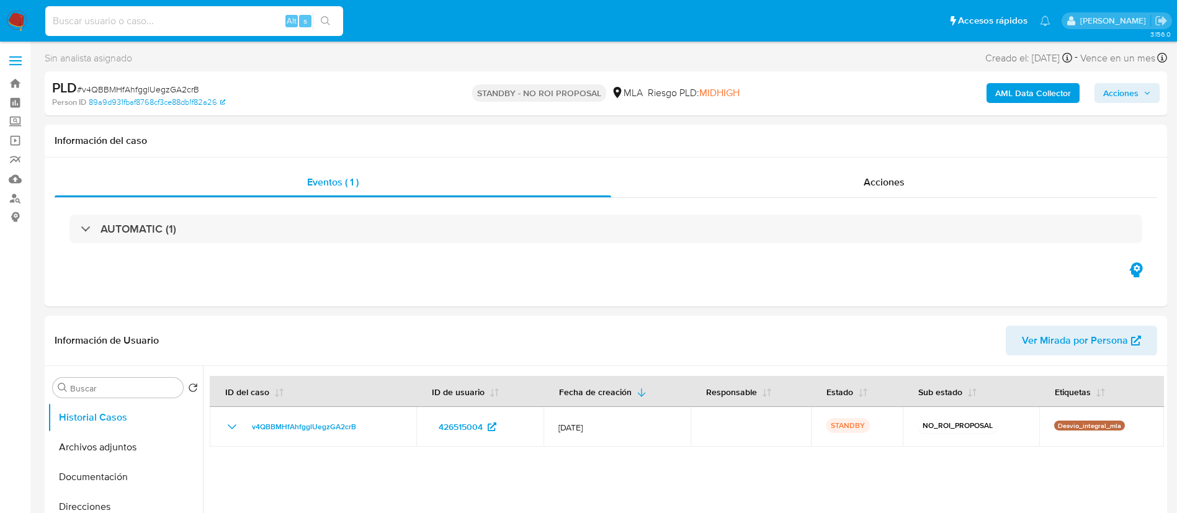
click at [130, 27] on input at bounding box center [194, 21] width 298 height 16
paste input "T0tzGVK44LBWqOsAnx9lSzFy"
type input "T0tzGVK44LBWqOsAnx9lSzFy"
drag, startPoint x: 316, startPoint y: 17, endPoint x: 325, endPoint y: 19, distance: 9.5
click at [325, 19] on button "search-icon" at bounding box center [325, 20] width 25 height 17
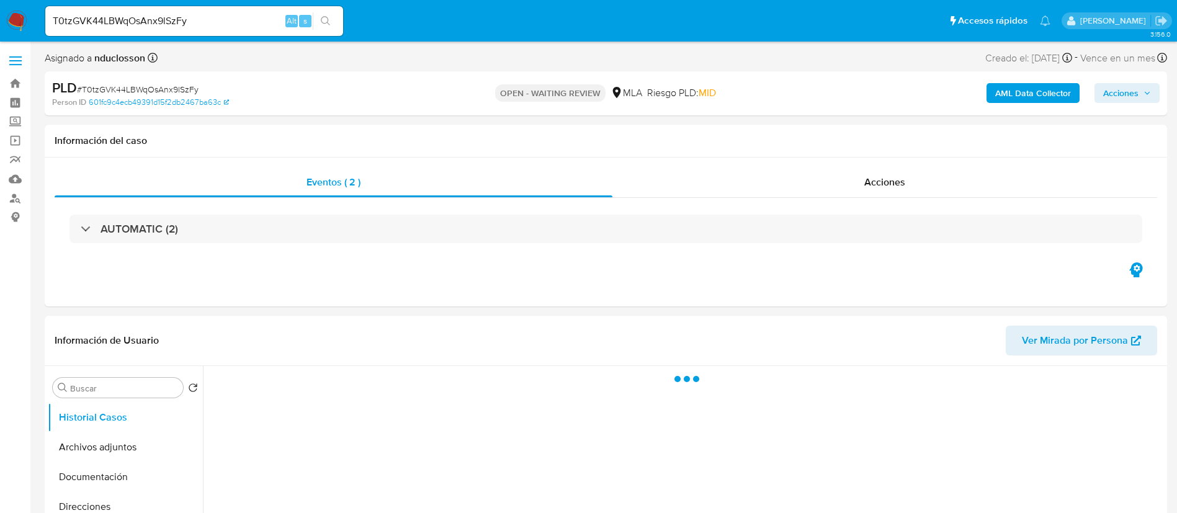
select select "10"
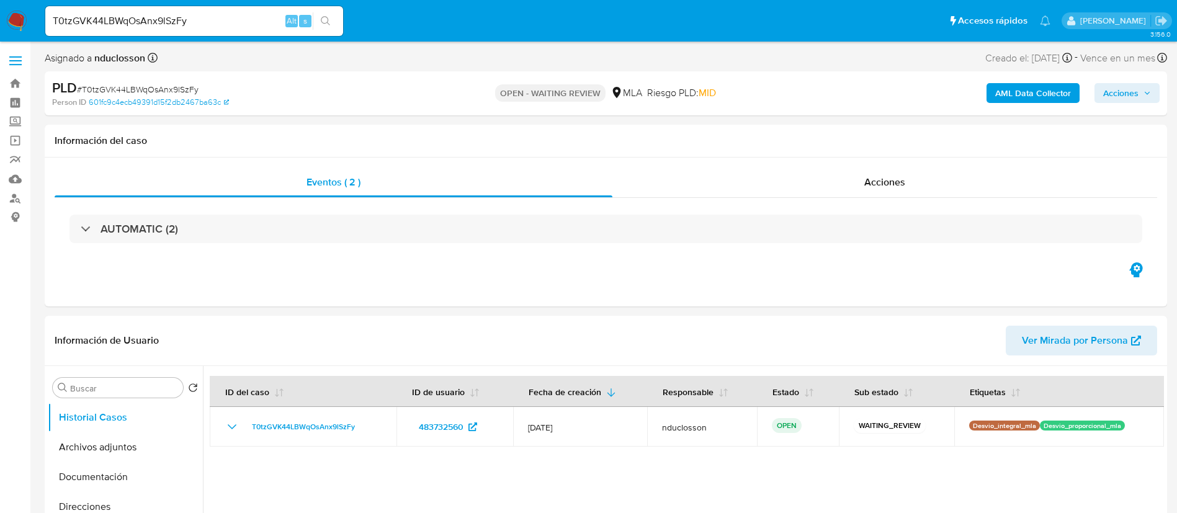
click at [97, 25] on input "T0tzGVK44LBWqOsAnx9lSzFy" at bounding box center [194, 21] width 298 height 16
click at [324, 23] on icon "search-icon" at bounding box center [325, 20] width 9 height 9
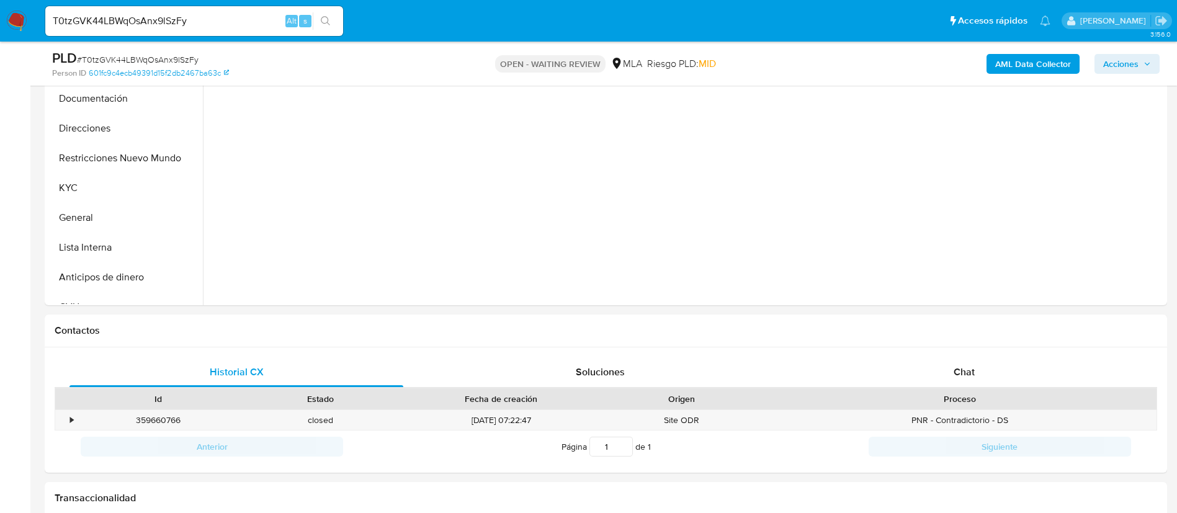
scroll to position [372, 0]
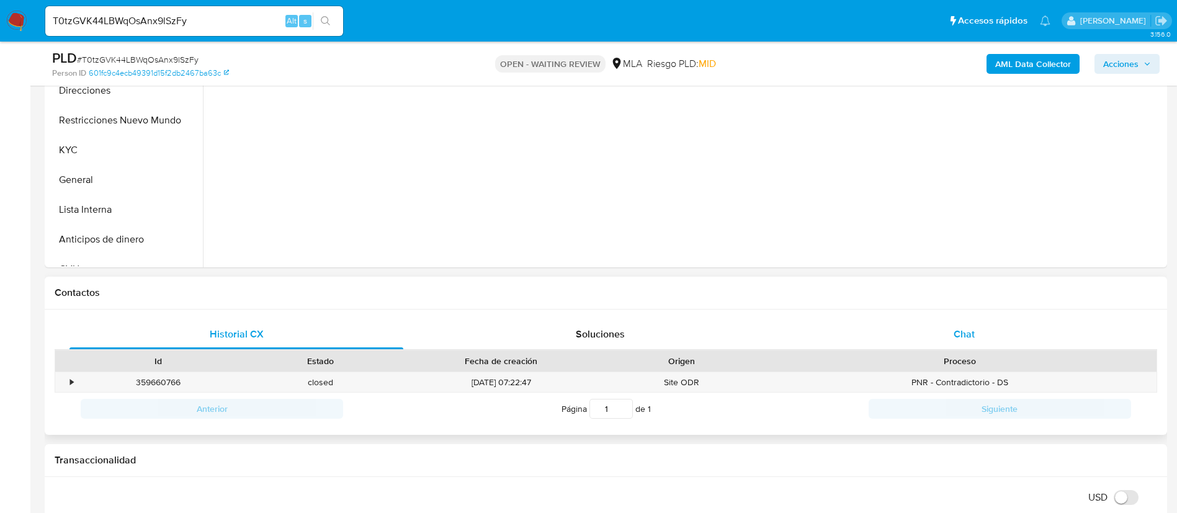
click at [891, 327] on div "Chat" at bounding box center [964, 334] width 334 height 30
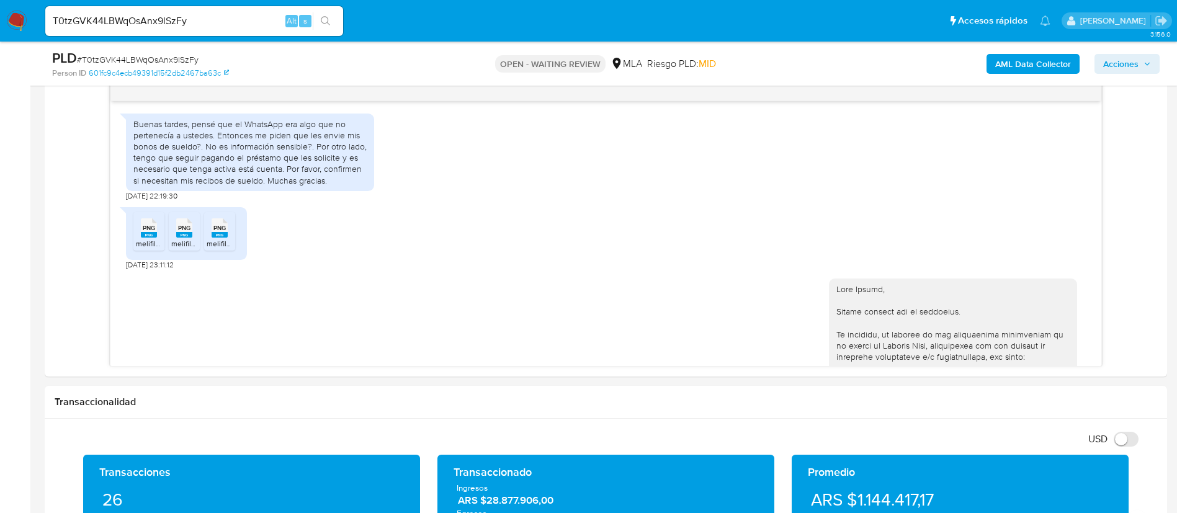
scroll to position [1071, 0]
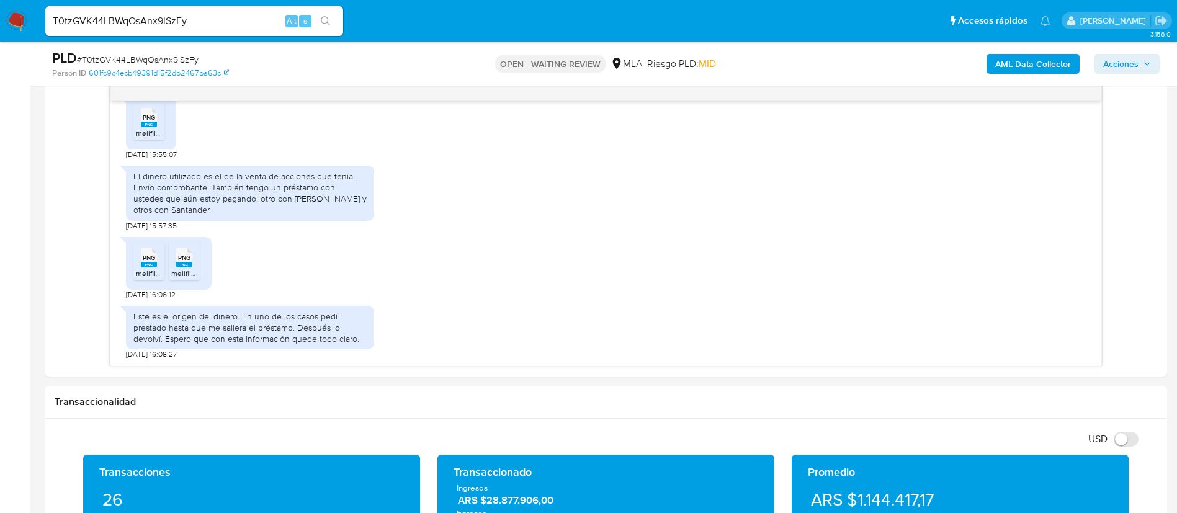
click at [113, 60] on span "# T0tzGVK44LBWqOsAnx9lSzFy" at bounding box center [138, 59] width 122 height 12
copy span "T0tzGVK44LBWqOsAnx9lSzFy"
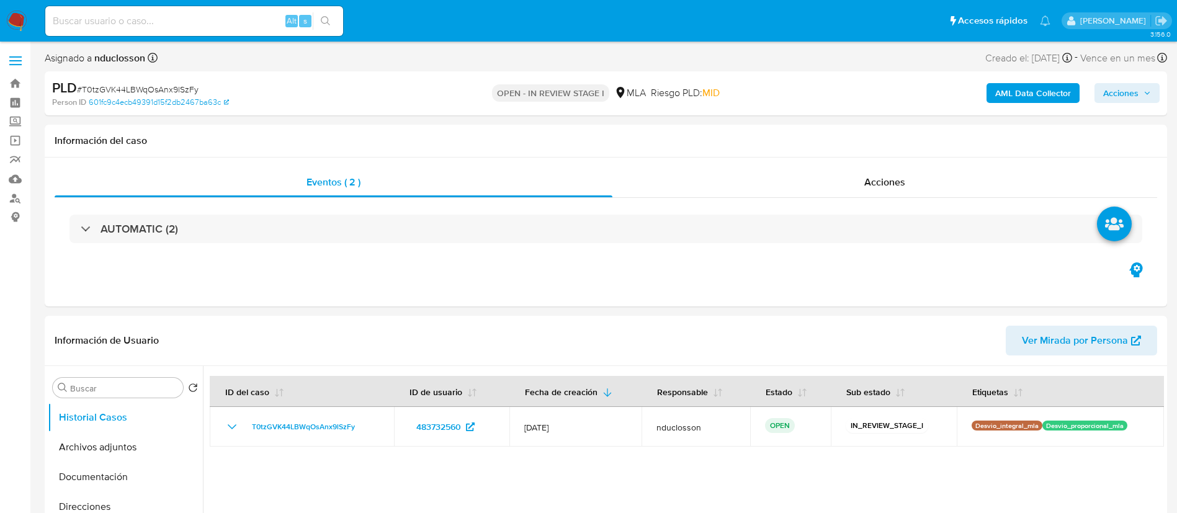
select select "10"
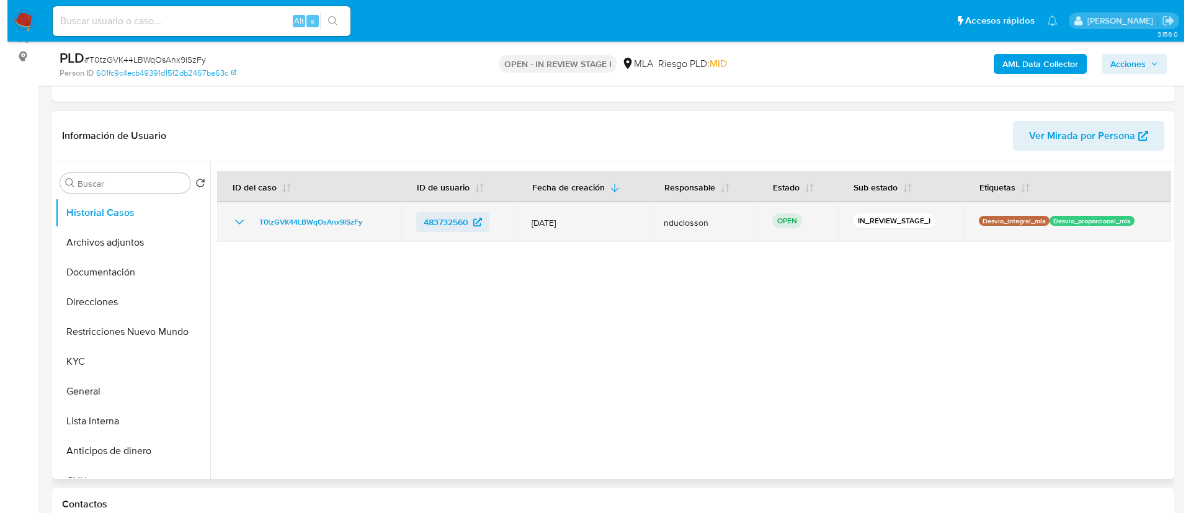
scroll to position [186, 0]
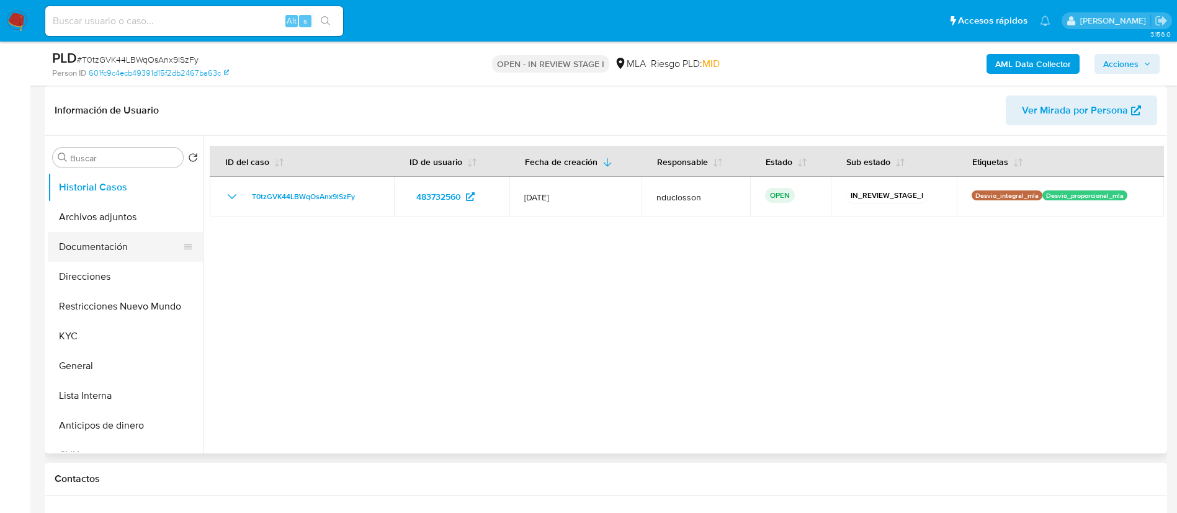
click at [105, 236] on button "Documentación" at bounding box center [120, 247] width 145 height 30
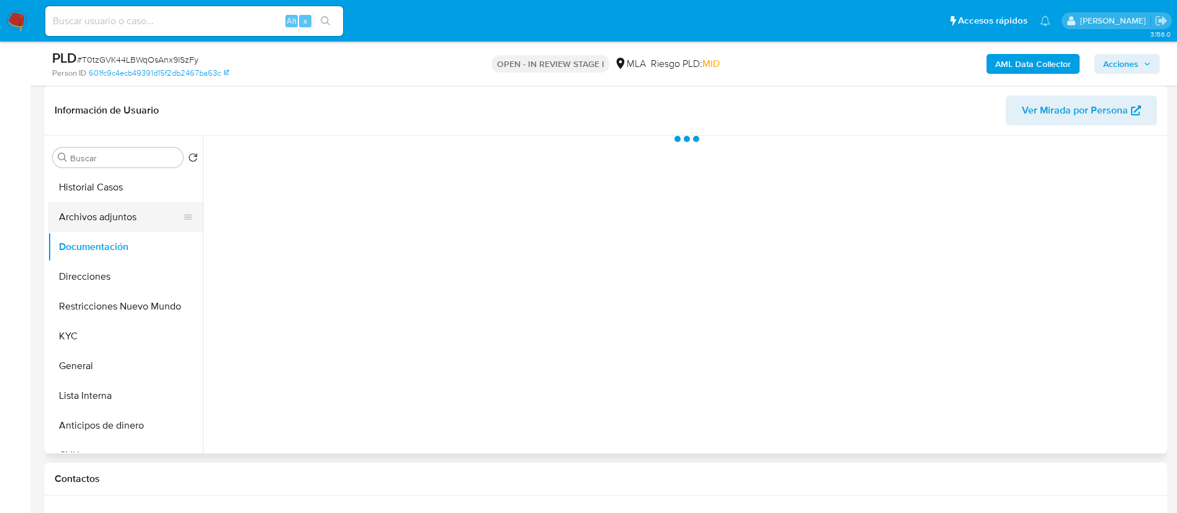
click at [90, 216] on button "Archivos adjuntos" at bounding box center [120, 217] width 145 height 30
click at [1041, 66] on b "AML Data Collector" at bounding box center [1033, 64] width 76 height 20
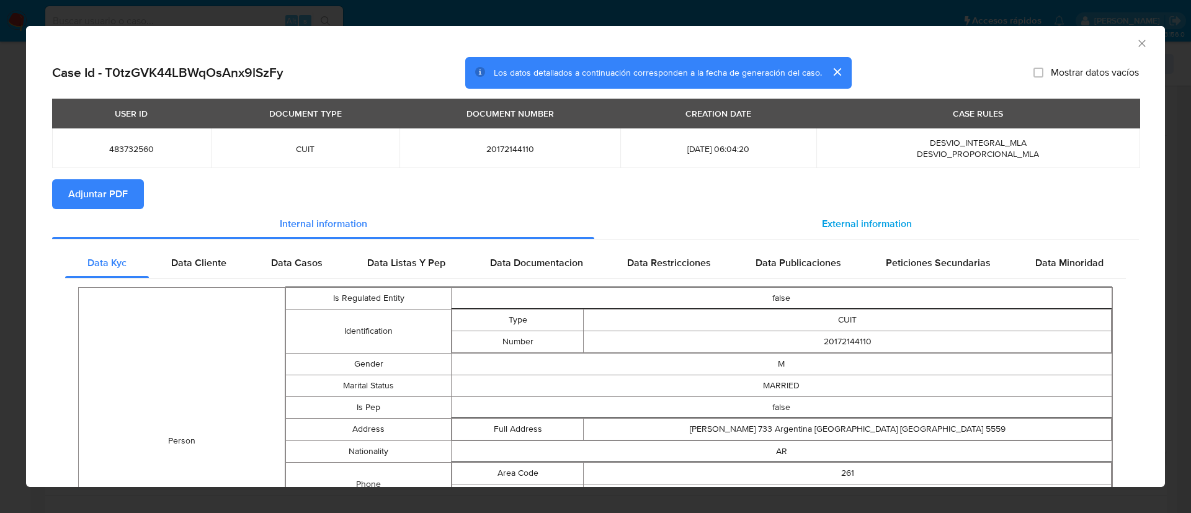
click at [779, 214] on div "External information" at bounding box center [866, 224] width 545 height 30
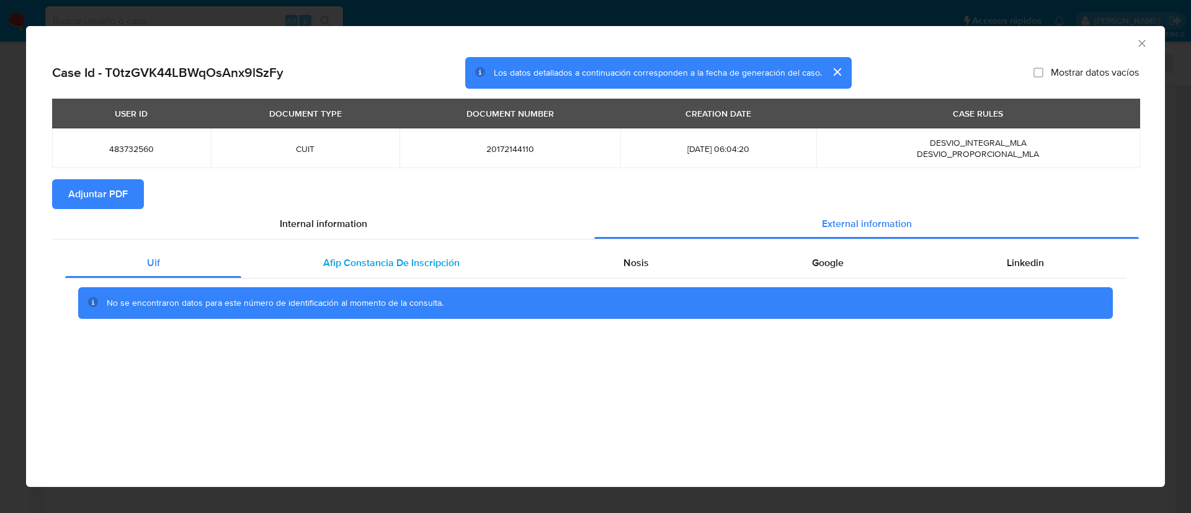
click at [361, 264] on span "Afip Constancia De Inscripción" at bounding box center [391, 263] width 136 height 14
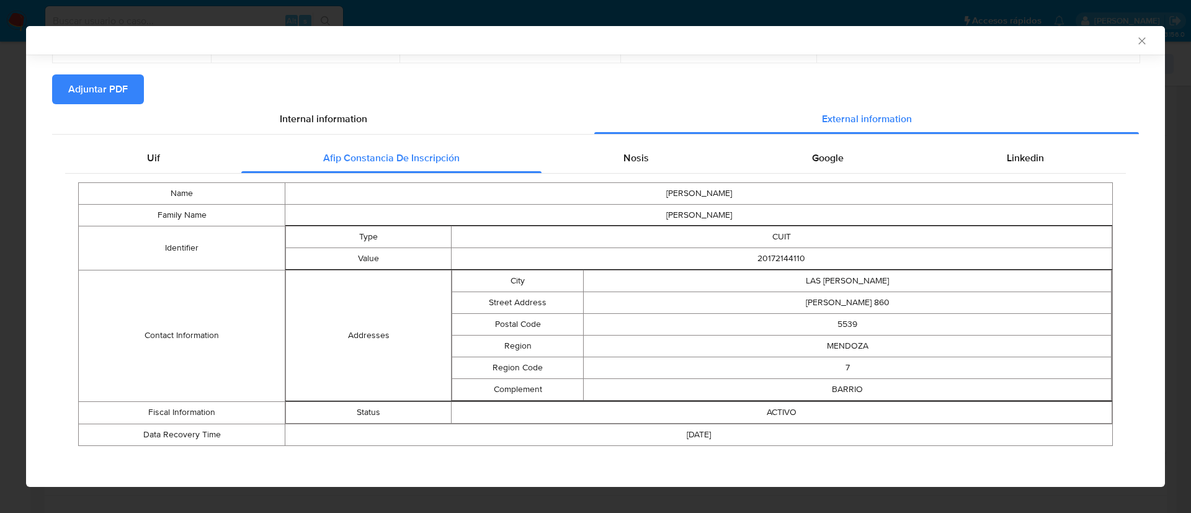
scroll to position [104, 0]
click at [628, 172] on div "Name HECTOR LUCIO Family Name FERNANDEZ Identifier Type CUIT Value 20172144110 …" at bounding box center [595, 312] width 1061 height 281
click at [627, 163] on div "Nosis" at bounding box center [636, 156] width 189 height 30
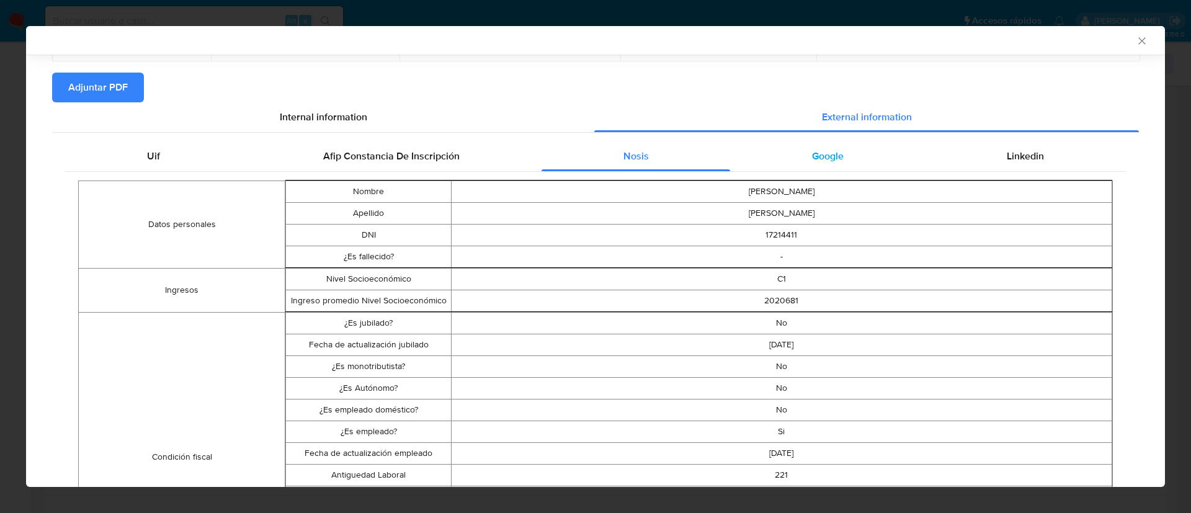
click at [827, 154] on span "Google" at bounding box center [828, 156] width 32 height 14
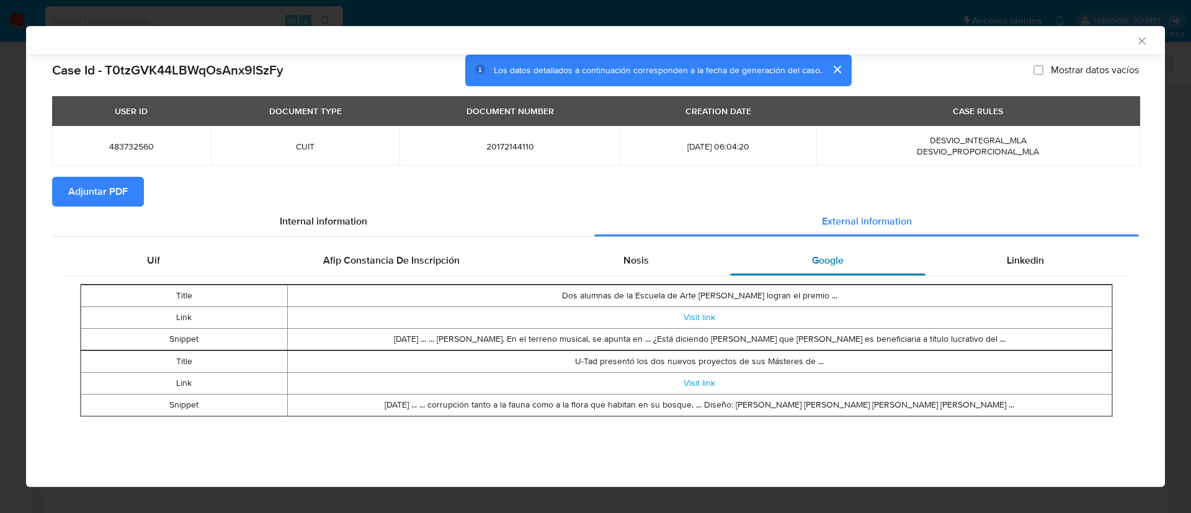
scroll to position [0, 0]
click at [970, 265] on div "Linkedin" at bounding box center [1026, 261] width 200 height 30
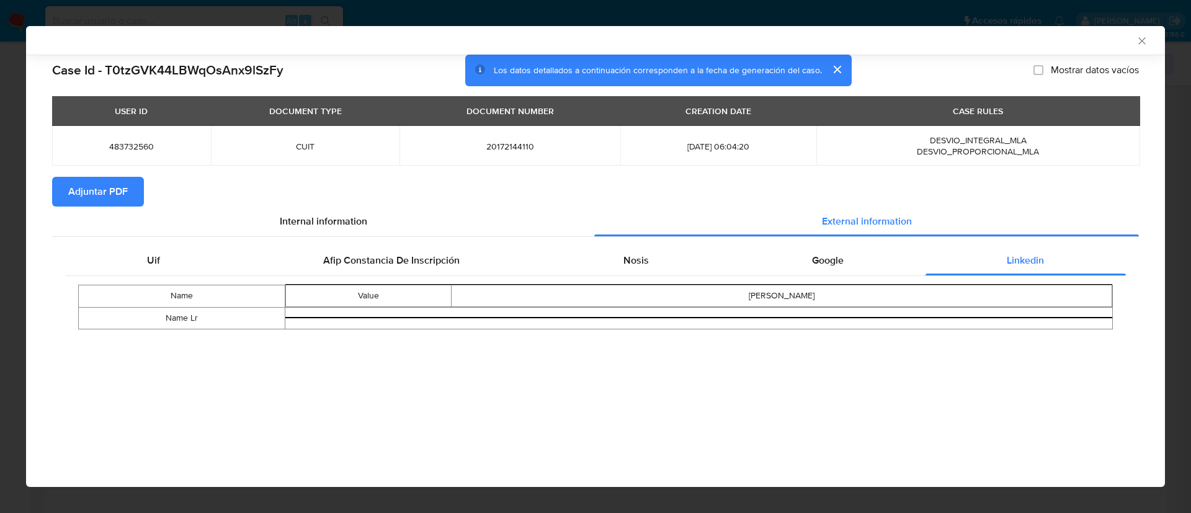
click at [109, 178] on span "Adjuntar PDF" at bounding box center [98, 191] width 60 height 27
drag, startPoint x: 1144, startPoint y: 41, endPoint x: 918, endPoint y: 91, distance: 231.8
click at [1144, 41] on icon "Cerrar ventana" at bounding box center [1142, 41] width 12 height 12
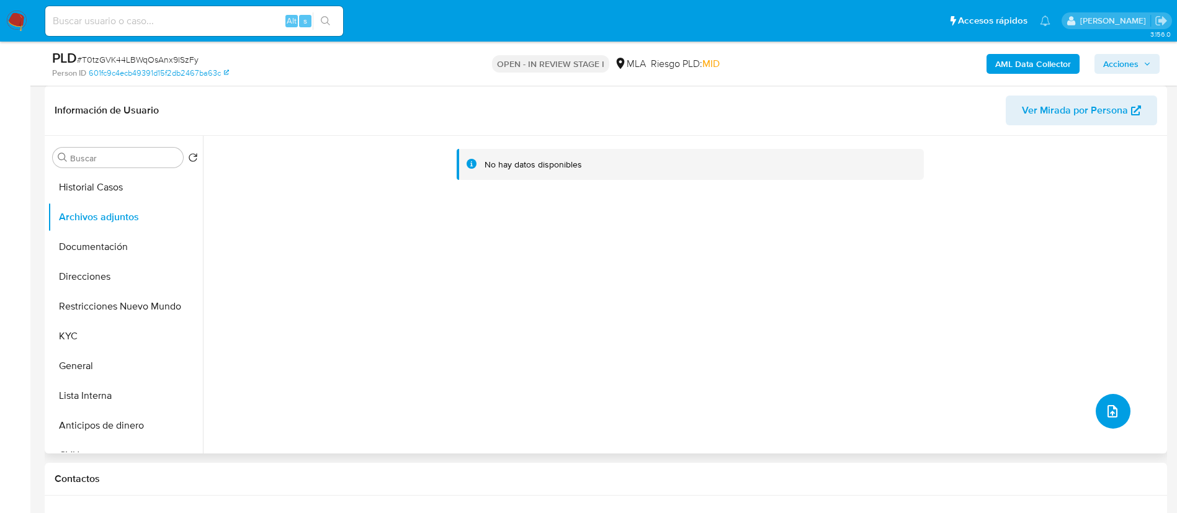
click at [1104, 403] on button "upload-file" at bounding box center [1112, 411] width 35 height 35
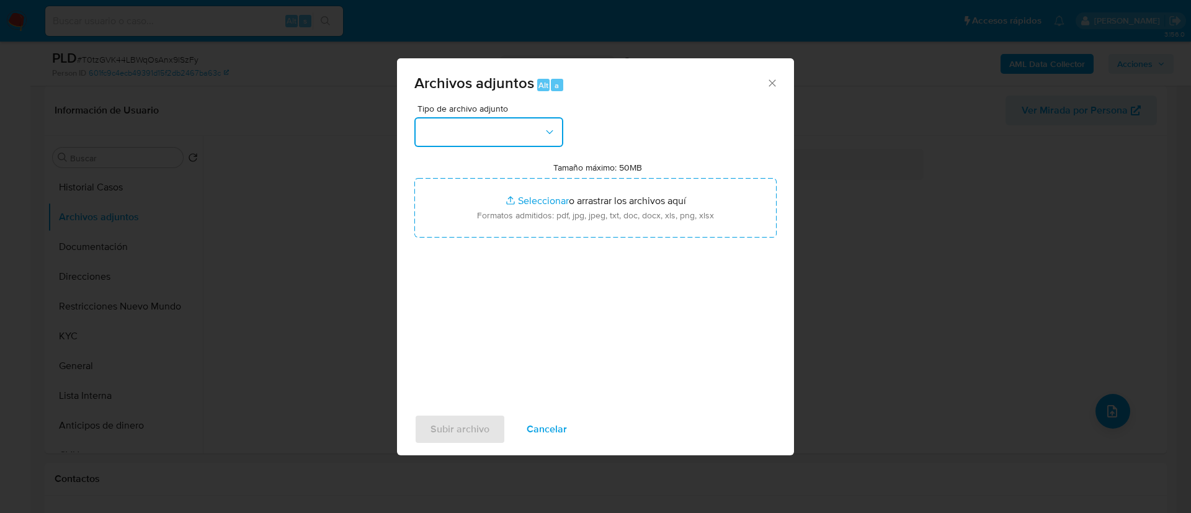
click at [554, 132] on icon "button" at bounding box center [549, 132] width 12 height 12
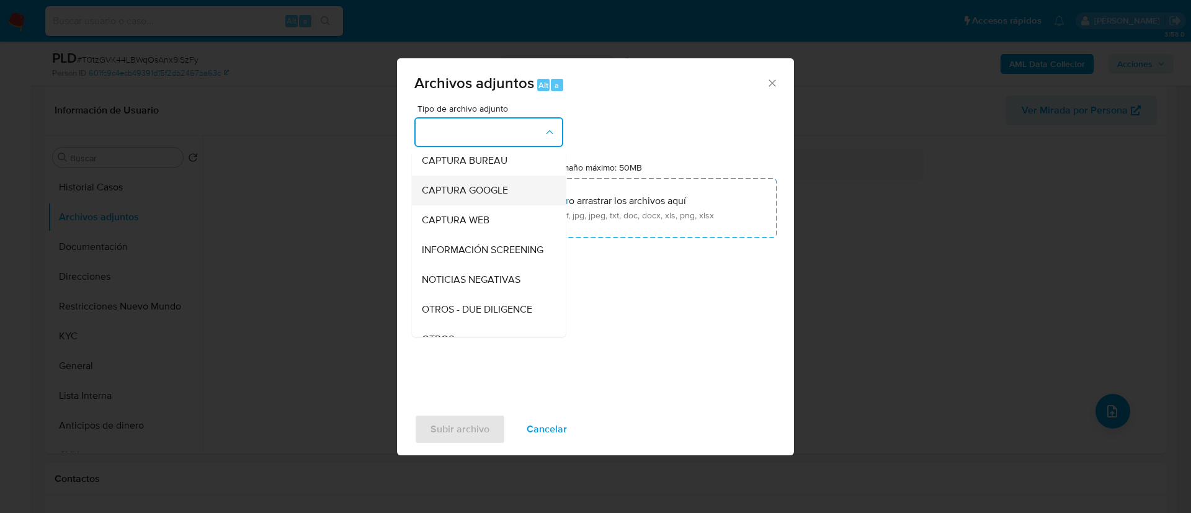
scroll to position [158, 0]
click at [433, 252] on span "OTROS" at bounding box center [438, 246] width 32 height 12
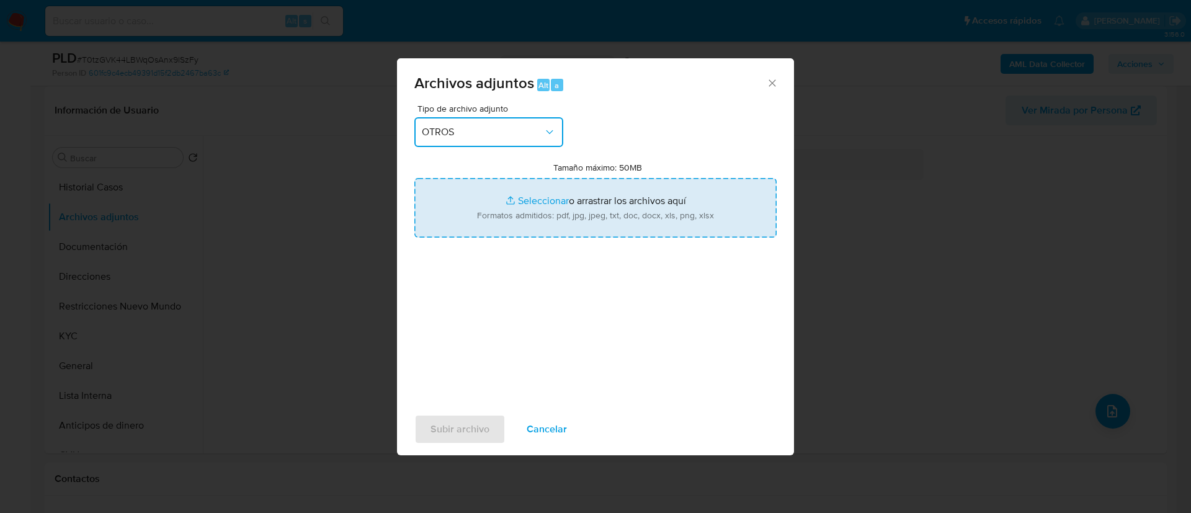
type input "C:\fakepath\483732560 recibo de sueldo _f8be5963-921a-4ea7-b914-c0db41492834.png"
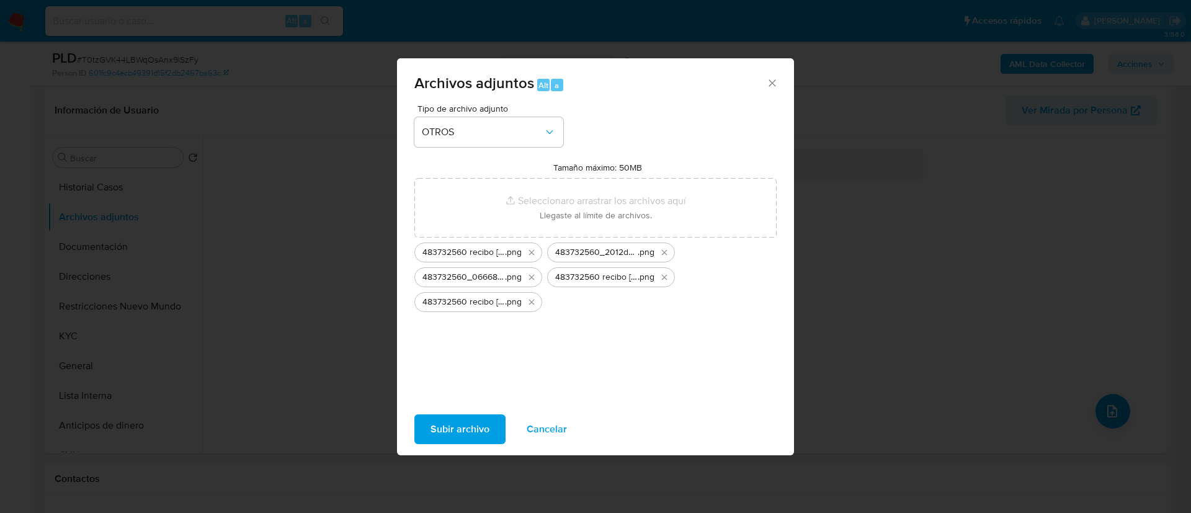
click at [488, 416] on span "Subir archivo" at bounding box center [459, 429] width 59 height 27
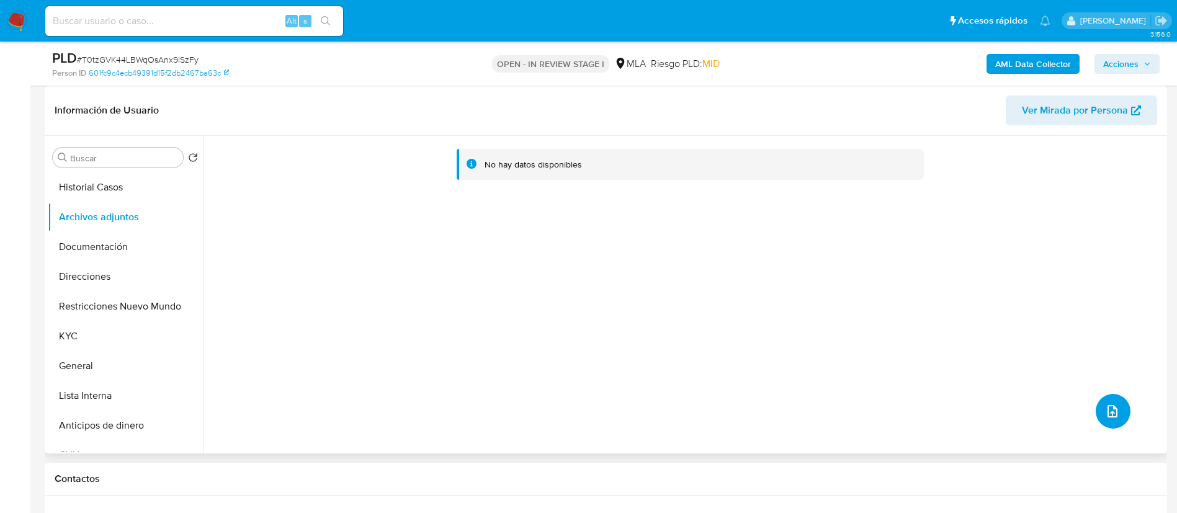
click at [1113, 404] on span "upload-file" at bounding box center [1112, 411] width 15 height 15
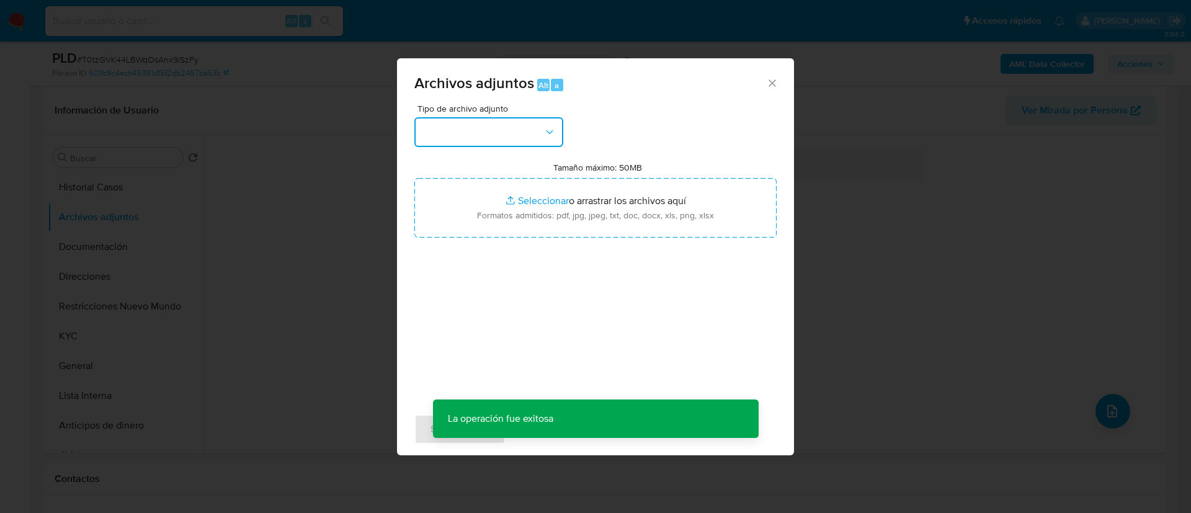
click at [512, 124] on button "button" at bounding box center [488, 132] width 149 height 30
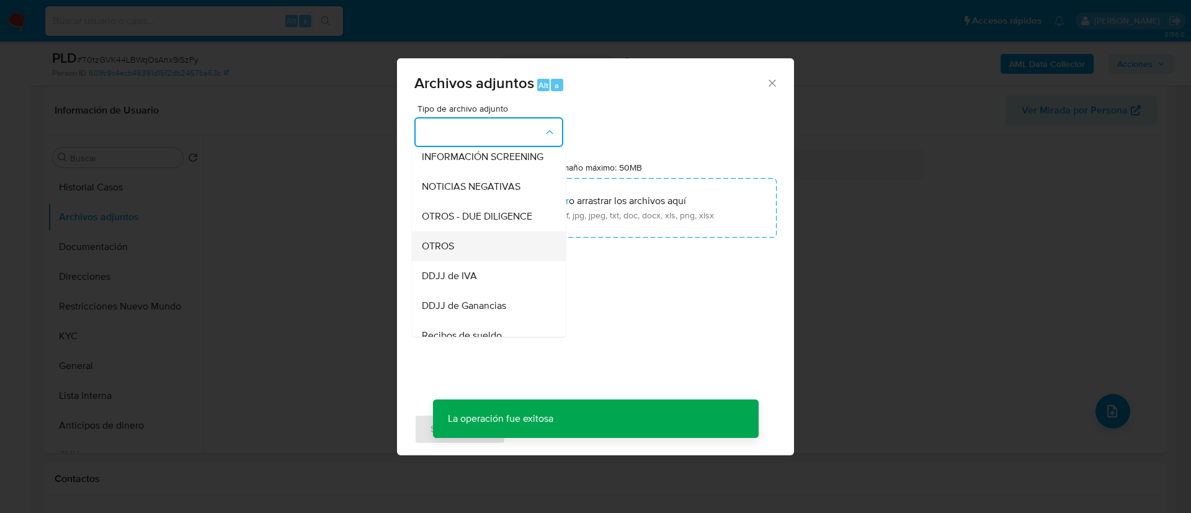
click at [450, 252] on span "OTROS" at bounding box center [438, 246] width 32 height 12
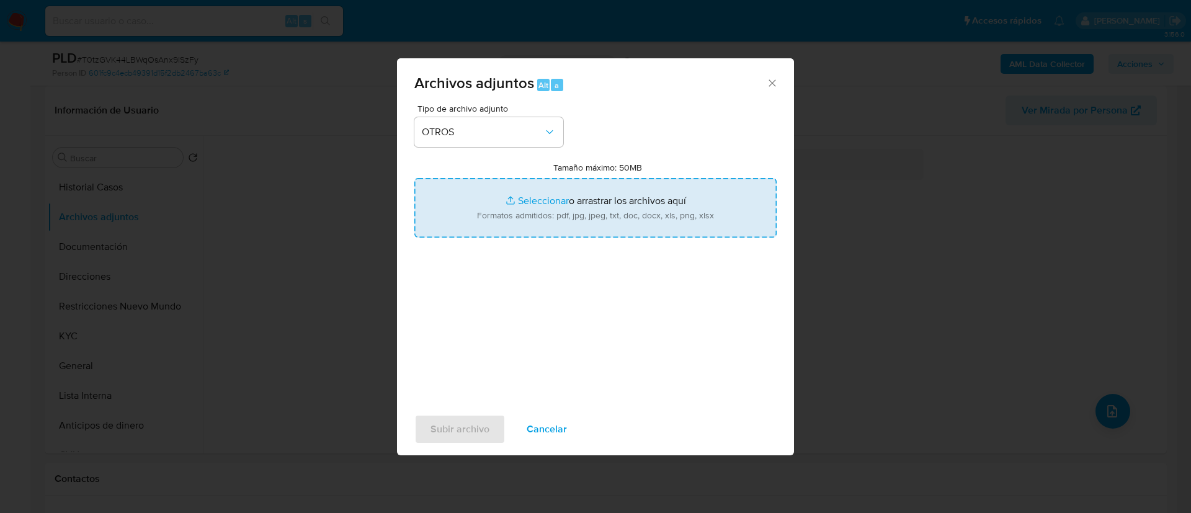
type input "C:\fakepath\483732560 Calculador documentación.xlsx"
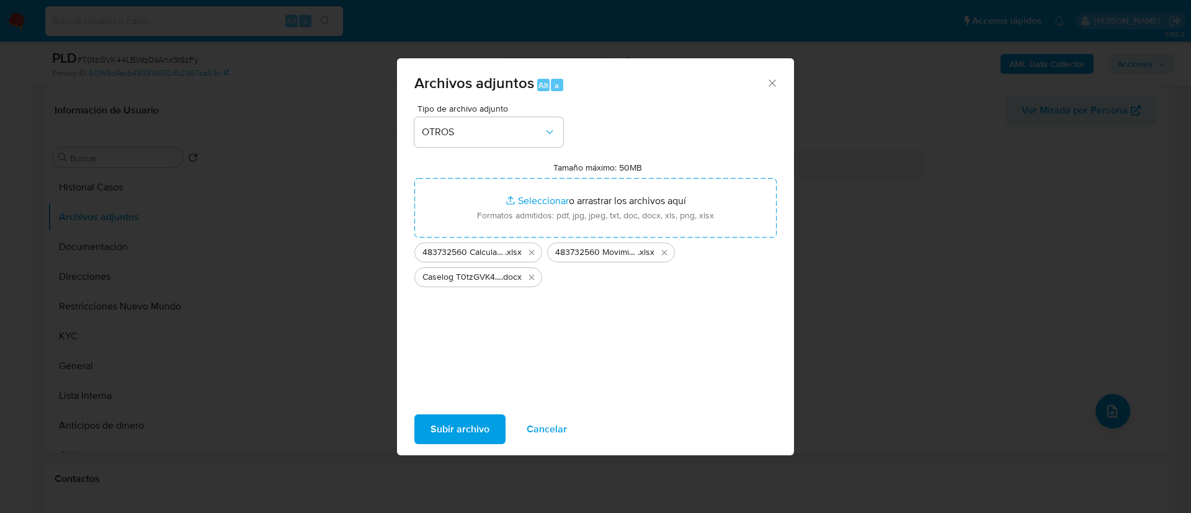
click at [582, 351] on div "Tipo de archivo adjunto OTROS Tamaño máximo: 50MB Seleccionar archivos Seleccio…" at bounding box center [595, 250] width 362 height 293
click at [478, 424] on span "Subir archivo" at bounding box center [459, 429] width 59 height 27
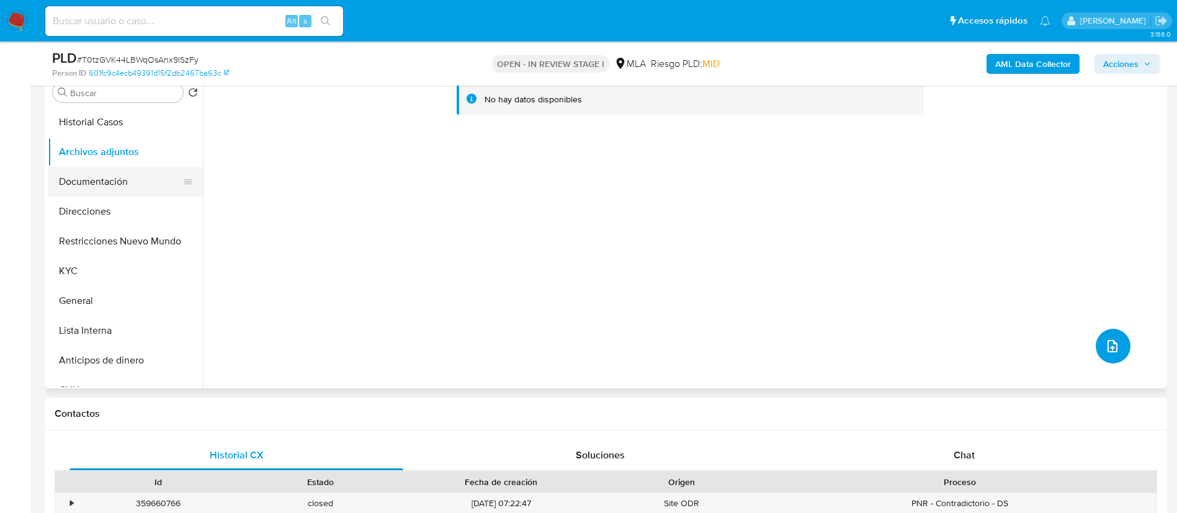
scroll to position [186, 0]
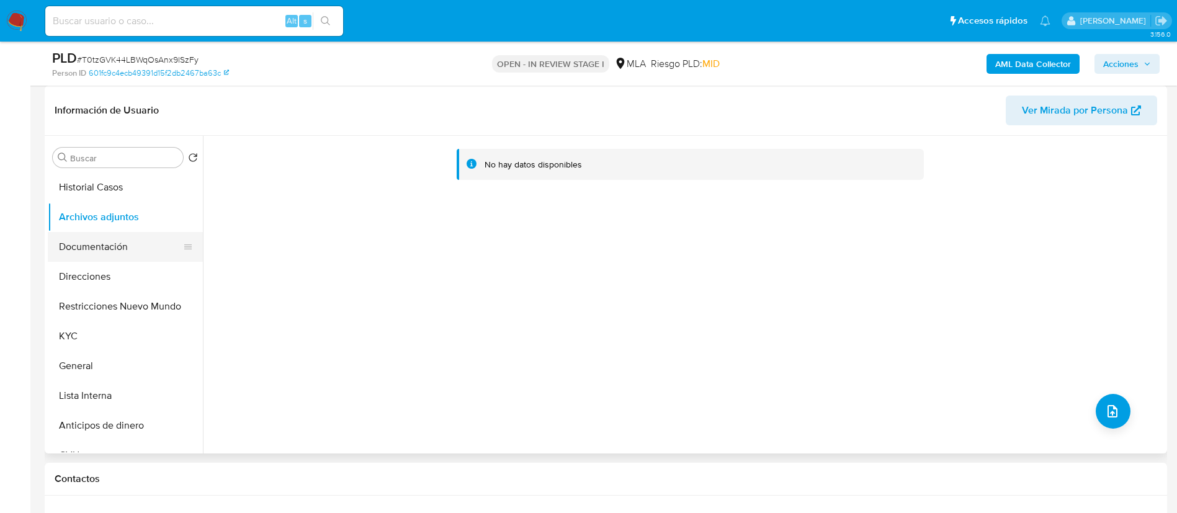
click at [99, 246] on button "Documentación" at bounding box center [120, 247] width 145 height 30
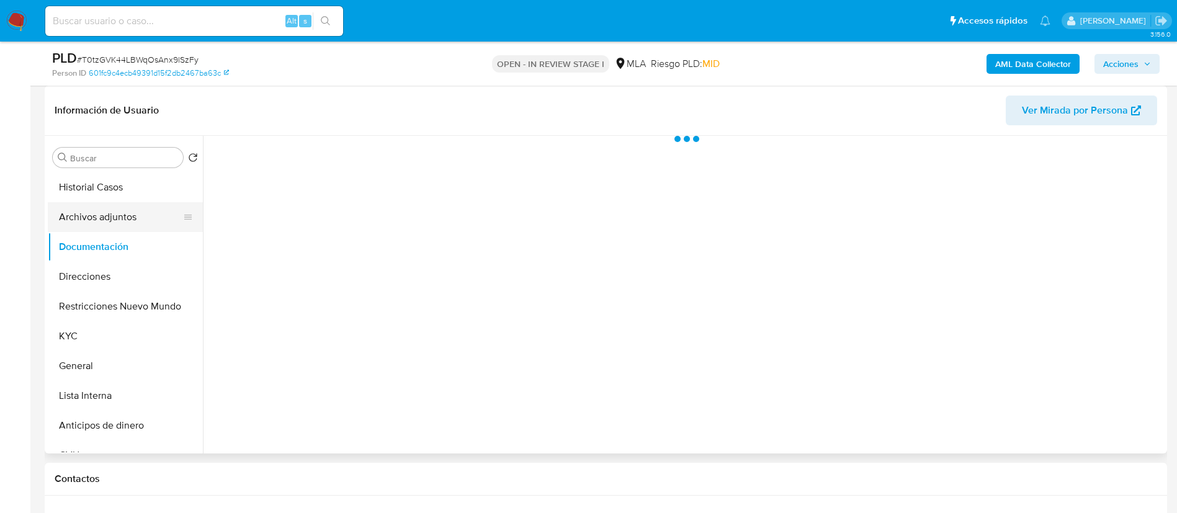
click at [69, 216] on button "Archivos adjuntos" at bounding box center [120, 217] width 145 height 30
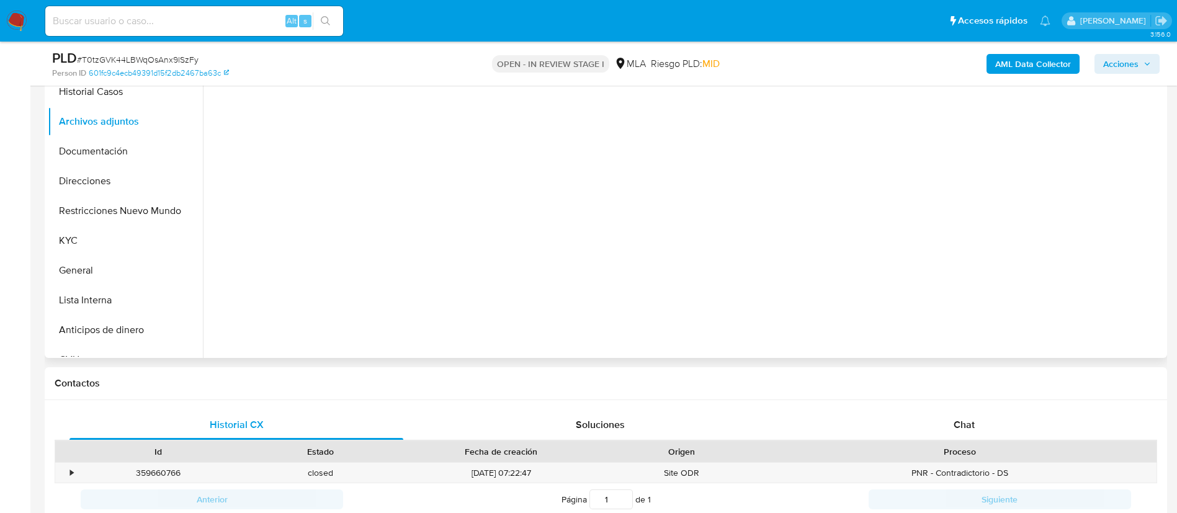
scroll to position [465, 0]
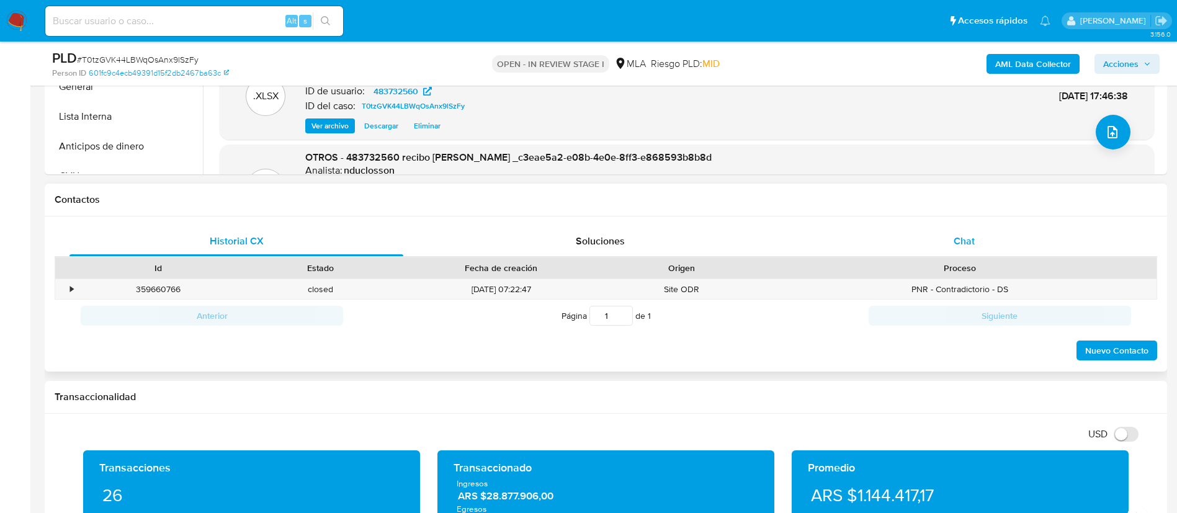
click at [946, 231] on div "Chat" at bounding box center [964, 241] width 334 height 30
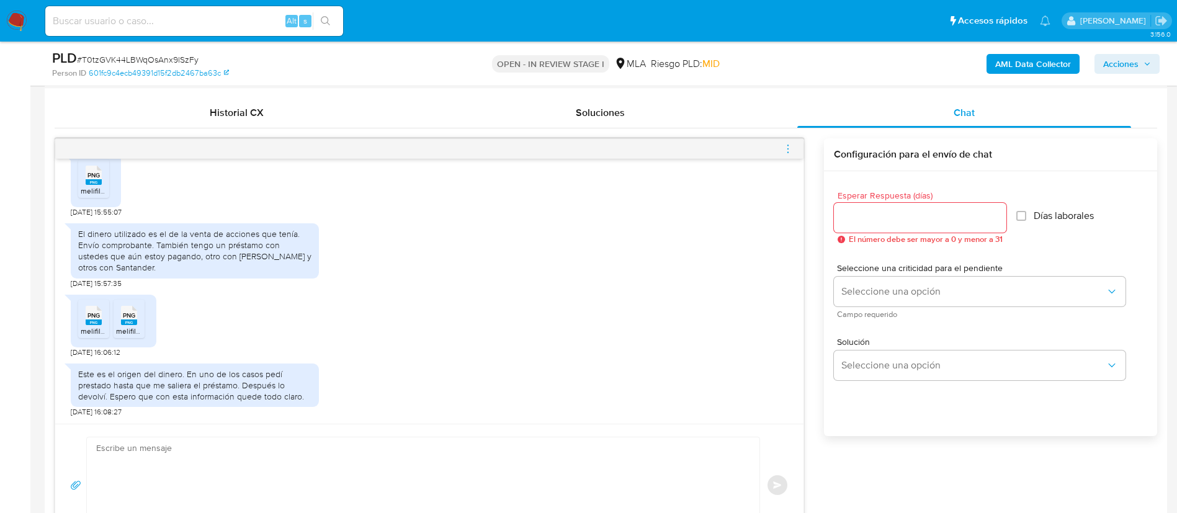
scroll to position [651, 0]
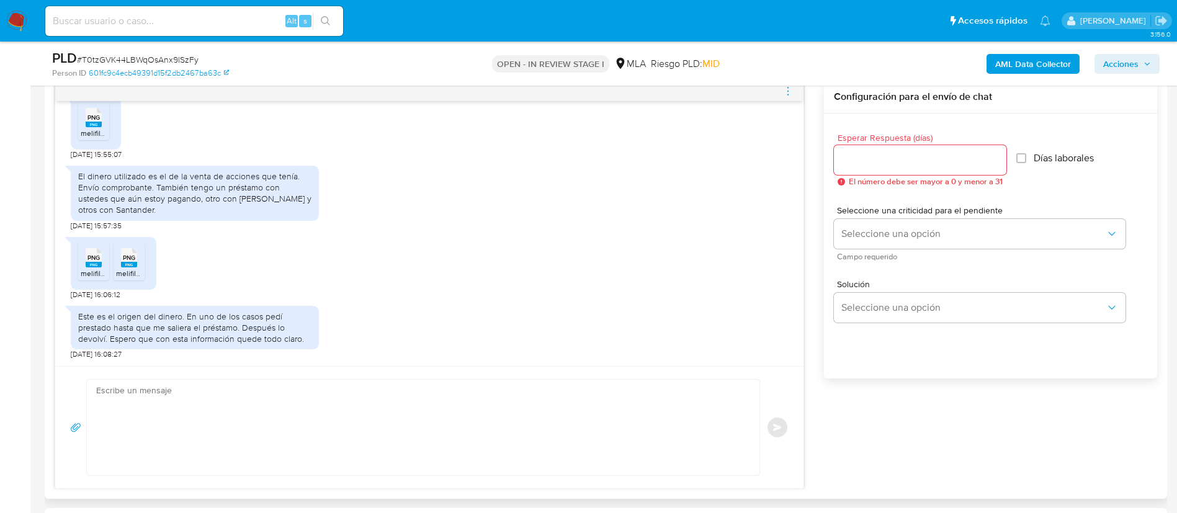
click at [258, 462] on textarea at bounding box center [420, 428] width 648 height 96
paste textarea "Hola, ¡Muchas gracias por tu respuesta! Confirmamos la recepción de la document…"
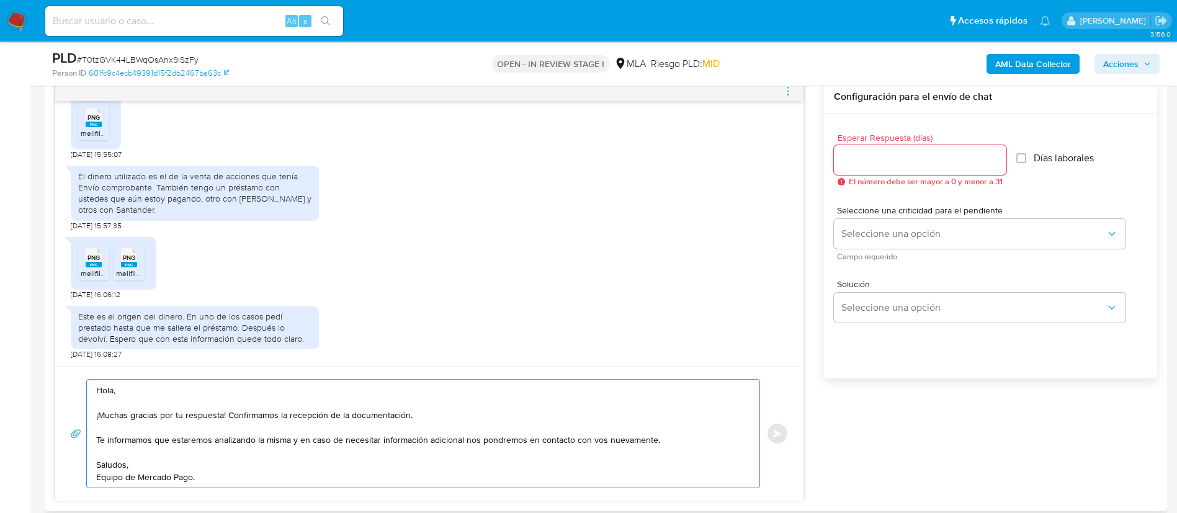
click at [125, 453] on textarea "Hola, ¡Muchas gracias por tu respuesta! Confirmamos la recepción de la document…" at bounding box center [420, 434] width 648 height 108
click at [108, 425] on textarea "Hola, ¡Muchas gracias por tu respuesta! Confirmamos la recepción de la document…" at bounding box center [420, 434] width 648 height 108
click at [103, 404] on textarea "Hola, ¡Muchas gracias por tu respuesta! Confirmamos la recepción de la document…" at bounding box center [420, 434] width 648 height 108
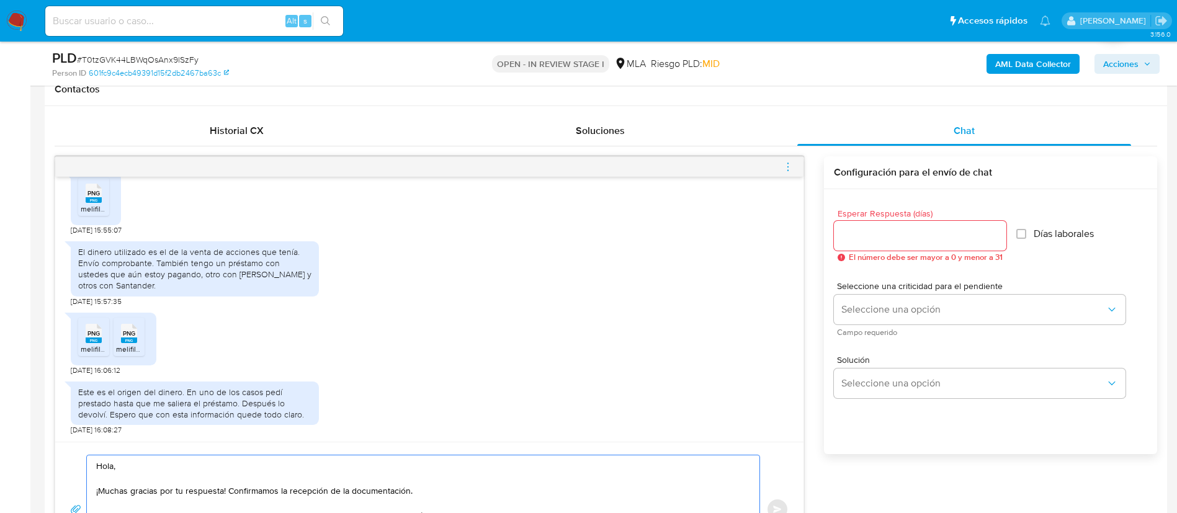
scroll to position [558, 0]
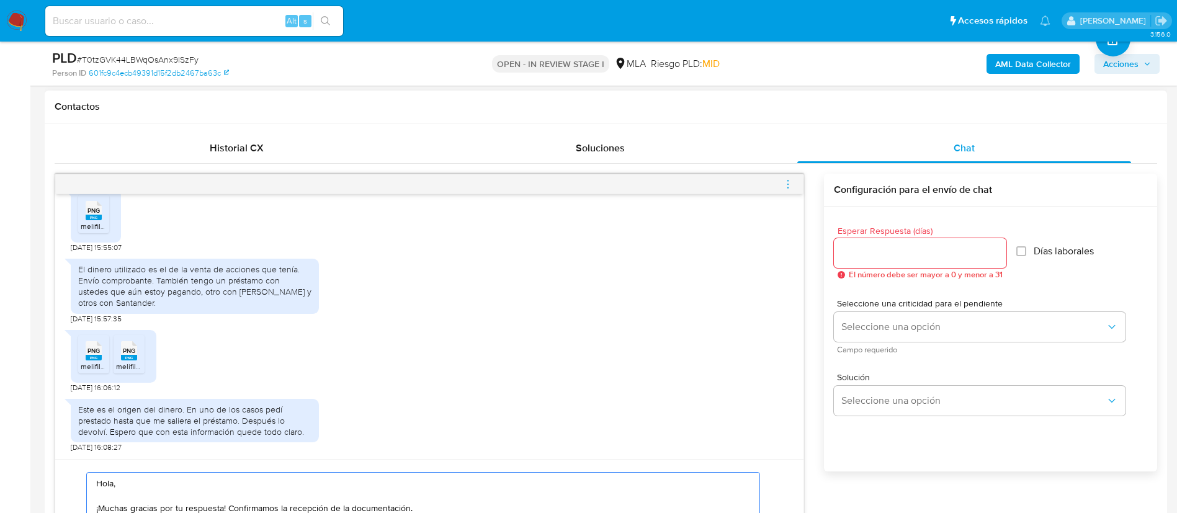
type textarea "Hola, ¡Muchas gracias por tu respuesta! Confirmamos la recepción de la document…"
click at [859, 261] on input "Esperar Respuesta (días)" at bounding box center [920, 253] width 172 height 16
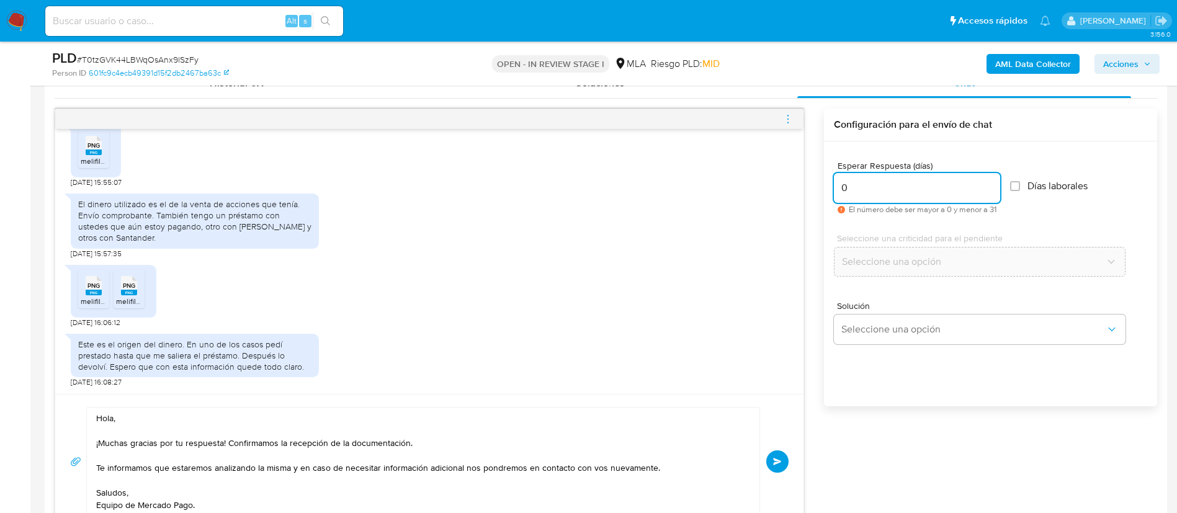
scroll to position [651, 0]
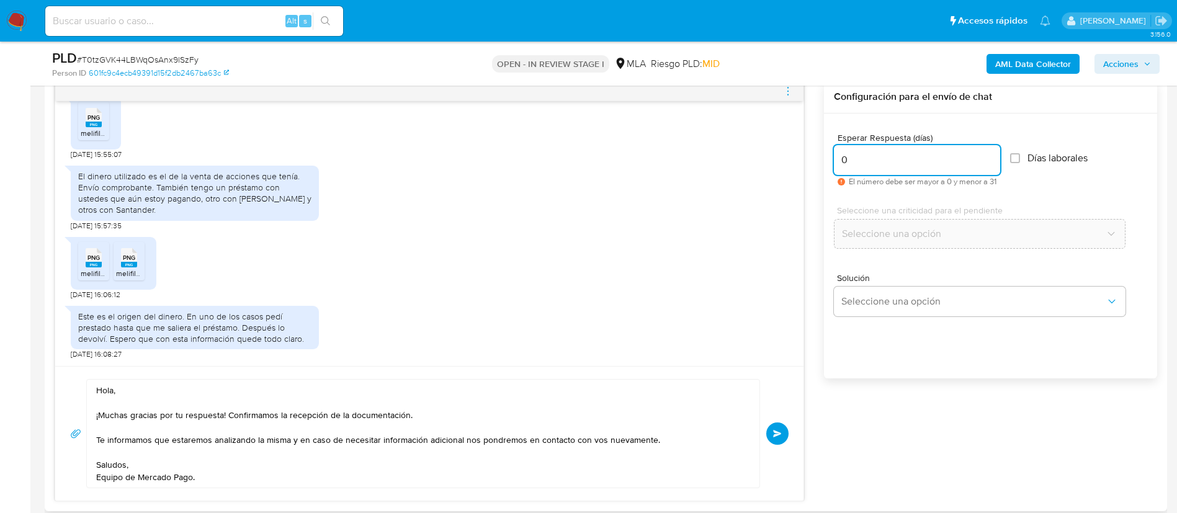
type input "0"
click at [860, 360] on div "Esperar Respuesta (días) 0 El número debe ser mayor a 0 y menor a 31 Días labor…" at bounding box center [990, 263] width 333 height 298
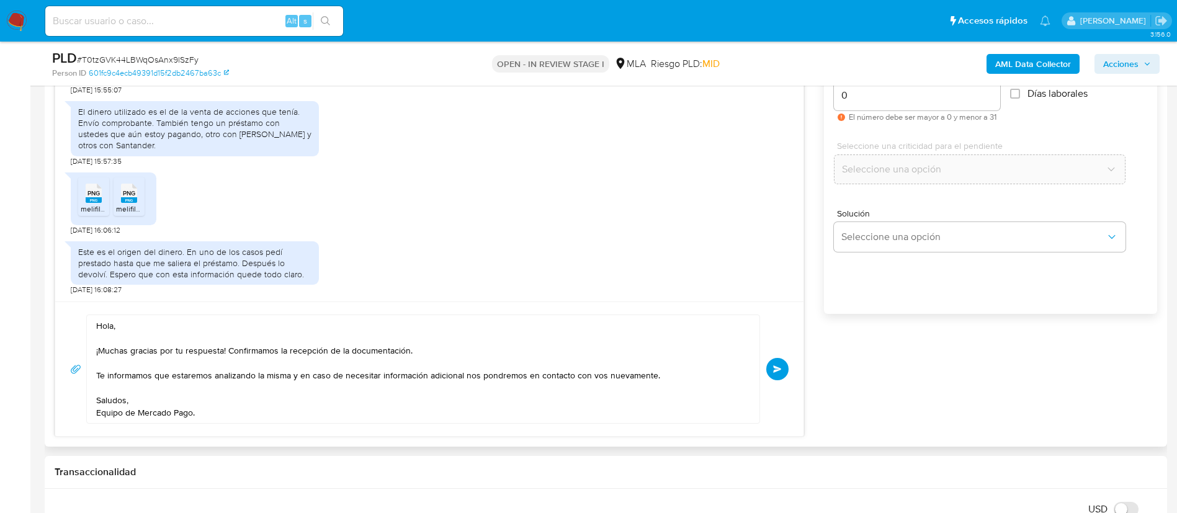
scroll to position [744, 0]
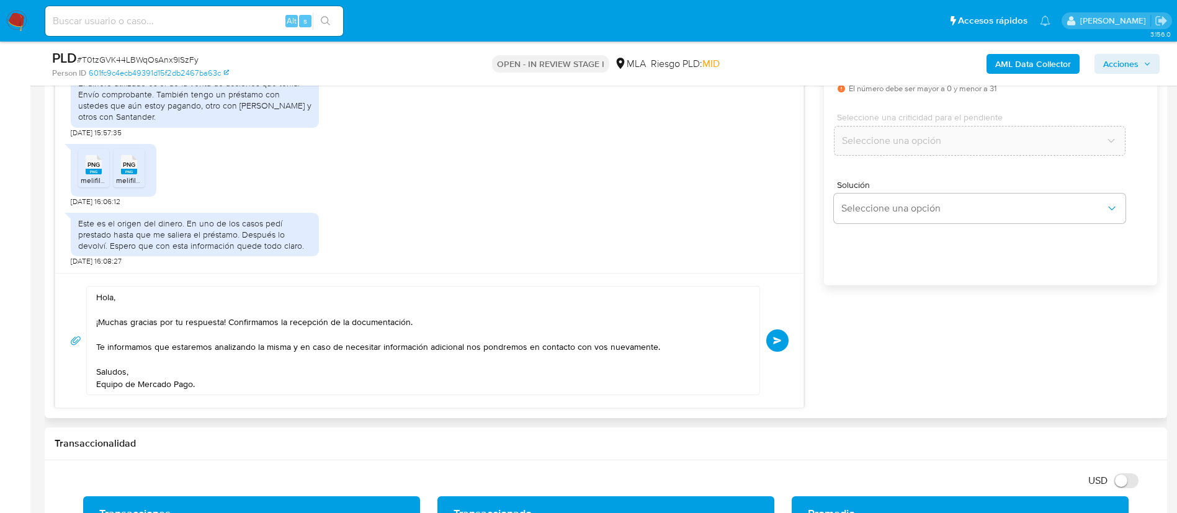
click at [889, 334] on div "Buenas tardes, pensé que el WhatsApp era algo que no pertenecía a ustedes. Ento…" at bounding box center [606, 198] width 1102 height 421
click at [782, 332] on button "Enviar" at bounding box center [777, 340] width 22 height 22
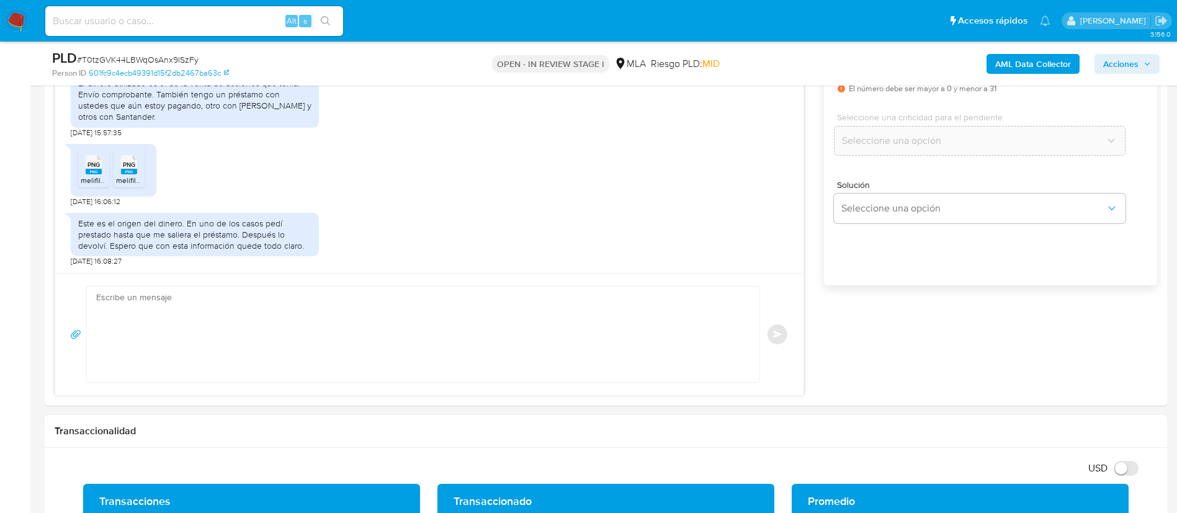
scroll to position [1231, 0]
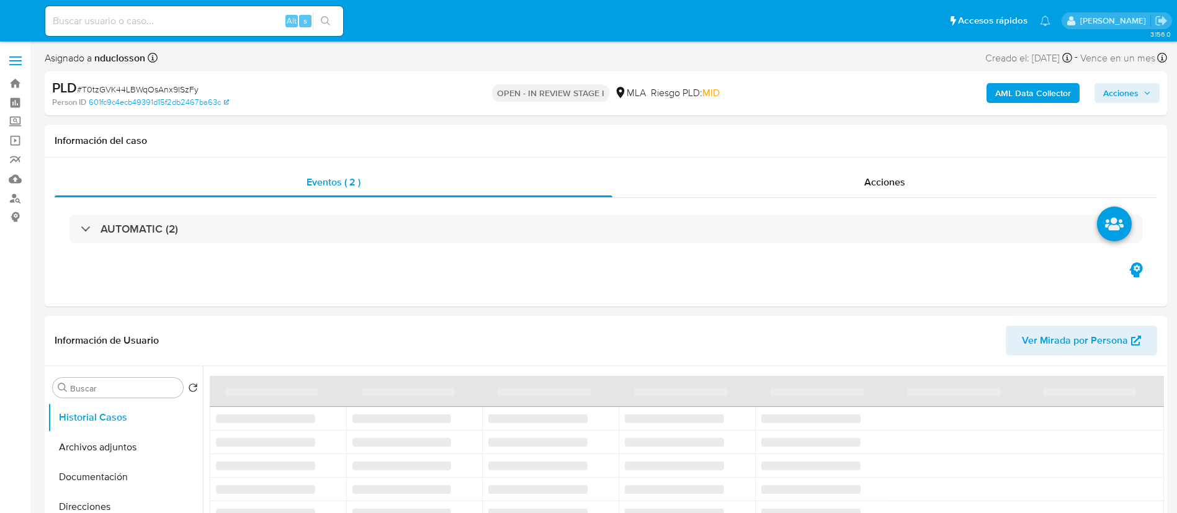
select select "10"
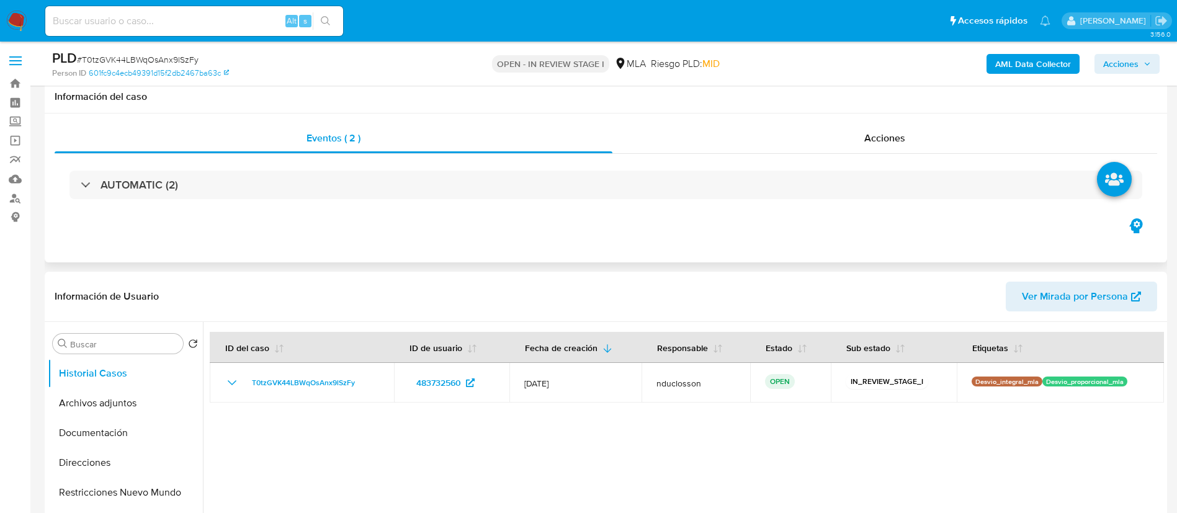
scroll to position [186, 0]
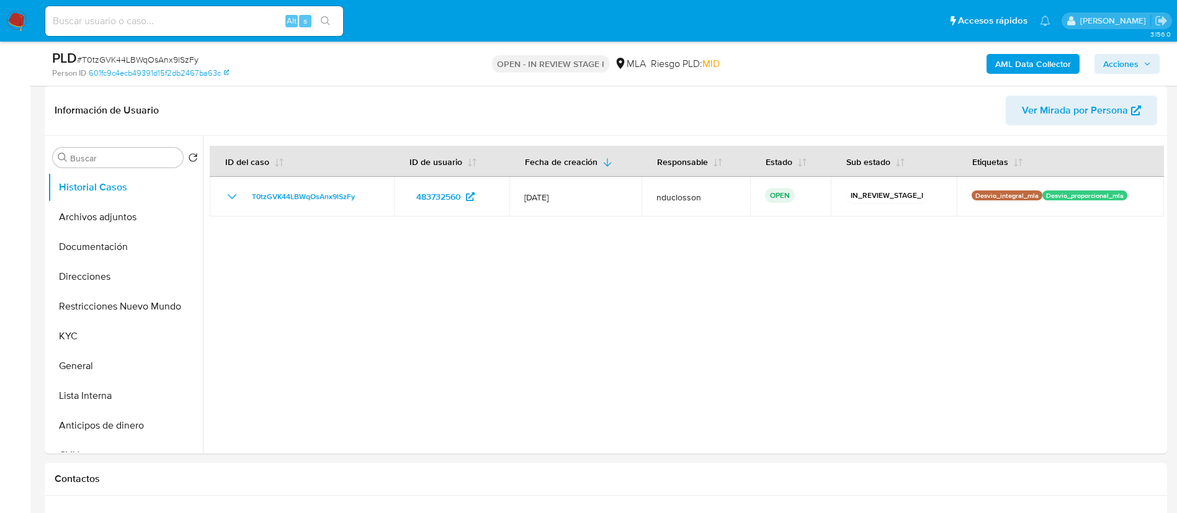
click at [1141, 58] on span "Acciones" at bounding box center [1127, 63] width 48 height 17
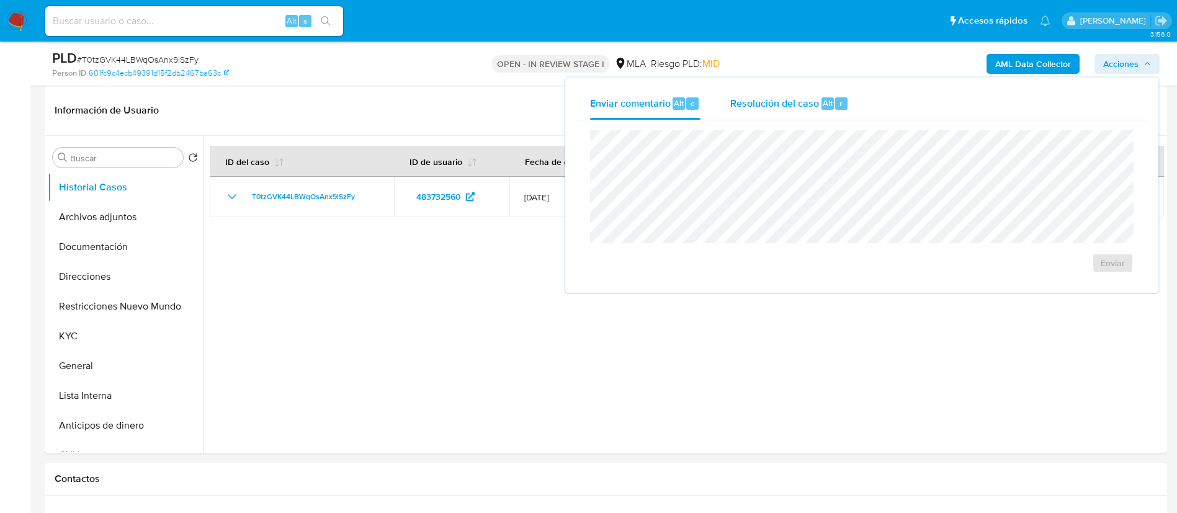
click at [743, 112] on div "Resolución del caso Alt r" at bounding box center [789, 103] width 118 height 32
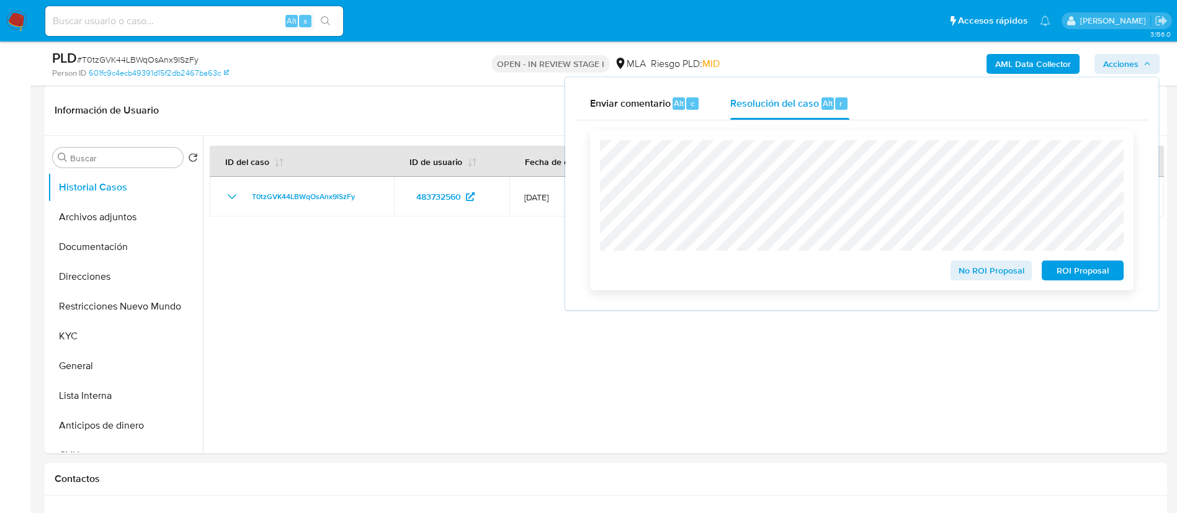
click at [963, 271] on span "No ROI Proposal" at bounding box center [991, 270] width 65 height 17
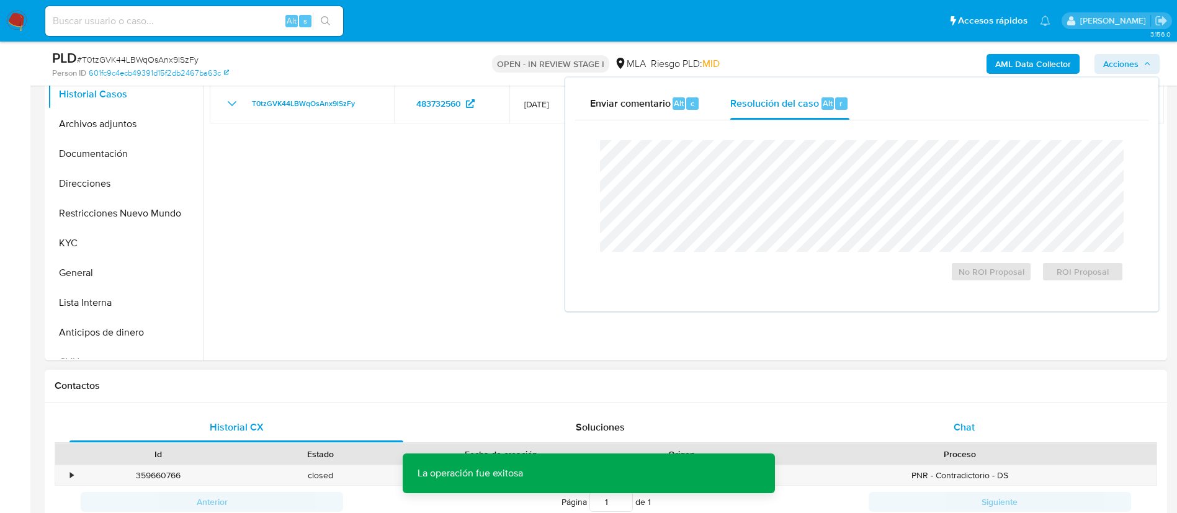
click at [961, 422] on span "Chat" at bounding box center [963, 427] width 21 height 14
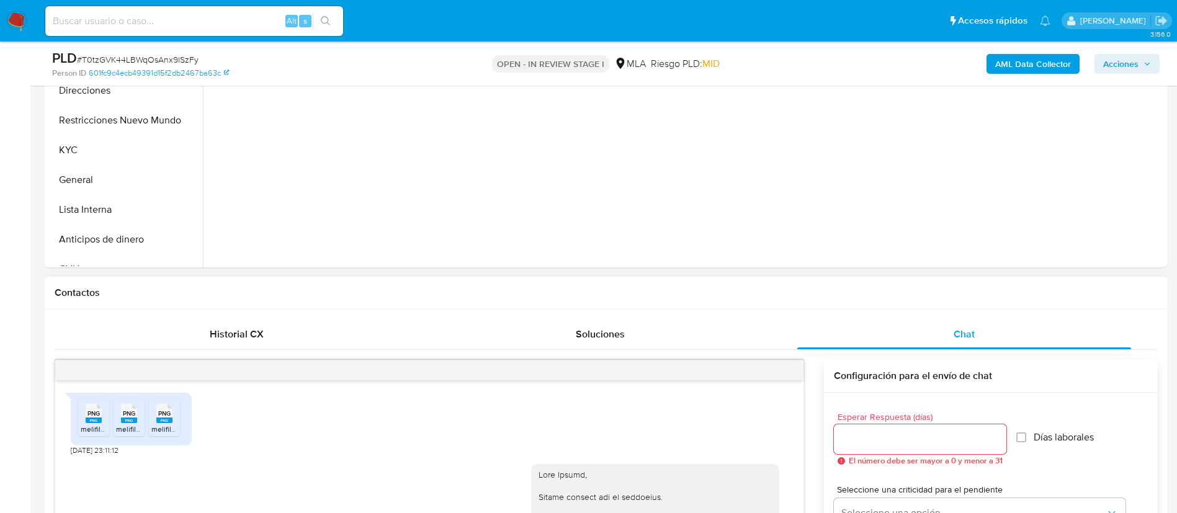
scroll to position [1138, 0]
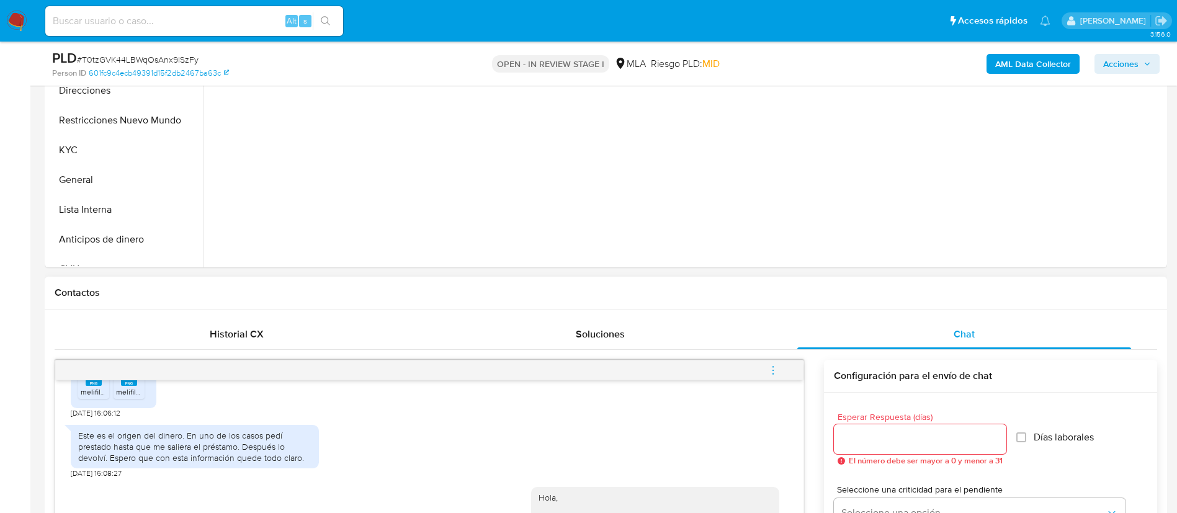
click at [789, 371] on button "menu-action" at bounding box center [772, 370] width 41 height 30
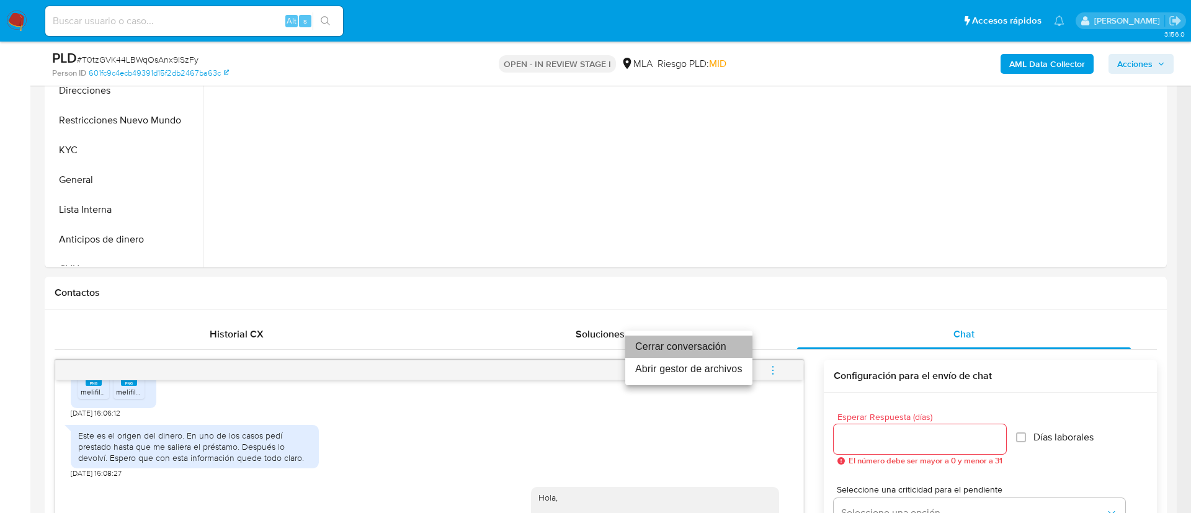
click at [683, 339] on li "Cerrar conversación" at bounding box center [688, 347] width 127 height 22
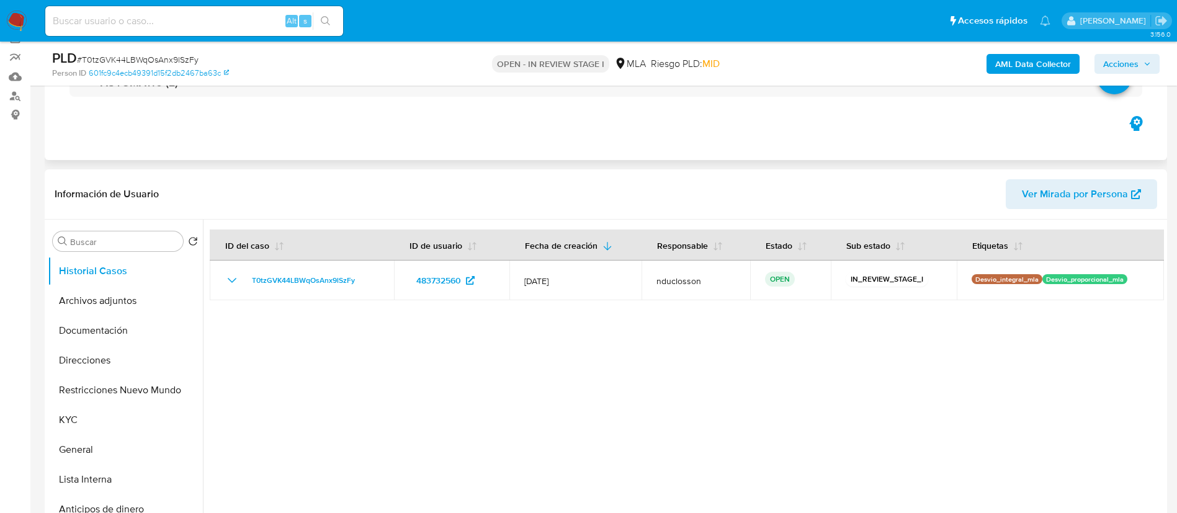
scroll to position [0, 0]
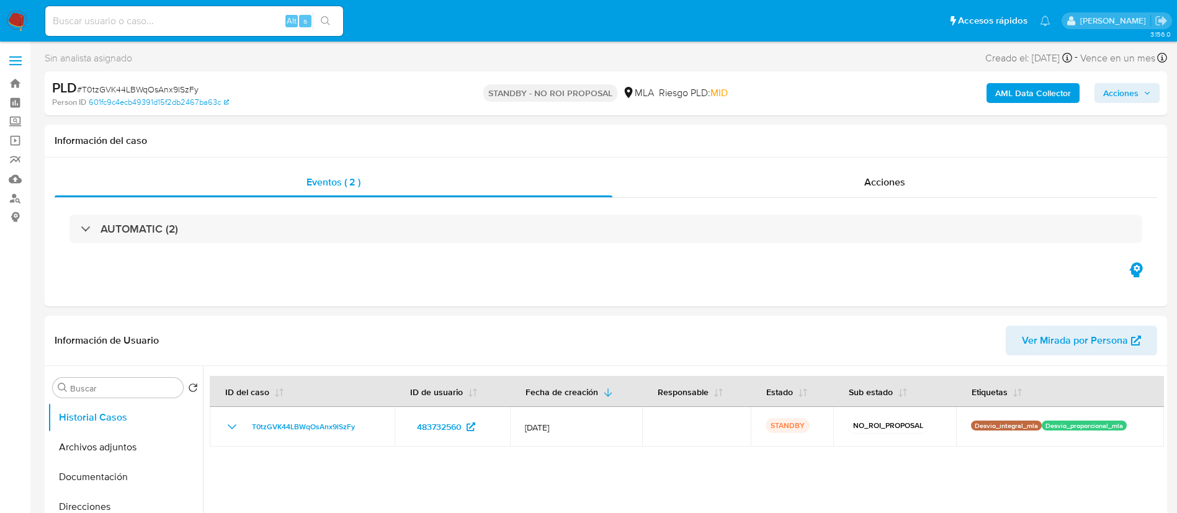
select select "10"
